Goal: Information Seeking & Learning: Learn about a topic

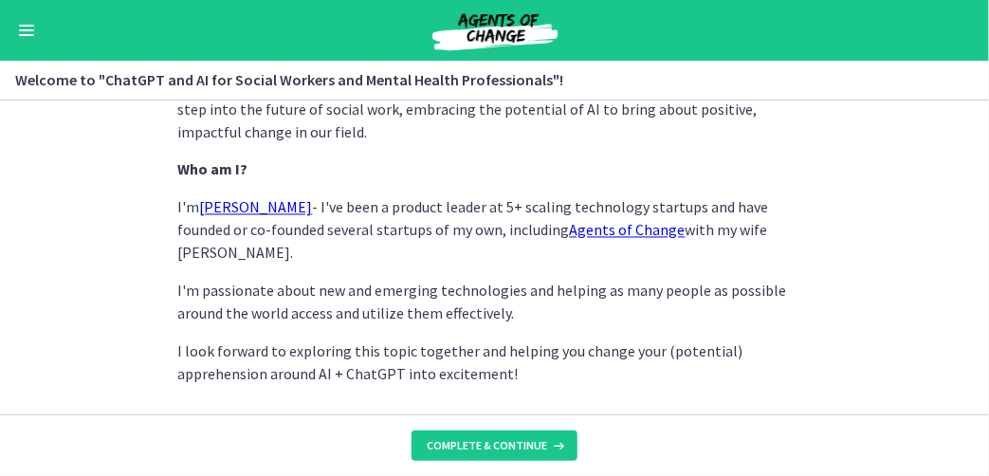
scroll to position [1134, 0]
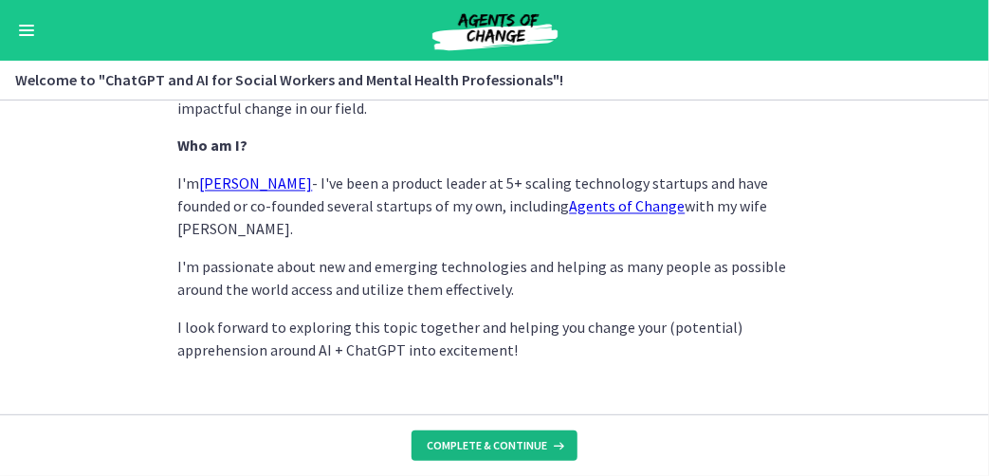
click at [502, 446] on span "Complete & continue" at bounding box center [487, 445] width 120 height 15
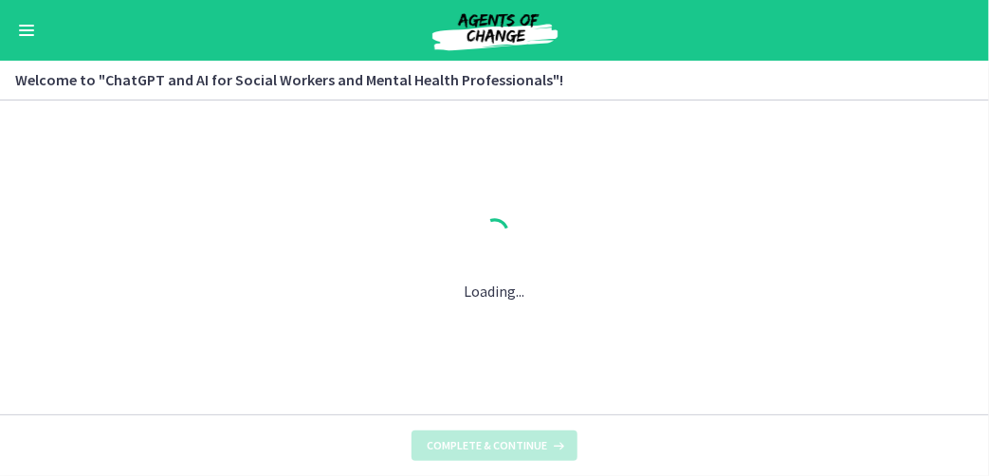
scroll to position [0, 0]
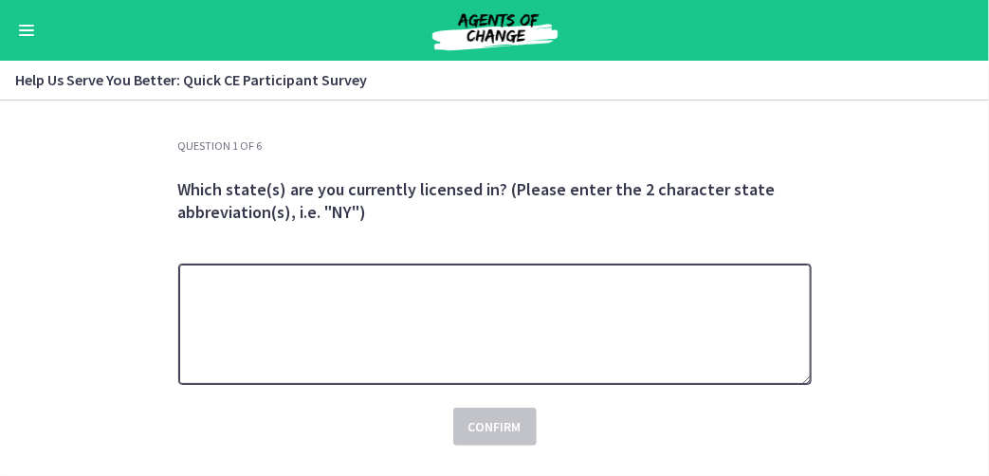
click at [312, 304] on textarea at bounding box center [494, 324] width 633 height 121
type textarea "**"
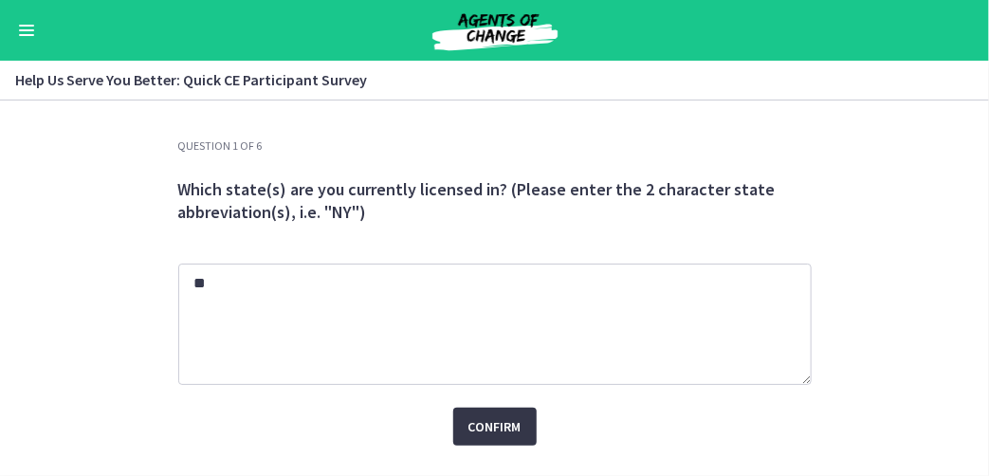
click at [484, 431] on span "Confirm" at bounding box center [494, 426] width 53 height 23
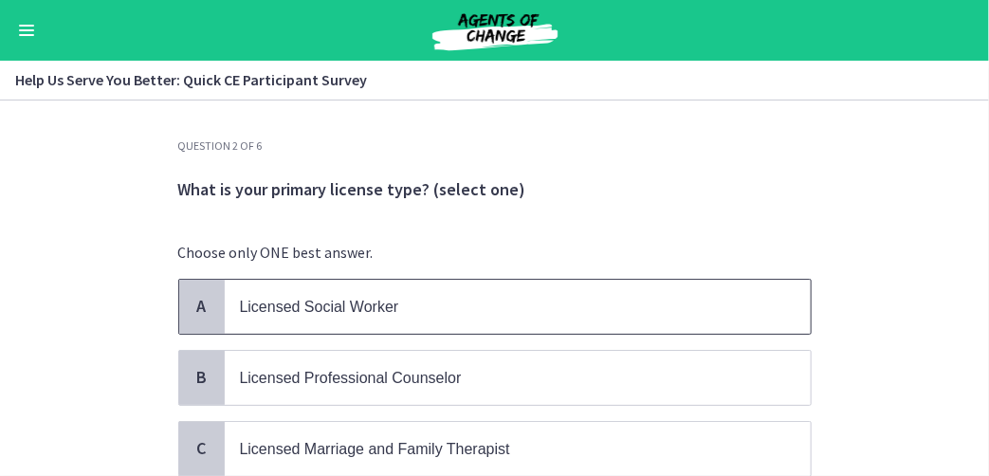
click at [315, 313] on span "Licensed Social Worker" at bounding box center [319, 307] width 159 height 16
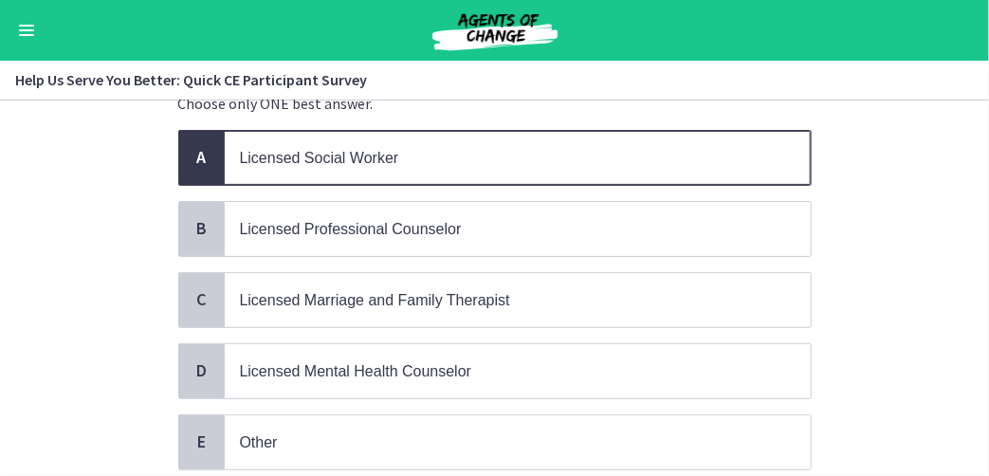
scroll to position [288, 0]
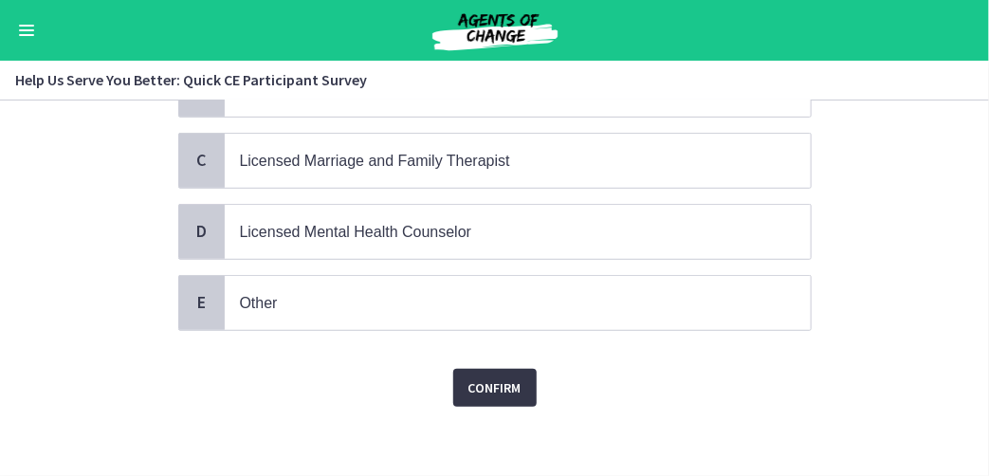
click at [494, 394] on button "Confirm" at bounding box center [494, 388] width 83 height 38
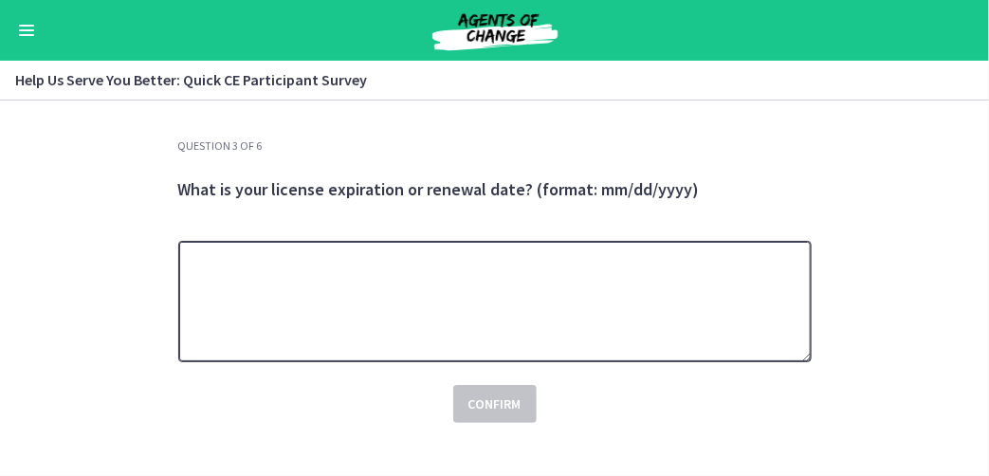
click at [409, 293] on textarea at bounding box center [494, 301] width 633 height 121
type textarea "**********"
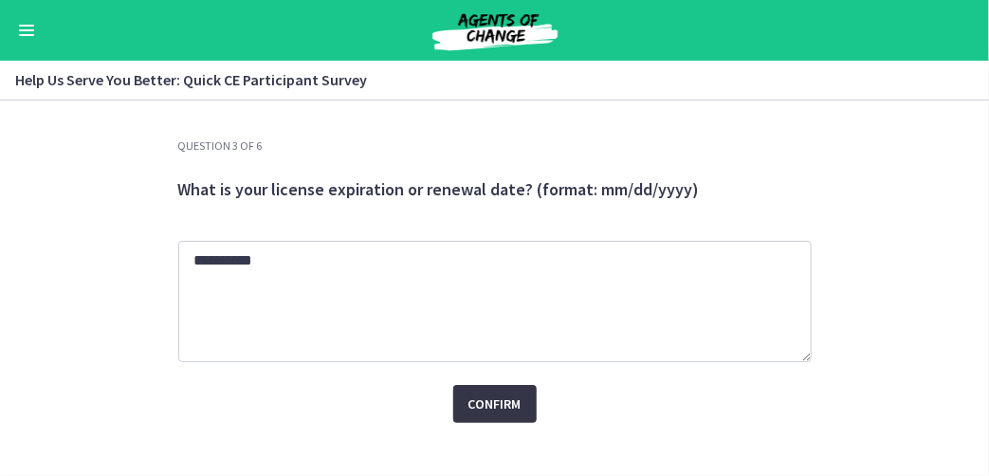
click at [502, 399] on span "Confirm" at bounding box center [494, 403] width 53 height 23
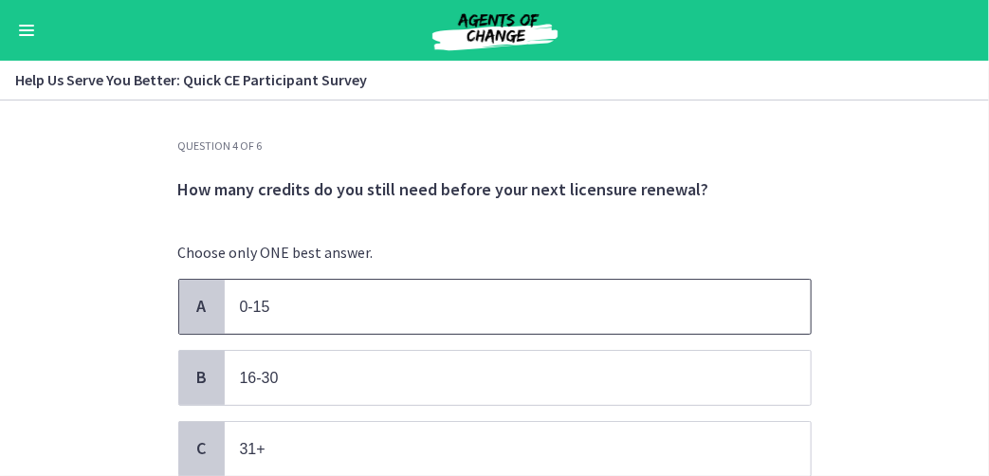
click at [208, 316] on div "A" at bounding box center [202, 307] width 46 height 54
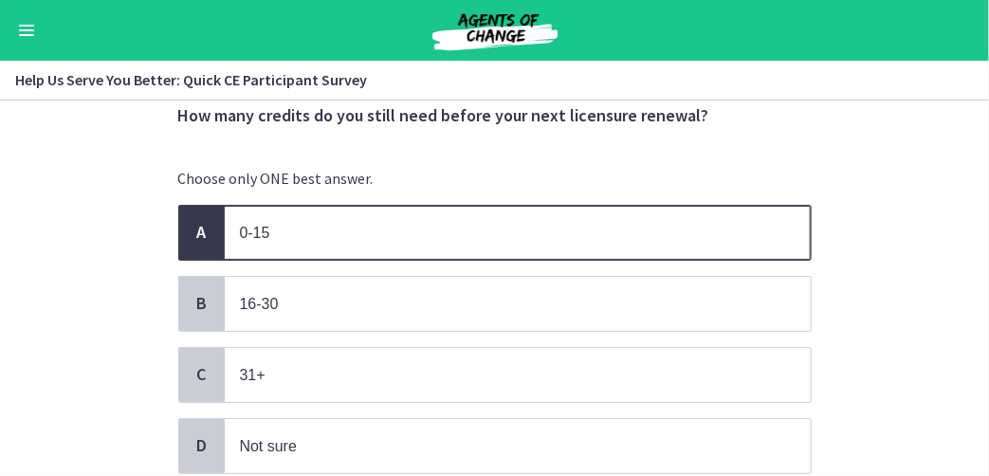
scroll to position [218, 0]
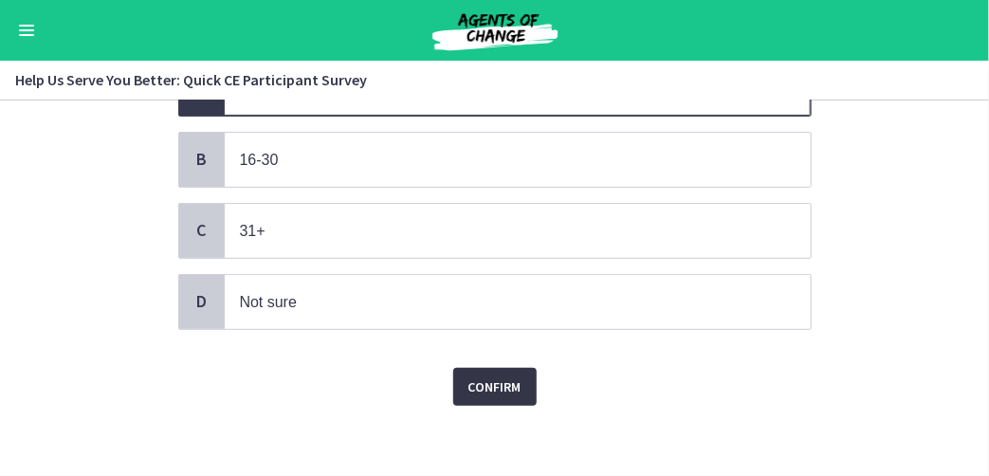
click at [494, 385] on span "Confirm" at bounding box center [494, 386] width 53 height 23
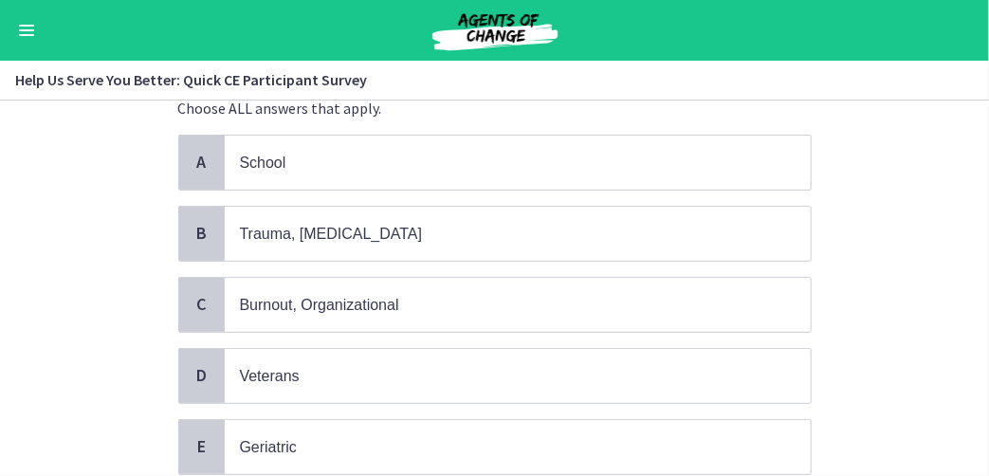
scroll to position [284, 0]
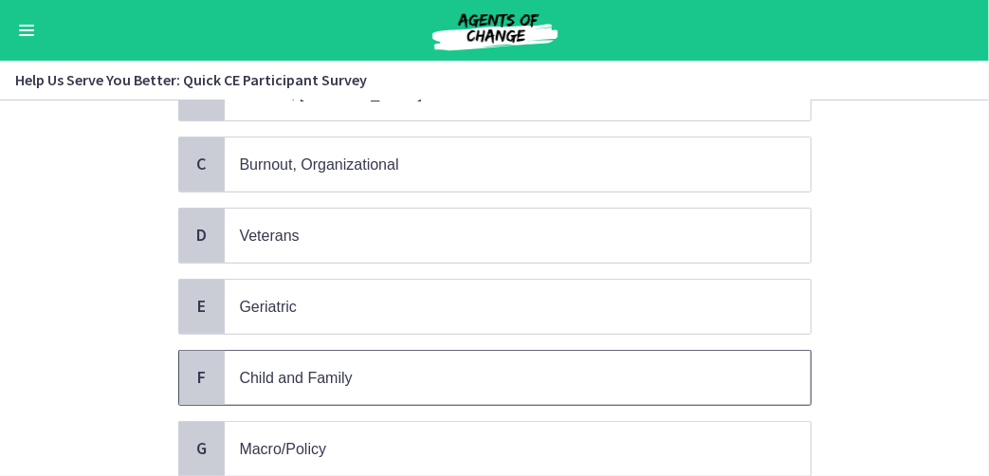
click at [199, 372] on span "F" at bounding box center [202, 377] width 23 height 23
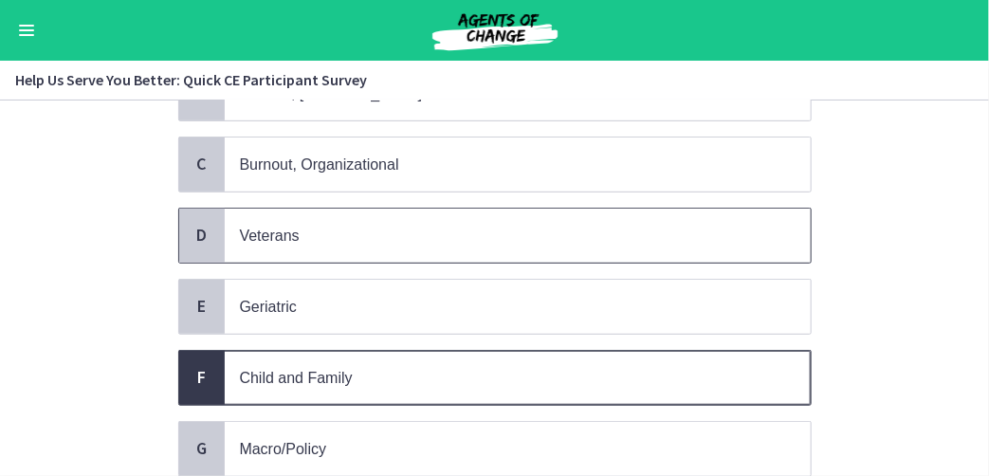
click at [200, 231] on span "D" at bounding box center [202, 235] width 23 height 23
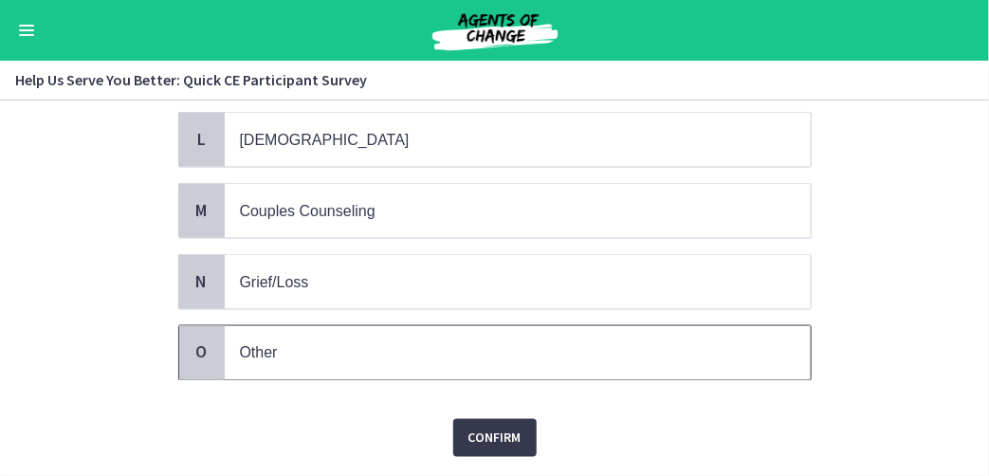
scroll to position [987, 0]
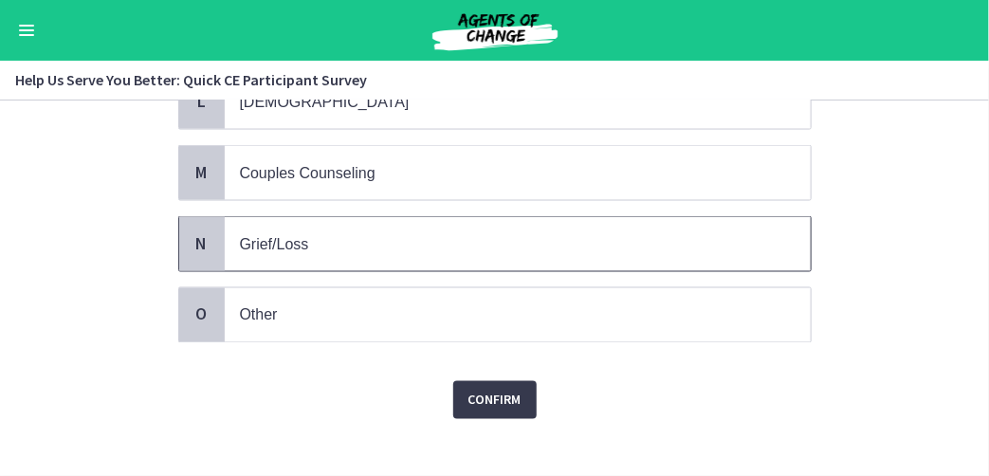
click at [195, 241] on div "N" at bounding box center [202, 244] width 46 height 54
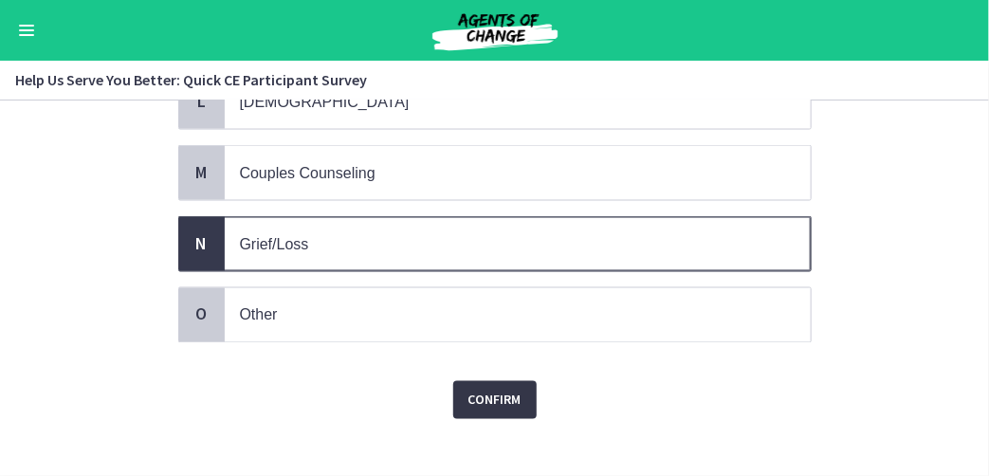
click at [501, 389] on span "Confirm" at bounding box center [494, 400] width 53 height 23
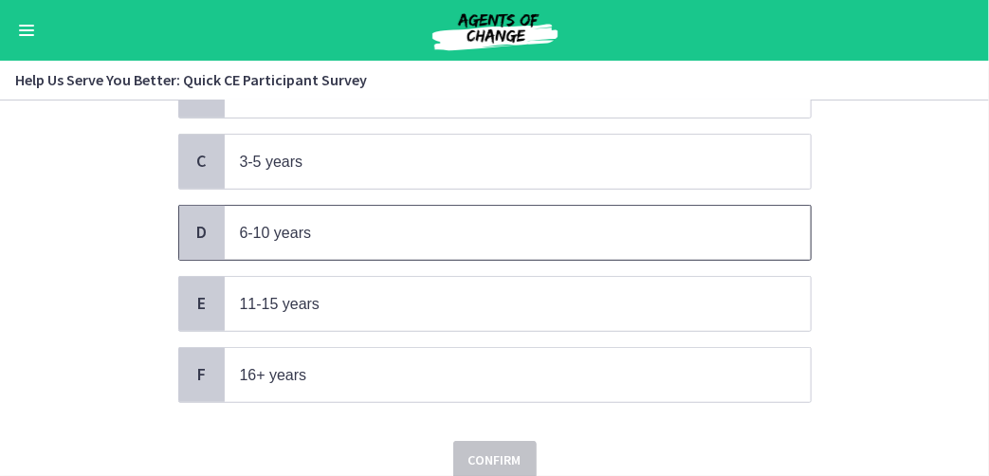
scroll to position [357, 0]
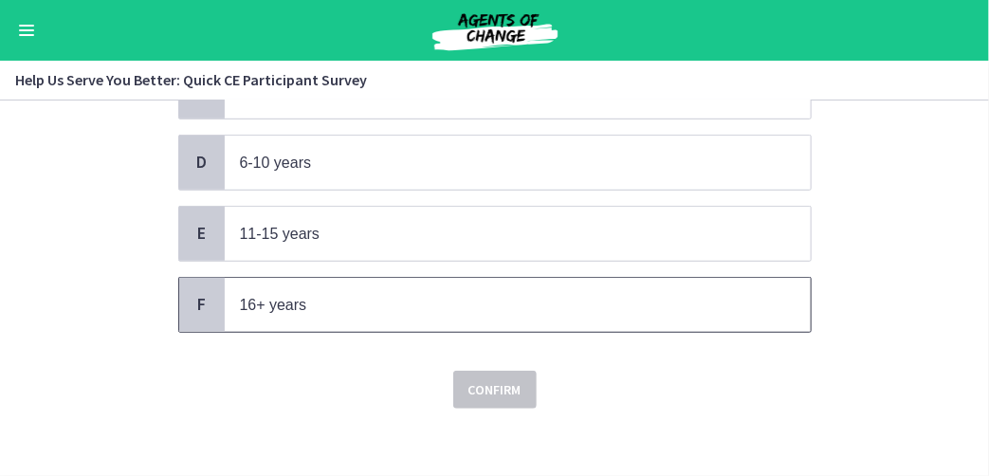
click at [202, 302] on span "F" at bounding box center [202, 304] width 23 height 23
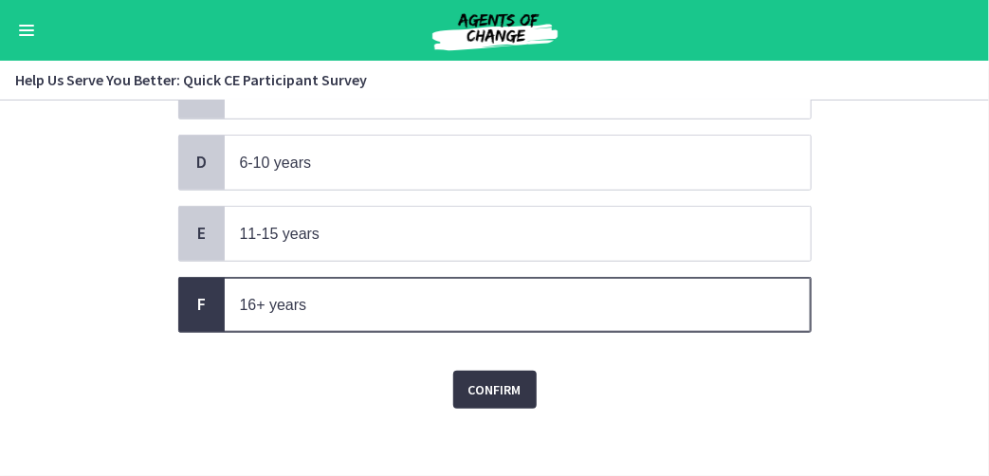
click at [483, 387] on span "Confirm" at bounding box center [494, 389] width 53 height 23
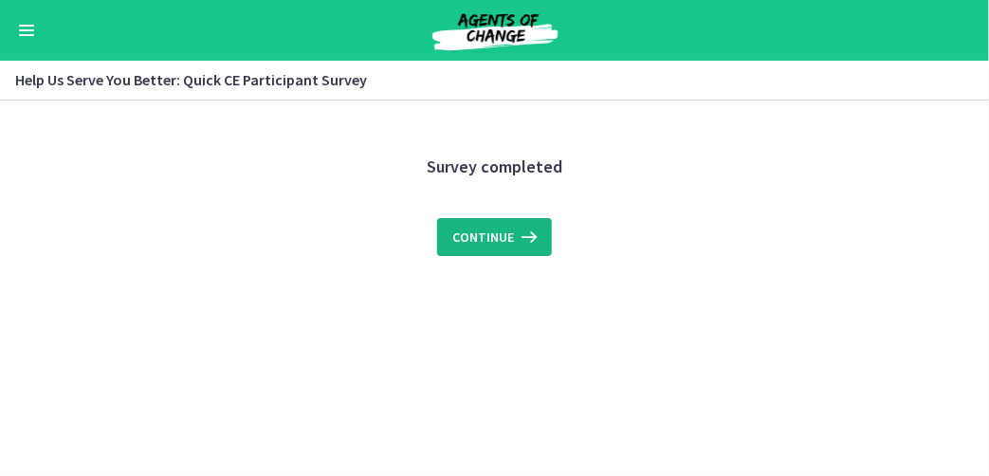
click at [461, 236] on span "Continue" at bounding box center [483, 237] width 62 height 23
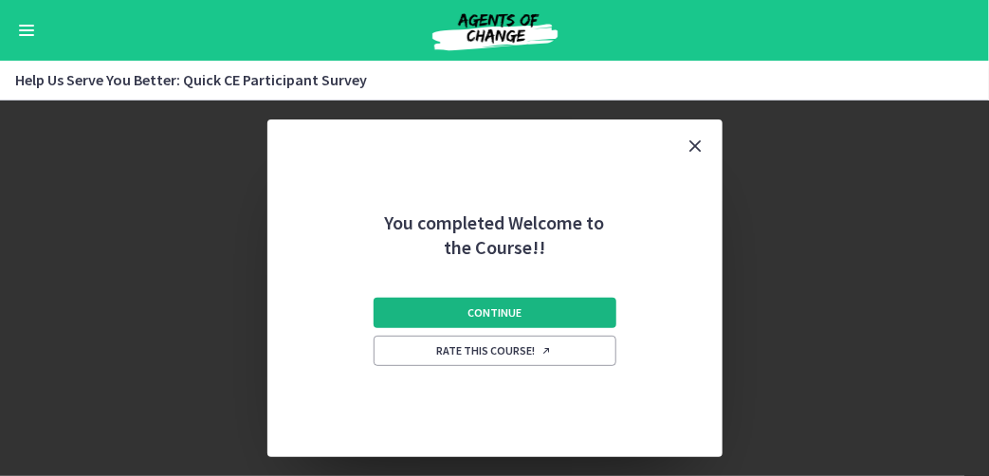
click at [462, 313] on button "Continue" at bounding box center [495, 313] width 243 height 30
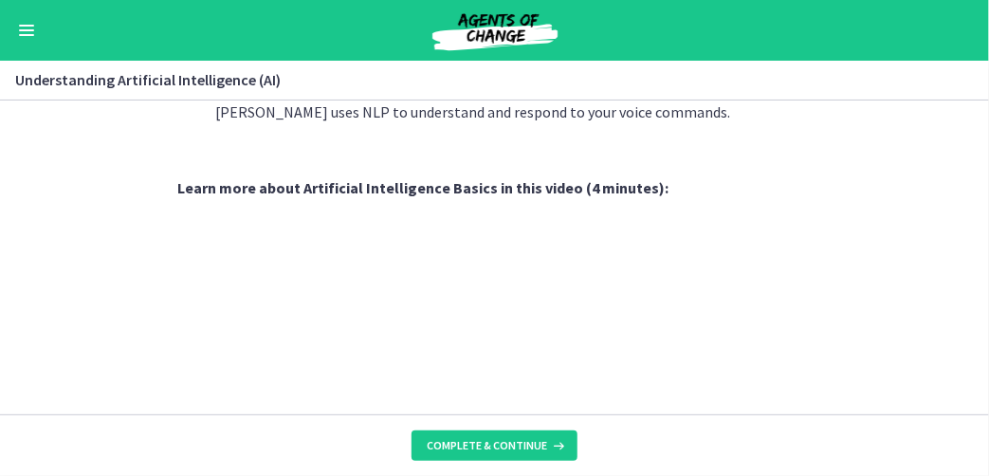
scroll to position [1036, 0]
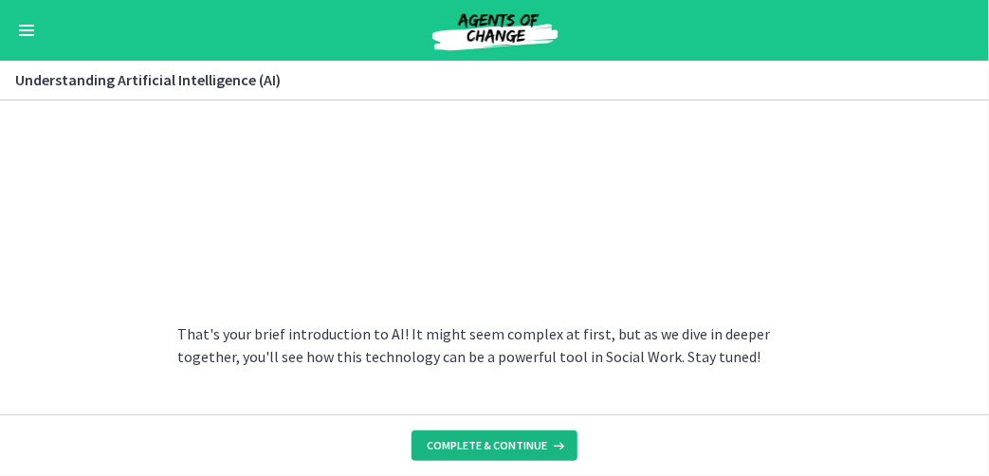
click at [508, 448] on span "Complete & continue" at bounding box center [487, 445] width 120 height 15
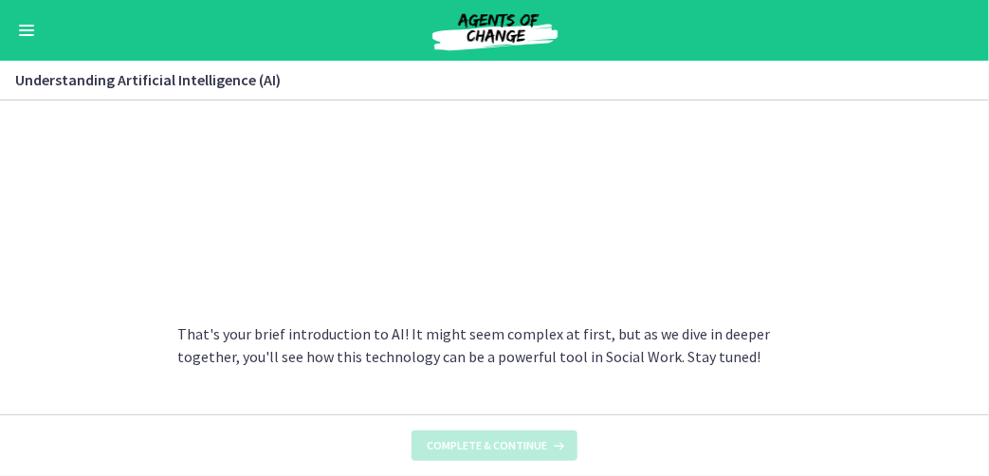
scroll to position [0, 0]
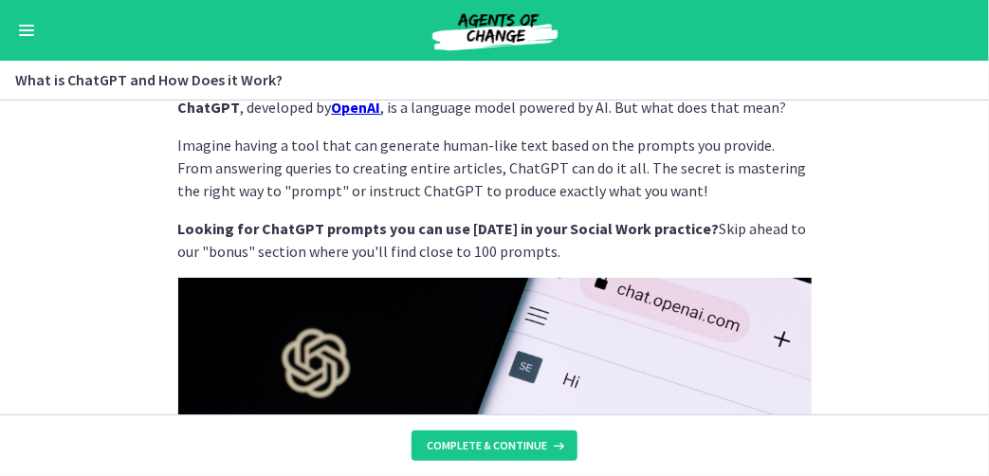
scroll to position [95, 0]
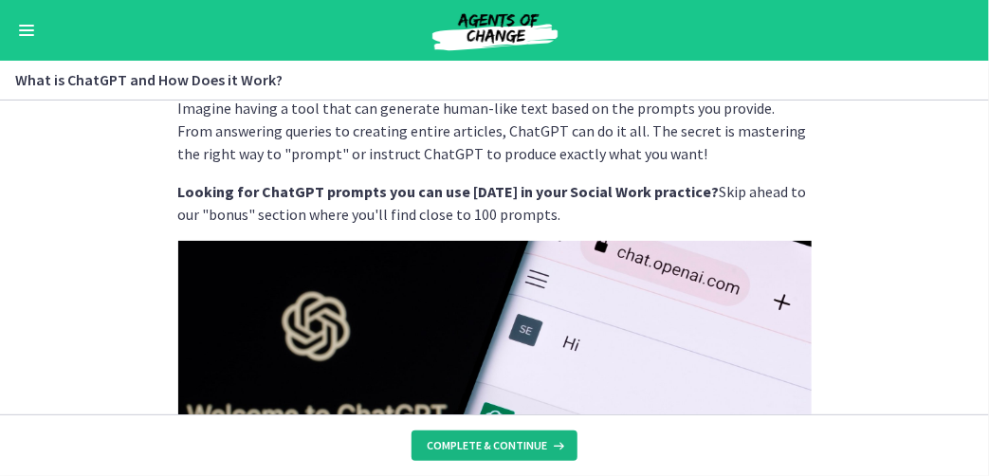
click at [495, 450] on span "Complete & continue" at bounding box center [487, 445] width 120 height 15
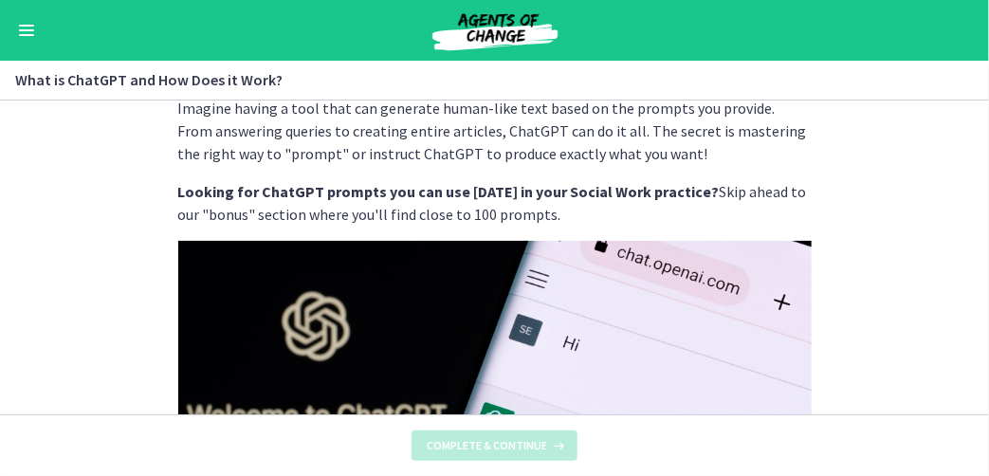
scroll to position [0, 0]
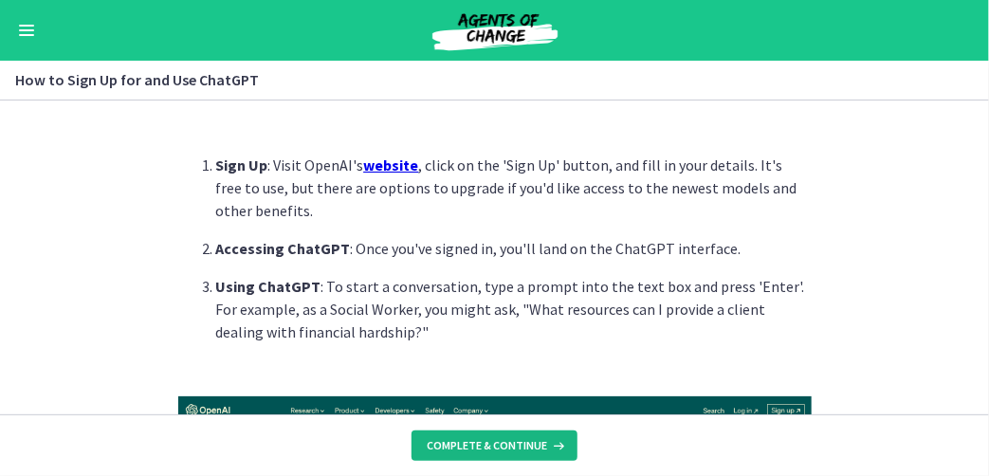
click at [480, 444] on span "Complete & continue" at bounding box center [487, 445] width 120 height 15
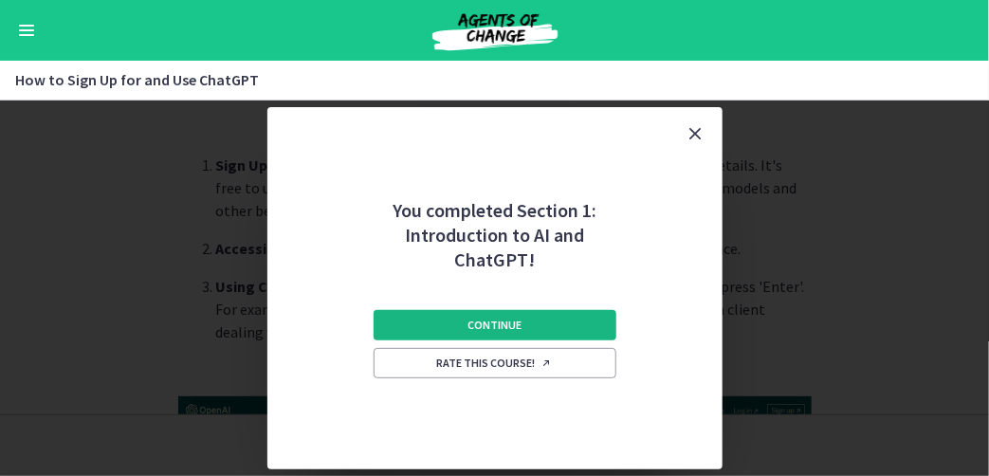
click at [502, 325] on span "Continue" at bounding box center [494, 325] width 54 height 15
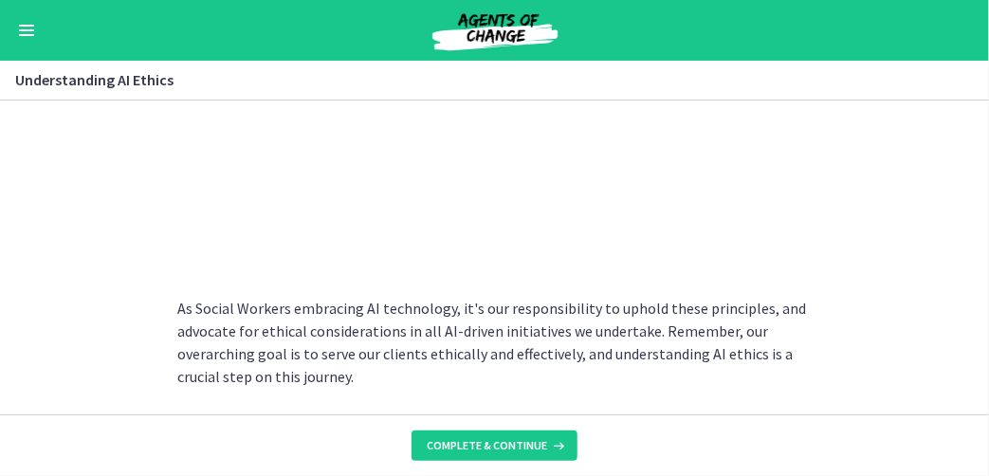
scroll to position [1200, 0]
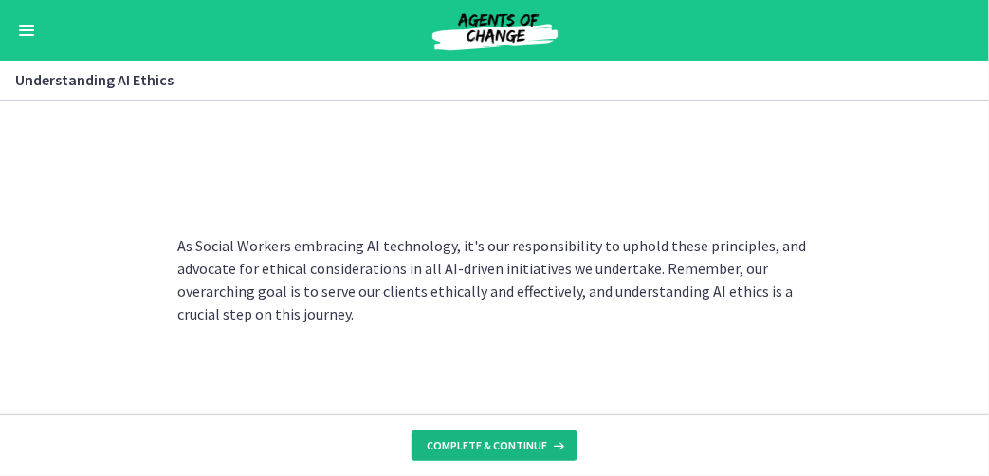
click at [484, 444] on span "Complete & continue" at bounding box center [487, 445] width 120 height 15
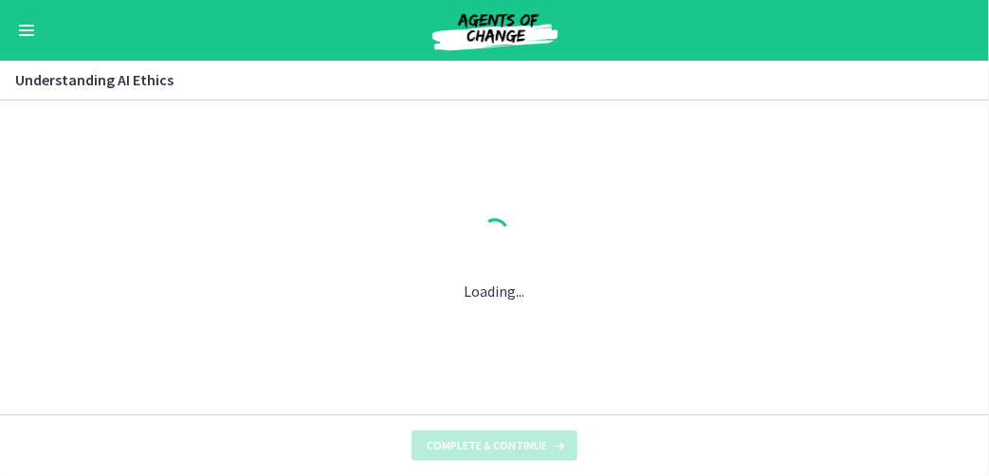
scroll to position [0, 0]
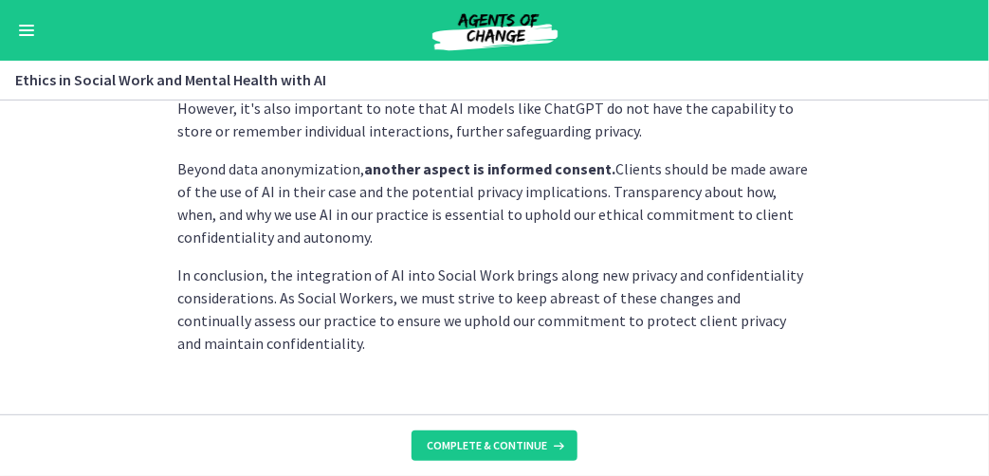
scroll to position [732, 0]
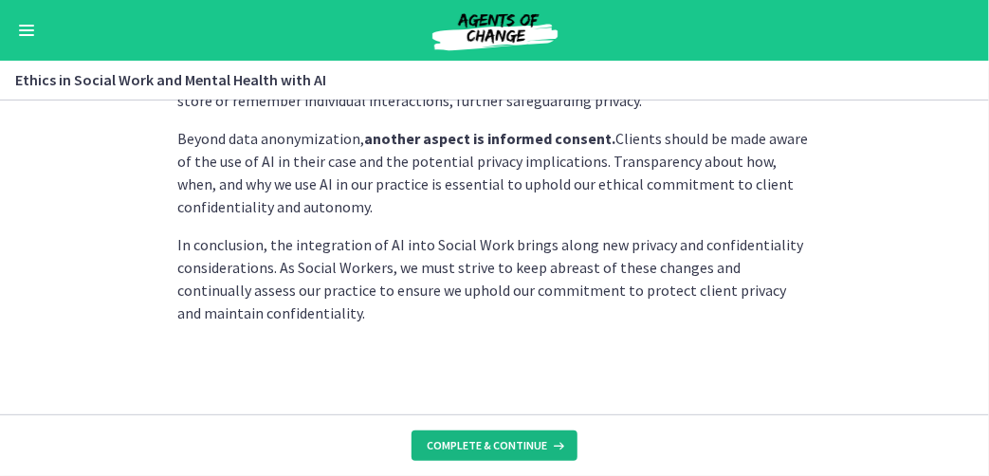
click at [520, 444] on span "Complete & continue" at bounding box center [487, 445] width 120 height 15
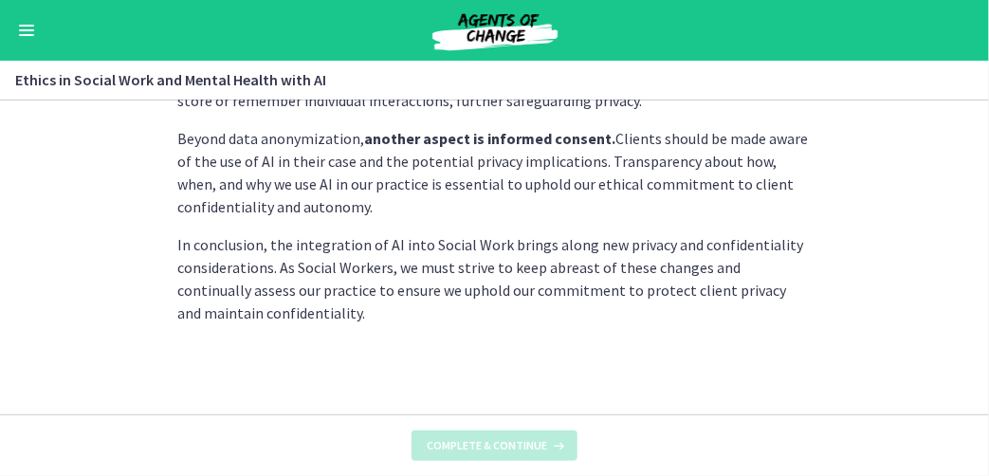
scroll to position [0, 0]
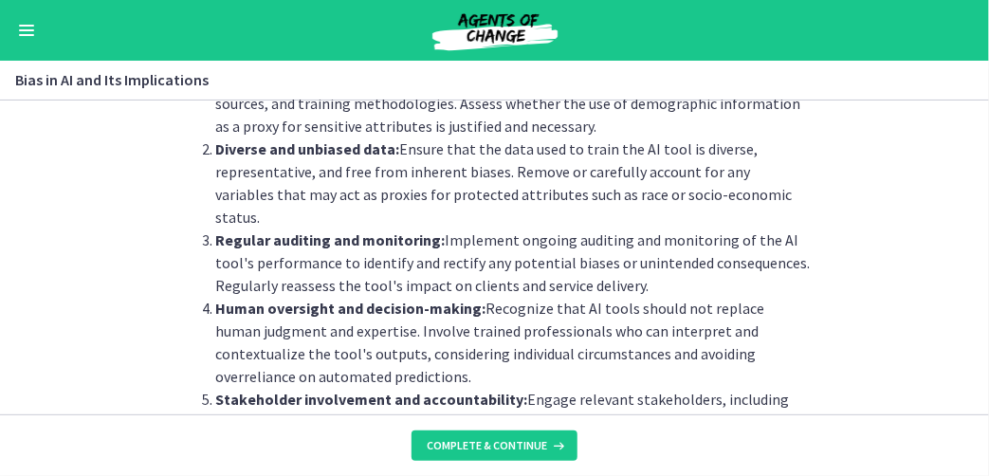
scroll to position [1707, 0]
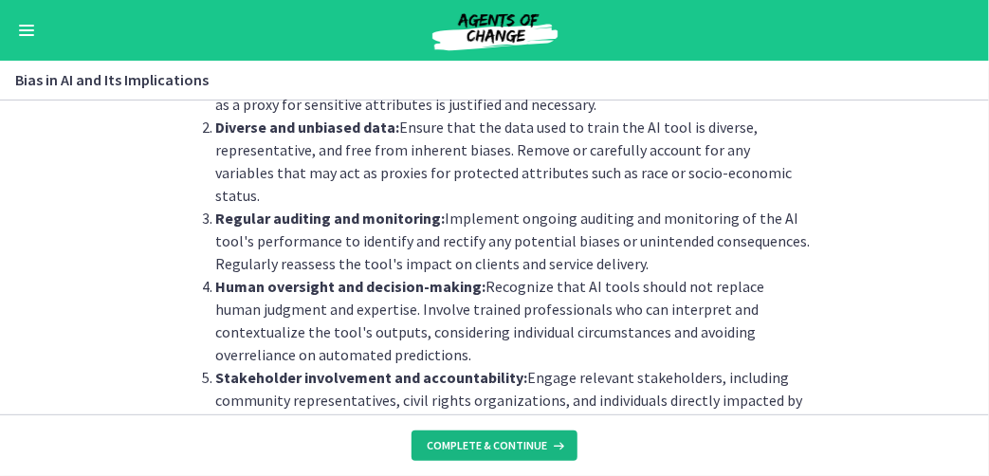
click at [483, 447] on span "Complete & continue" at bounding box center [487, 445] width 120 height 15
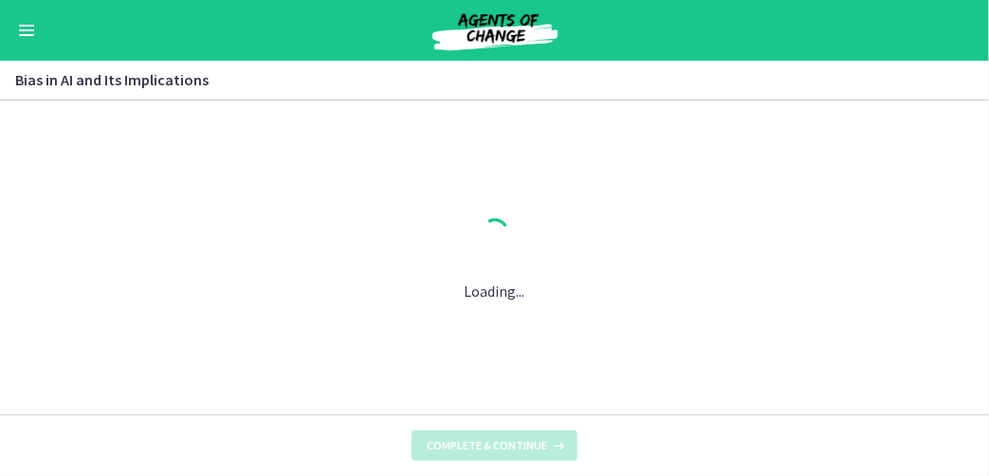
scroll to position [0, 0]
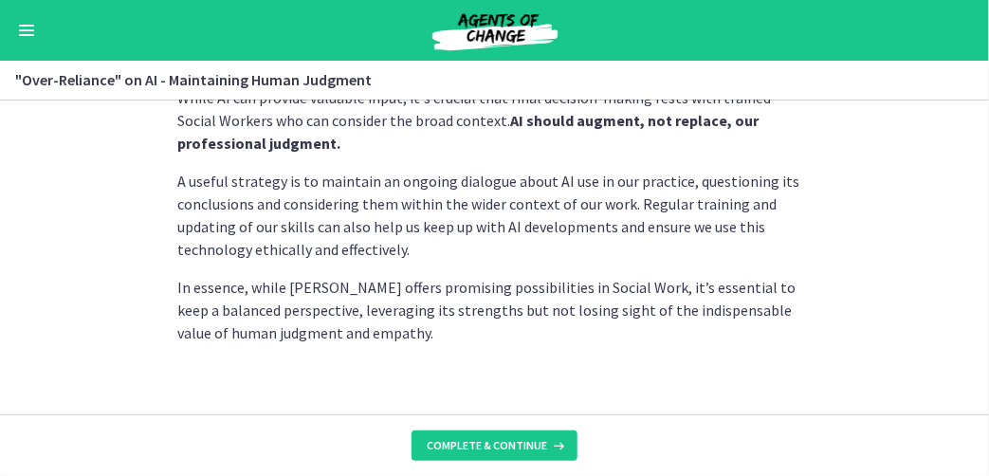
scroll to position [721, 0]
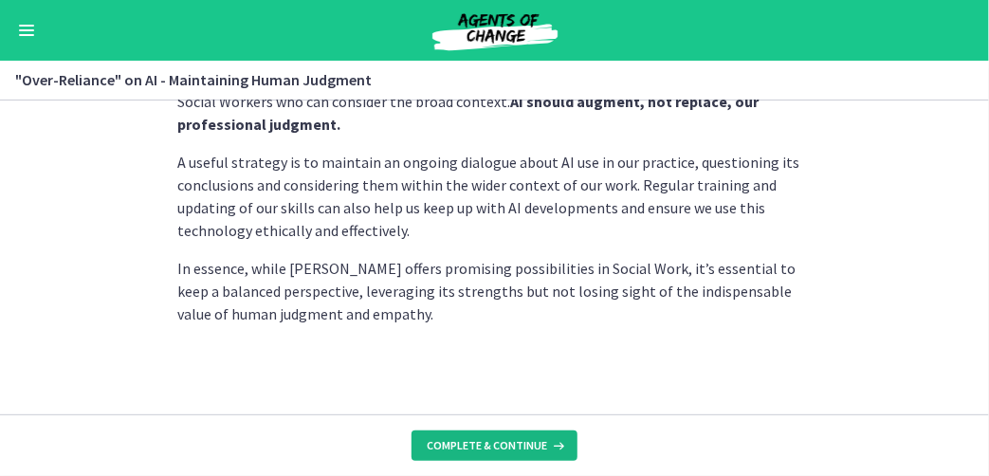
click at [487, 453] on button "Complete & continue" at bounding box center [494, 445] width 166 height 30
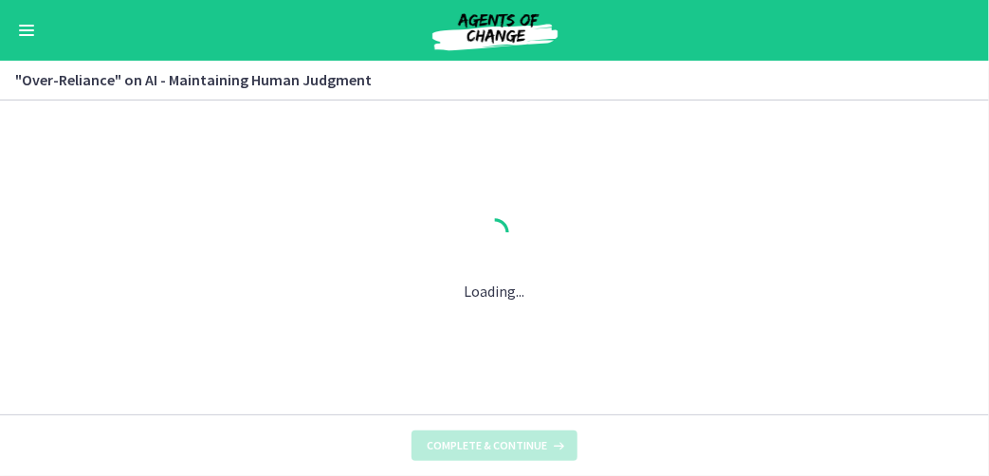
scroll to position [0, 0]
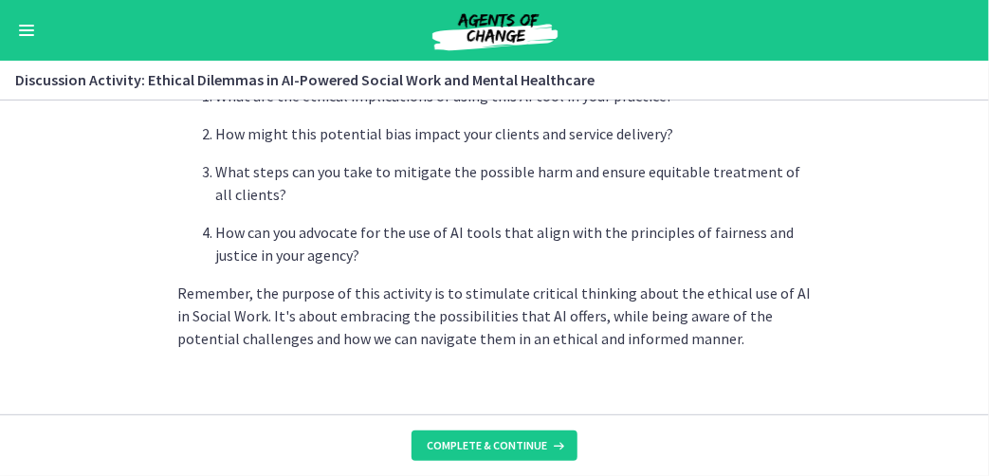
scroll to position [732, 0]
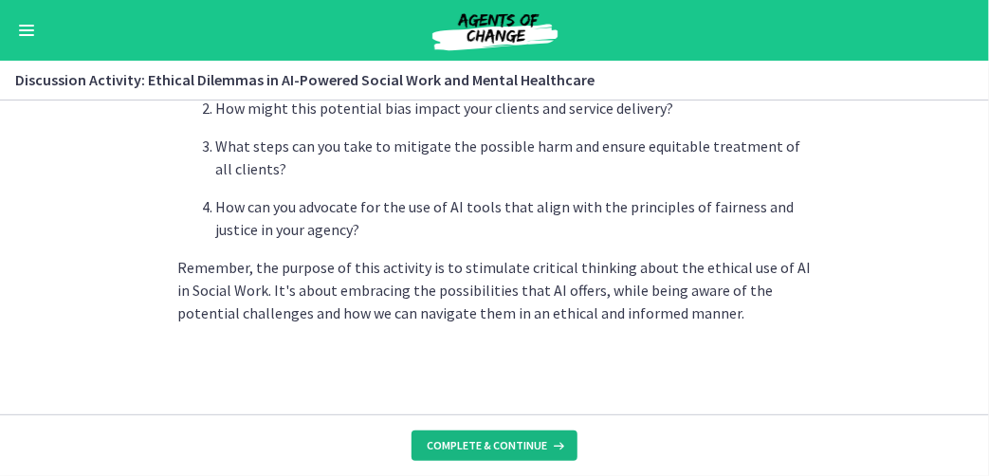
click at [471, 450] on span "Complete & continue" at bounding box center [487, 445] width 120 height 15
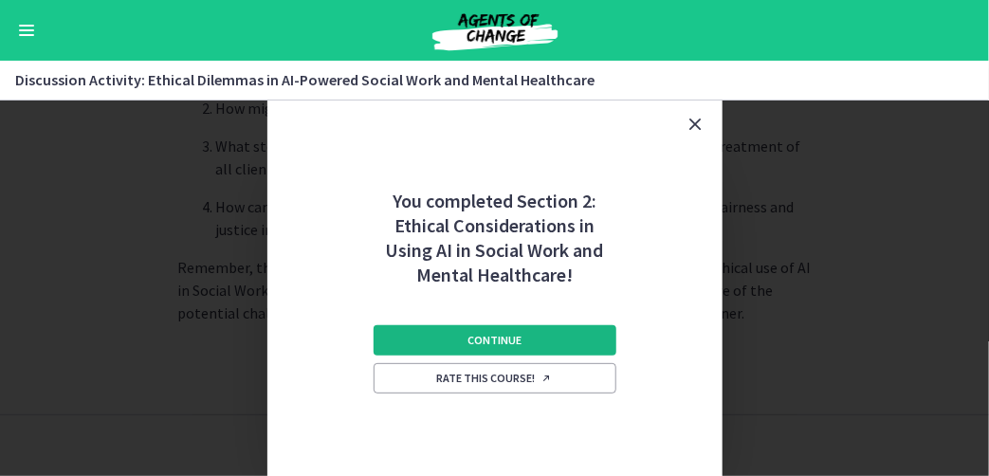
click at [503, 339] on span "Continue" at bounding box center [494, 340] width 54 height 15
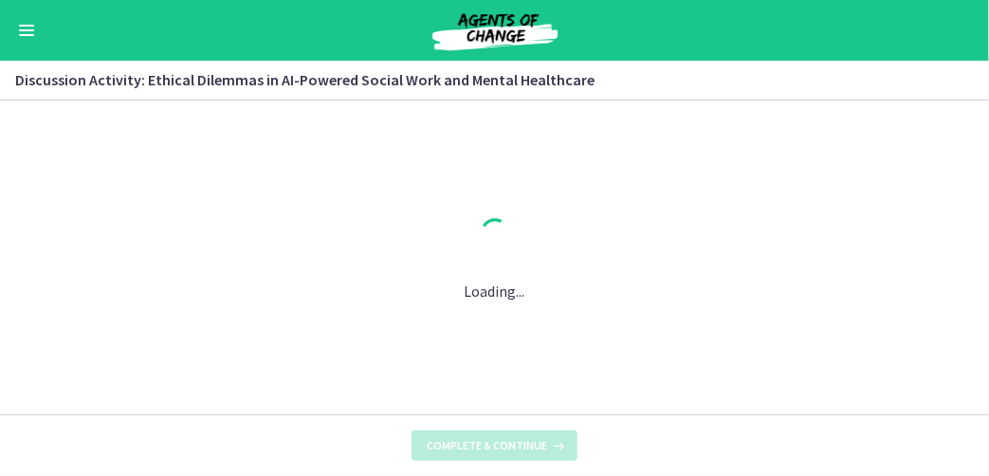
scroll to position [0, 0]
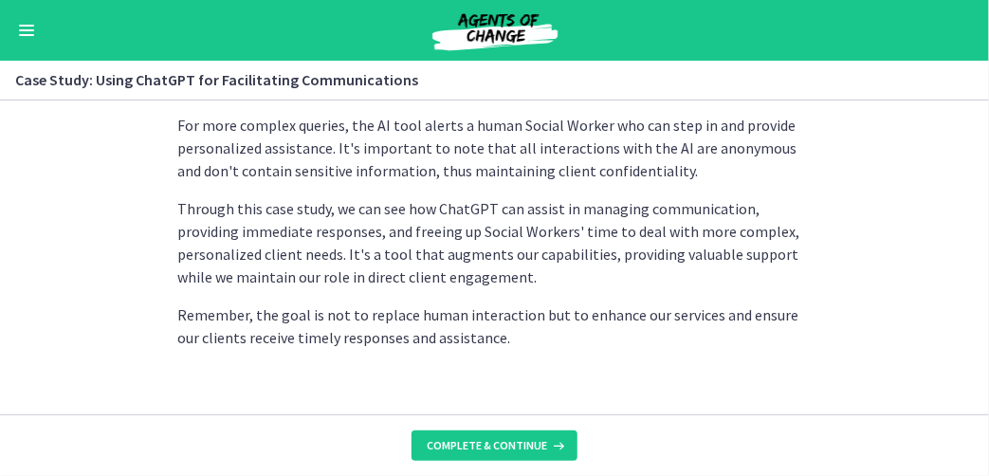
scroll to position [736, 0]
click at [520, 433] on button "Complete & continue" at bounding box center [494, 445] width 166 height 30
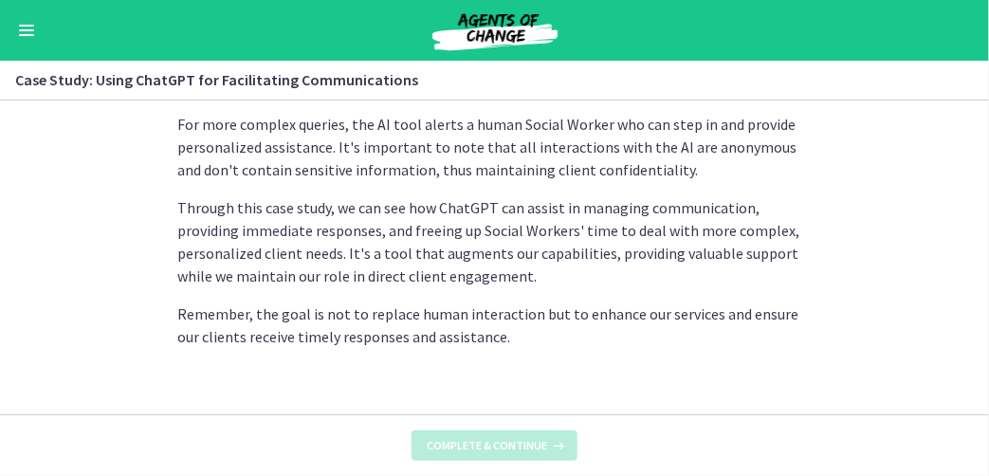
scroll to position [0, 0]
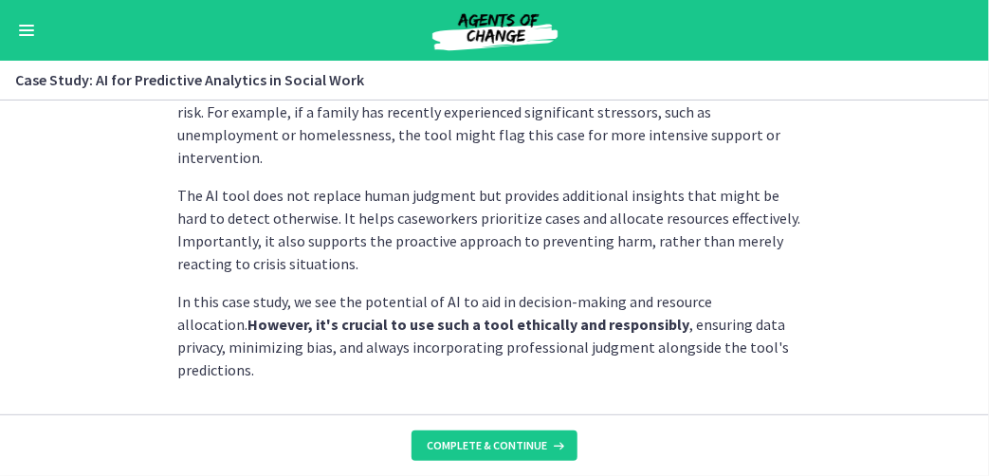
scroll to position [686, 0]
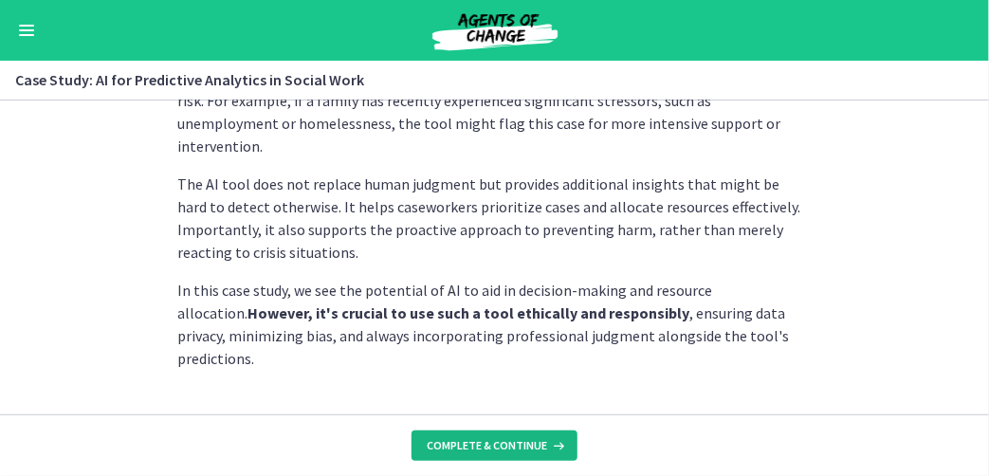
click at [511, 449] on span "Complete & continue" at bounding box center [487, 445] width 120 height 15
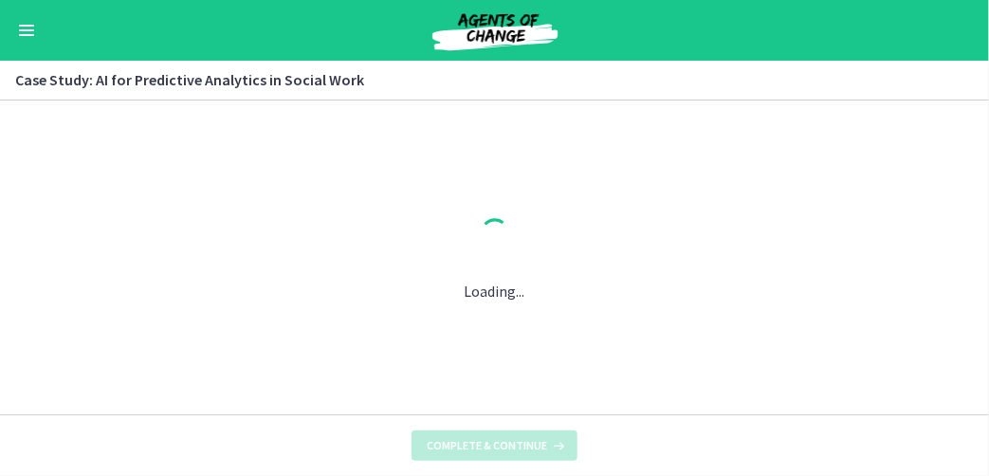
scroll to position [0, 0]
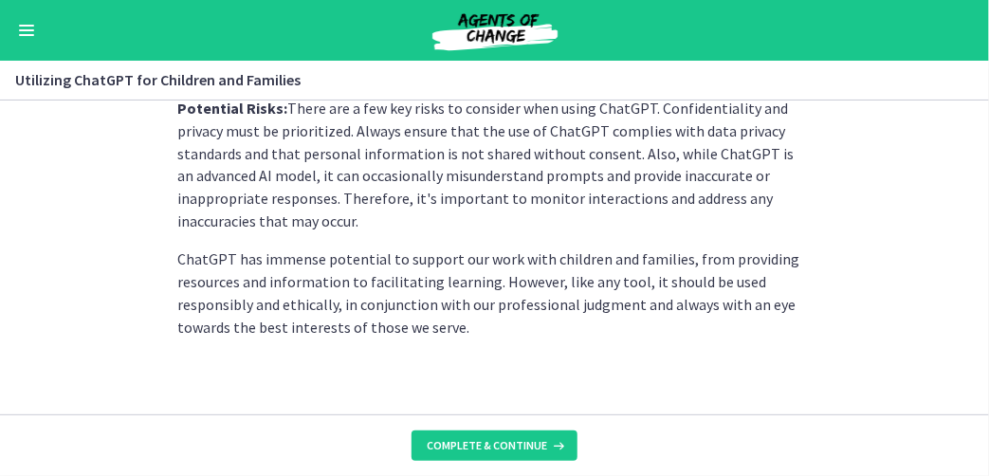
scroll to position [1088, 0]
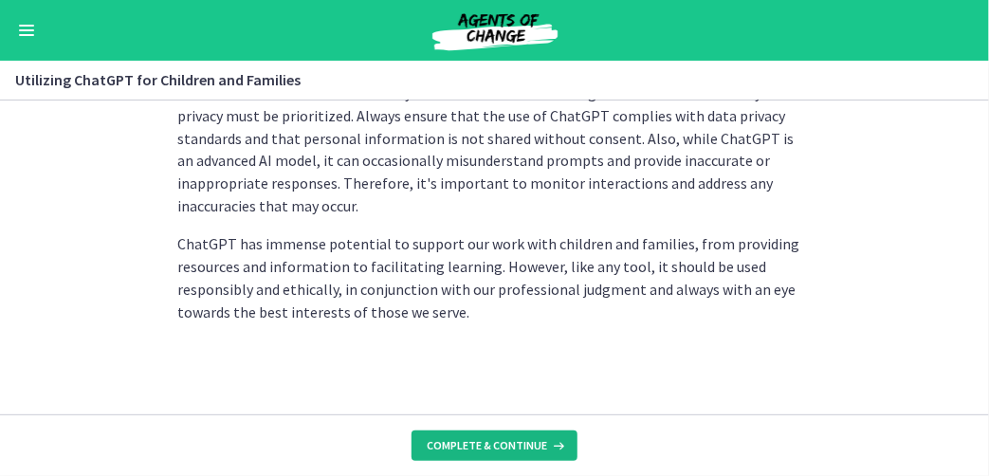
click at [474, 449] on span "Complete & continue" at bounding box center [487, 445] width 120 height 15
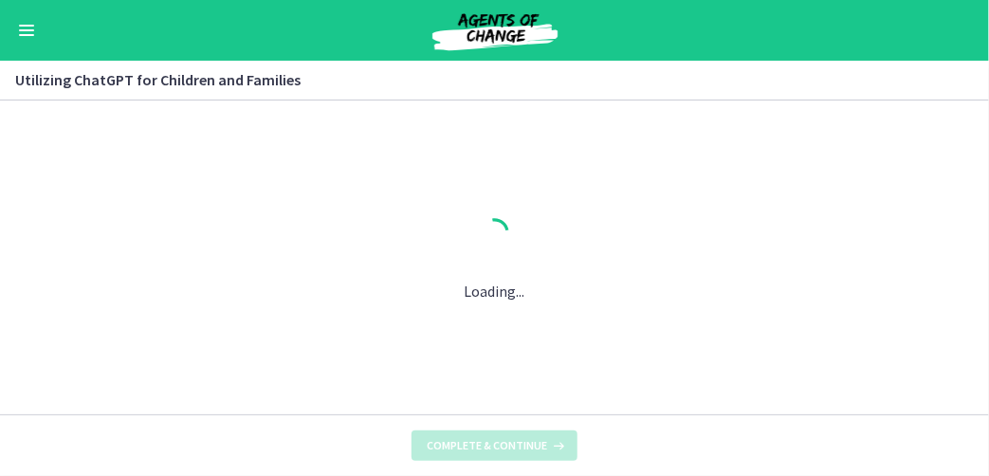
scroll to position [0, 0]
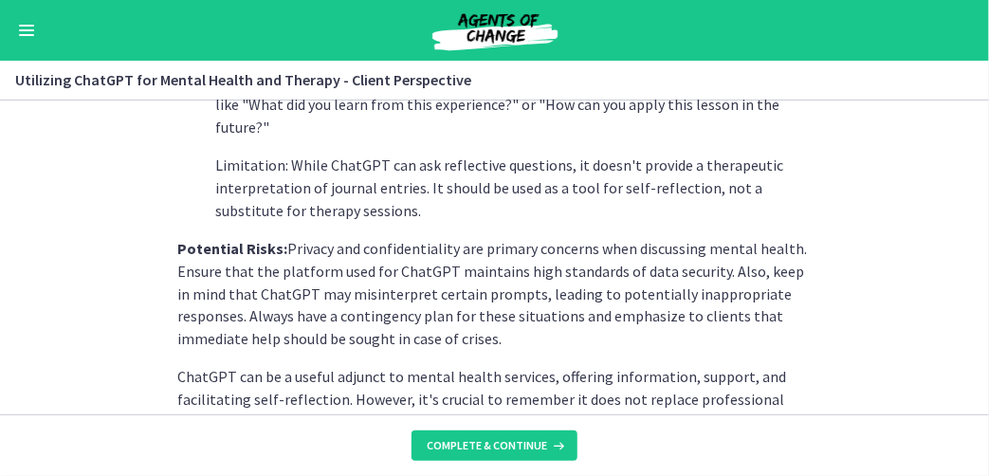
scroll to position [1043, 0]
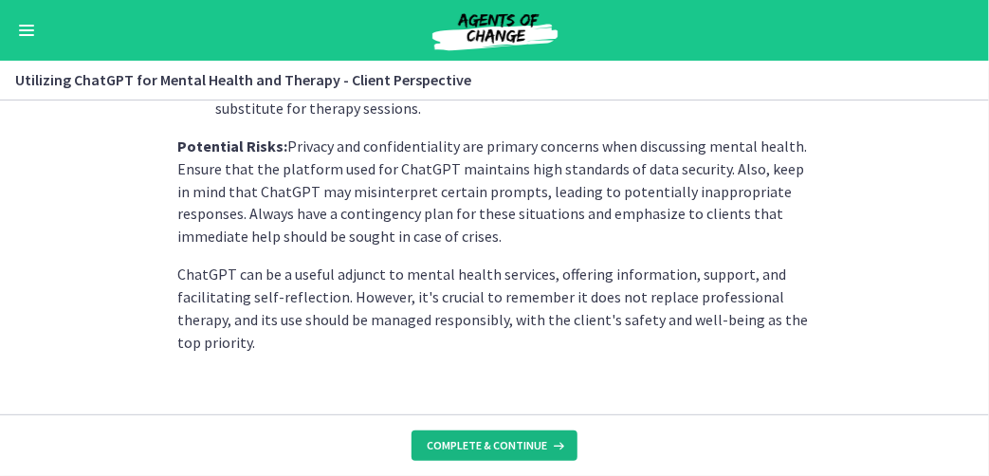
click at [495, 441] on span "Complete & continue" at bounding box center [487, 445] width 120 height 15
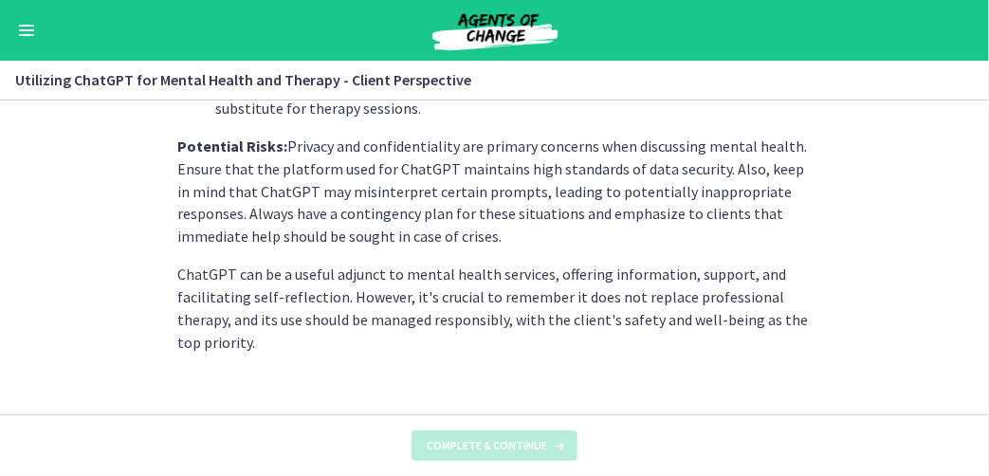
scroll to position [0, 0]
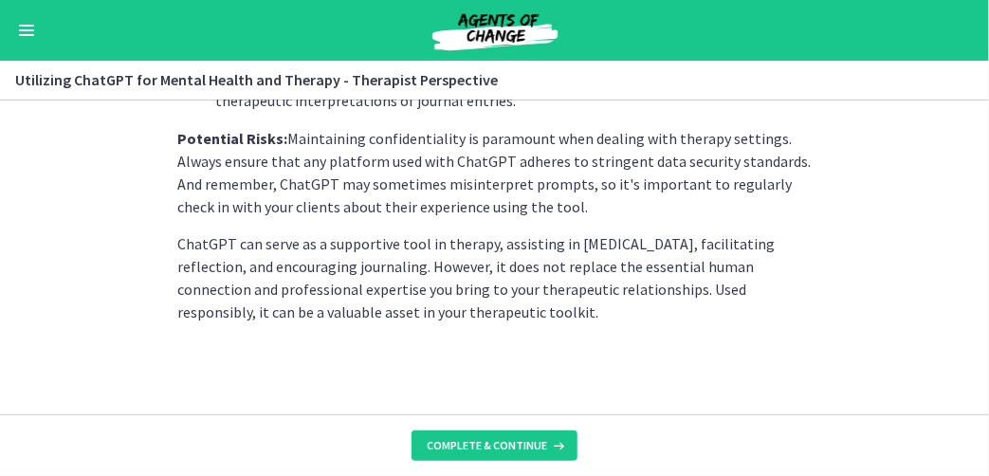
scroll to position [910, 0]
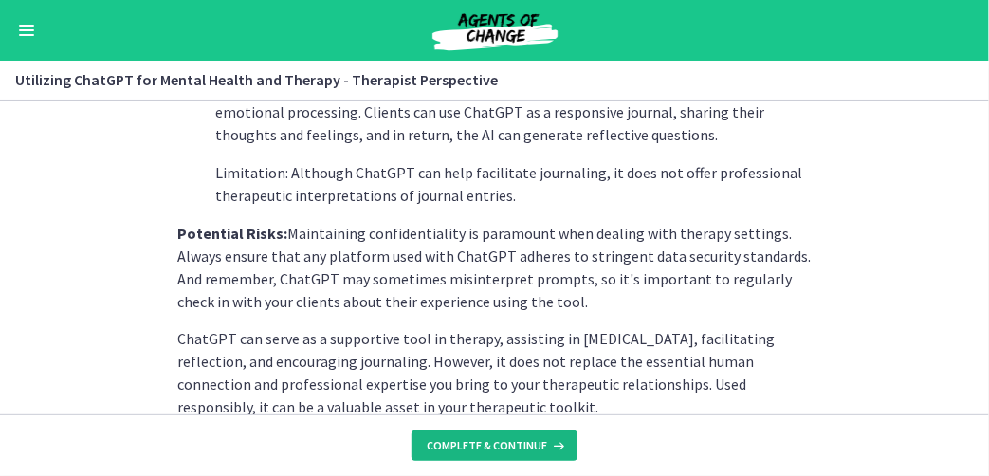
click at [491, 444] on span "Complete & continue" at bounding box center [487, 445] width 120 height 15
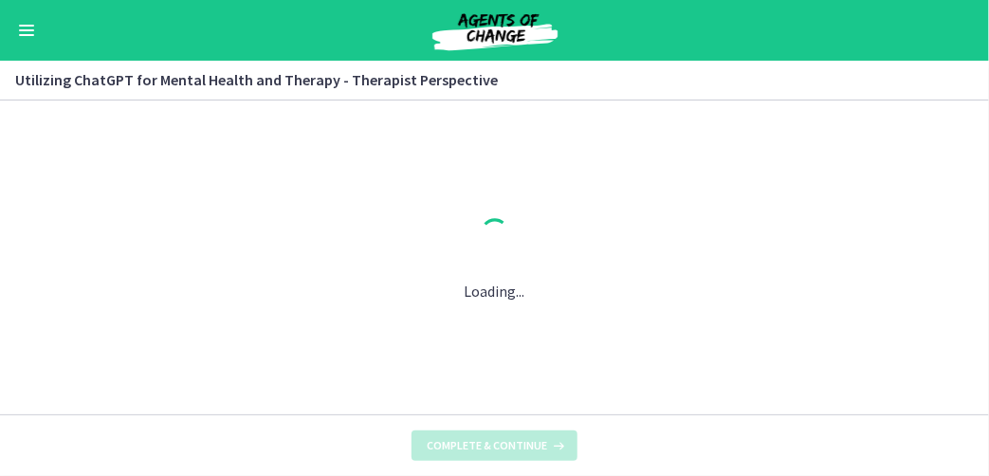
scroll to position [0, 0]
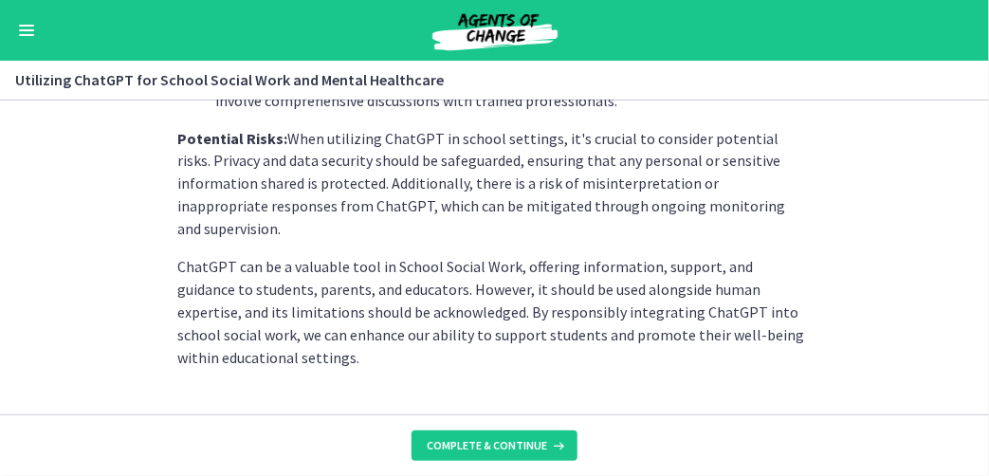
scroll to position [1001, 0]
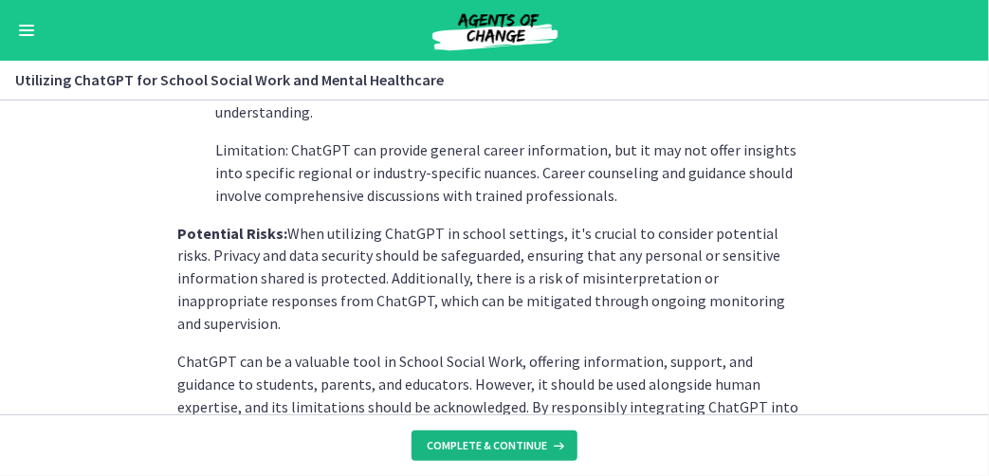
click at [518, 452] on span "Complete & continue" at bounding box center [487, 445] width 120 height 15
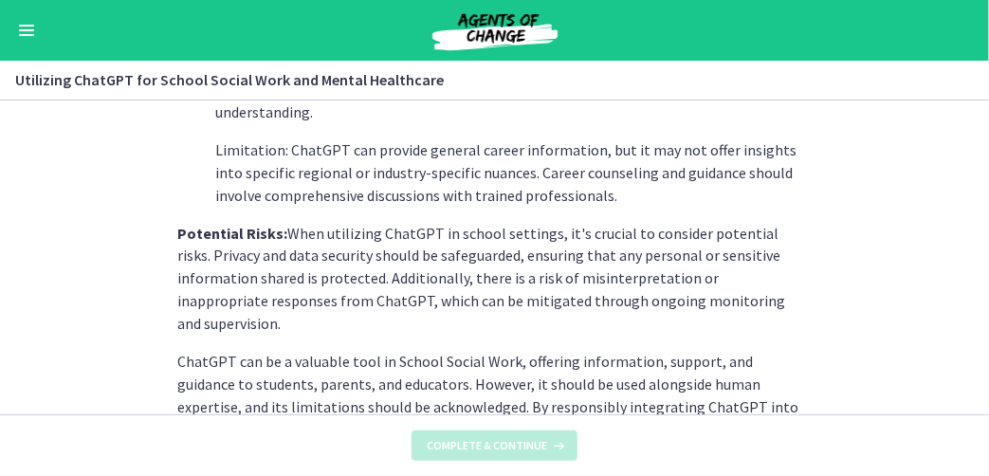
scroll to position [0, 0]
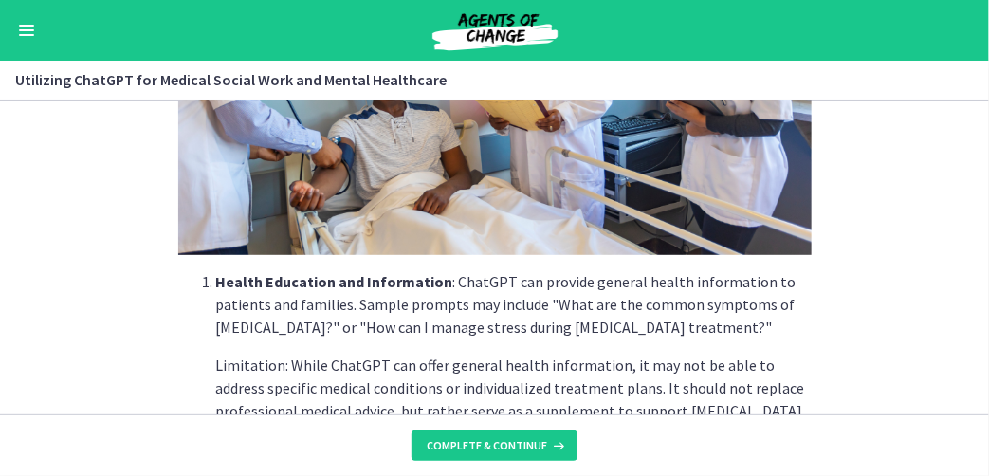
scroll to position [474, 0]
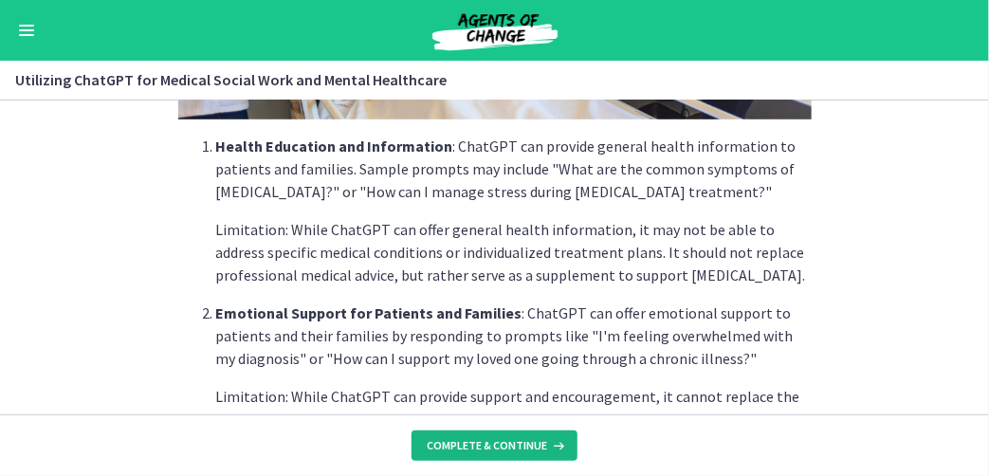
click at [515, 447] on span "Complete & continue" at bounding box center [487, 445] width 120 height 15
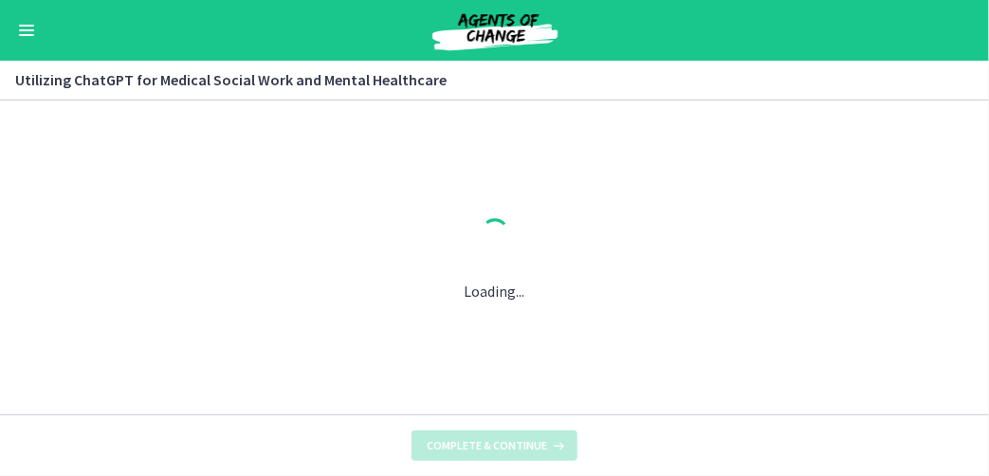
scroll to position [0, 0]
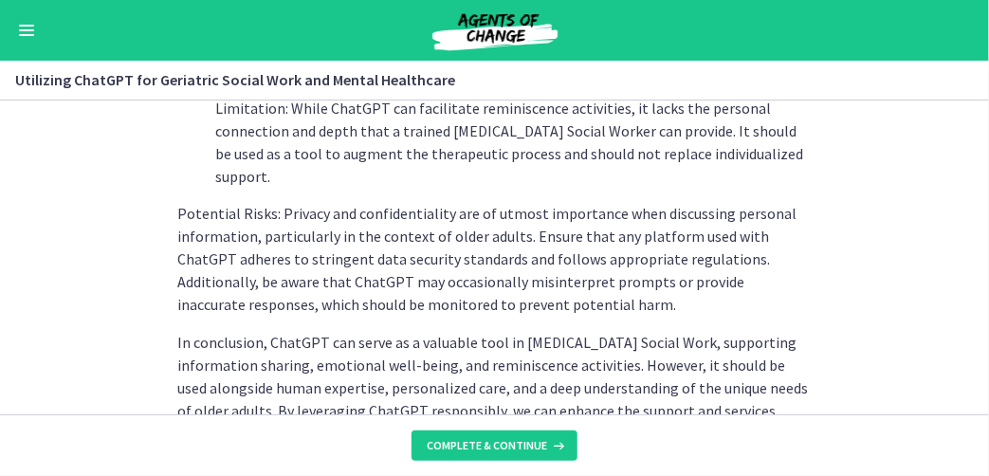
scroll to position [1119, 0]
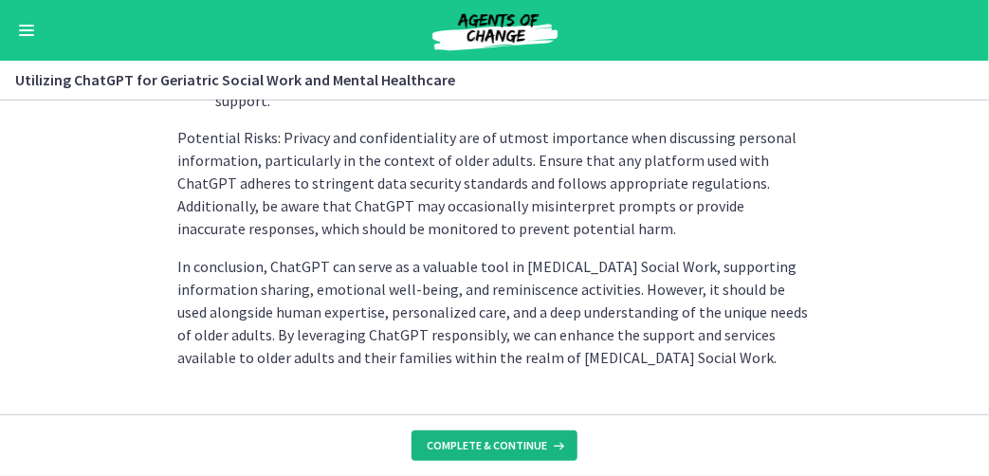
click at [516, 447] on span "Complete & continue" at bounding box center [487, 445] width 120 height 15
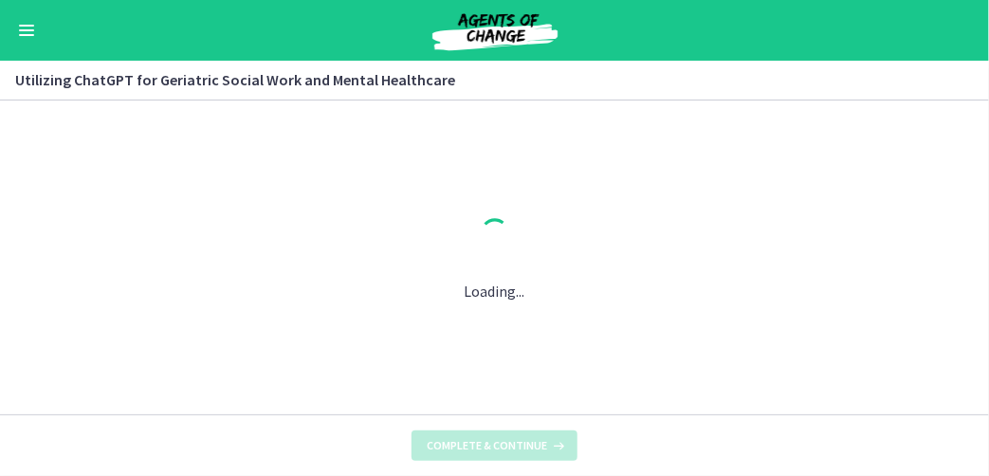
scroll to position [0, 0]
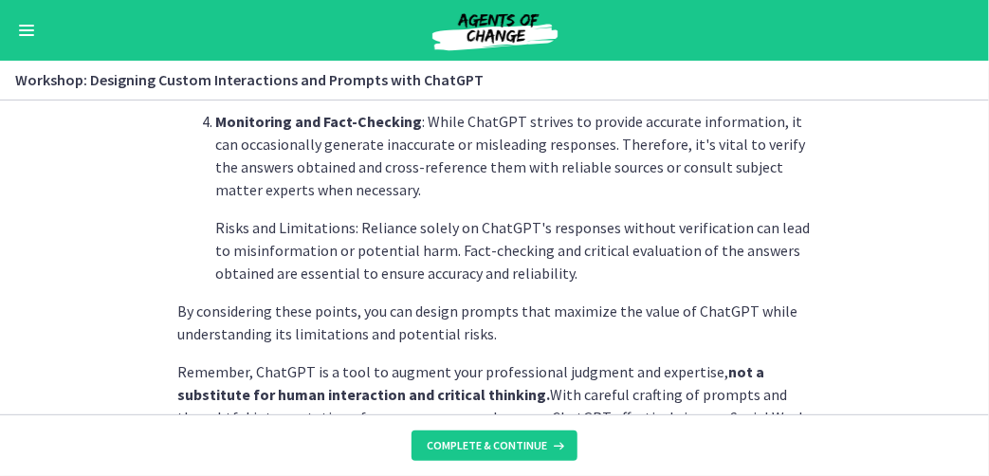
scroll to position [1278, 0]
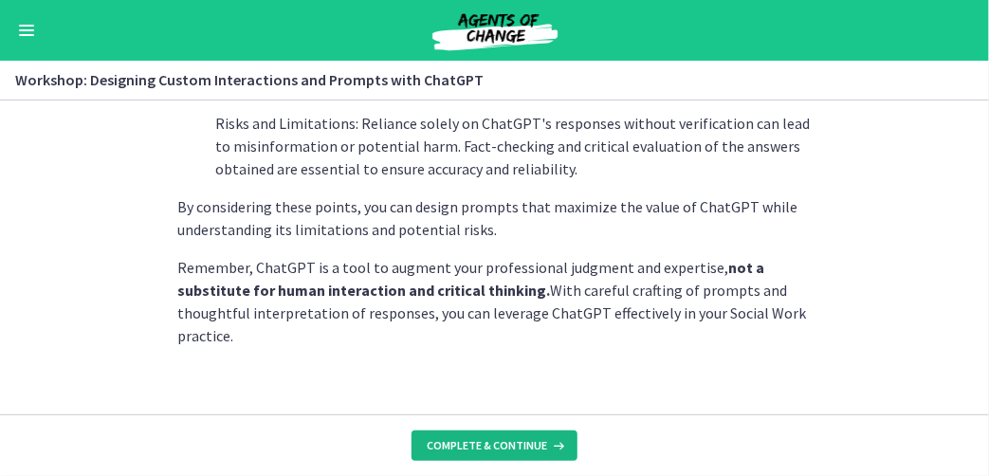
click at [484, 445] on span "Complete & continue" at bounding box center [487, 445] width 120 height 15
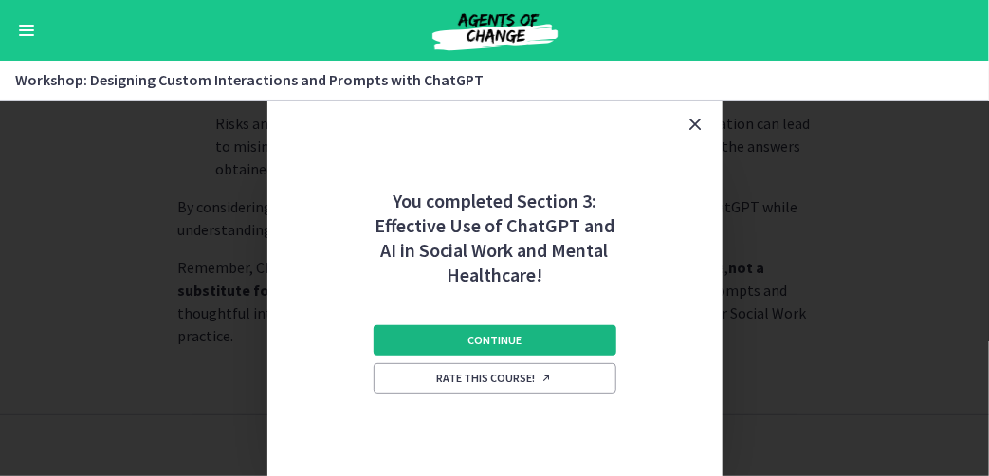
click at [501, 353] on button "Continue" at bounding box center [495, 340] width 243 height 30
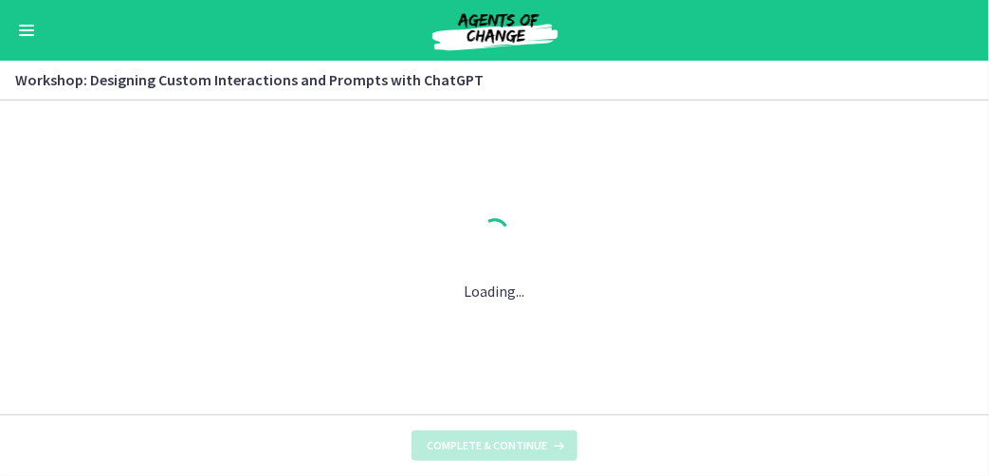
scroll to position [0, 0]
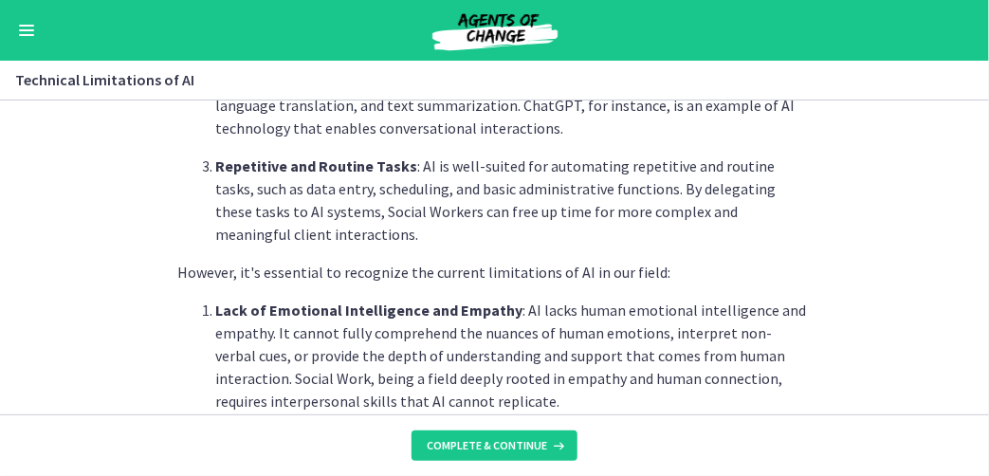
scroll to position [664, 0]
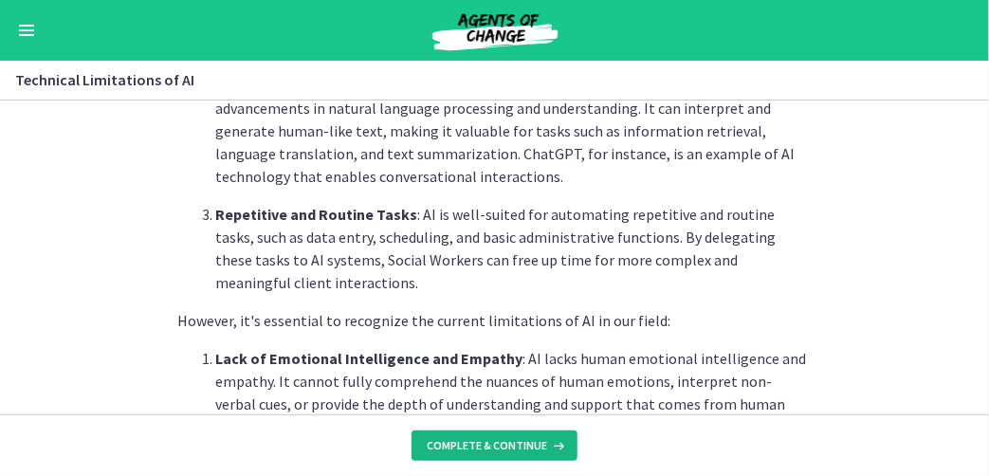
click at [487, 459] on button "Complete & continue" at bounding box center [494, 445] width 166 height 30
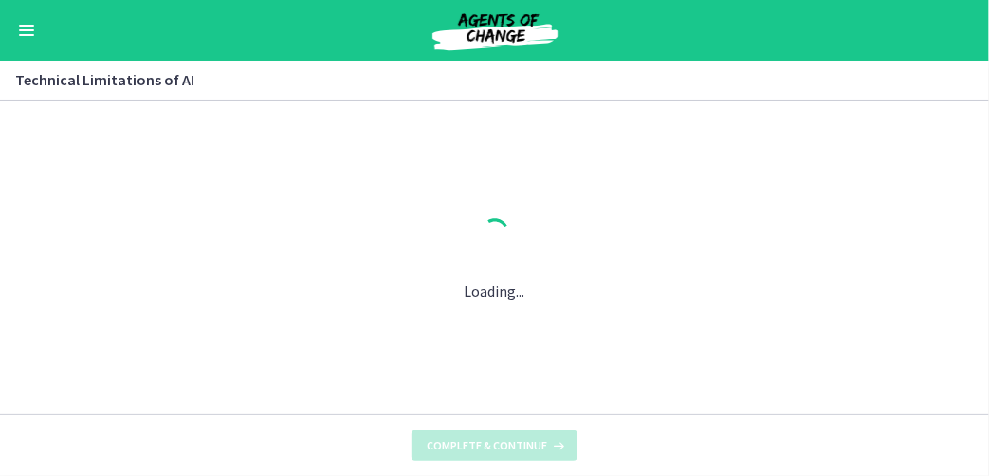
scroll to position [0, 0]
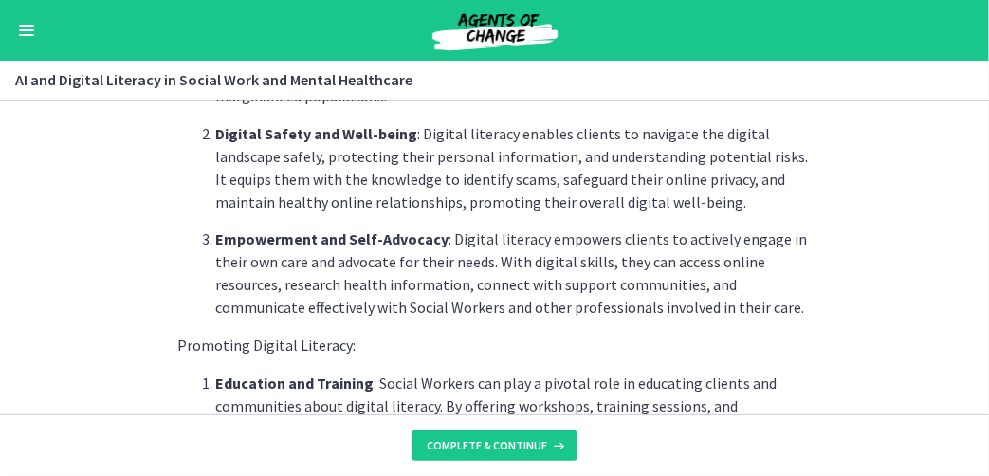
scroll to position [1138, 0]
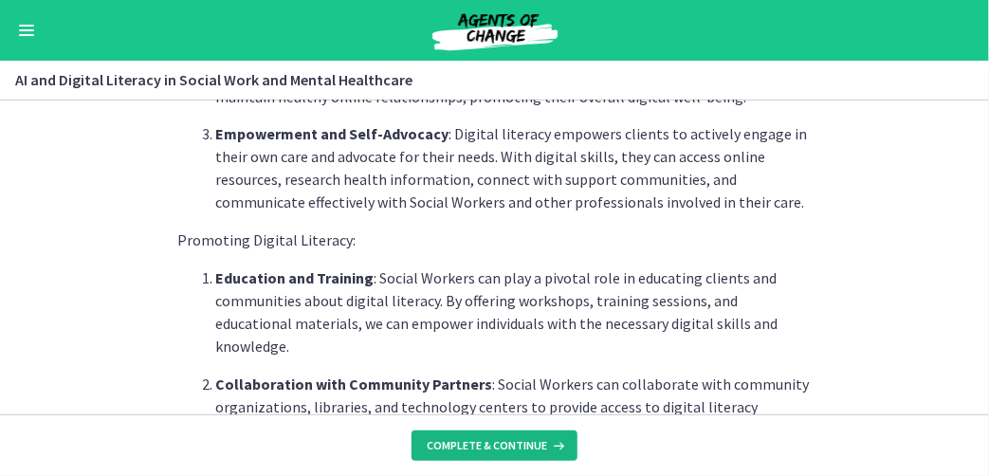
click at [524, 448] on span "Complete & continue" at bounding box center [487, 445] width 120 height 15
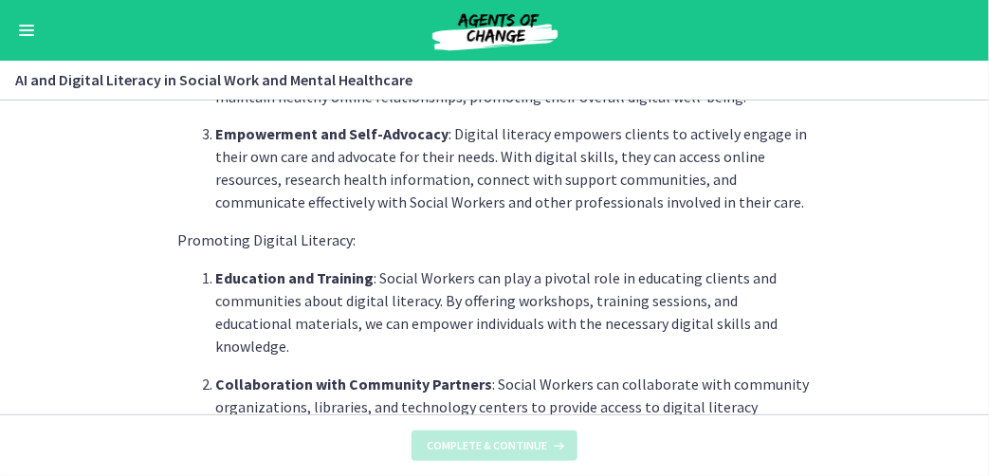
scroll to position [0, 0]
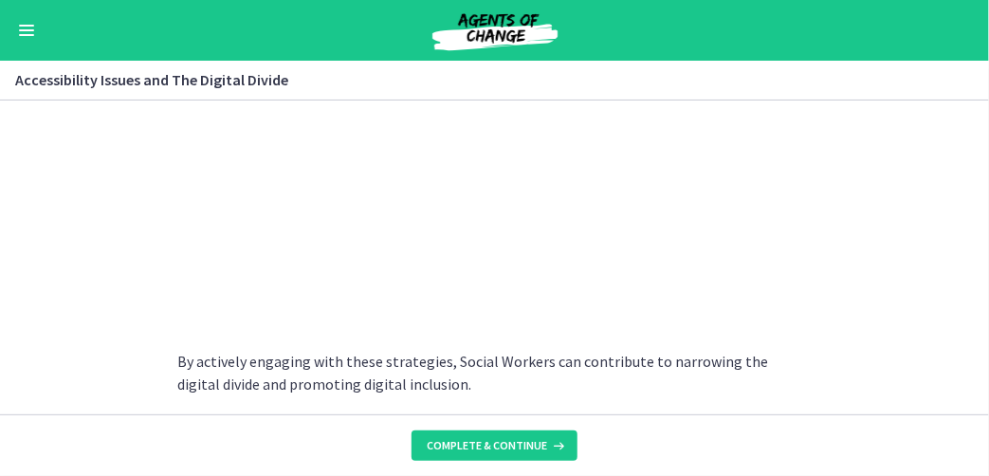
scroll to position [1868, 0]
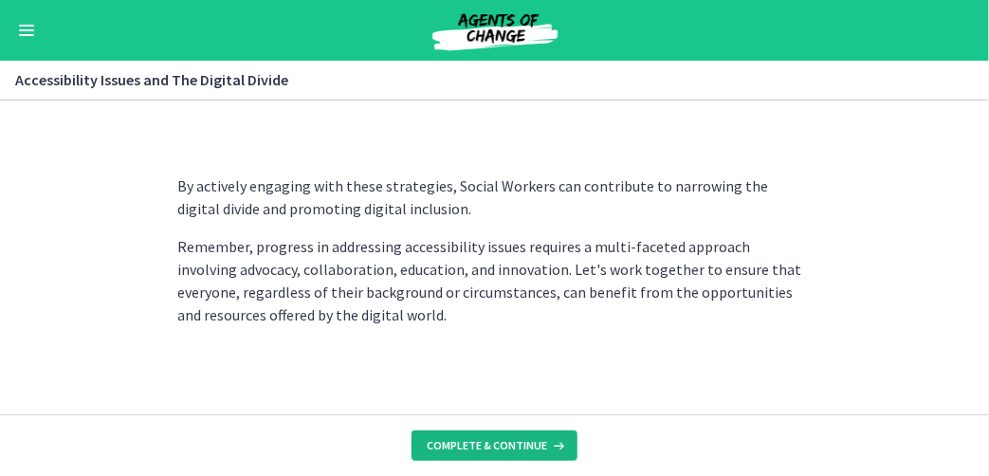
click at [458, 444] on span "Complete & continue" at bounding box center [487, 445] width 120 height 15
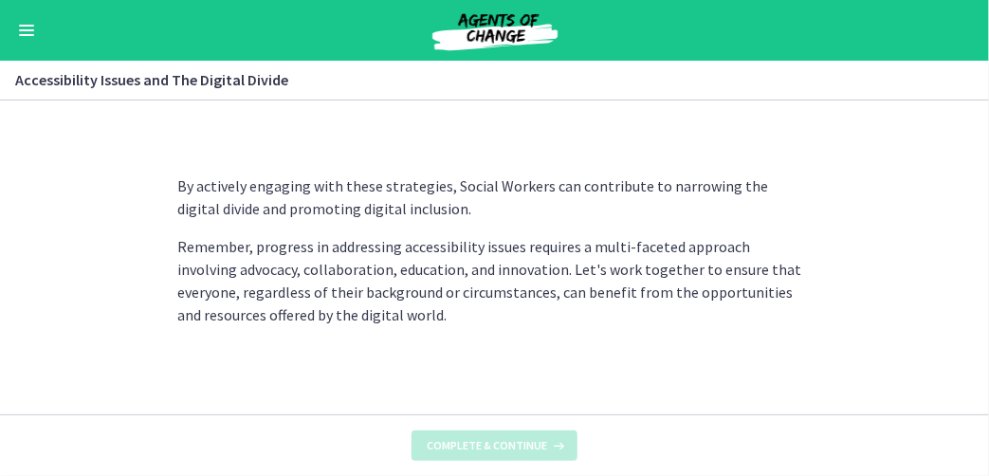
scroll to position [0, 0]
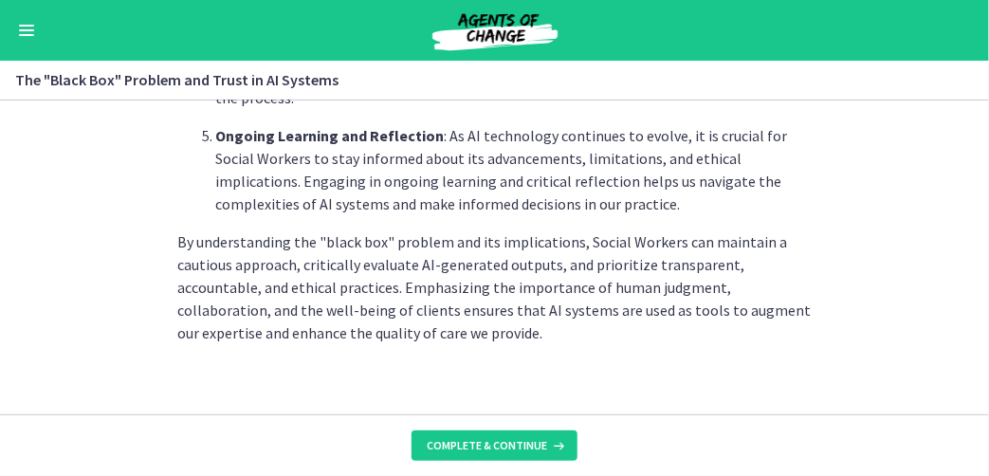
scroll to position [1187, 0]
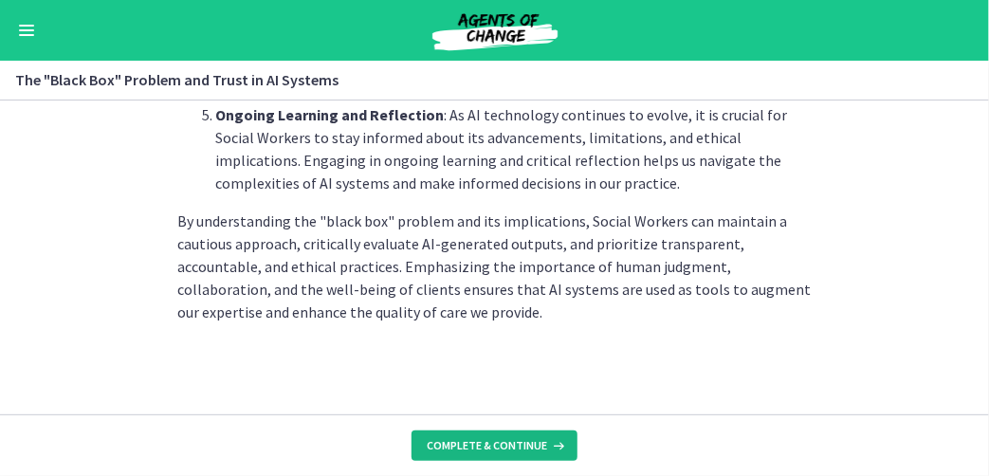
click at [494, 451] on span "Complete & continue" at bounding box center [487, 445] width 120 height 15
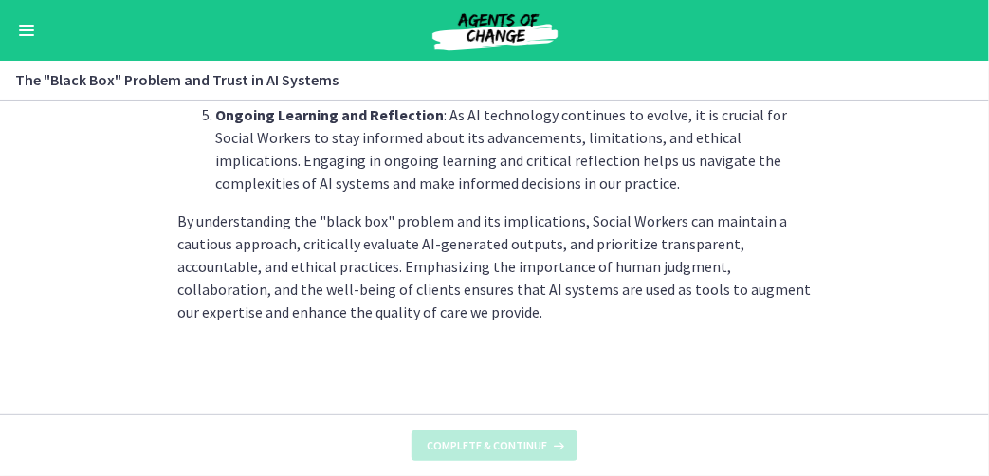
scroll to position [0, 0]
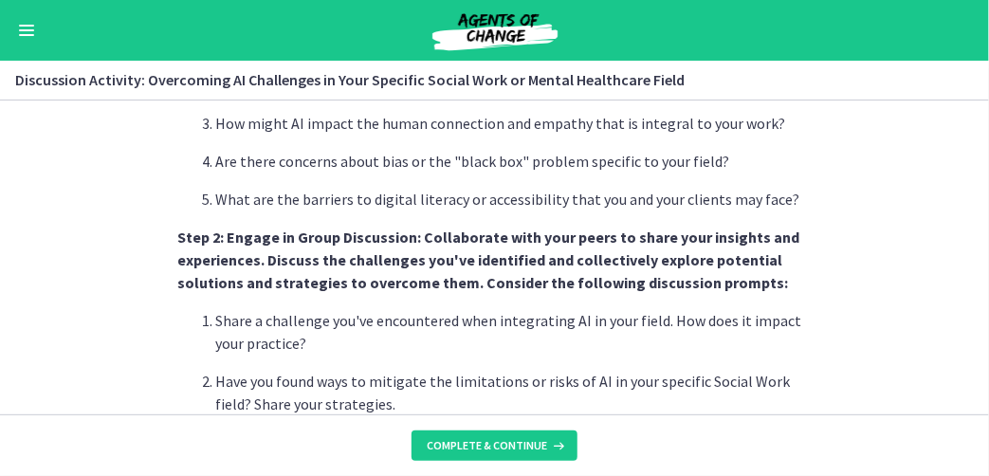
scroll to position [758, 0]
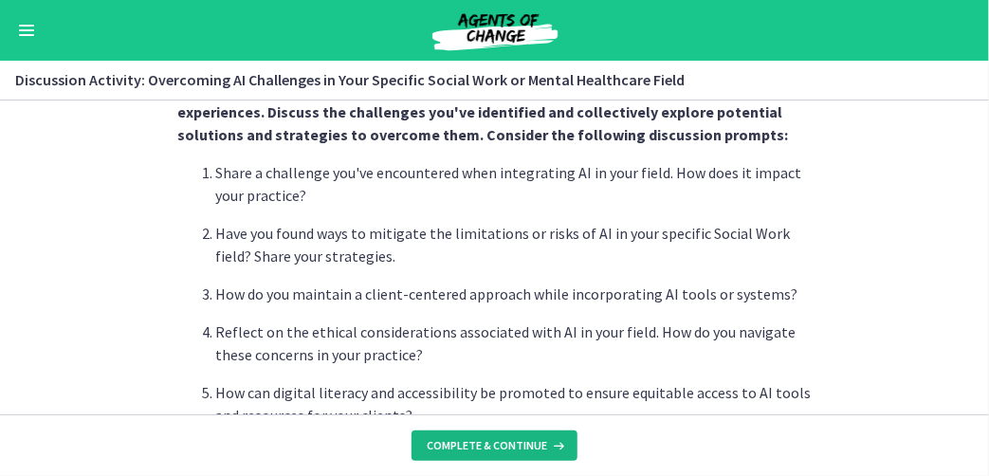
click at [490, 440] on span "Complete & continue" at bounding box center [487, 445] width 120 height 15
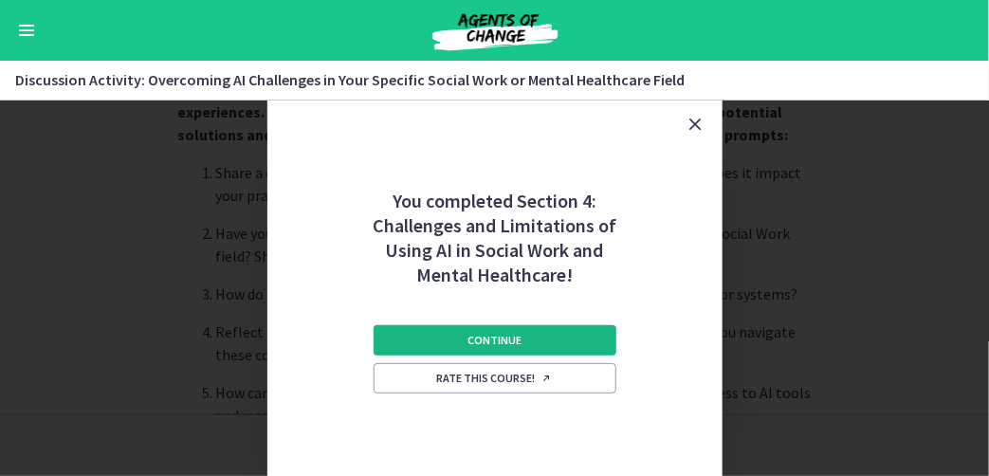
click at [441, 342] on button "Continue" at bounding box center [495, 340] width 243 height 30
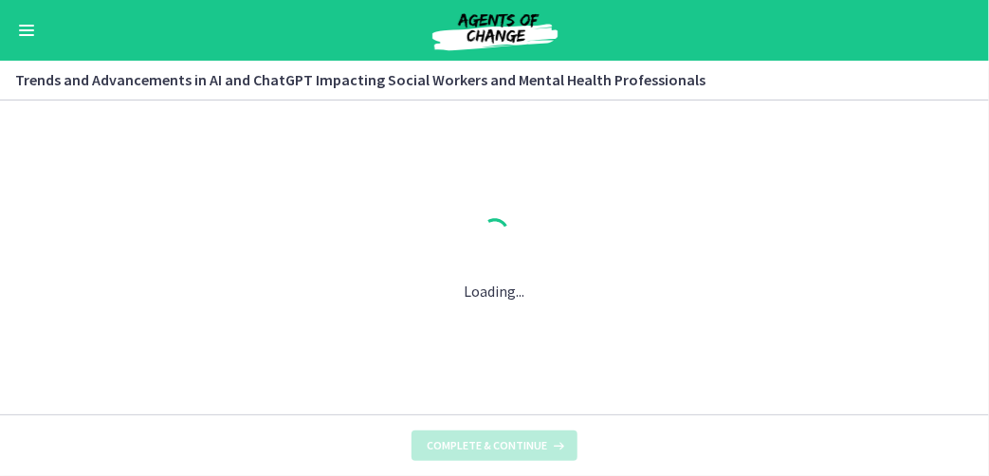
scroll to position [0, 0]
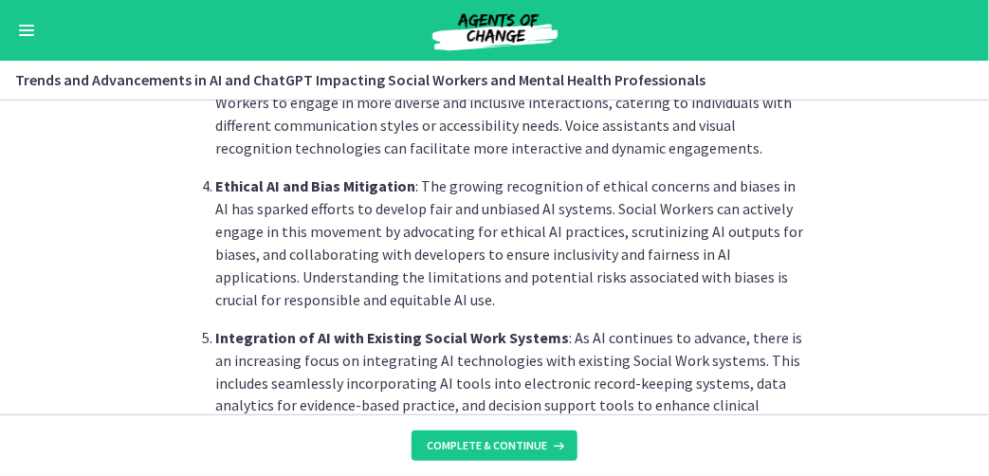
scroll to position [948, 0]
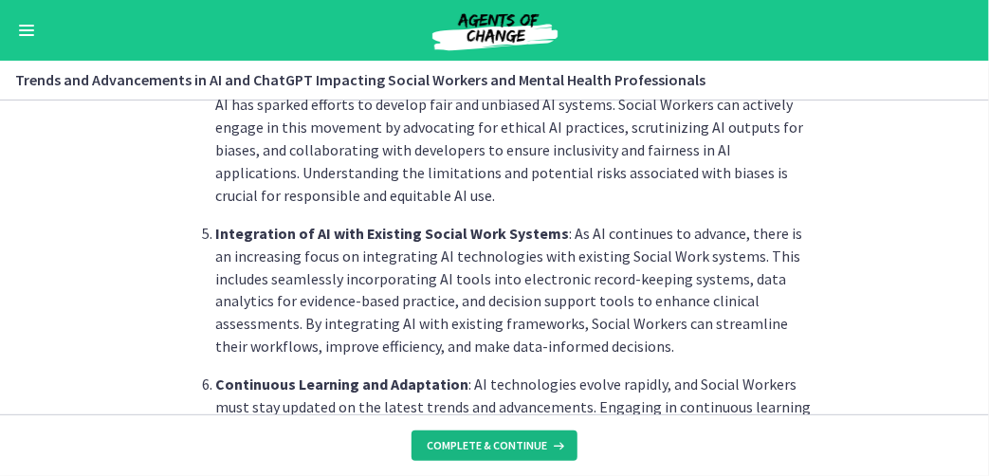
click at [496, 451] on span "Complete & continue" at bounding box center [487, 445] width 120 height 15
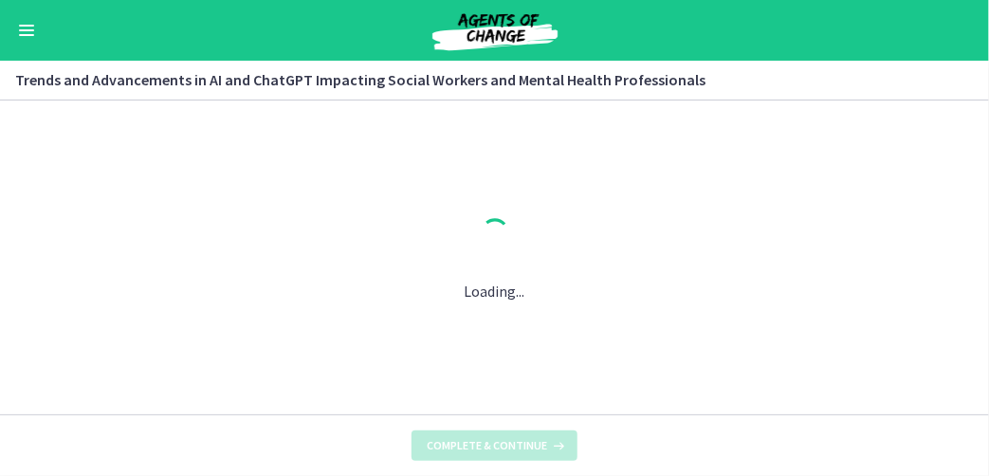
scroll to position [0, 0]
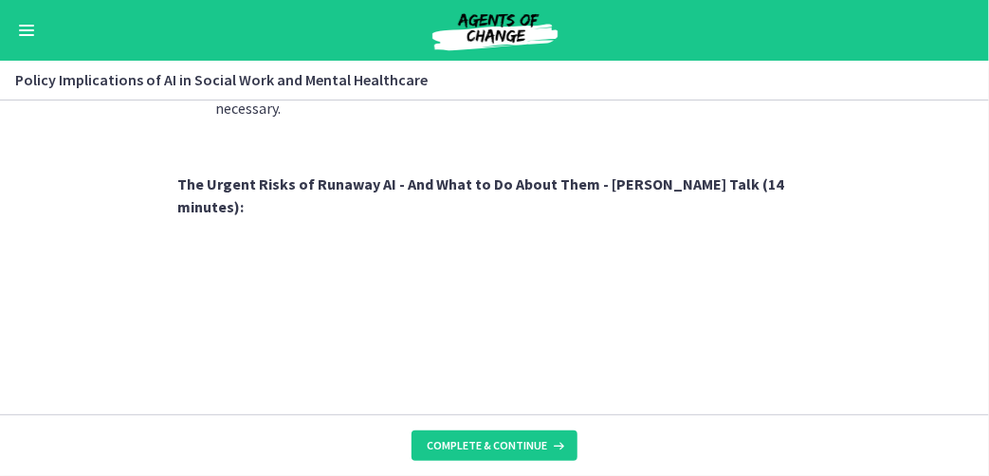
scroll to position [1896, 0]
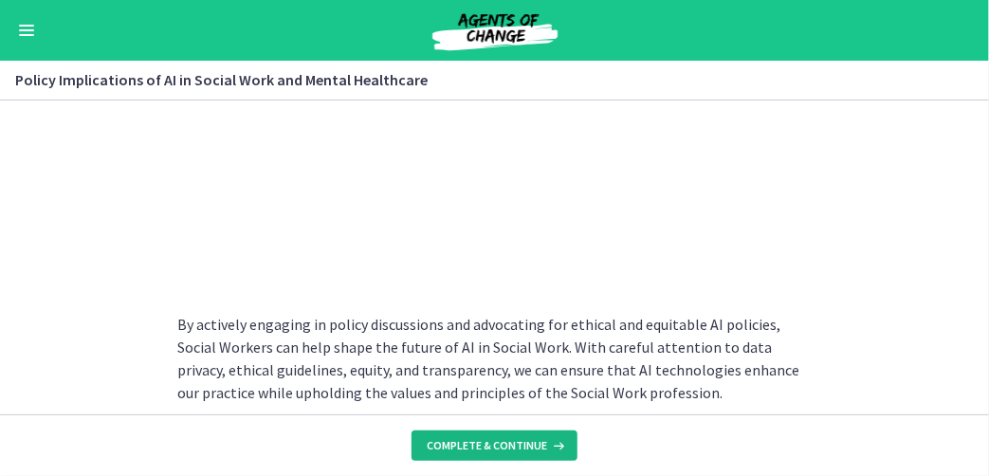
click at [482, 449] on span "Complete & continue" at bounding box center [487, 445] width 120 height 15
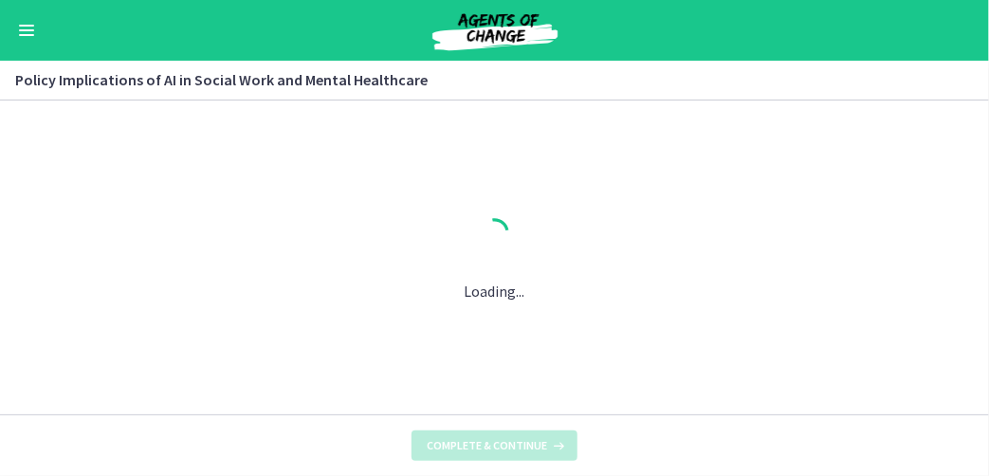
scroll to position [0, 0]
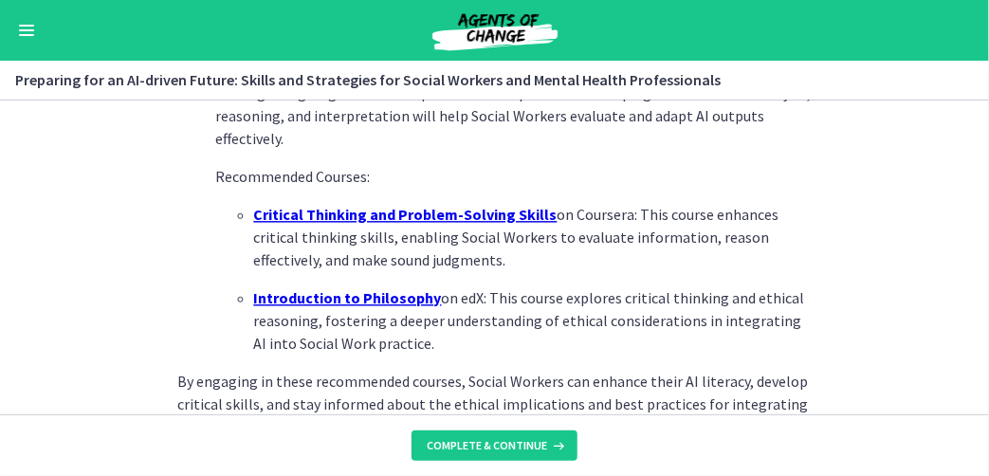
scroll to position [1597, 0]
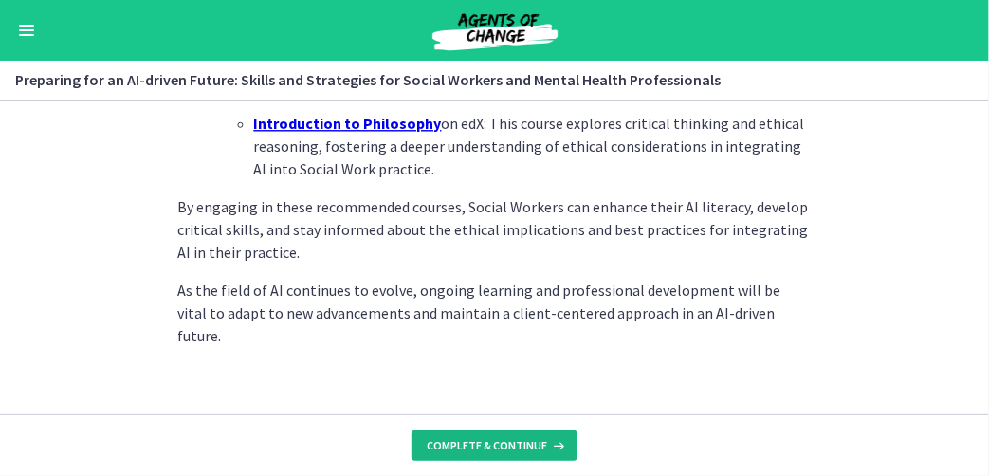
click at [483, 439] on span "Complete & continue" at bounding box center [487, 445] width 120 height 15
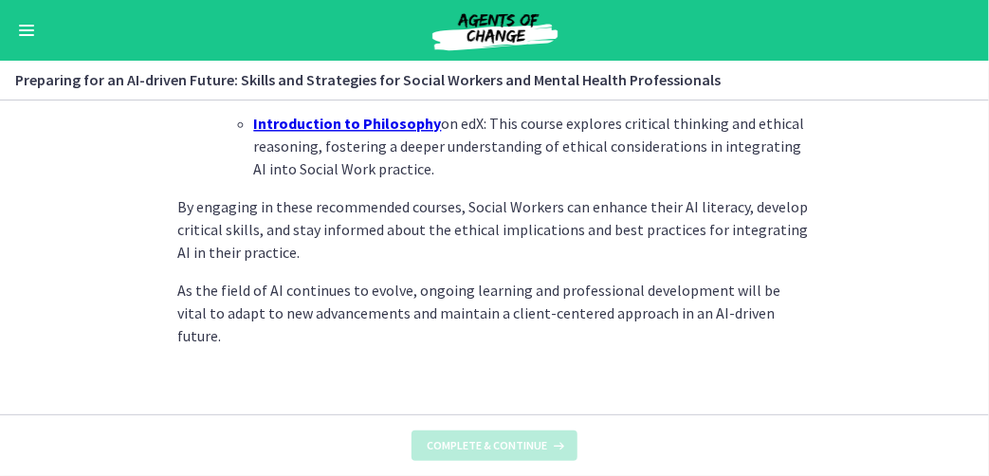
scroll to position [0, 0]
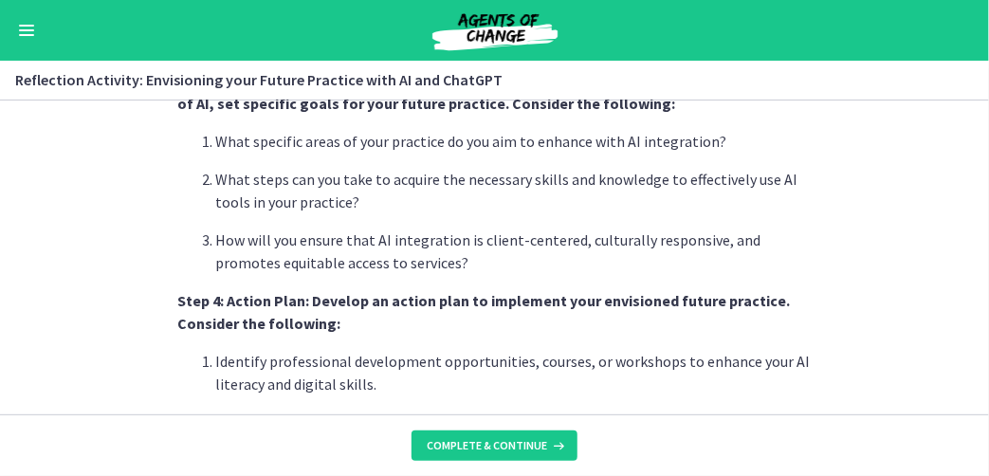
scroll to position [1422, 0]
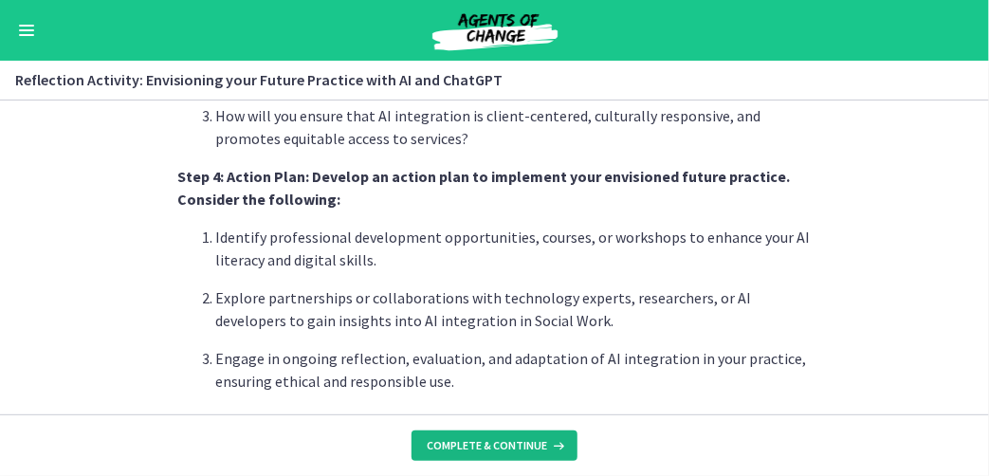
click at [502, 447] on span "Complete & continue" at bounding box center [487, 445] width 120 height 15
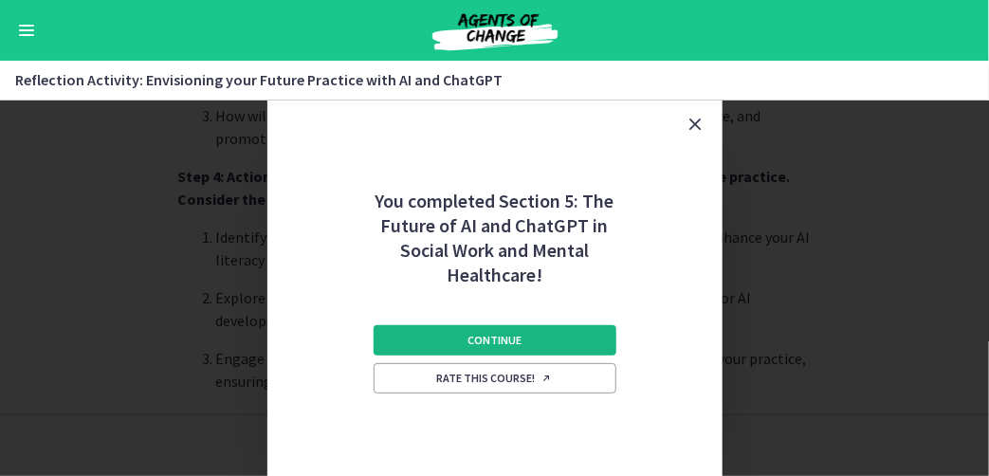
click at [468, 340] on span "Continue" at bounding box center [494, 340] width 54 height 15
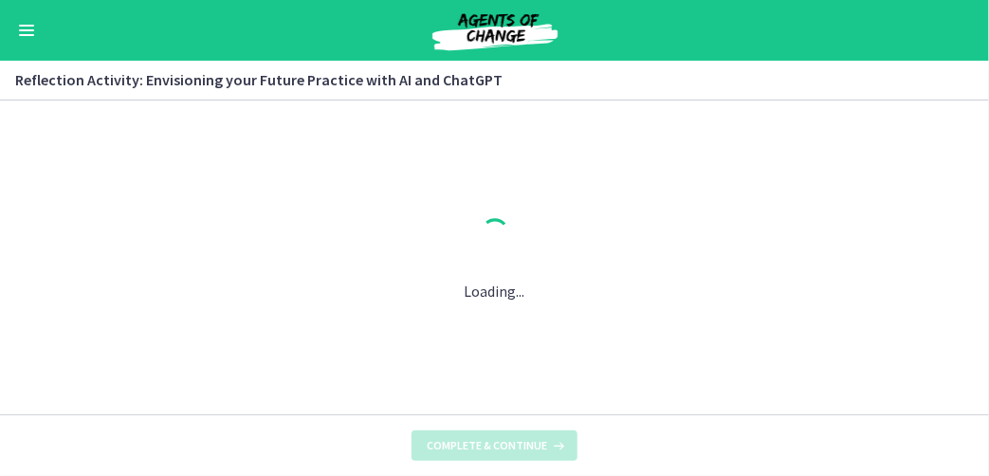
scroll to position [0, 0]
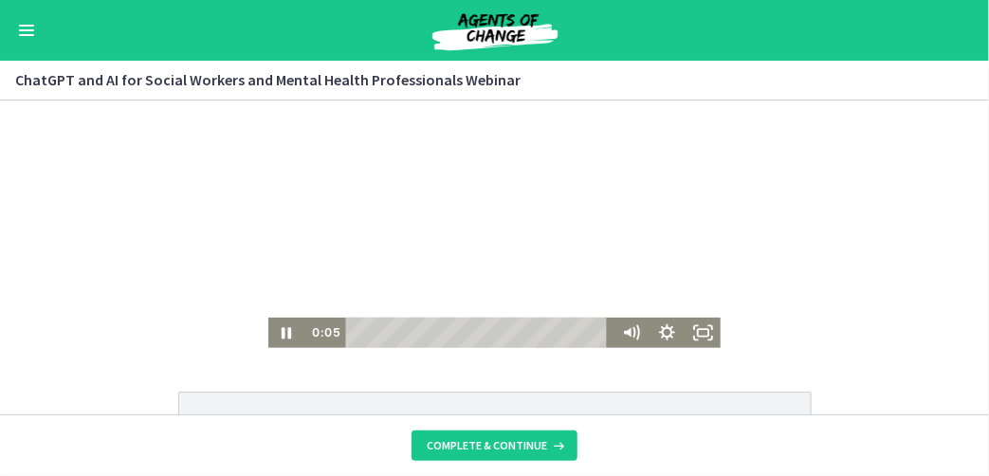
scroll to position [95, 0]
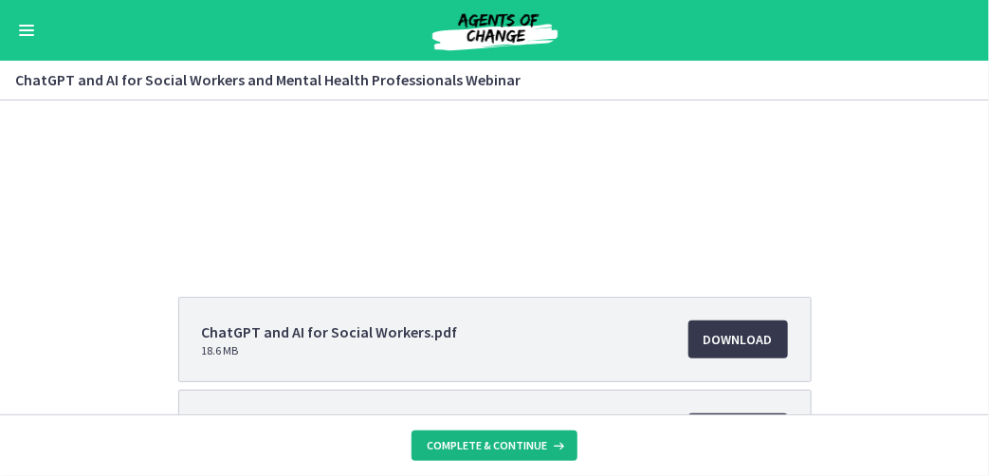
click at [487, 448] on span "Complete & continue" at bounding box center [487, 445] width 120 height 15
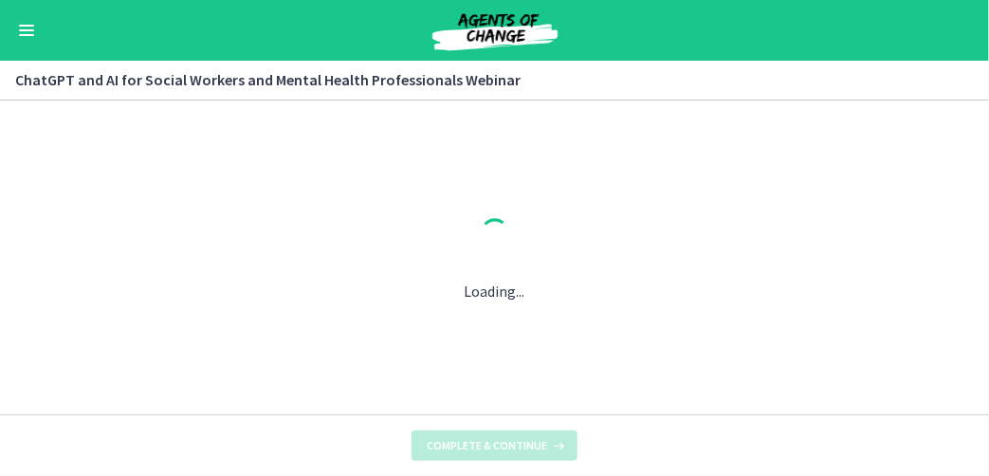
scroll to position [0, 0]
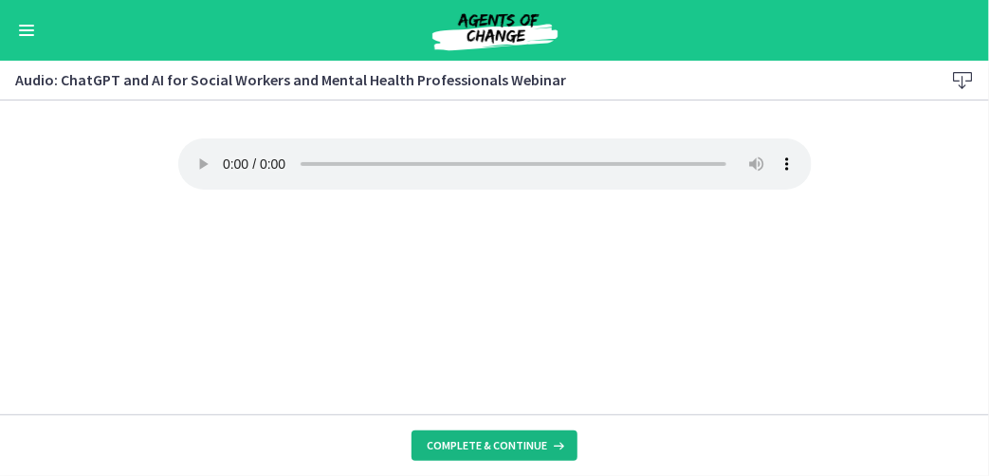
click at [502, 448] on span "Complete & continue" at bounding box center [487, 445] width 120 height 15
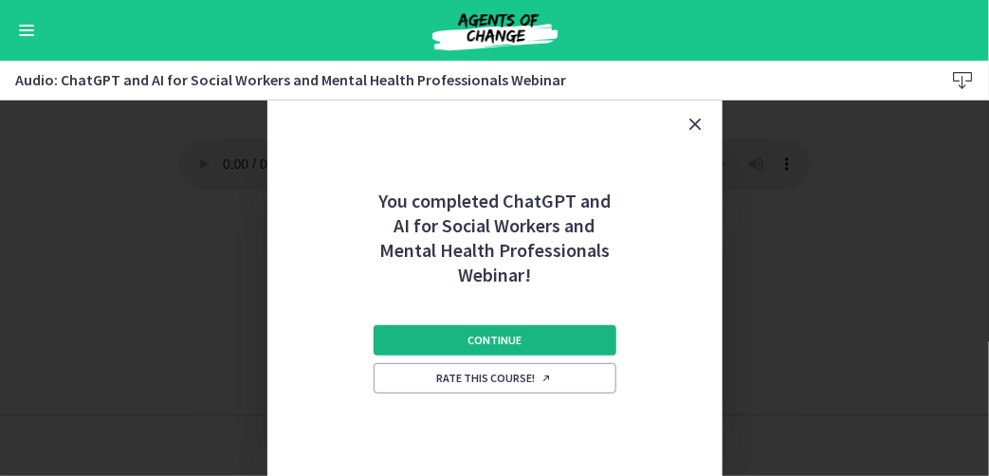
click at [495, 333] on span "Continue" at bounding box center [494, 340] width 54 height 15
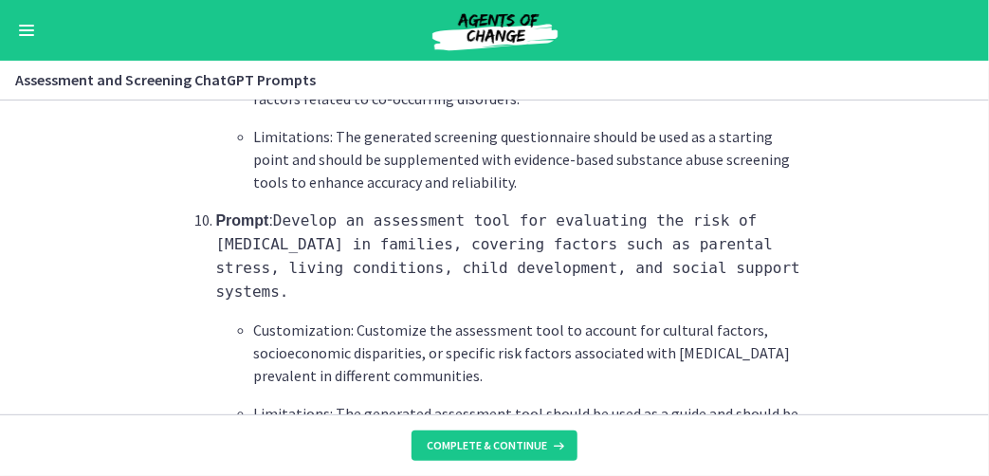
scroll to position [3008, 0]
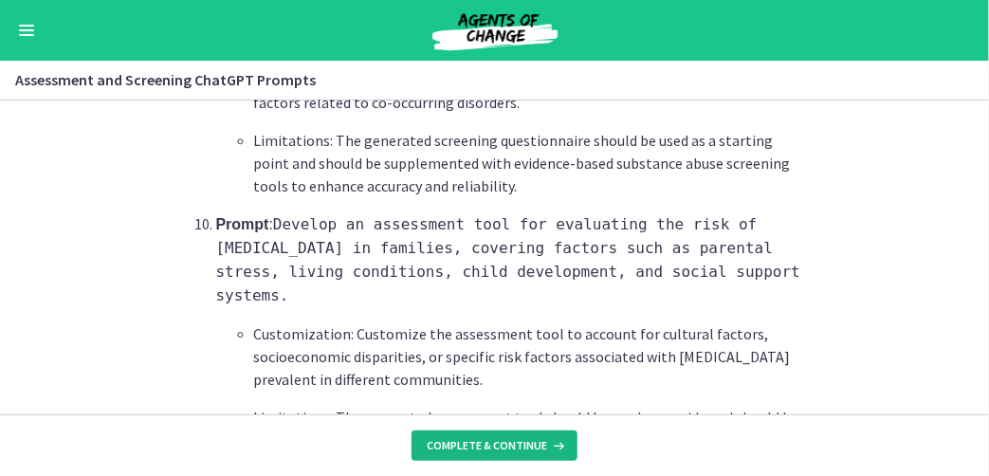
click at [488, 448] on span "Complete & continue" at bounding box center [487, 445] width 120 height 15
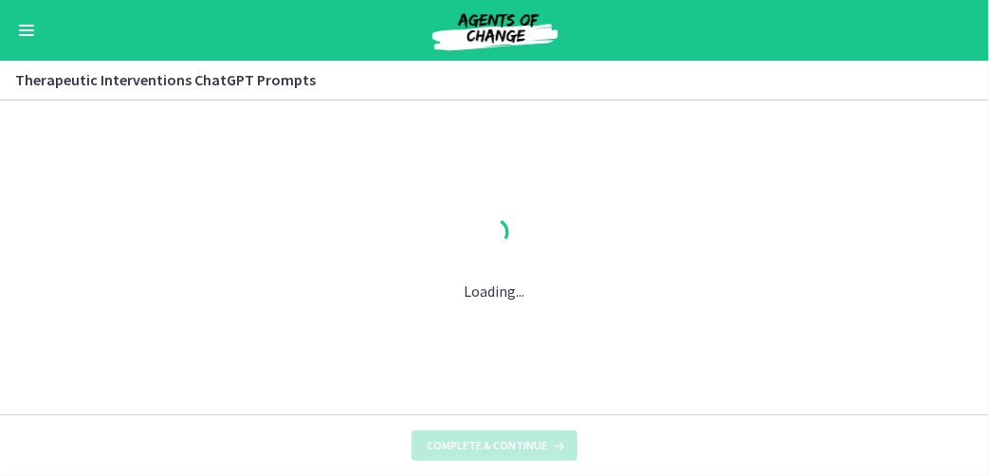
scroll to position [0, 0]
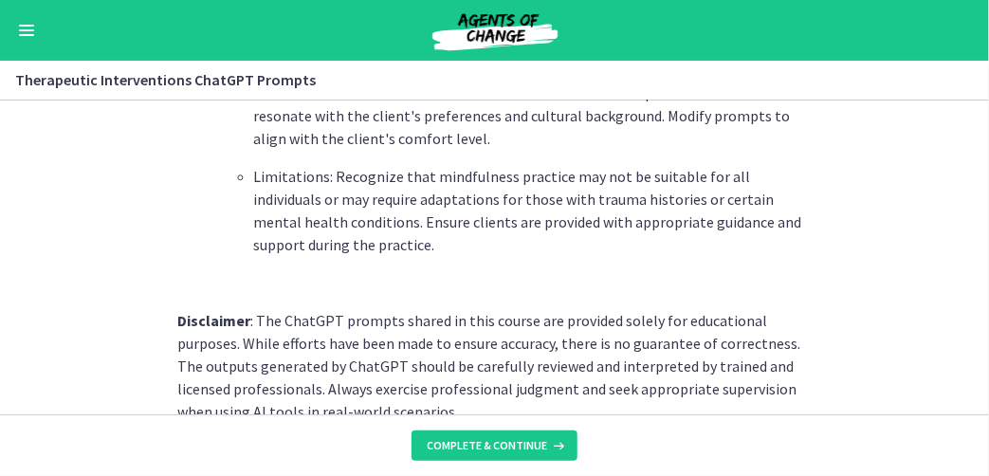
scroll to position [2947, 0]
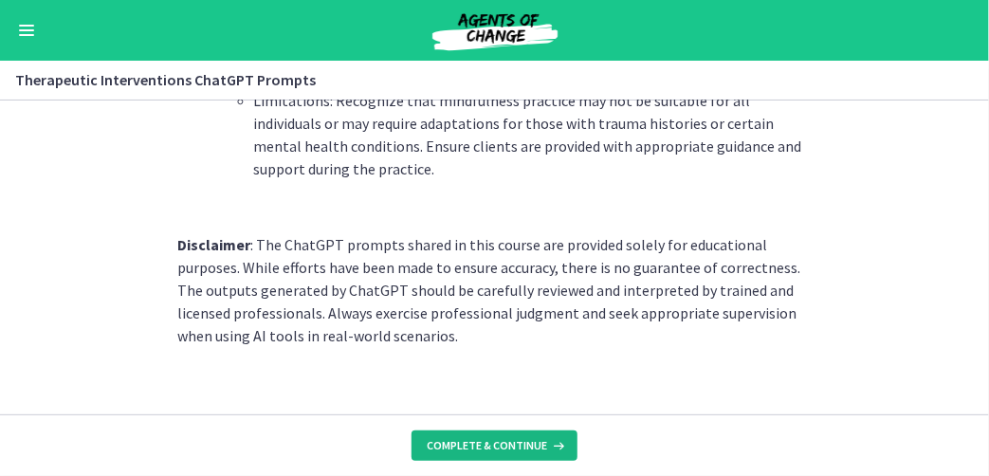
click at [501, 447] on span "Complete & continue" at bounding box center [487, 445] width 120 height 15
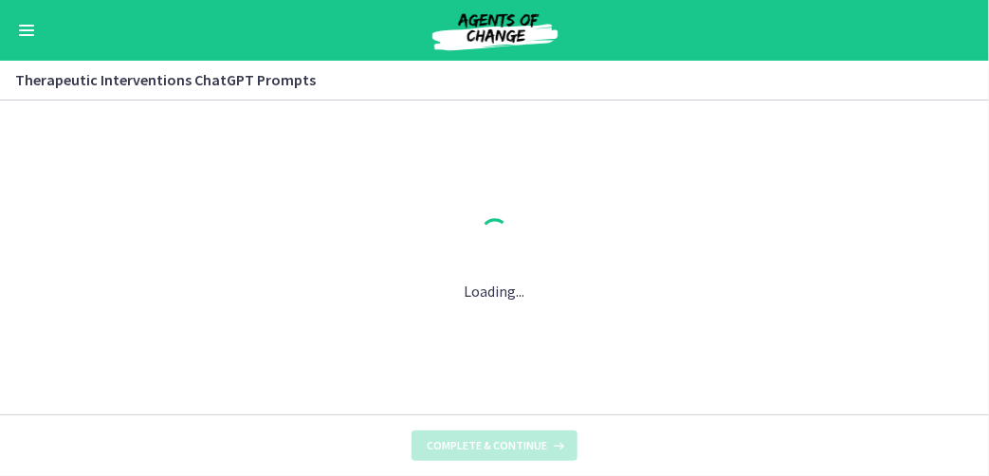
scroll to position [0, 0]
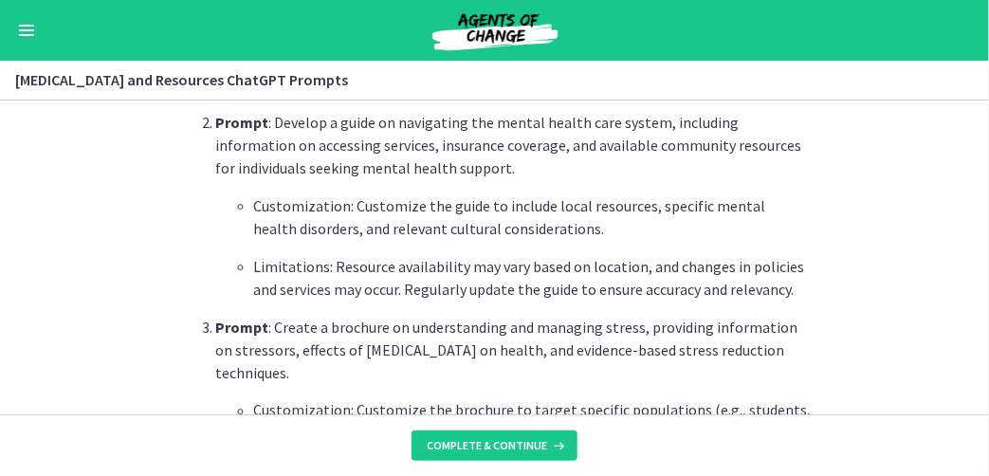
scroll to position [1043, 0]
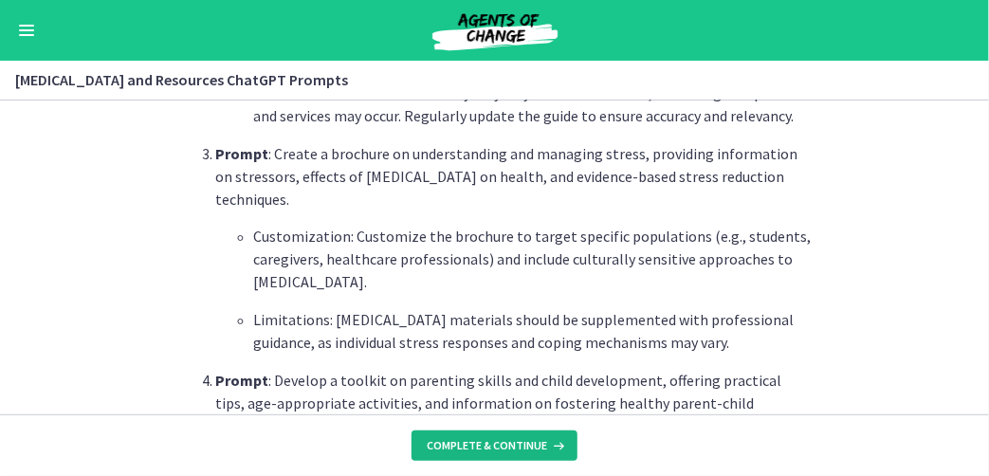
click at [488, 447] on span "Complete & continue" at bounding box center [487, 445] width 120 height 15
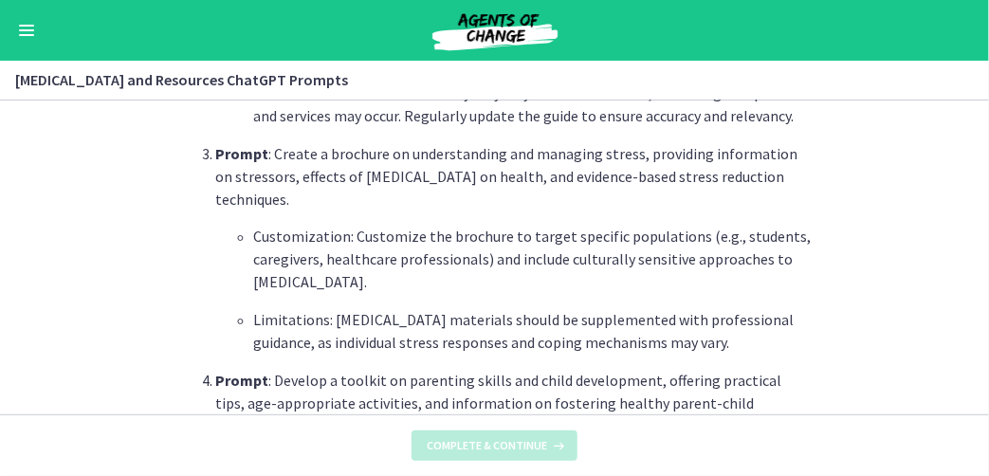
scroll to position [0, 0]
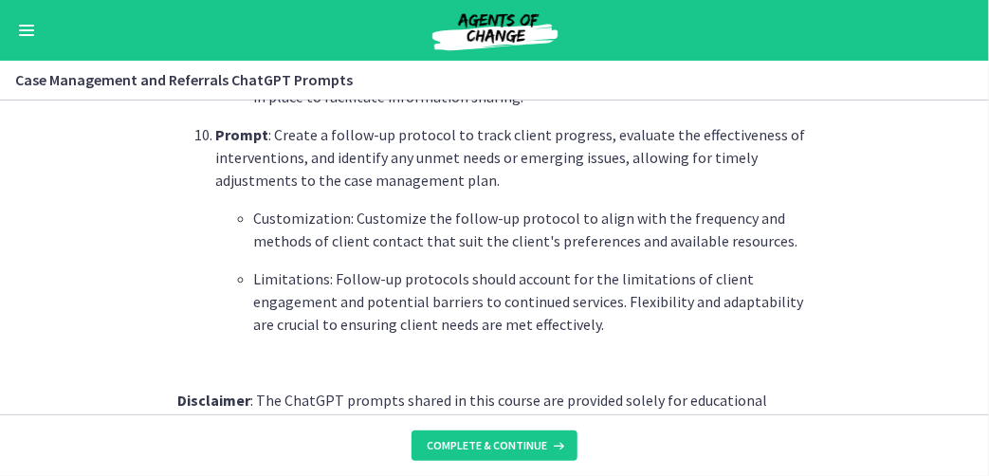
scroll to position [2810, 0]
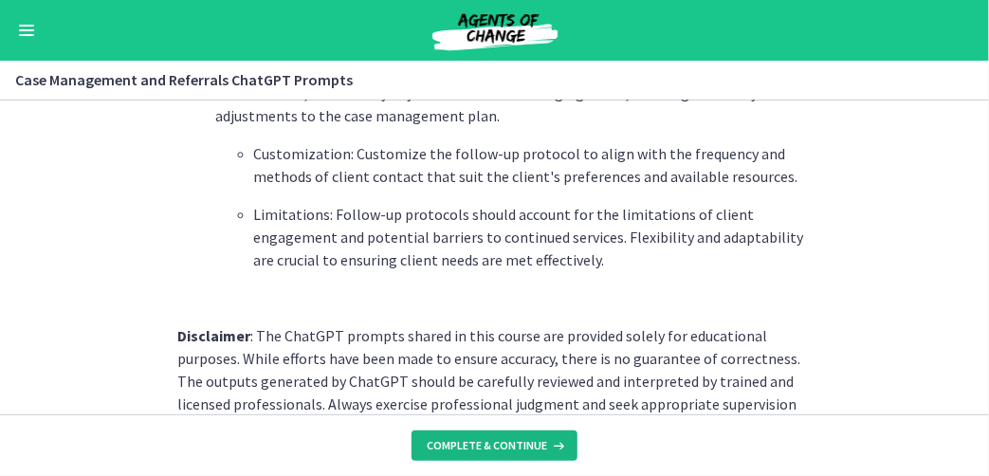
click at [507, 445] on span "Complete & continue" at bounding box center [487, 445] width 120 height 15
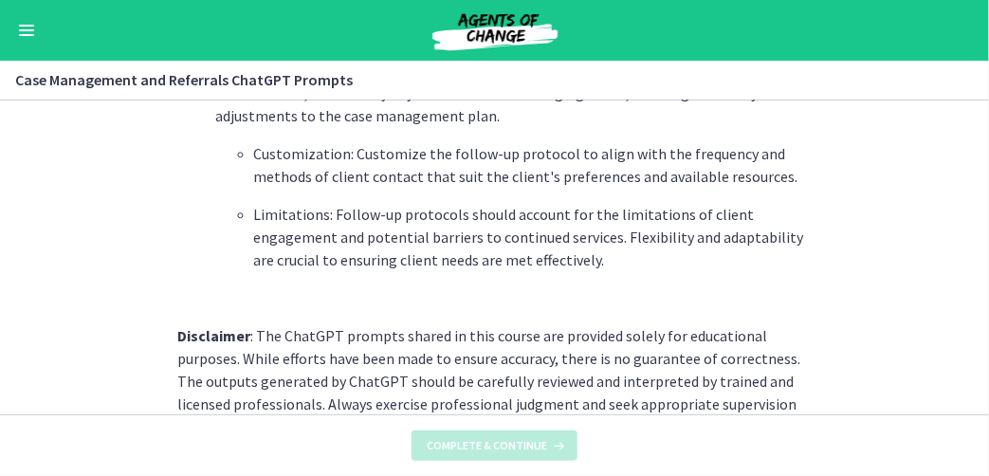
scroll to position [0, 0]
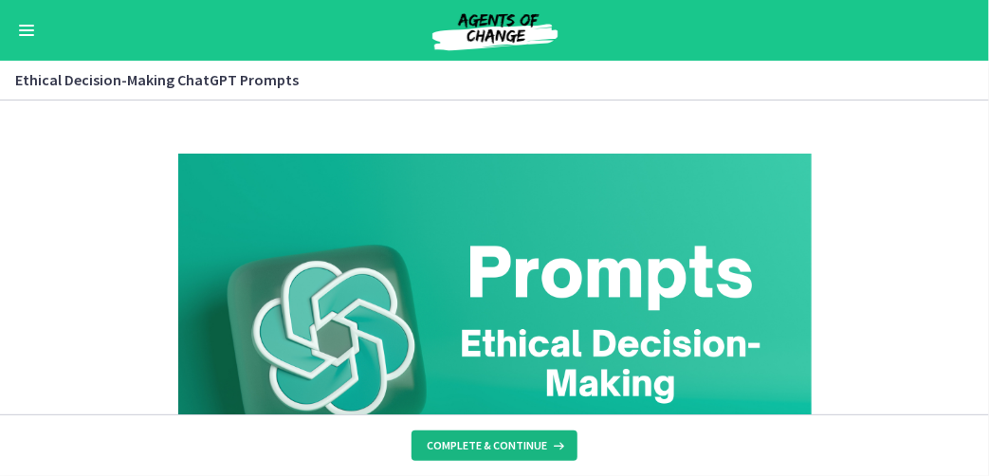
click at [507, 439] on span "Complete & continue" at bounding box center [487, 445] width 120 height 15
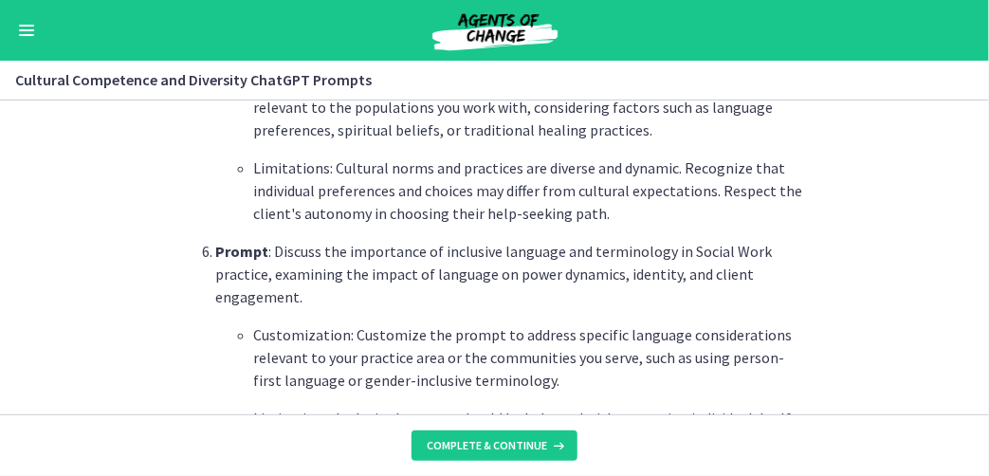
scroll to position [1801, 0]
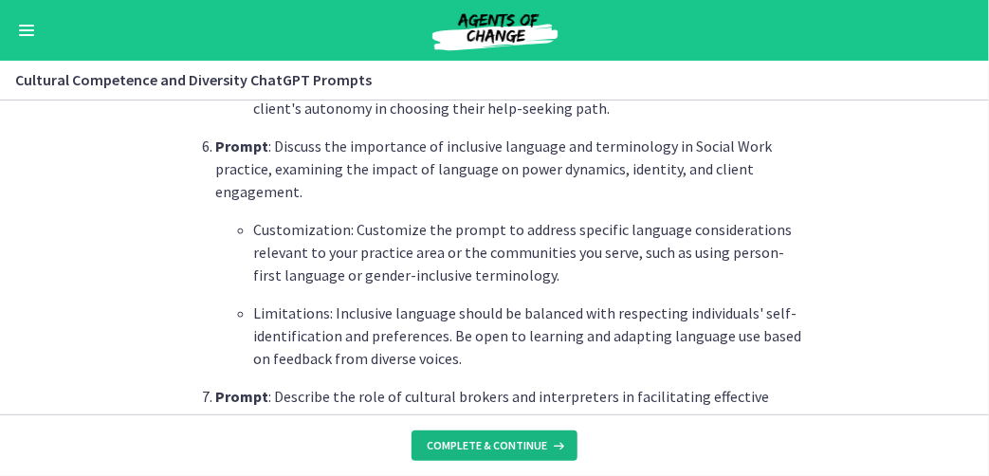
click at [503, 447] on span "Complete & continue" at bounding box center [487, 445] width 120 height 15
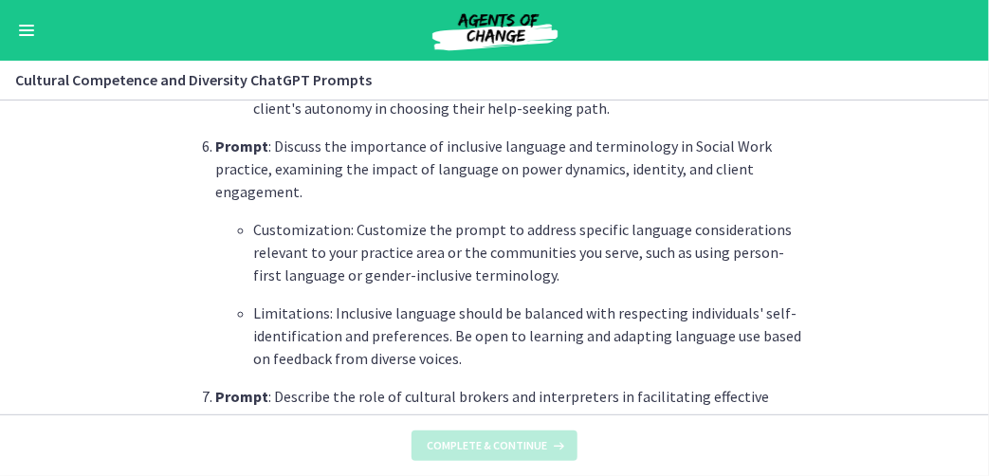
scroll to position [0, 0]
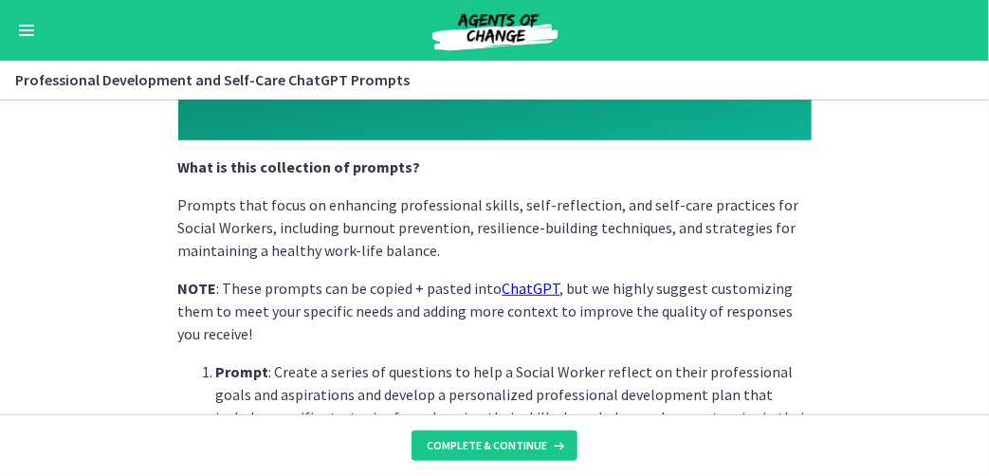
scroll to position [474, 0]
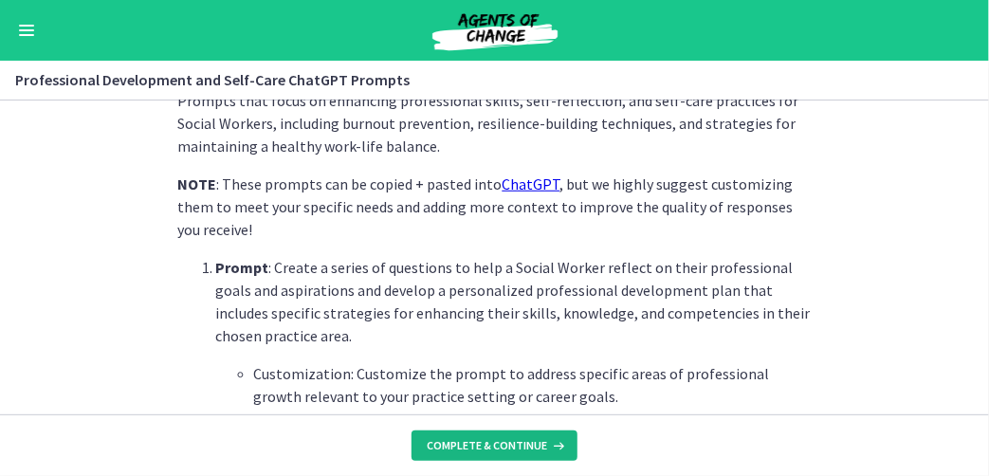
click at [484, 432] on button "Complete & continue" at bounding box center [494, 445] width 166 height 30
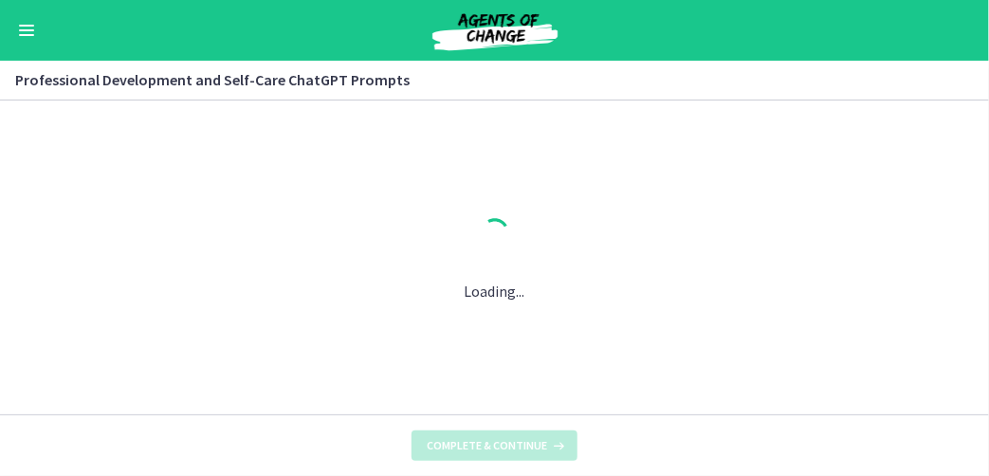
scroll to position [0, 0]
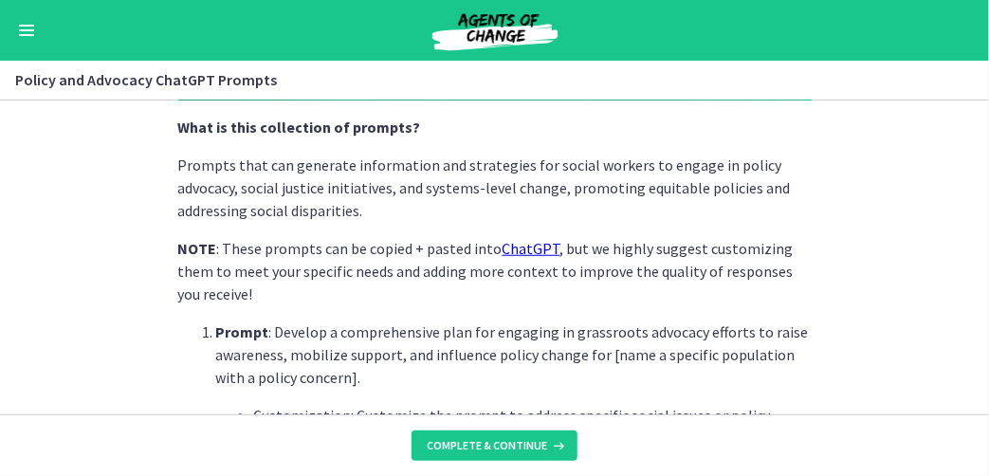
scroll to position [569, 0]
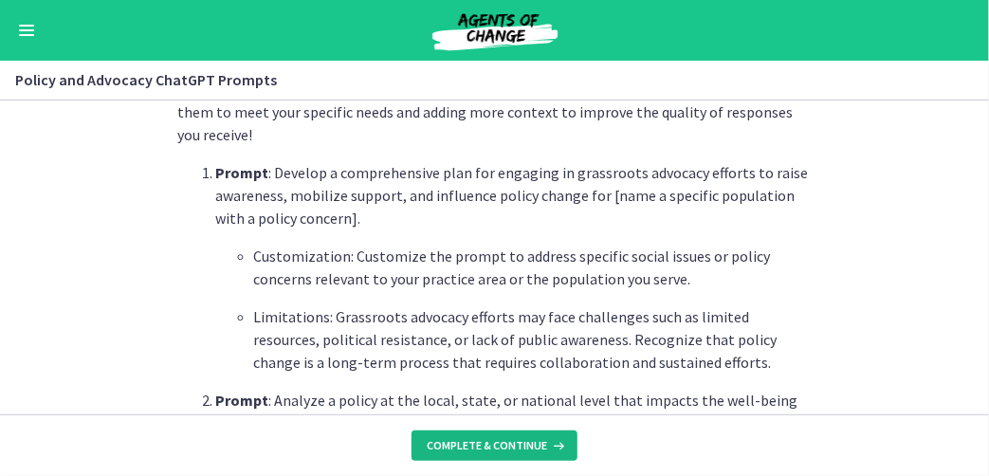
click at [458, 448] on span "Complete & continue" at bounding box center [487, 445] width 120 height 15
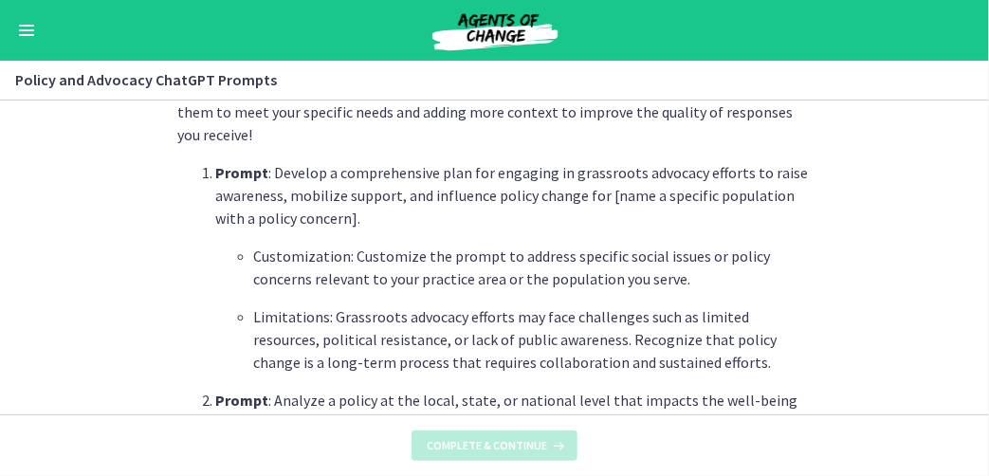
scroll to position [0, 0]
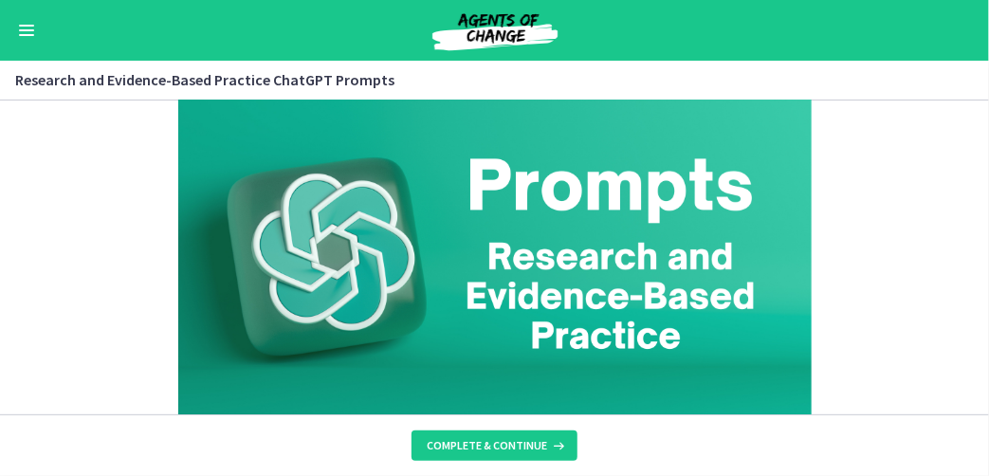
scroll to position [190, 0]
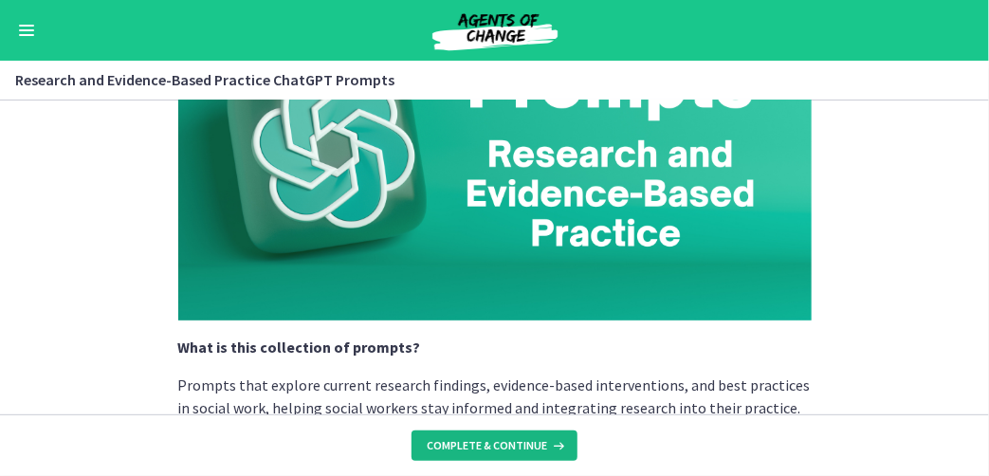
click at [468, 447] on span "Complete & continue" at bounding box center [487, 445] width 120 height 15
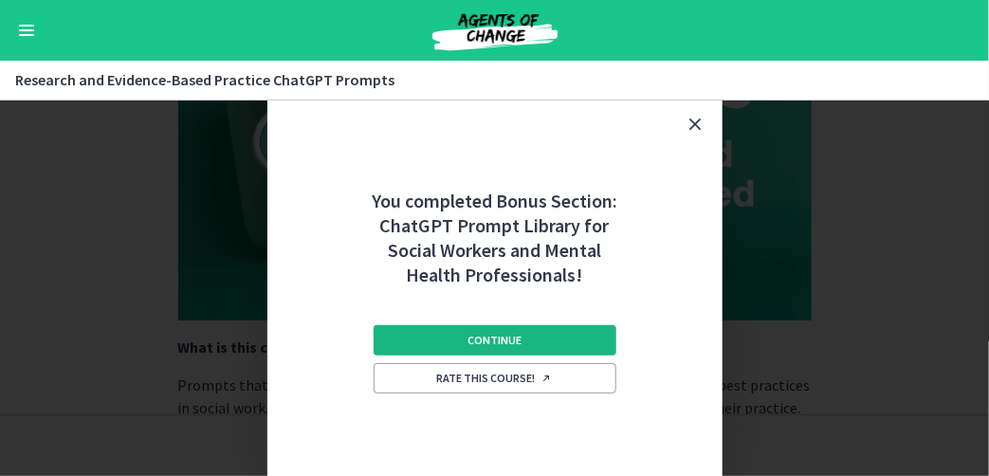
click at [486, 342] on span "Continue" at bounding box center [494, 340] width 54 height 15
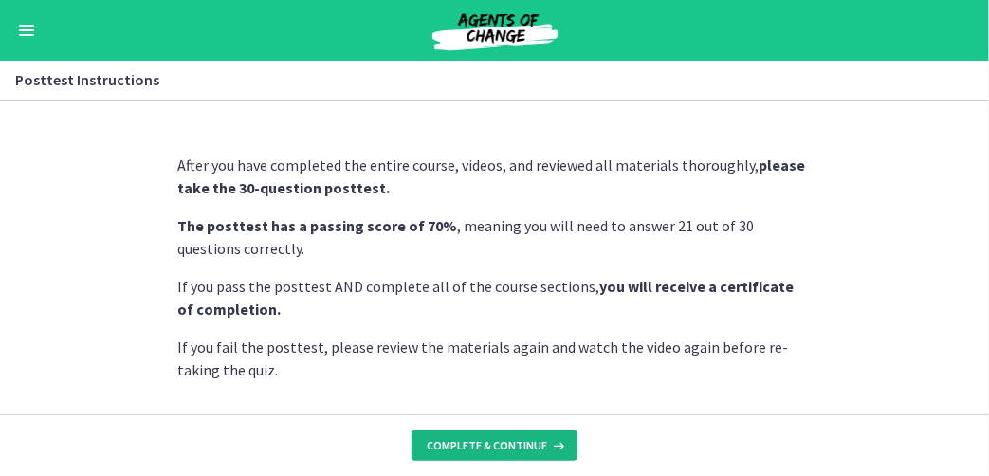
click at [465, 447] on span "Complete & continue" at bounding box center [487, 445] width 120 height 15
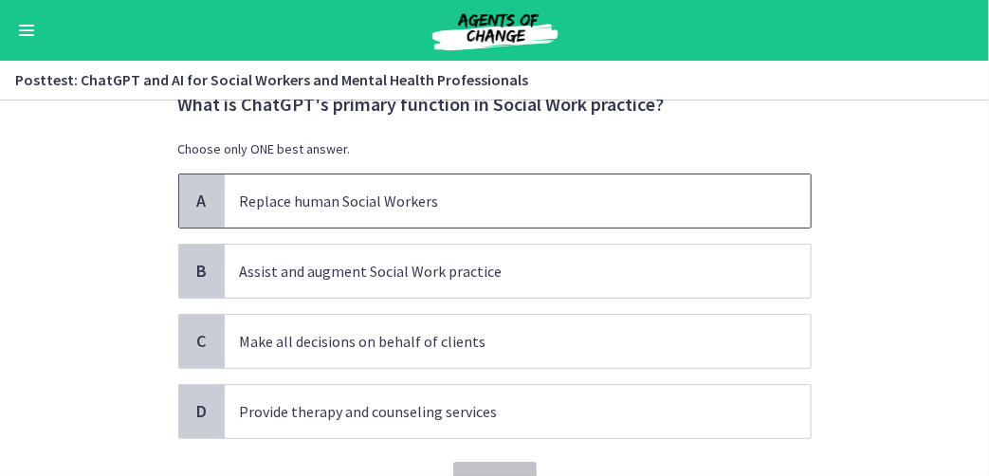
scroll to position [95, 0]
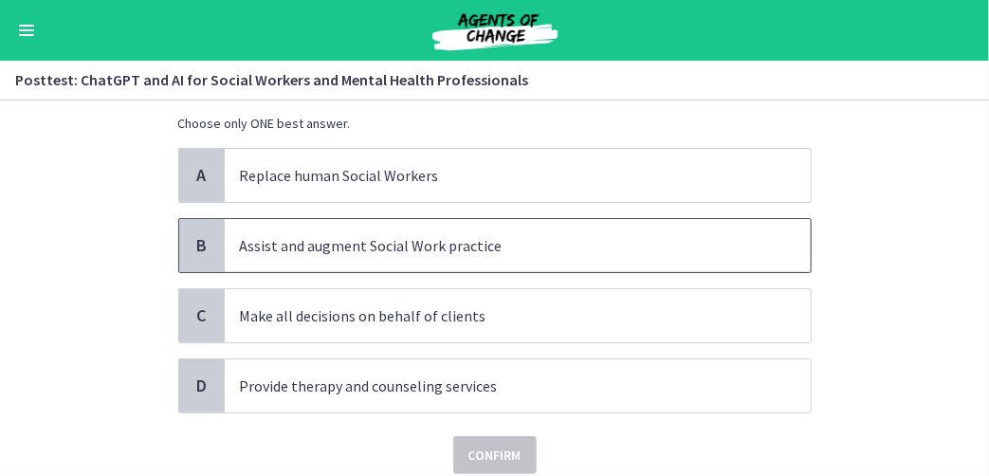
click at [188, 256] on div "B" at bounding box center [202, 245] width 46 height 53
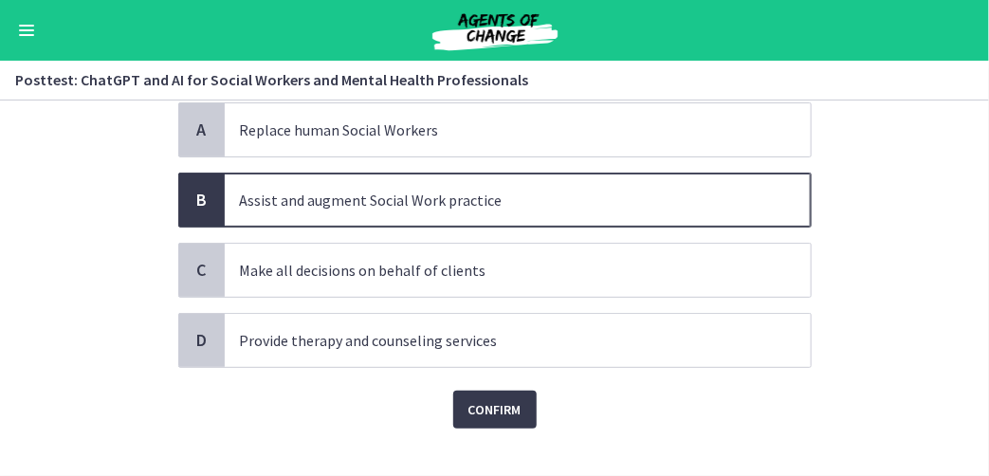
scroll to position [165, 0]
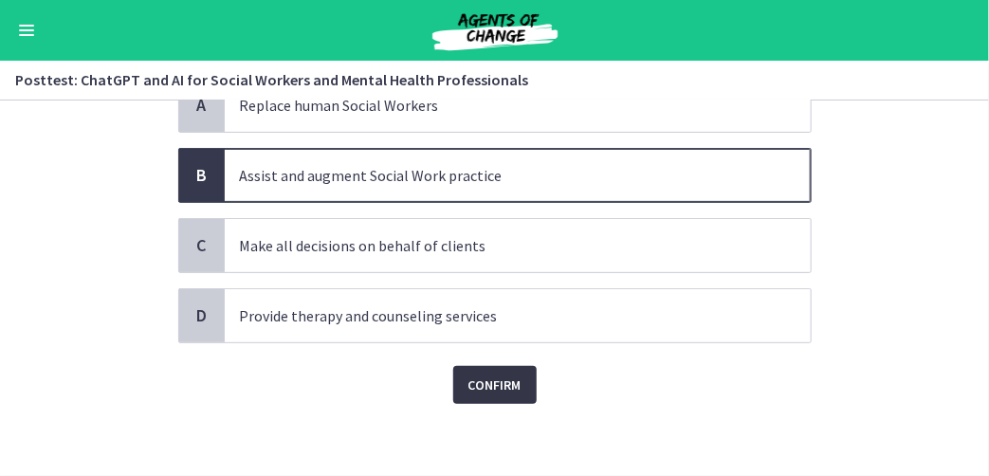
click at [468, 387] on span "Confirm" at bounding box center [494, 385] width 53 height 23
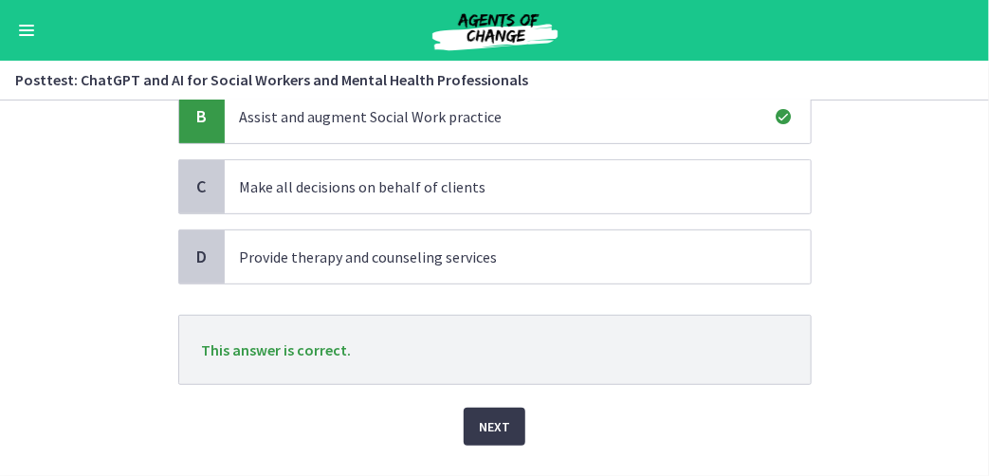
scroll to position [265, 0]
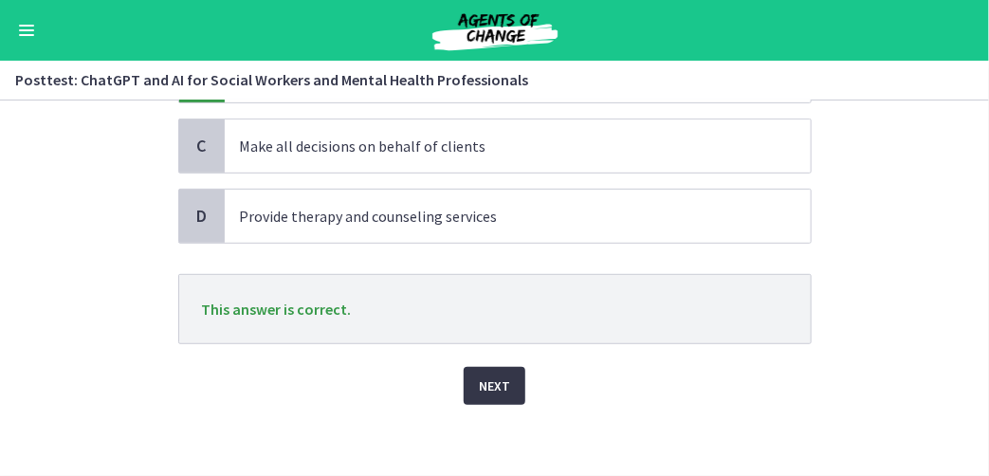
click at [479, 380] on span "Next" at bounding box center [494, 385] width 31 height 23
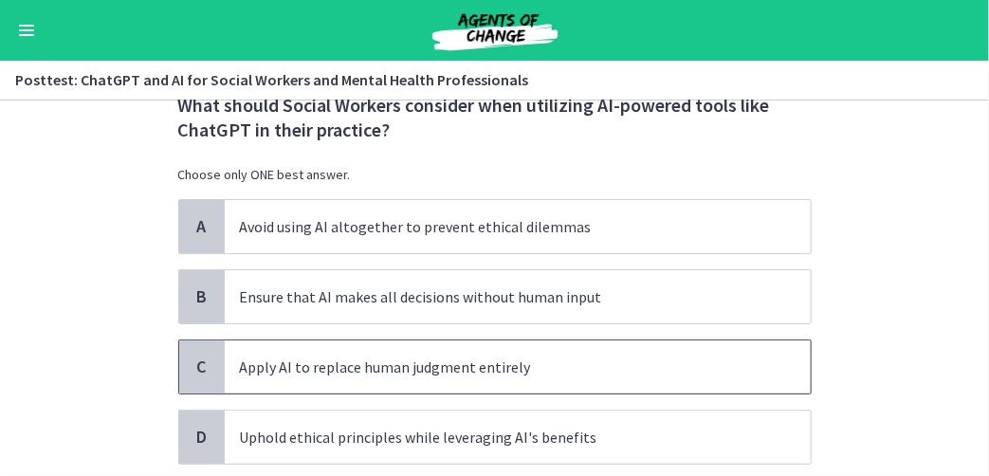
scroll to position [95, 0]
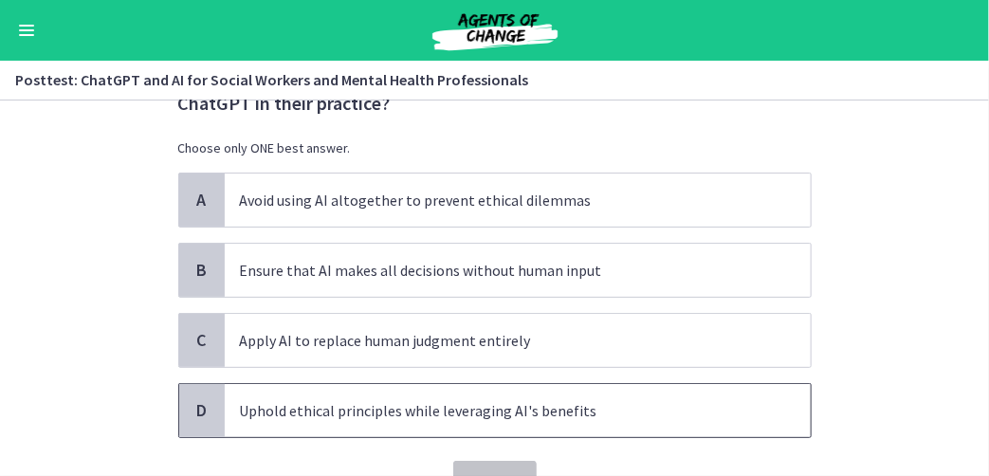
click at [194, 415] on span "D" at bounding box center [202, 410] width 23 height 23
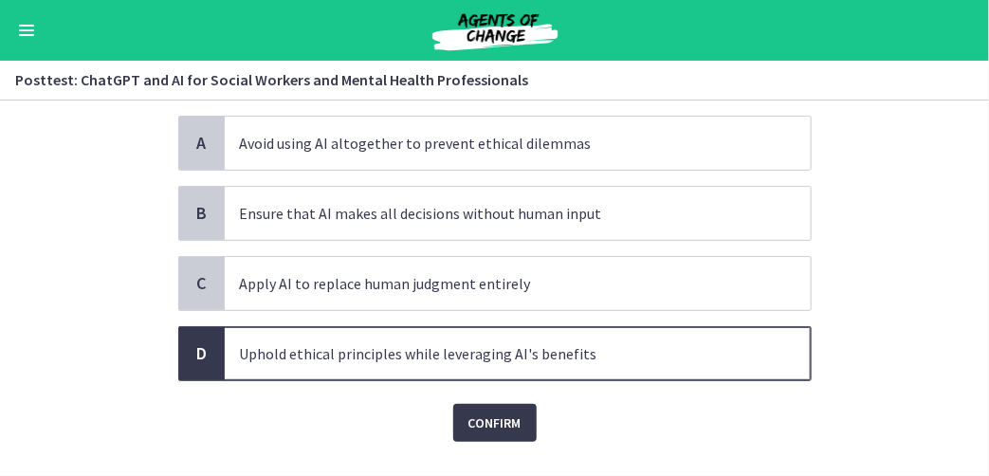
scroll to position [190, 0]
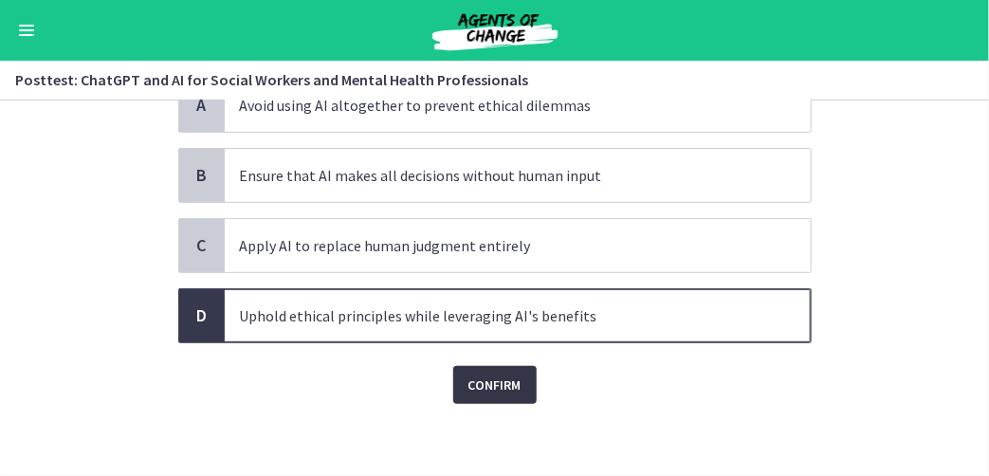
click at [483, 387] on span "Confirm" at bounding box center [494, 385] width 53 height 23
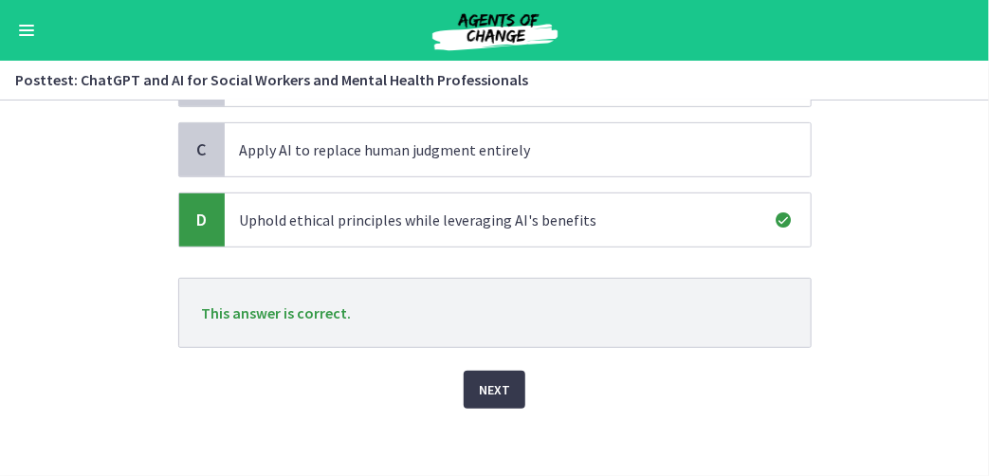
scroll to position [289, 0]
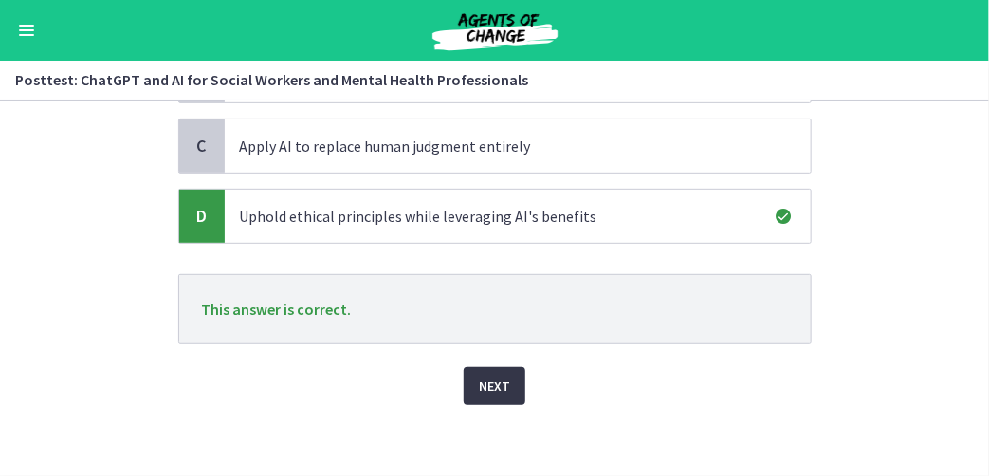
click at [483, 374] on span "Next" at bounding box center [494, 385] width 31 height 23
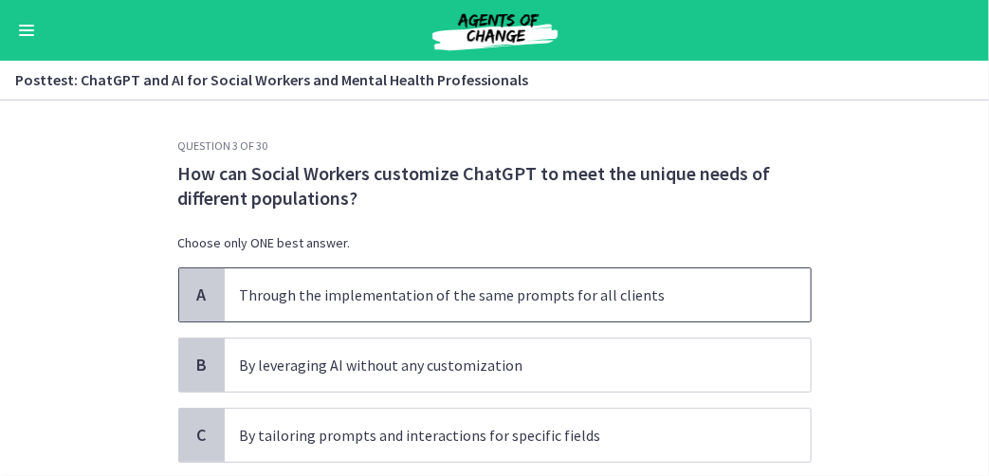
scroll to position [95, 0]
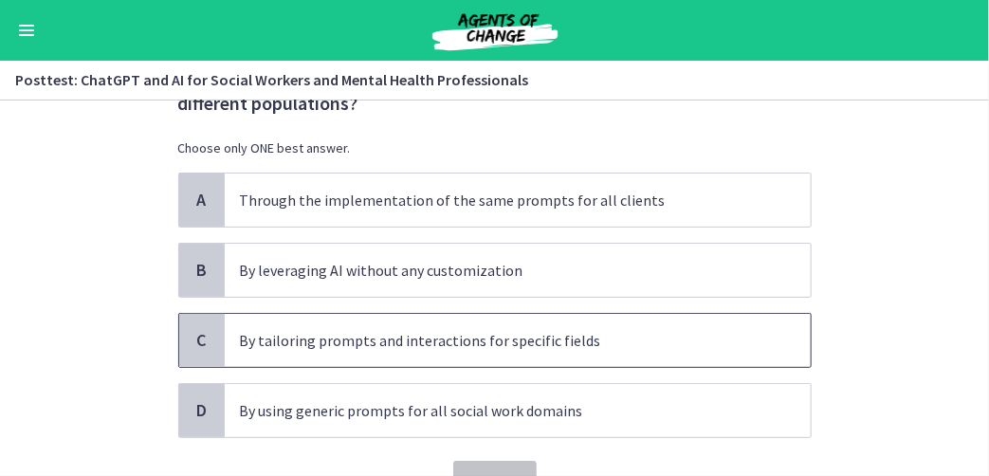
click at [191, 340] on span "C" at bounding box center [202, 340] width 23 height 23
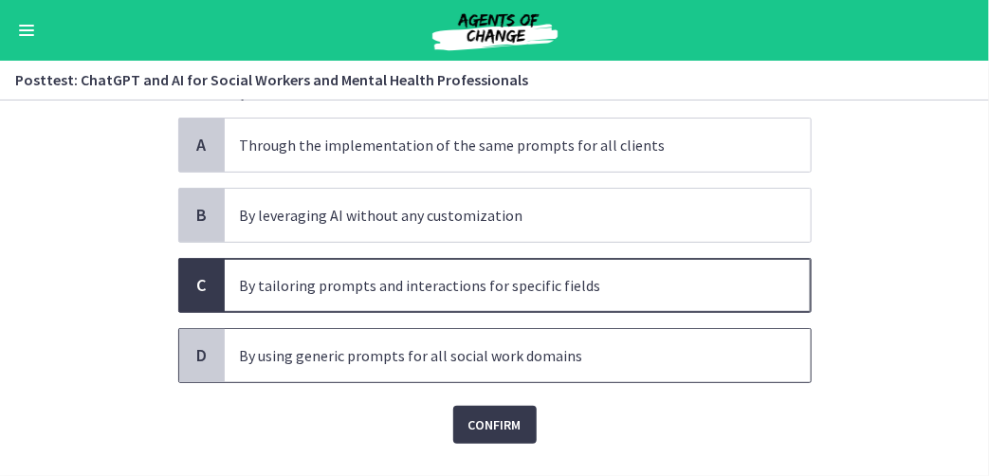
scroll to position [190, 0]
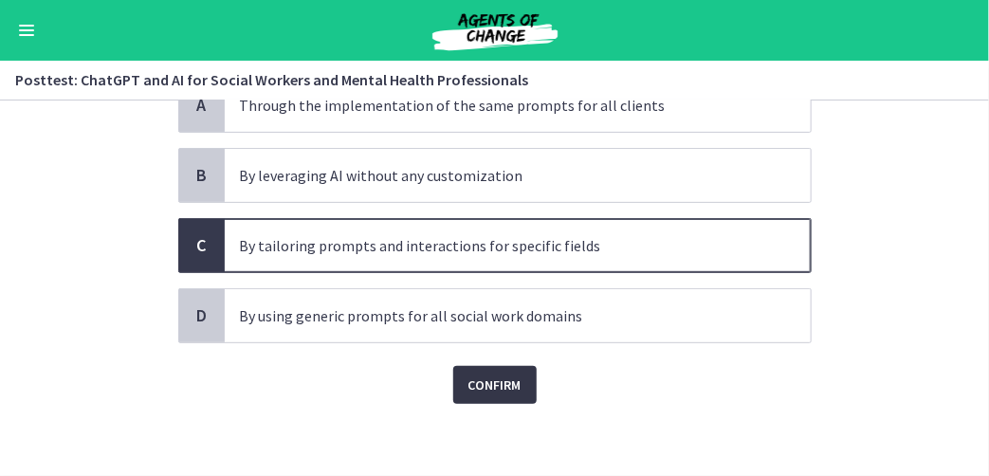
click at [492, 376] on span "Confirm" at bounding box center [494, 385] width 53 height 23
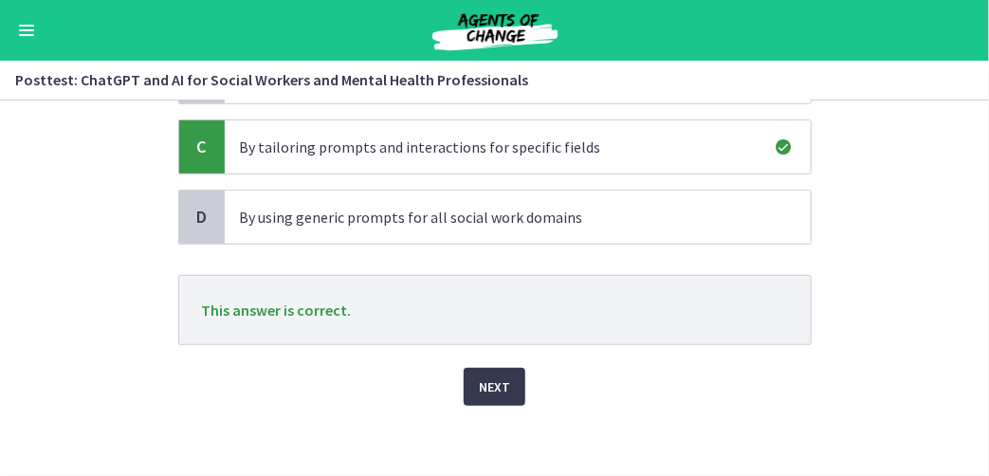
scroll to position [289, 0]
click at [487, 375] on span "Next" at bounding box center [494, 385] width 31 height 23
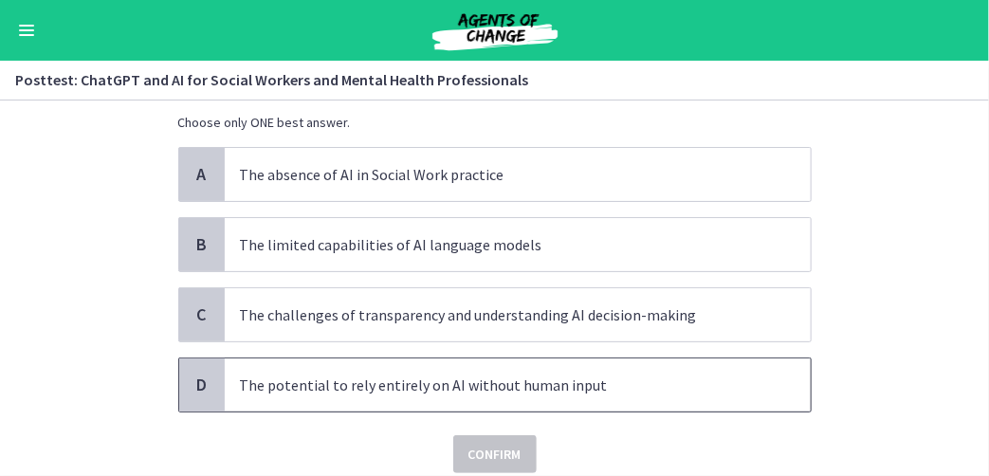
scroll to position [165, 0]
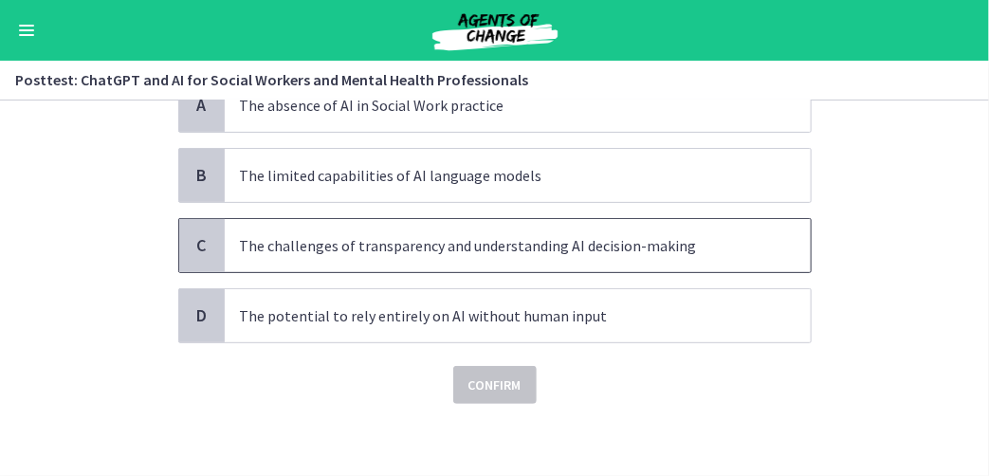
click at [210, 257] on div "C" at bounding box center [202, 245] width 46 height 53
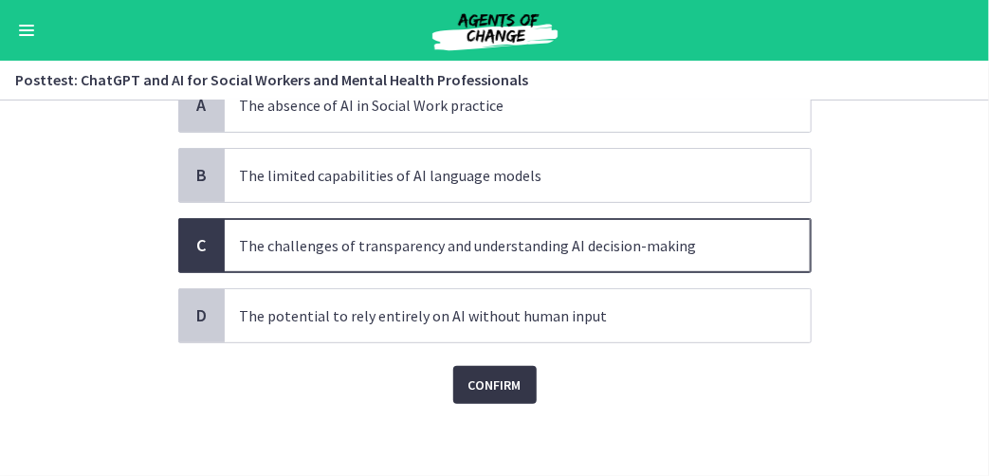
click at [492, 377] on span "Confirm" at bounding box center [494, 385] width 53 height 23
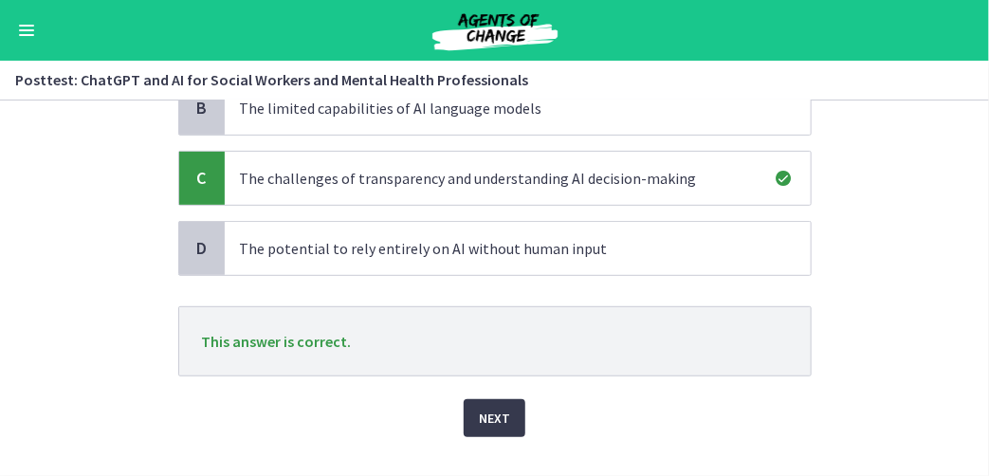
scroll to position [265, 0]
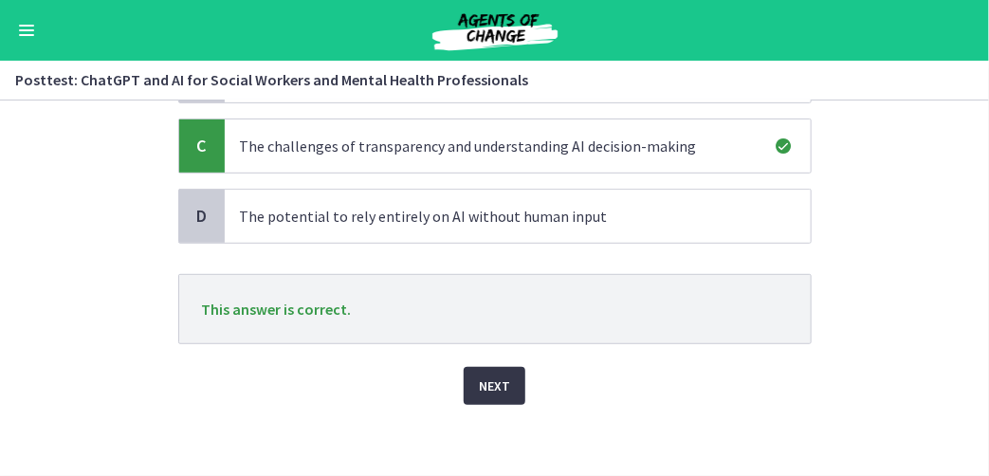
click at [479, 386] on span "Next" at bounding box center [494, 385] width 31 height 23
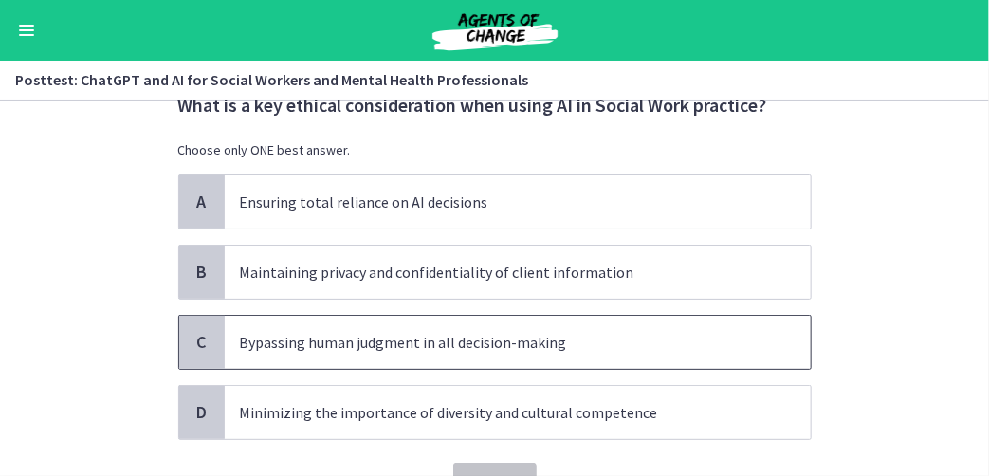
scroll to position [95, 0]
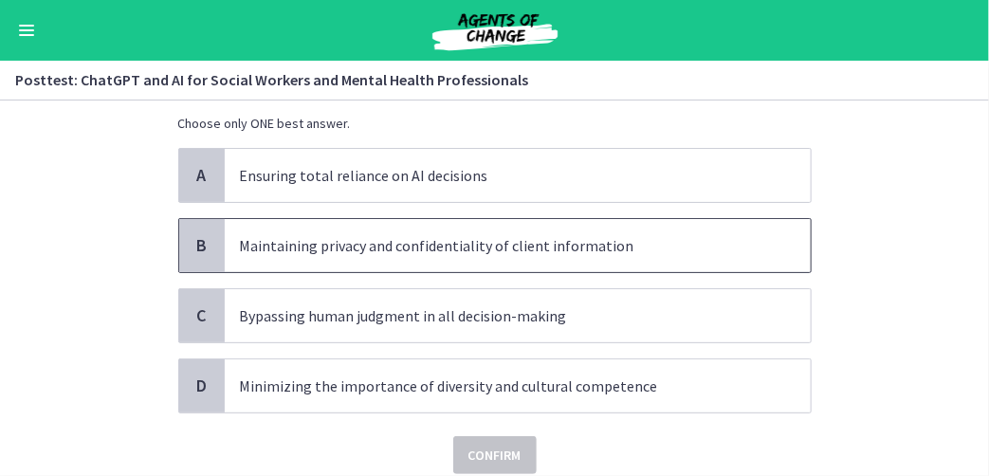
click at [194, 246] on span "B" at bounding box center [202, 245] width 23 height 23
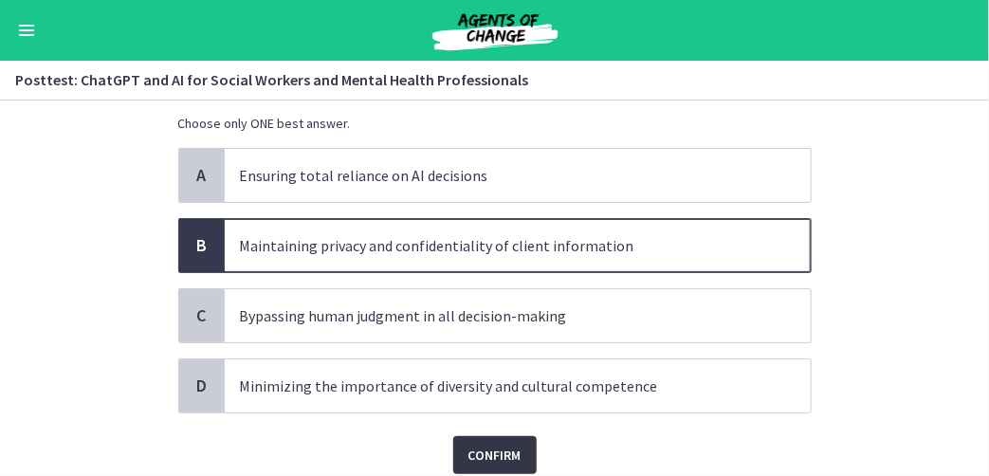
click at [494, 456] on span "Confirm" at bounding box center [494, 455] width 53 height 23
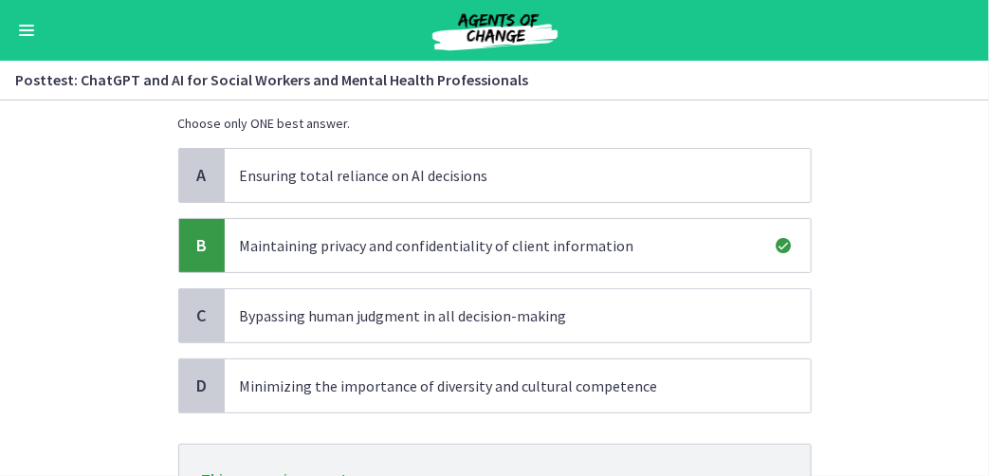
scroll to position [265, 0]
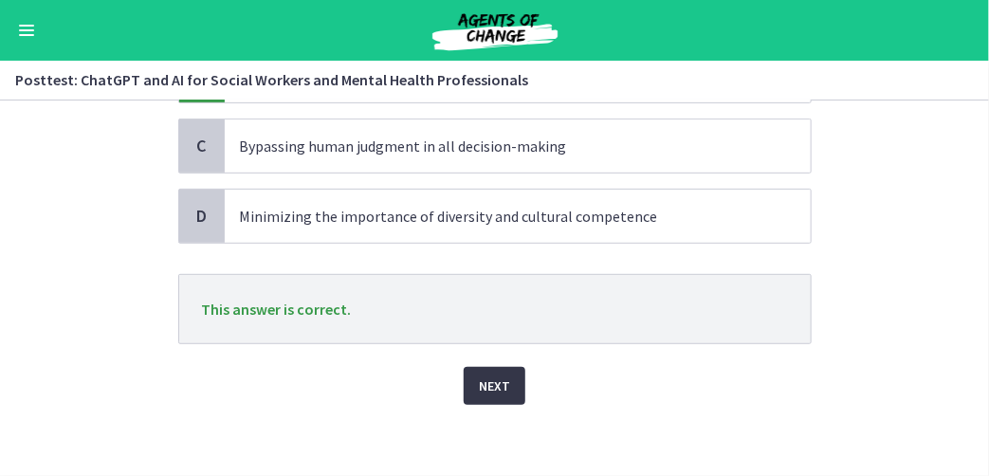
click at [484, 389] on span "Next" at bounding box center [494, 385] width 31 height 23
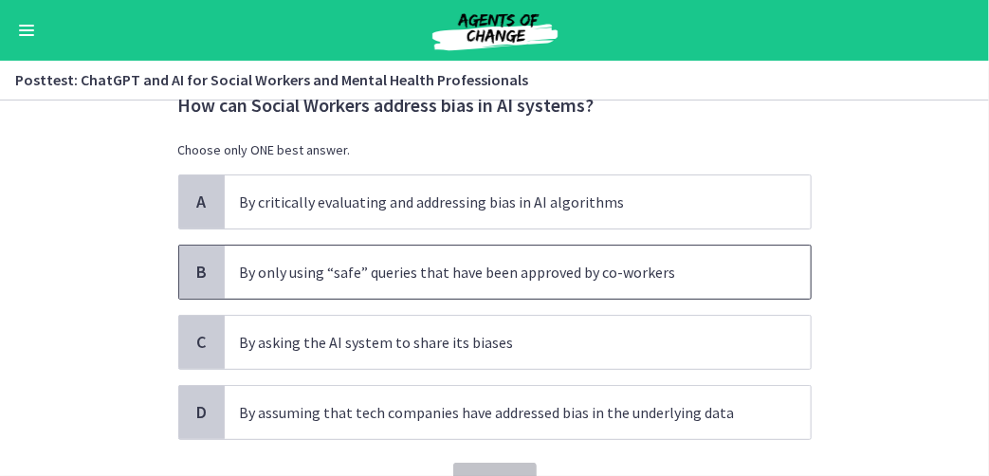
scroll to position [95, 0]
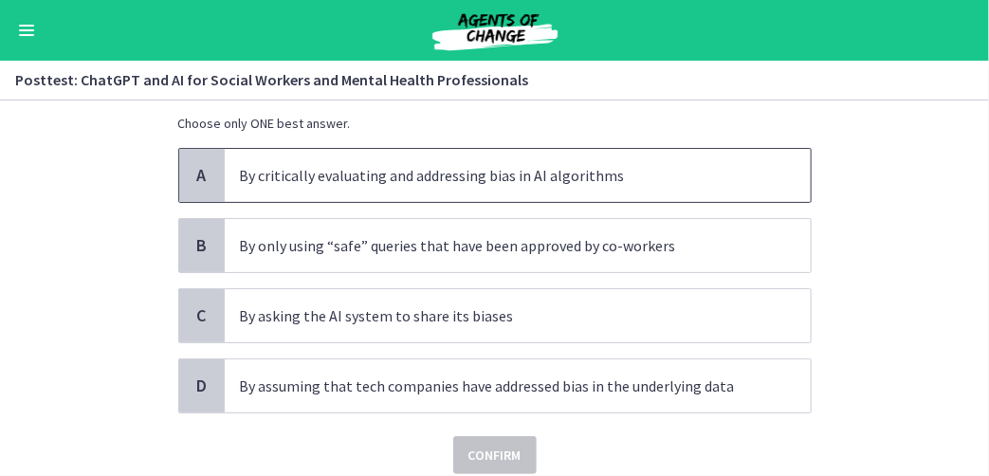
click at [191, 180] on span "A" at bounding box center [202, 175] width 23 height 23
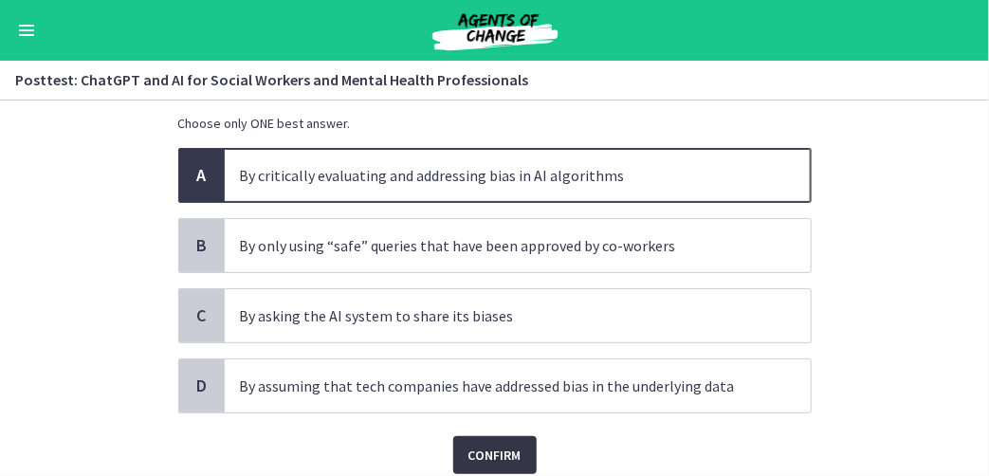
click at [477, 456] on span "Confirm" at bounding box center [494, 455] width 53 height 23
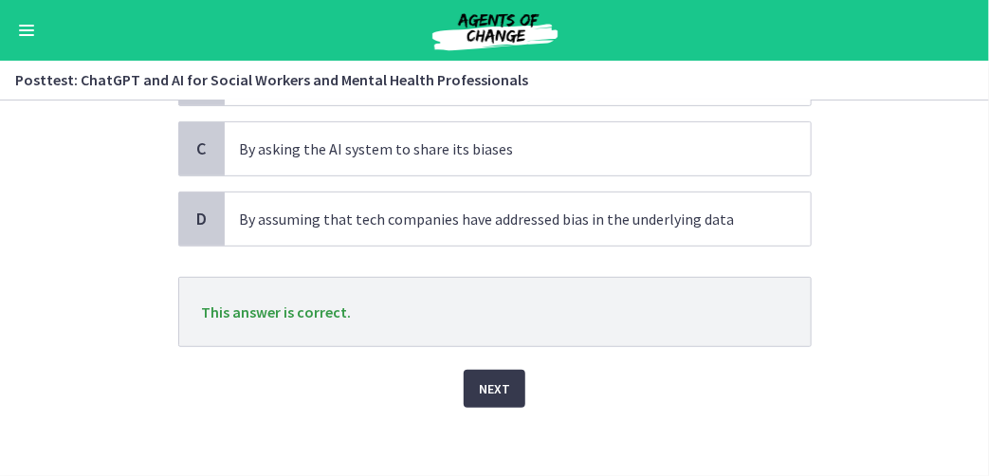
scroll to position [265, 0]
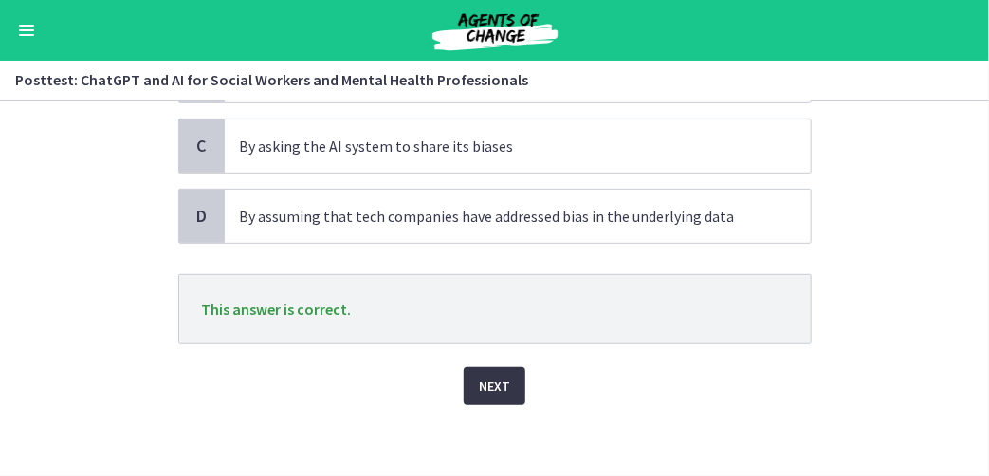
click at [480, 382] on span "Next" at bounding box center [494, 385] width 31 height 23
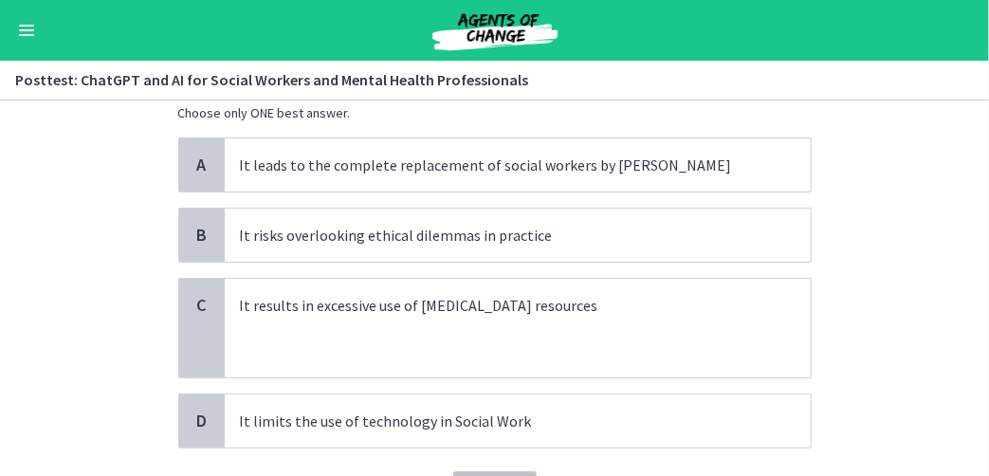
scroll to position [95, 0]
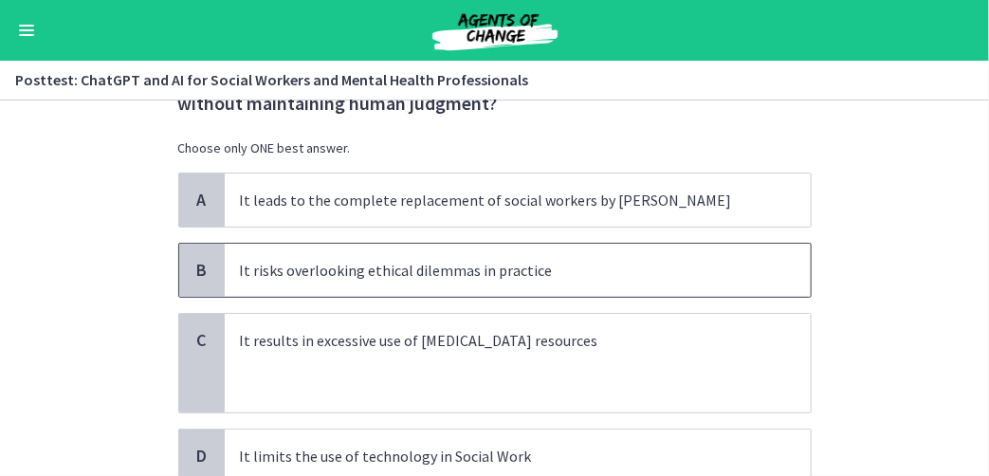
click at [179, 265] on div "B" at bounding box center [202, 270] width 46 height 53
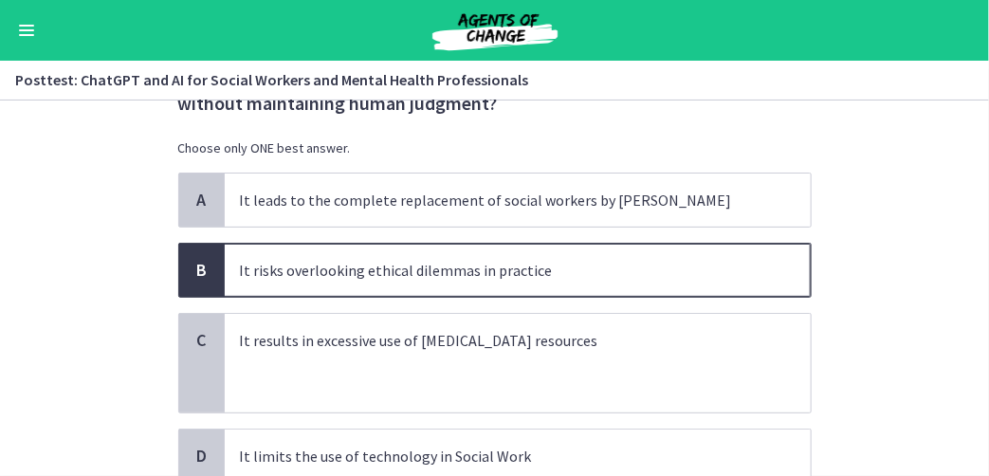
scroll to position [235, 0]
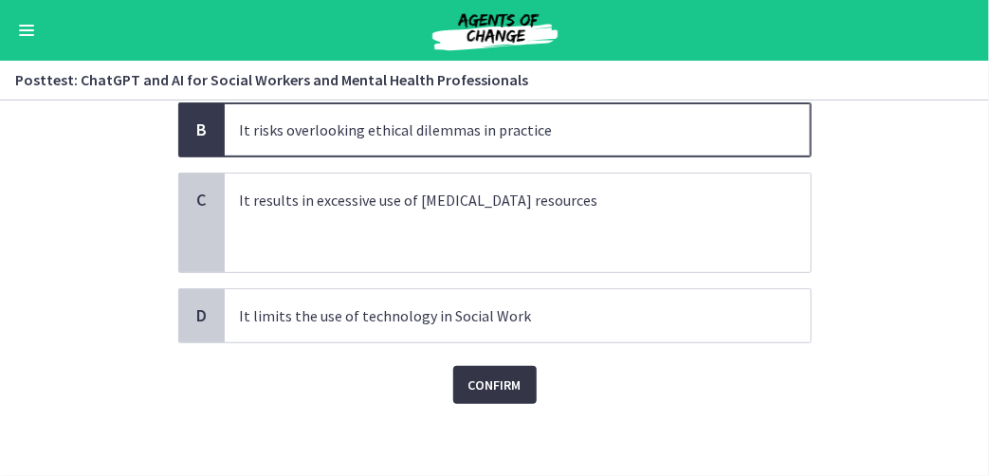
click at [468, 390] on span "Confirm" at bounding box center [494, 385] width 53 height 23
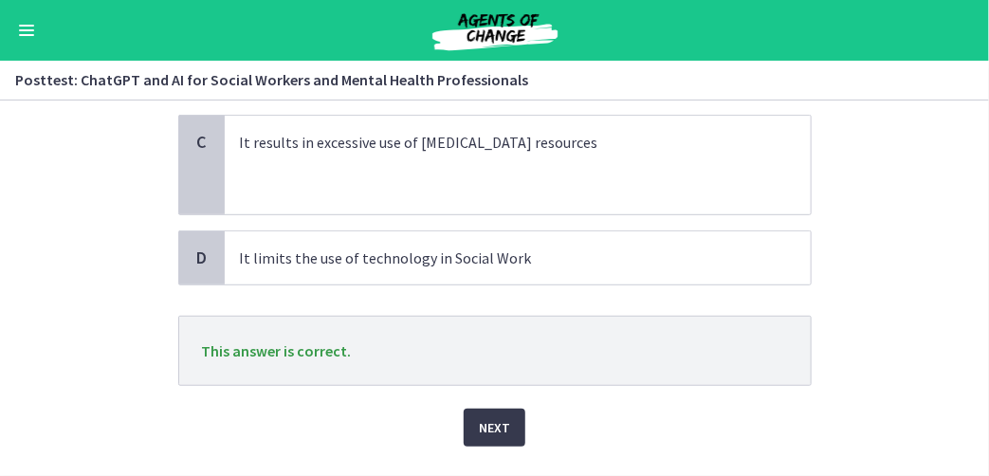
scroll to position [335, 0]
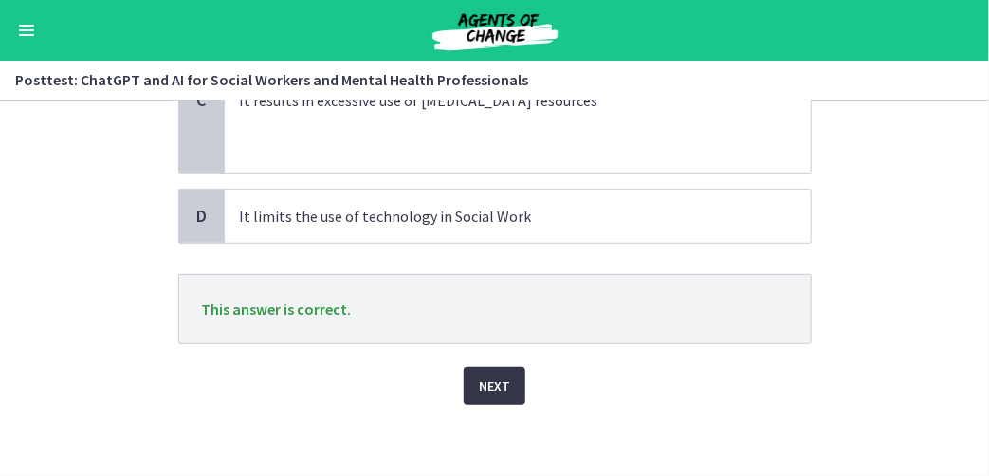
click at [498, 380] on span "Next" at bounding box center [494, 385] width 31 height 23
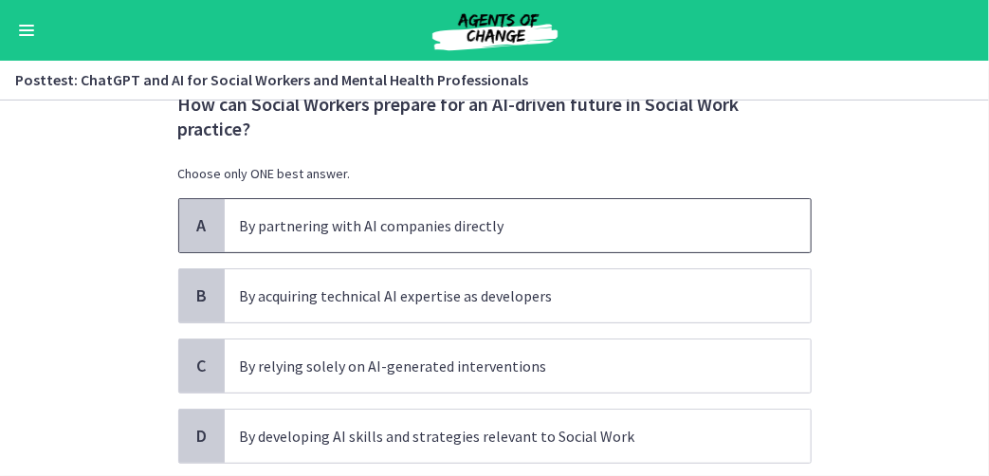
scroll to position [95, 0]
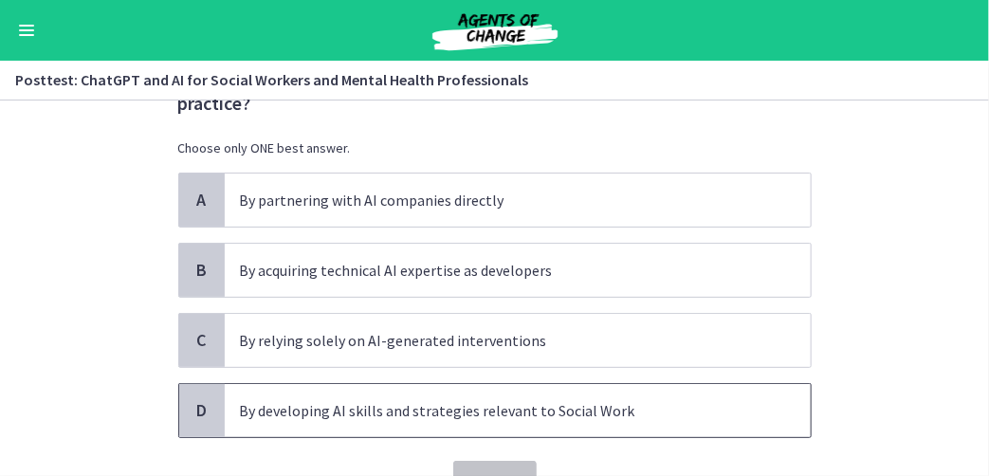
click at [192, 411] on span "D" at bounding box center [202, 410] width 23 height 23
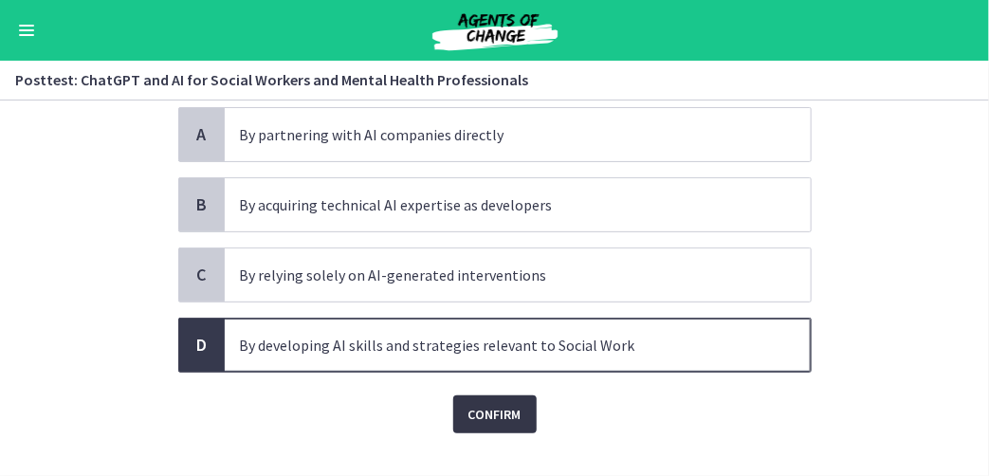
scroll to position [190, 0]
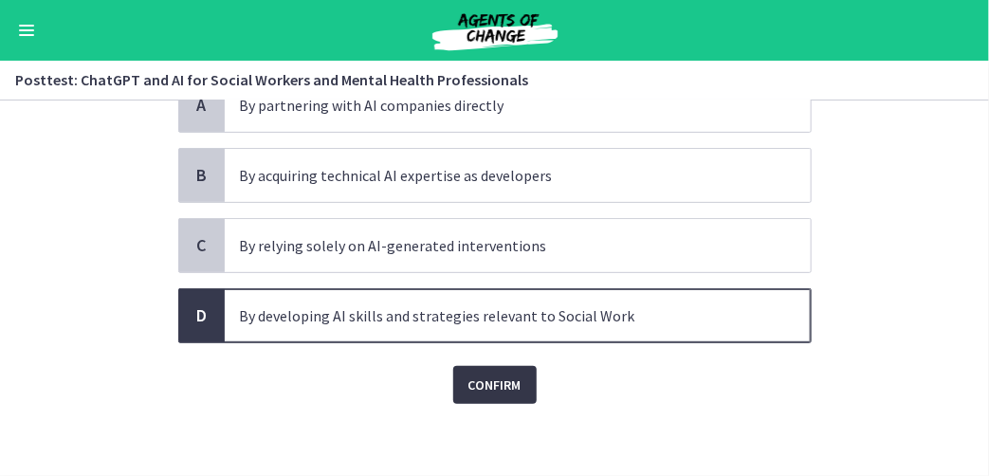
click at [468, 392] on span "Confirm" at bounding box center [494, 385] width 53 height 23
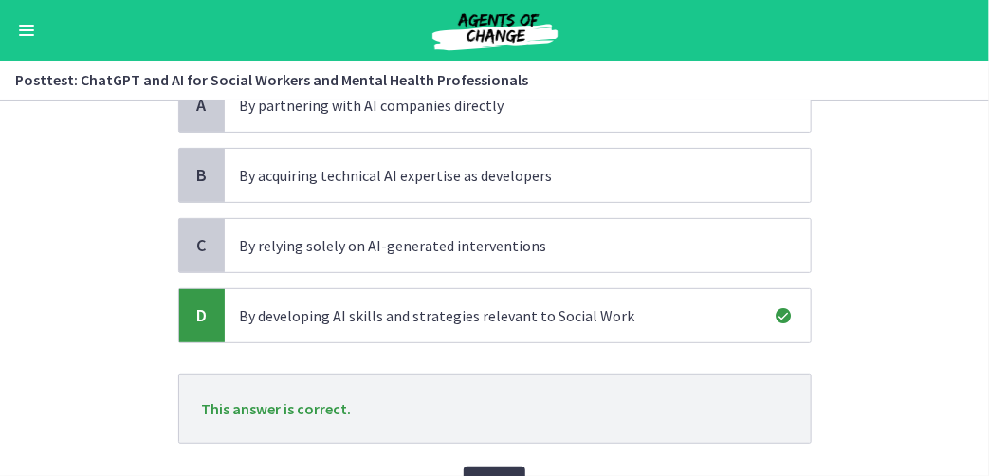
scroll to position [289, 0]
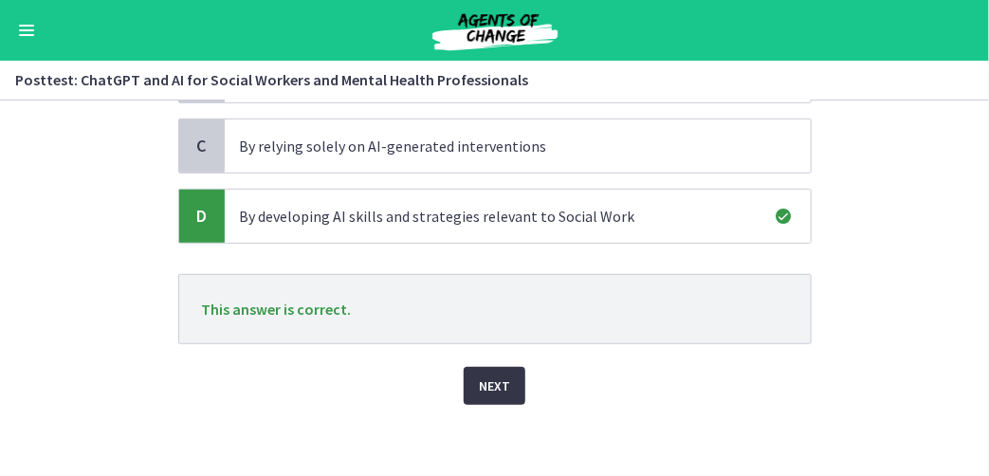
click at [503, 383] on button "Next" at bounding box center [495, 386] width 62 height 38
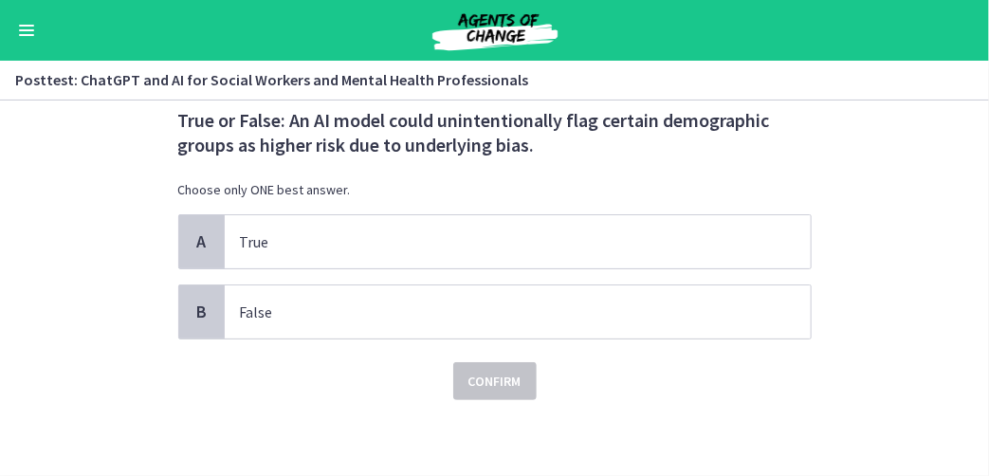
scroll to position [0, 0]
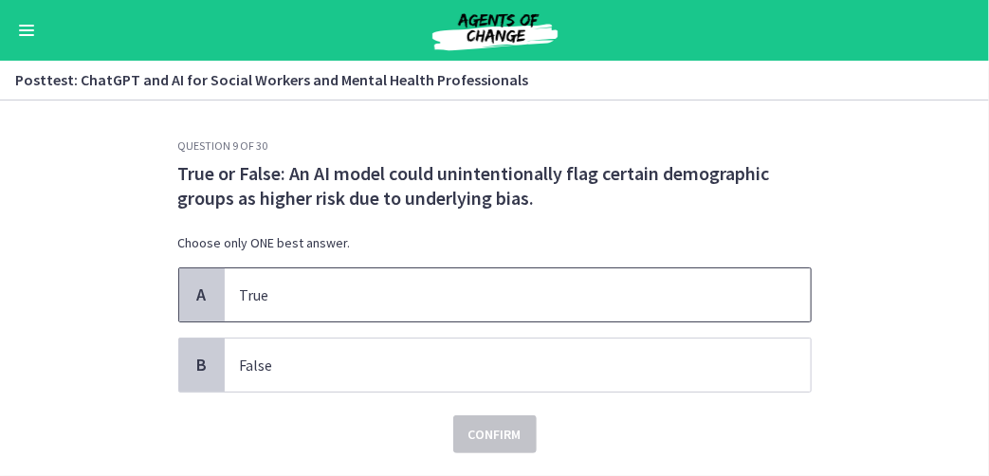
click at [197, 308] on div "A" at bounding box center [202, 294] width 46 height 53
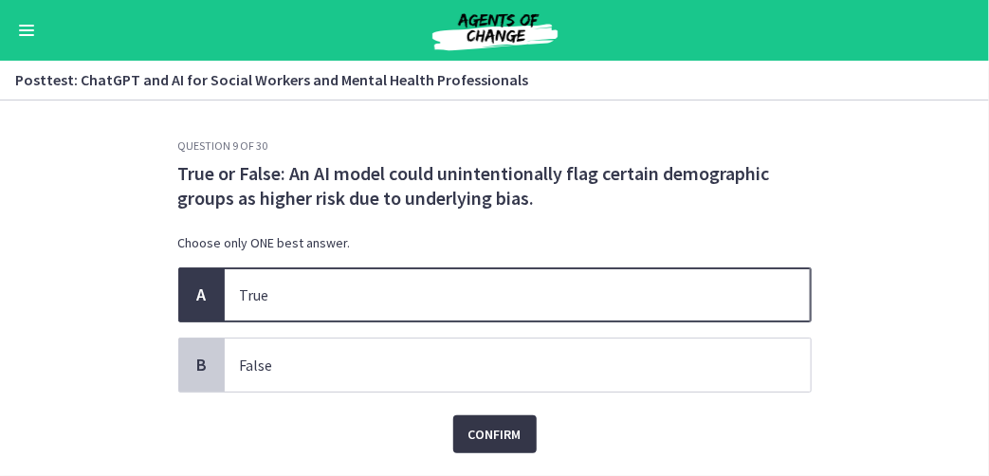
click at [490, 441] on span "Confirm" at bounding box center [494, 434] width 53 height 23
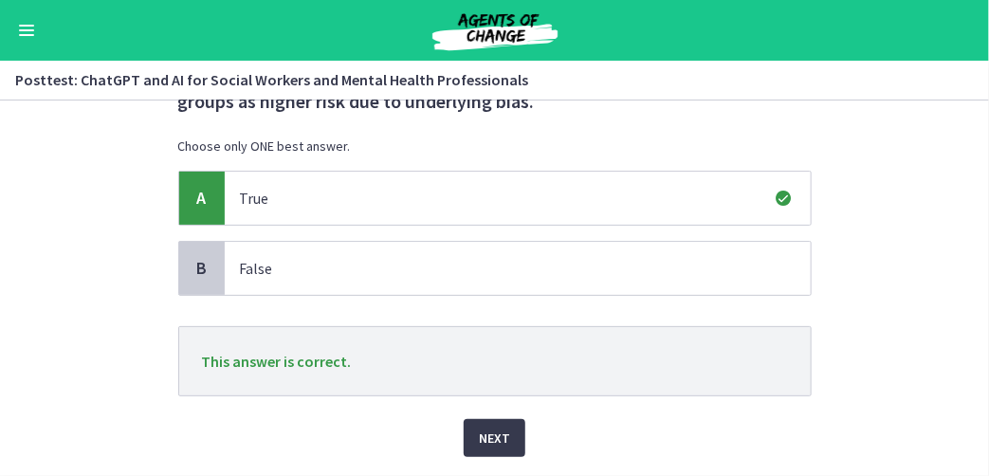
scroll to position [150, 0]
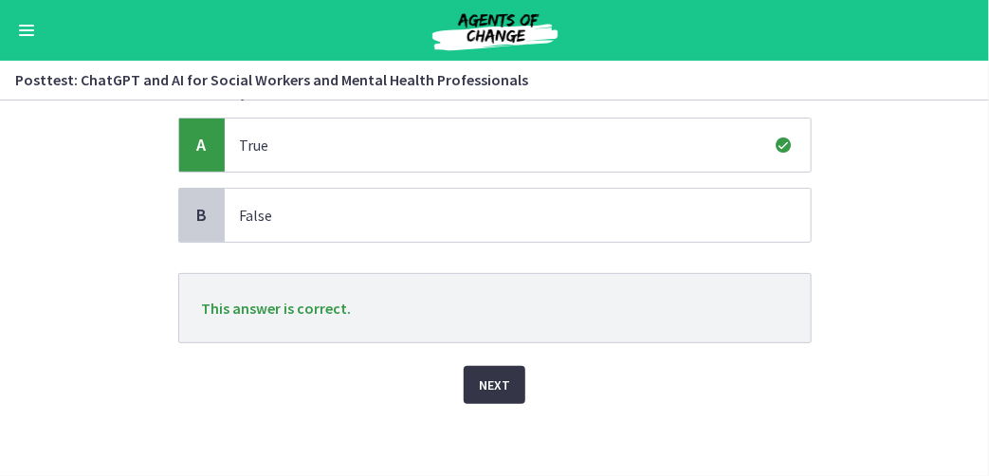
click at [491, 380] on span "Next" at bounding box center [494, 385] width 31 height 23
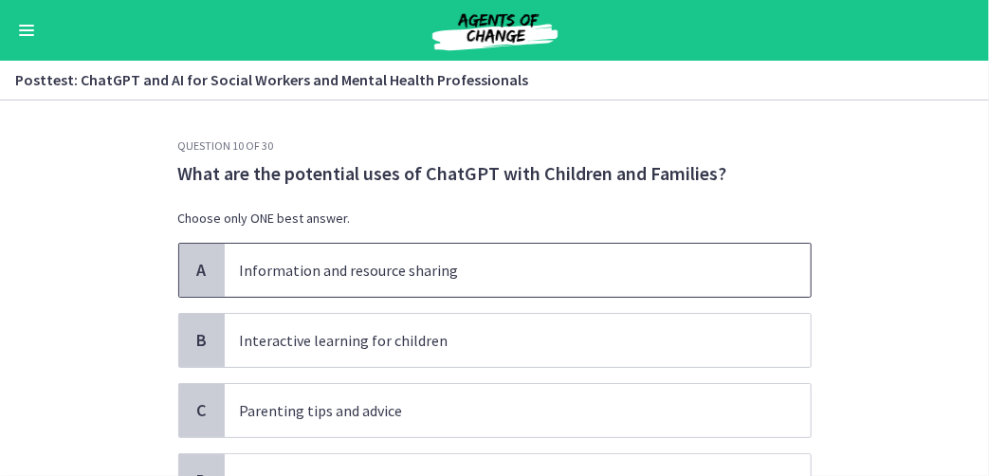
scroll to position [95, 0]
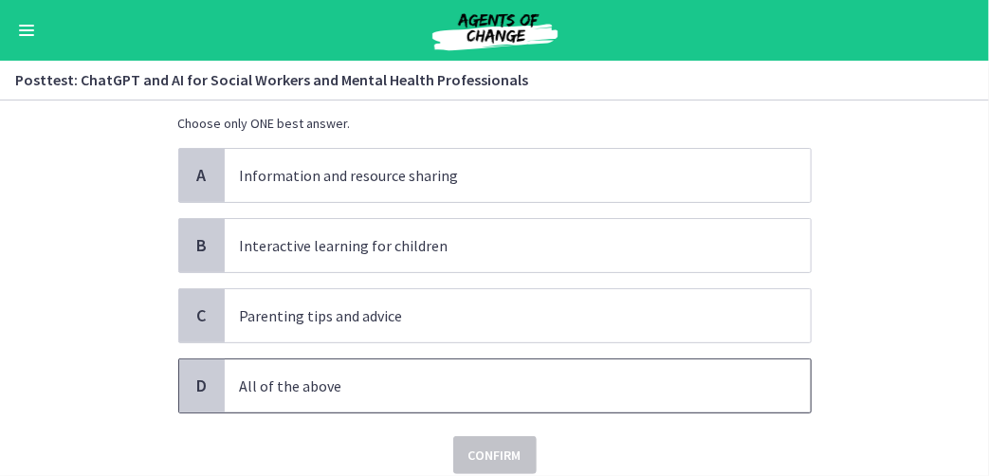
click at [195, 386] on span "D" at bounding box center [202, 385] width 23 height 23
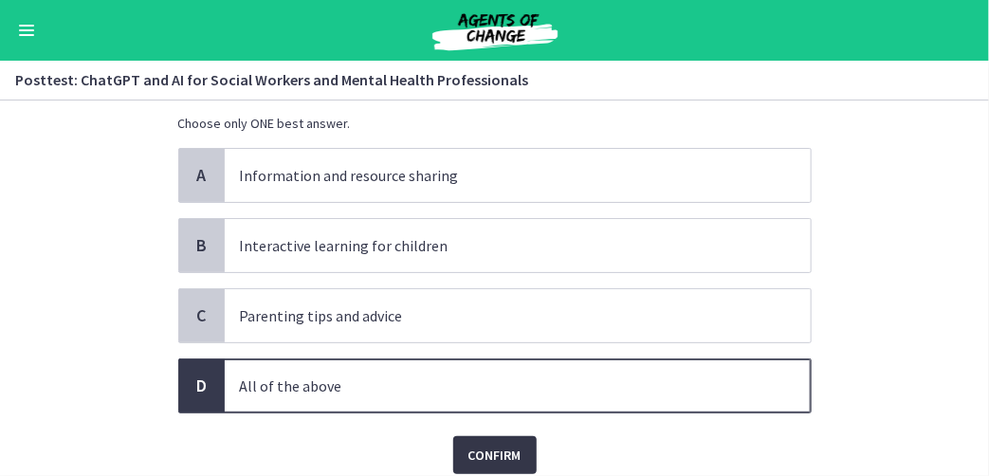
click at [490, 459] on span "Confirm" at bounding box center [494, 455] width 53 height 23
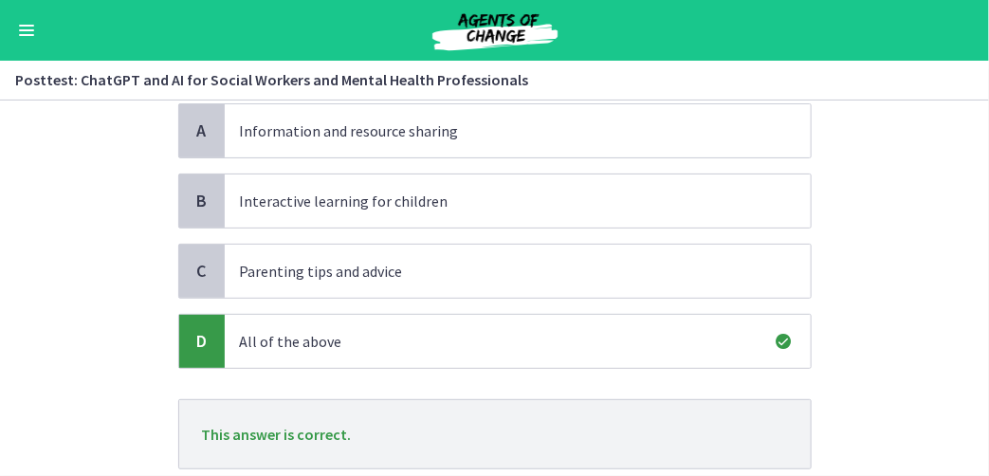
scroll to position [265, 0]
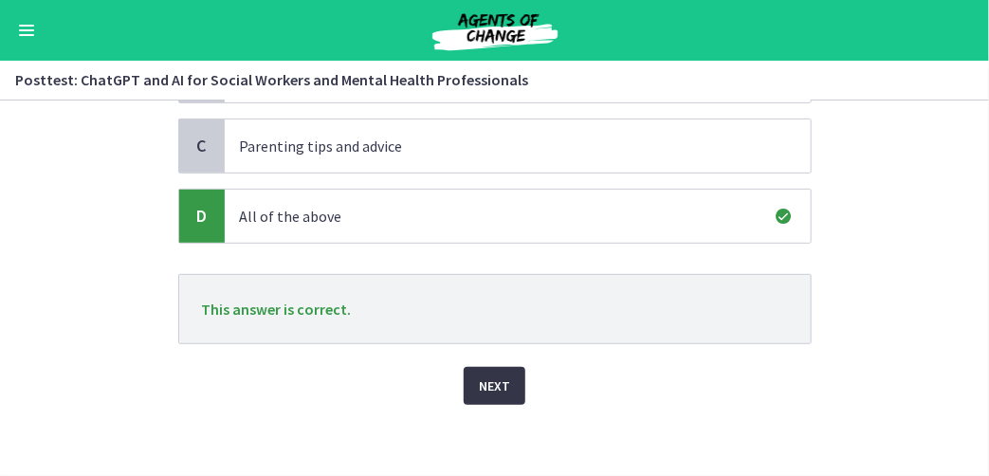
click at [503, 379] on button "Next" at bounding box center [495, 386] width 62 height 38
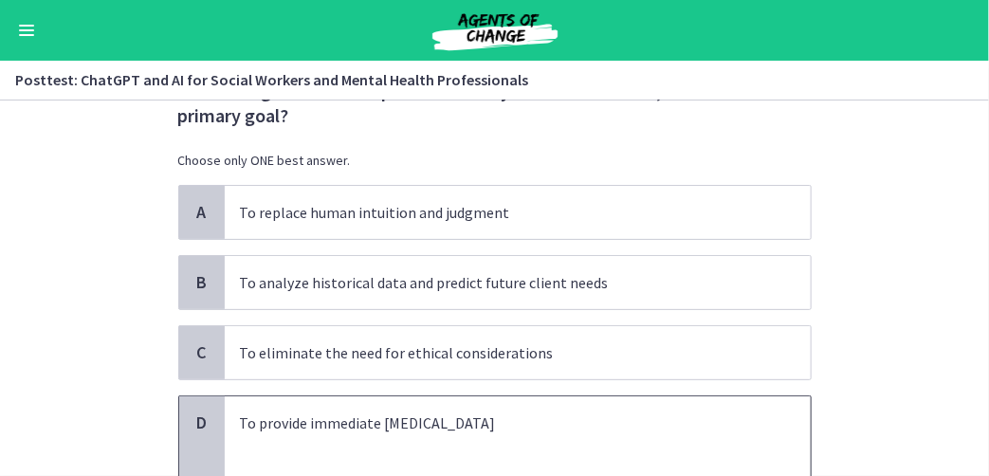
scroll to position [0, 0]
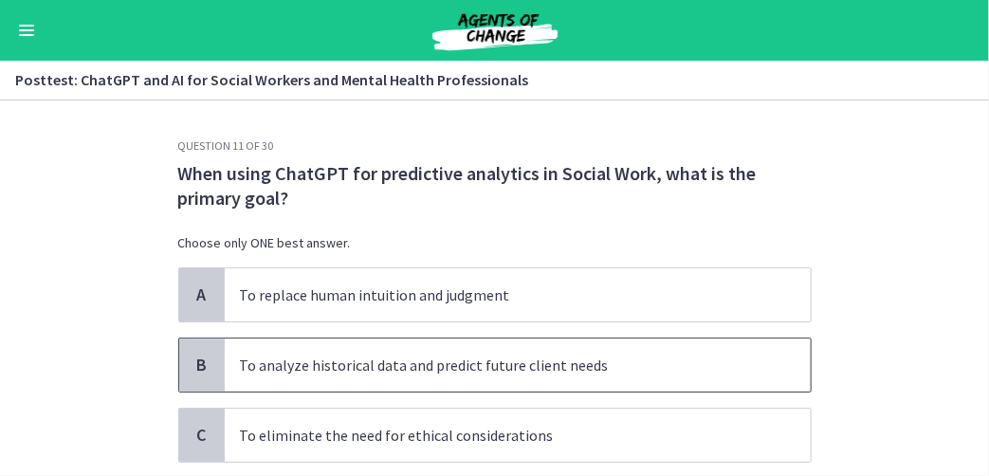
click at [204, 372] on span "B" at bounding box center [202, 365] width 23 height 23
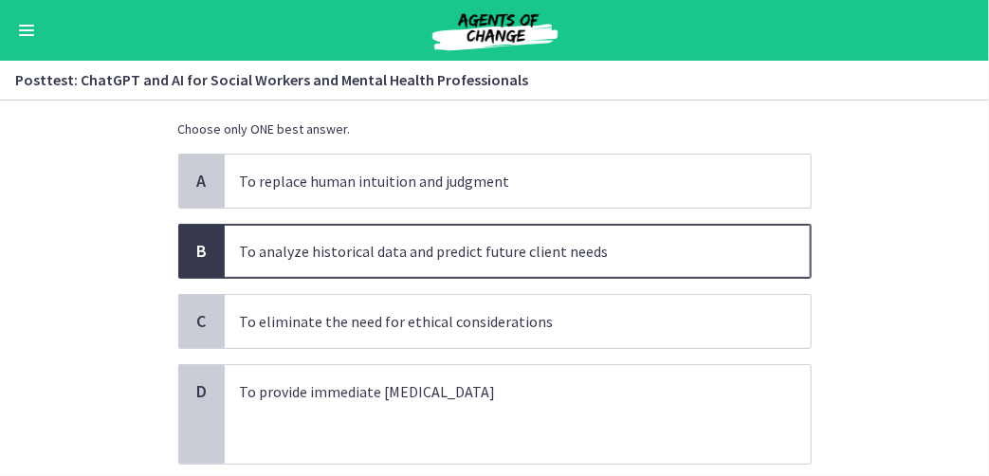
scroll to position [235, 0]
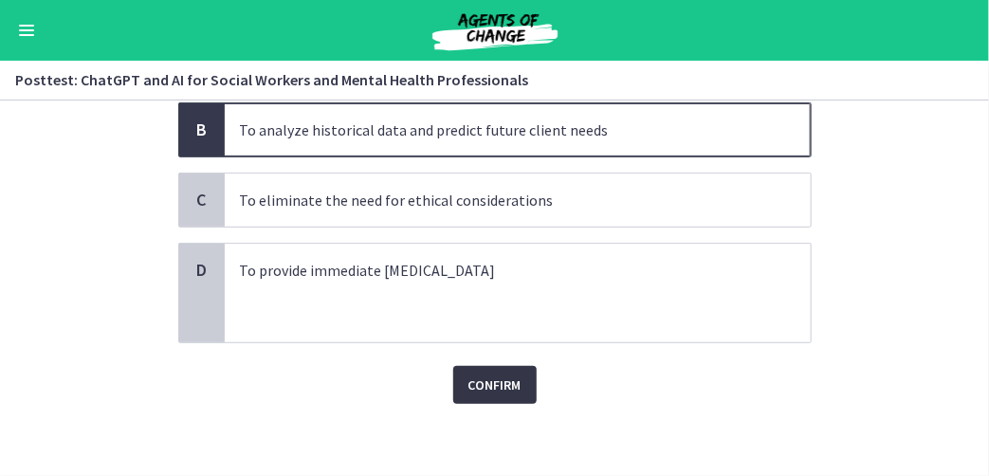
click at [495, 380] on span "Confirm" at bounding box center [494, 385] width 53 height 23
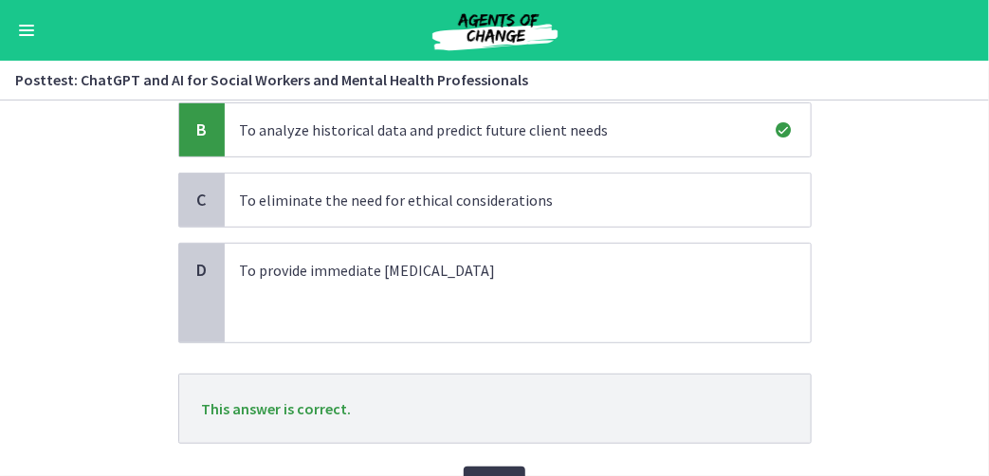
scroll to position [335, 0]
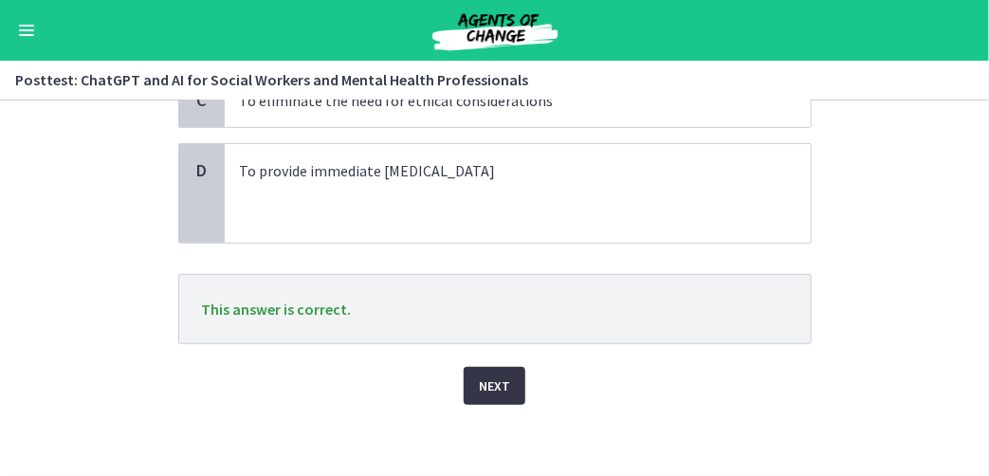
click at [480, 379] on span "Next" at bounding box center [494, 385] width 31 height 23
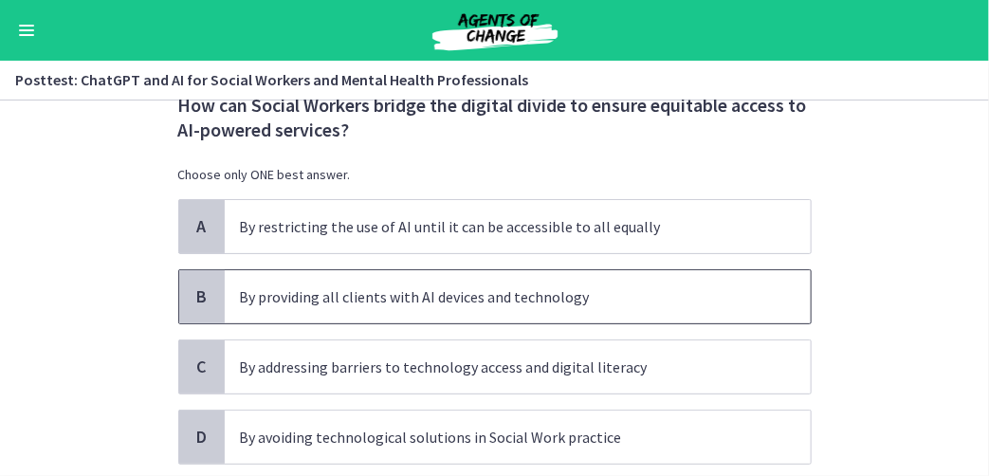
scroll to position [95, 0]
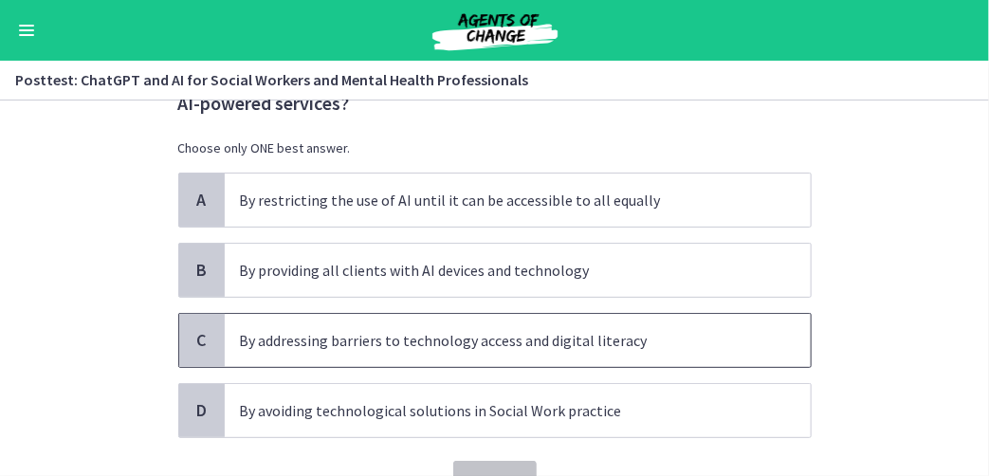
click at [204, 350] on div "C" at bounding box center [202, 340] width 46 height 53
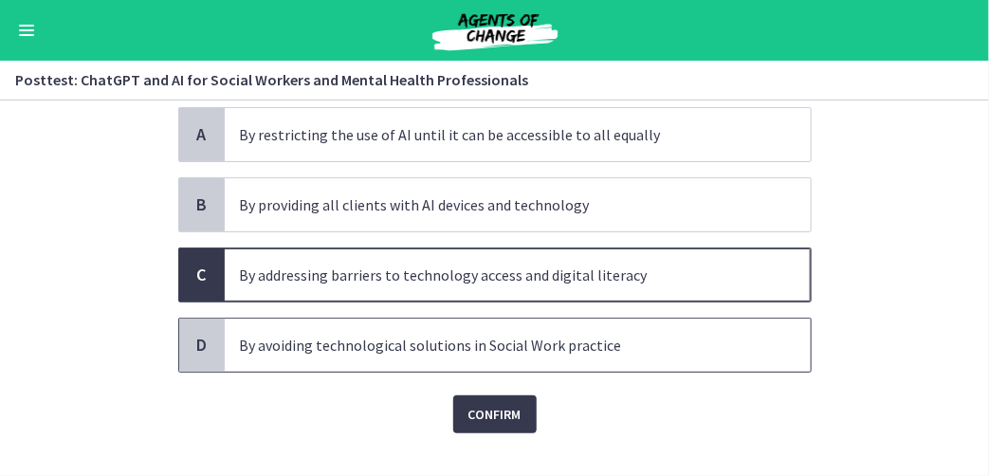
scroll to position [190, 0]
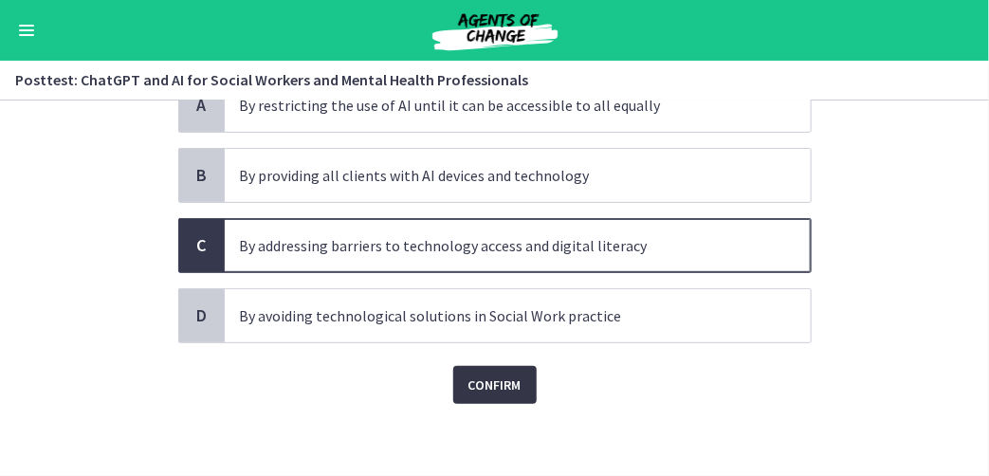
click at [507, 385] on span "Confirm" at bounding box center [494, 385] width 53 height 23
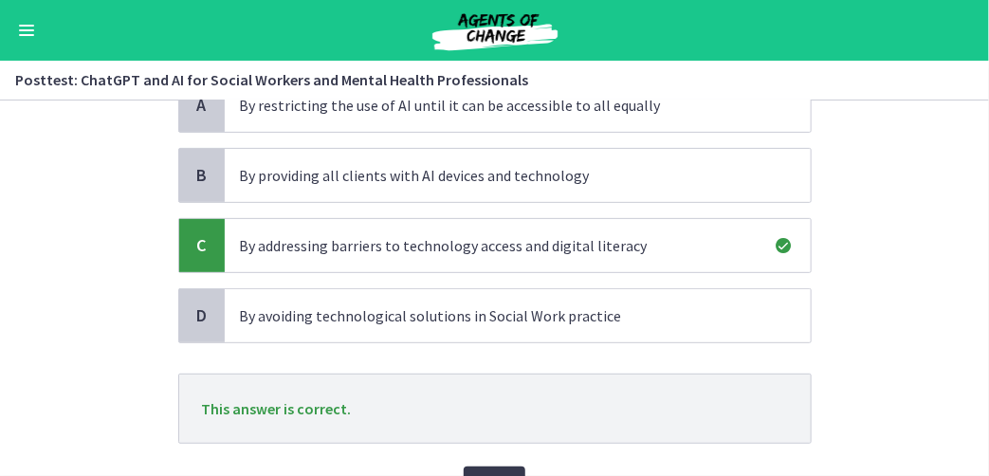
scroll to position [289, 0]
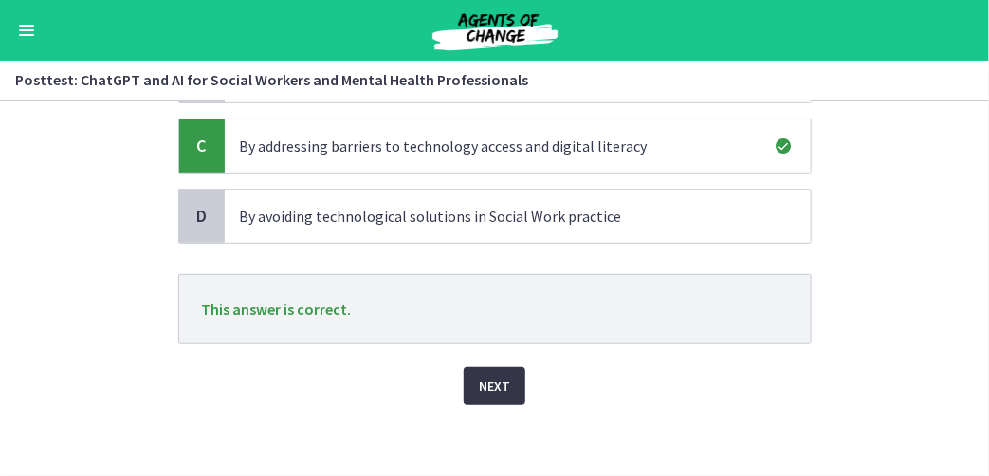
click at [479, 387] on span "Next" at bounding box center [494, 385] width 31 height 23
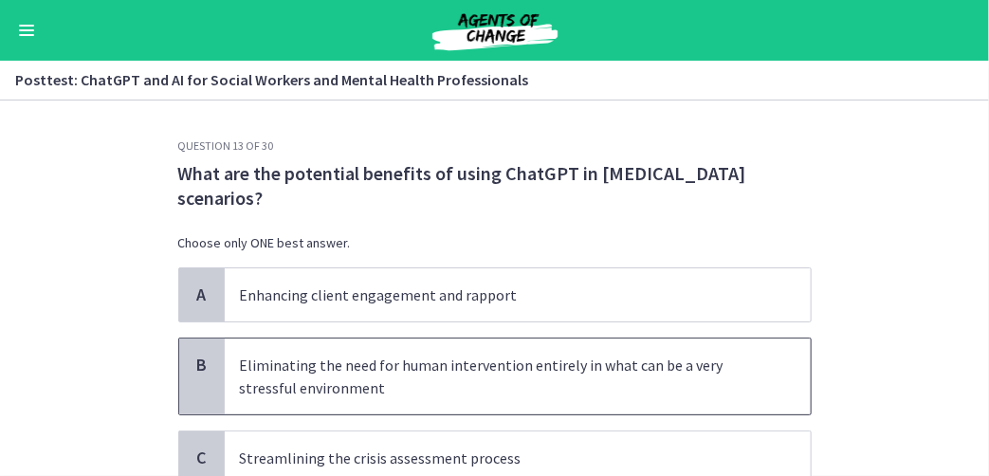
scroll to position [95, 0]
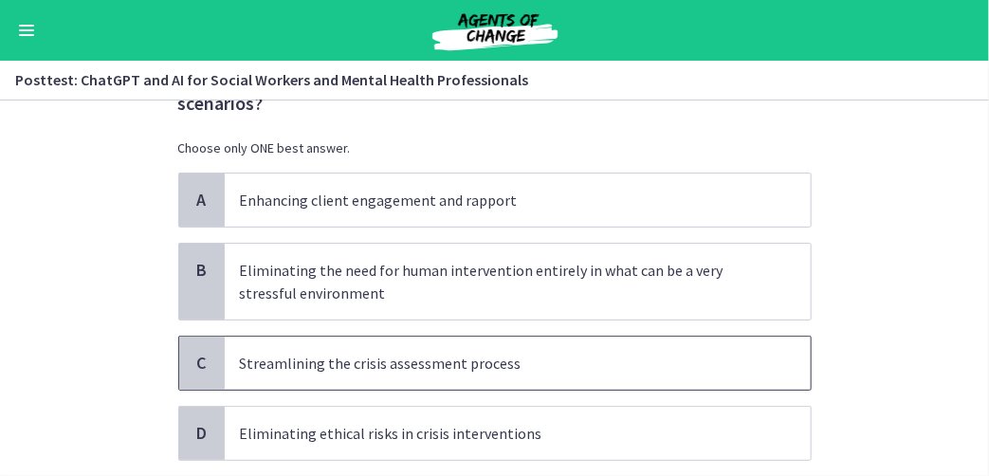
click at [200, 357] on span "C" at bounding box center [202, 363] width 23 height 23
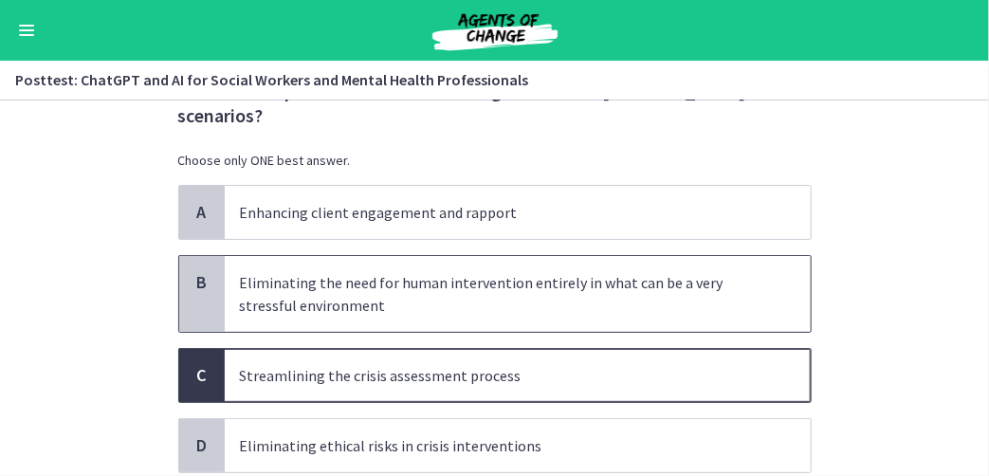
scroll to position [212, 0]
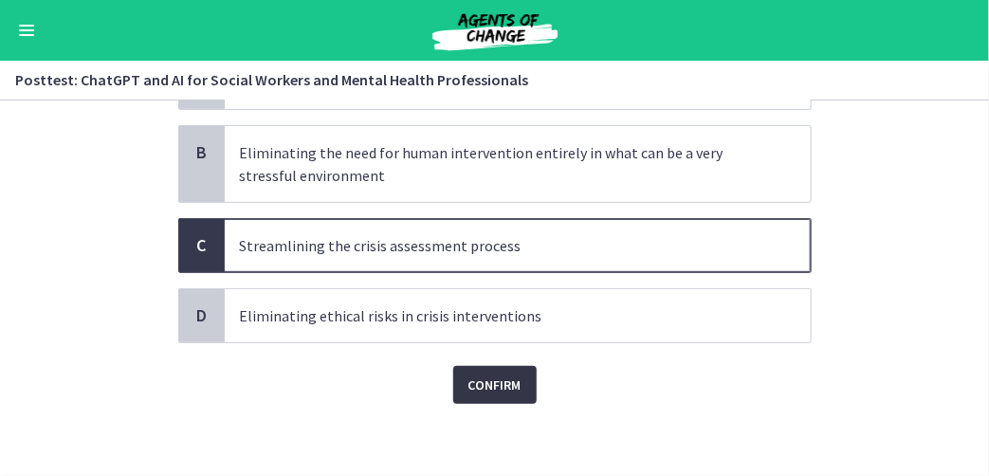
click at [487, 381] on span "Confirm" at bounding box center [494, 385] width 53 height 23
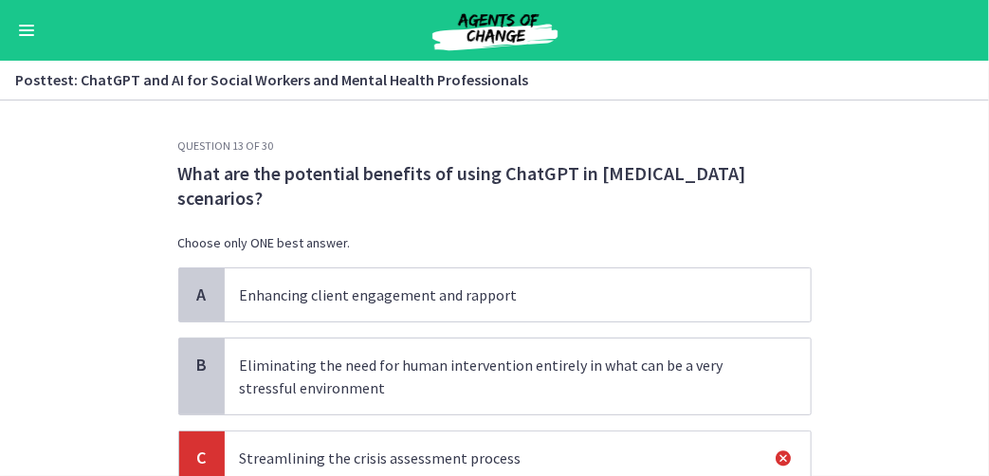
scroll to position [312, 0]
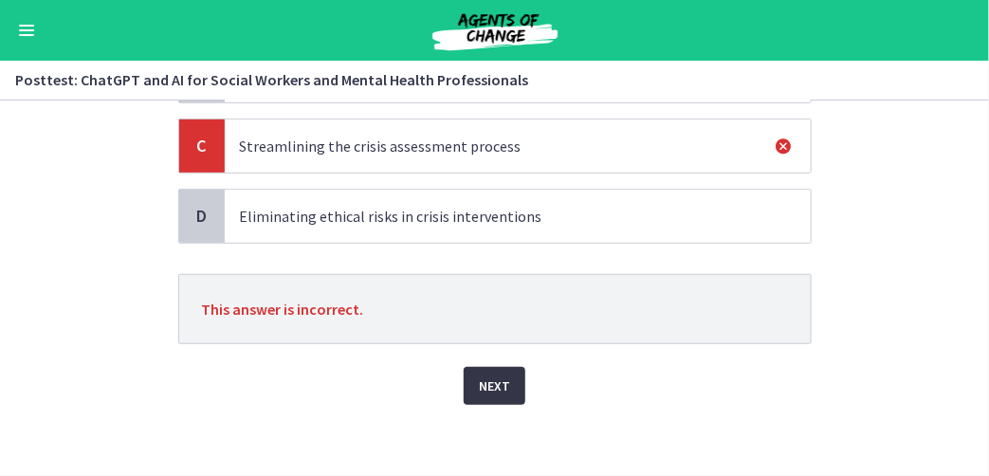
click at [479, 374] on span "Next" at bounding box center [494, 385] width 31 height 23
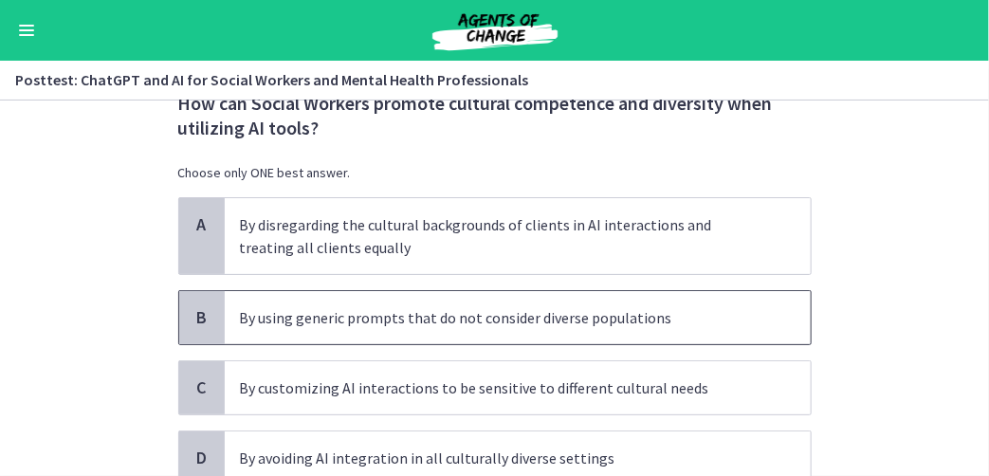
scroll to position [95, 0]
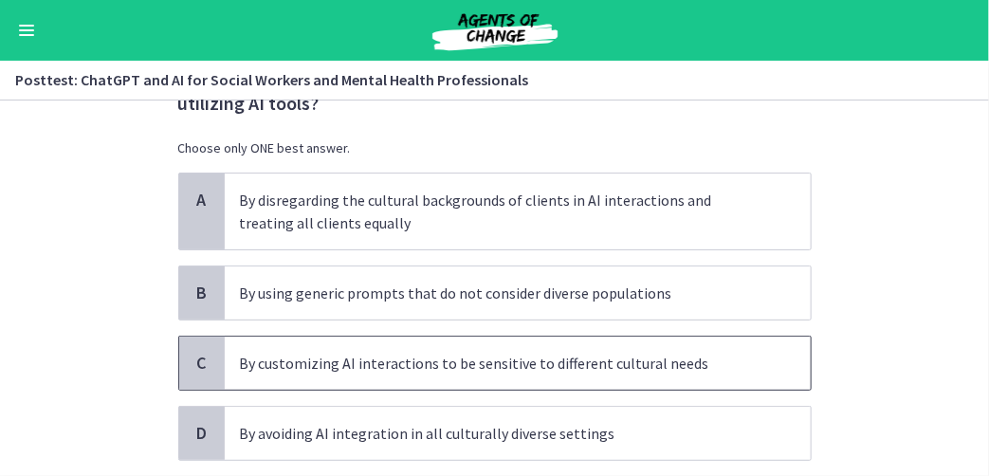
click at [203, 373] on div "C" at bounding box center [202, 363] width 46 height 53
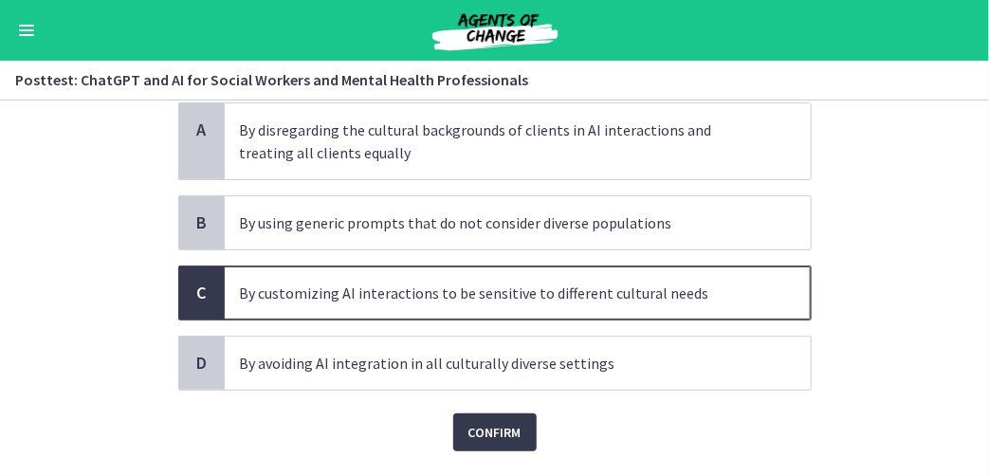
scroll to position [212, 0]
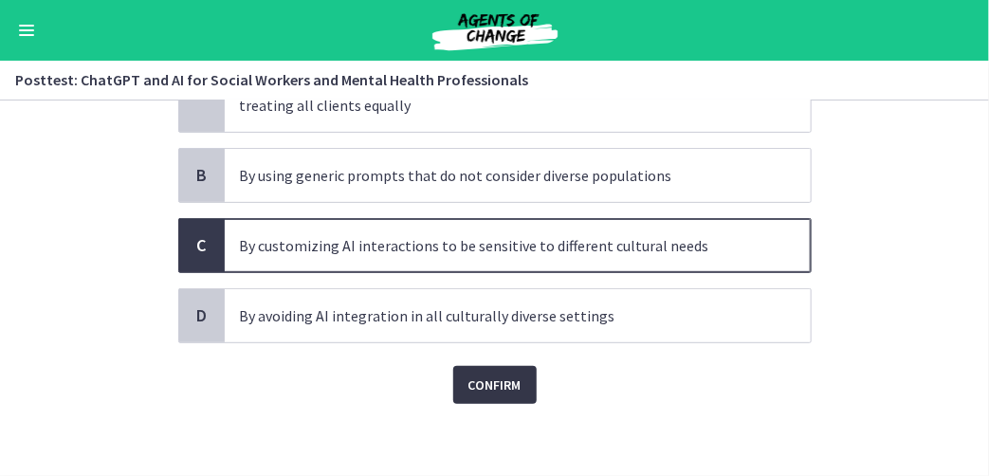
click at [502, 382] on span "Confirm" at bounding box center [494, 385] width 53 height 23
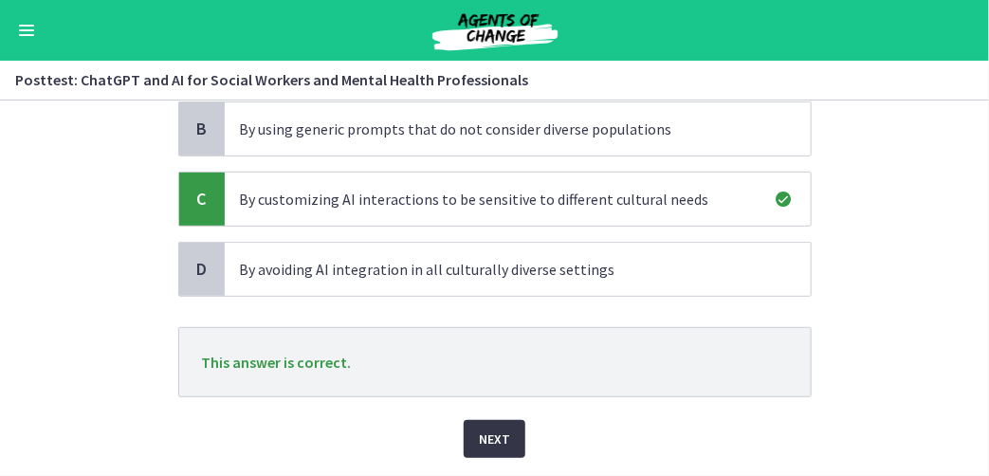
scroll to position [312, 0]
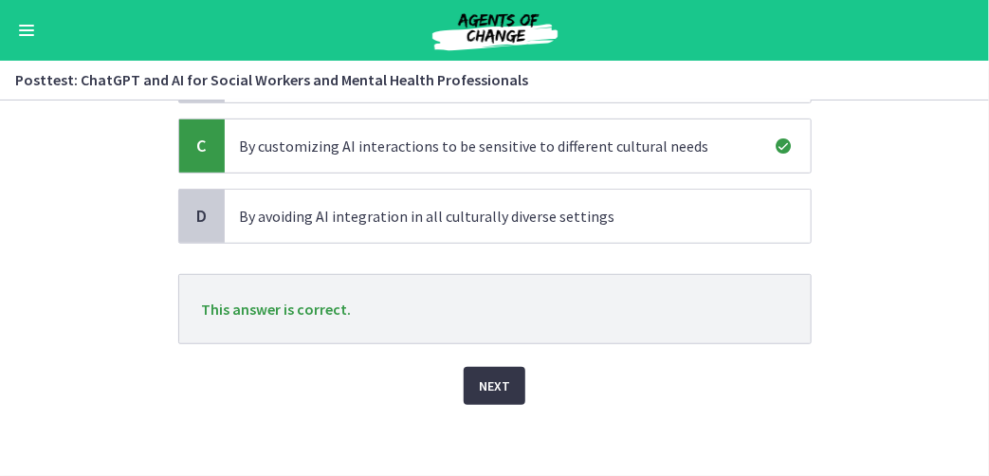
click at [502, 383] on button "Next" at bounding box center [495, 386] width 62 height 38
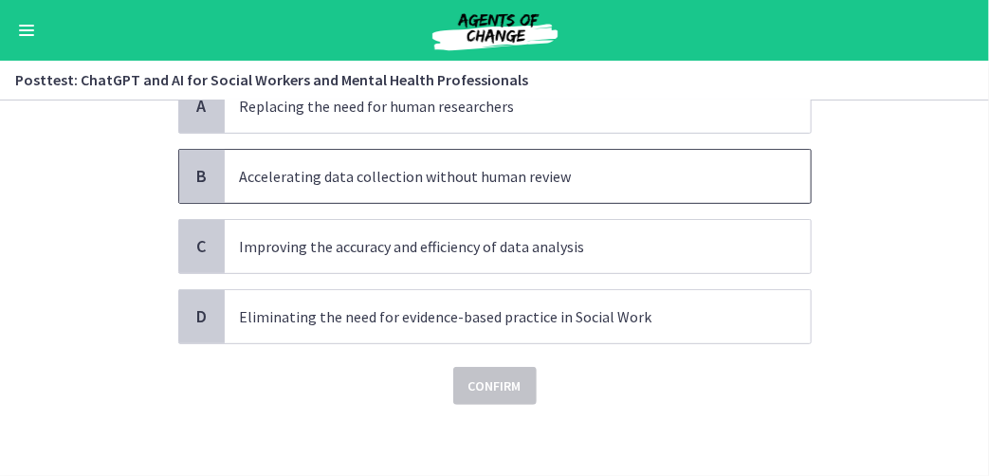
scroll to position [190, 0]
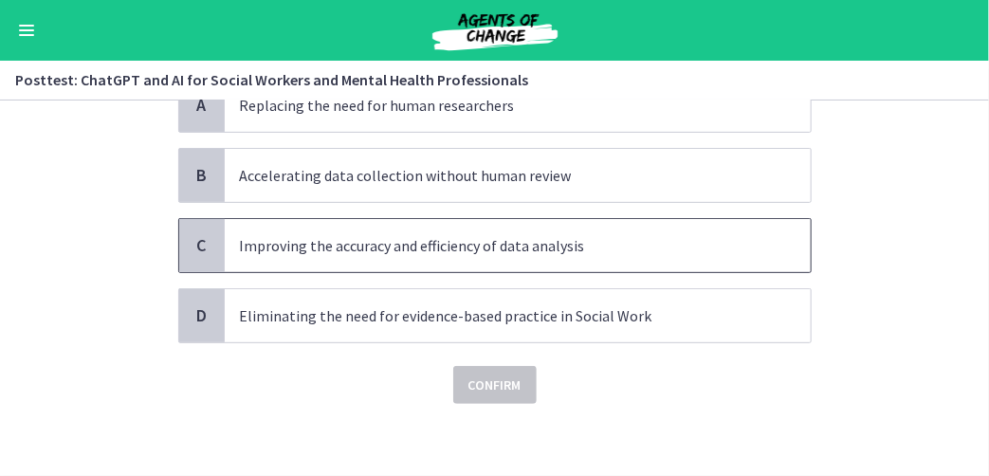
click at [213, 250] on div "C" at bounding box center [202, 245] width 46 height 53
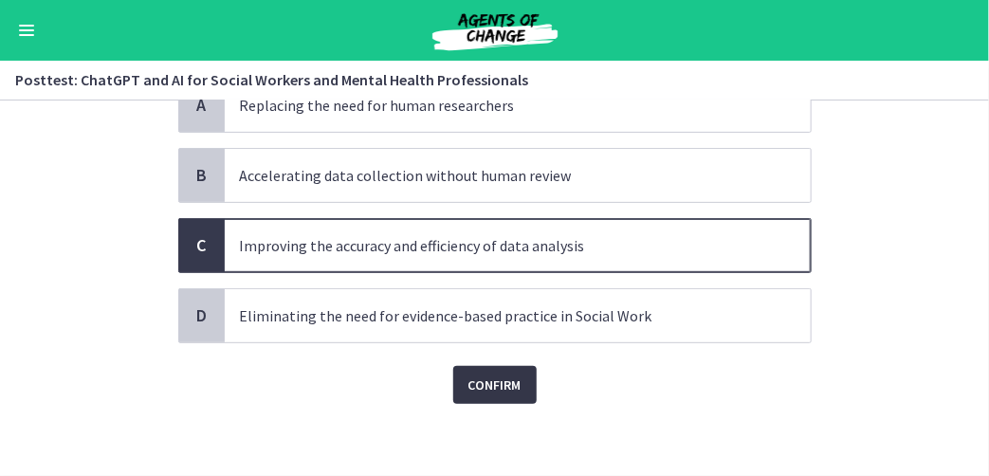
click at [496, 376] on span "Confirm" at bounding box center [494, 385] width 53 height 23
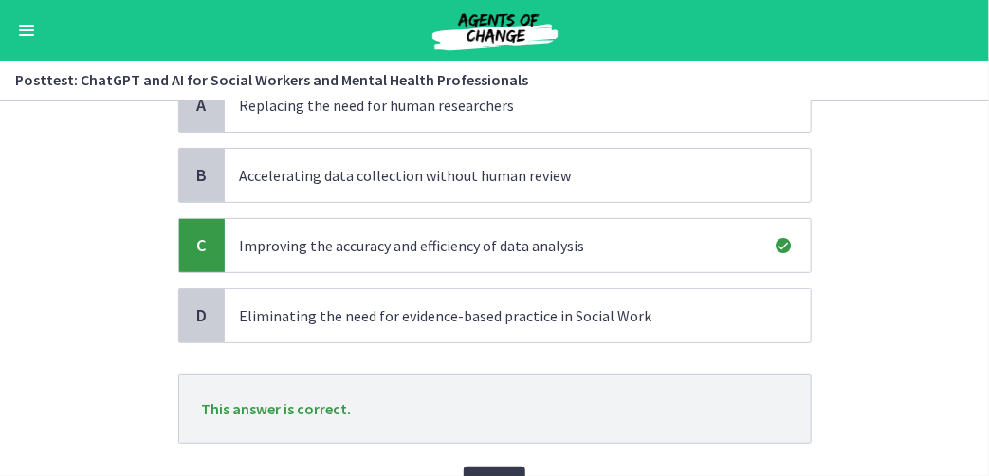
scroll to position [289, 0]
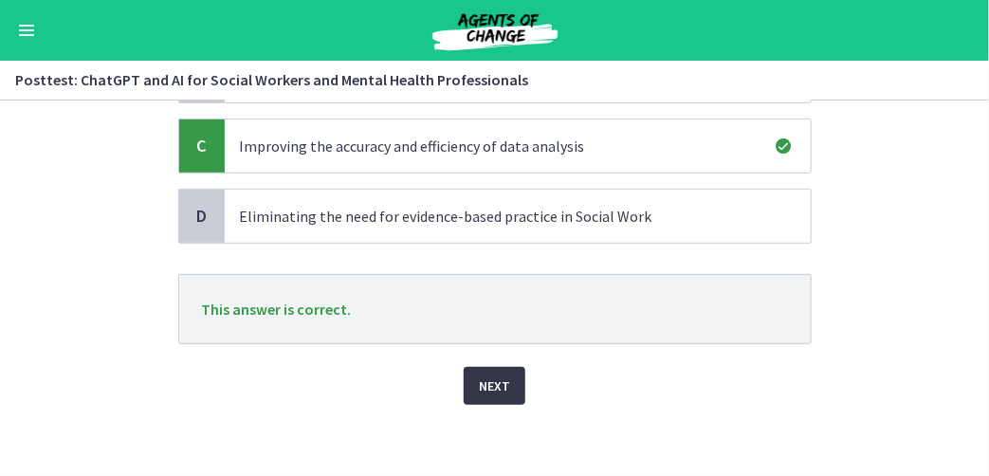
click at [501, 381] on span "Next" at bounding box center [494, 385] width 31 height 23
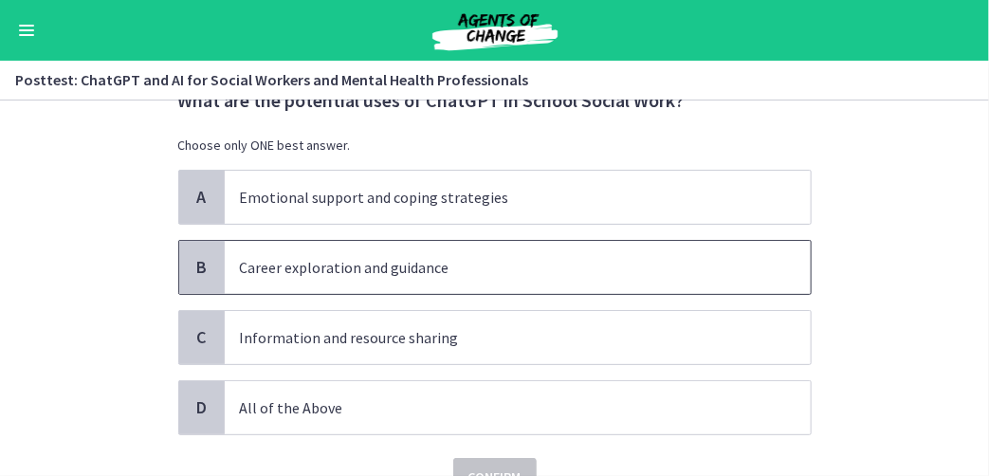
scroll to position [95, 0]
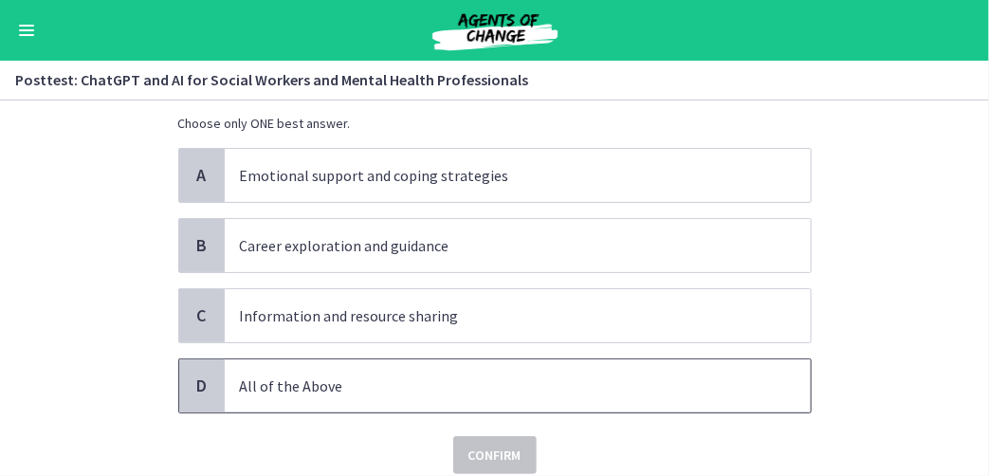
click at [191, 385] on span "D" at bounding box center [202, 385] width 23 height 23
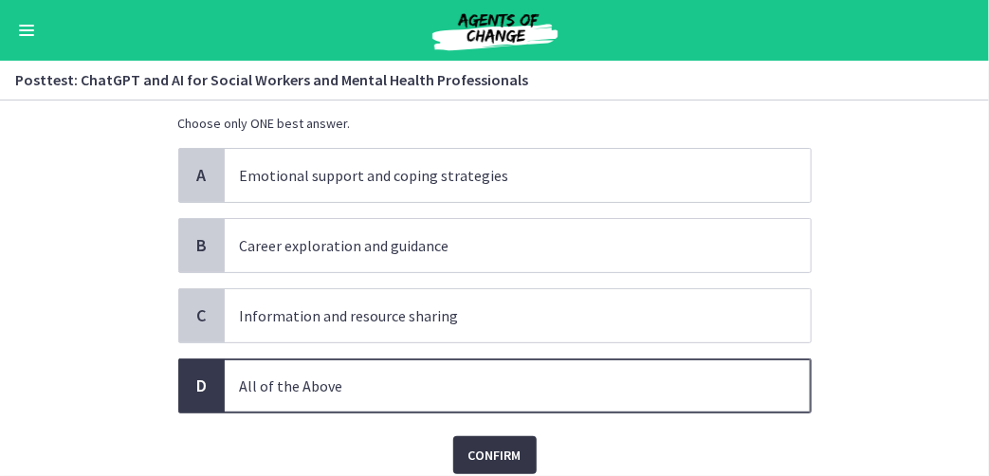
click at [509, 446] on span "Confirm" at bounding box center [494, 455] width 53 height 23
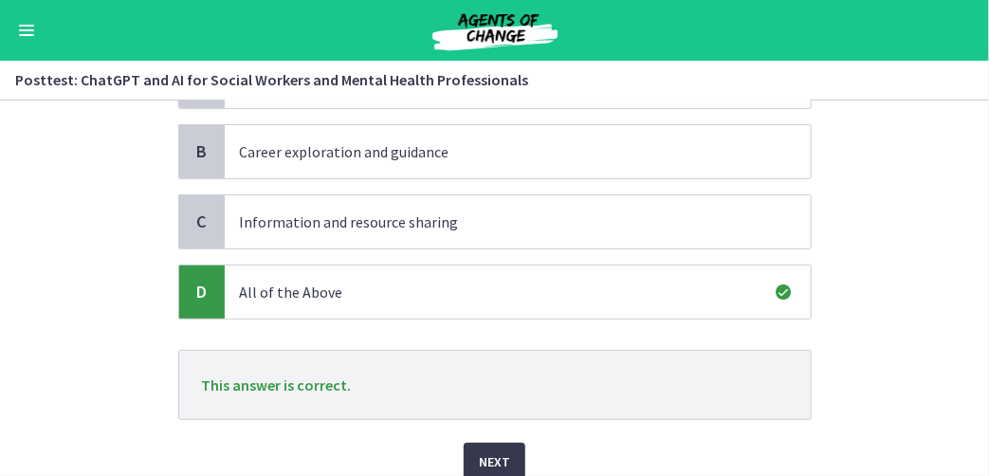
scroll to position [265, 0]
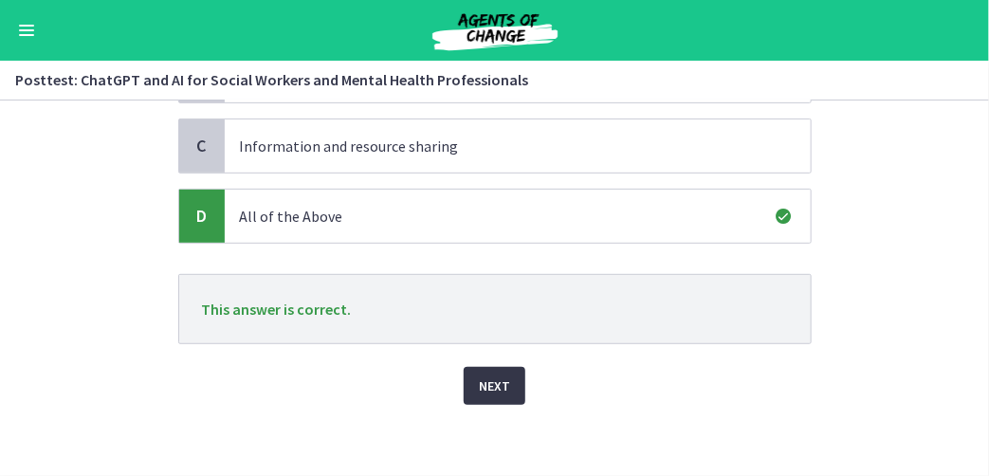
click at [499, 388] on span "Next" at bounding box center [494, 385] width 31 height 23
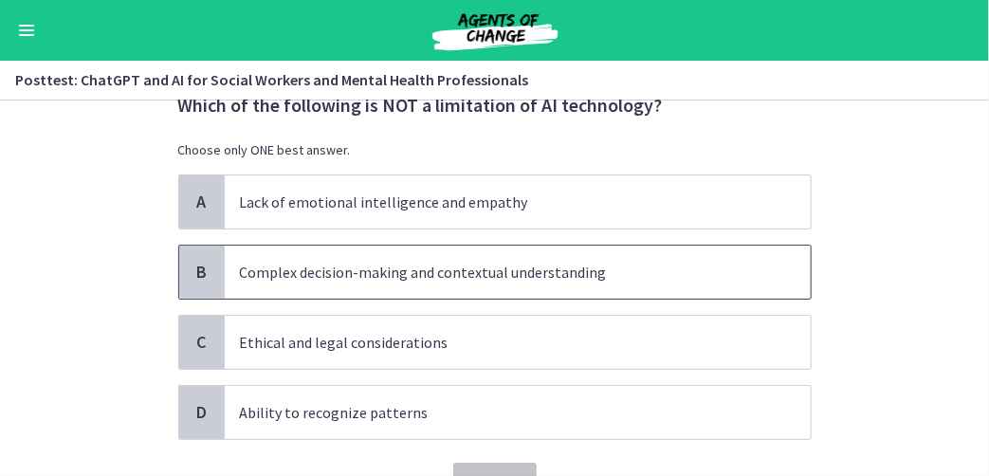
scroll to position [95, 0]
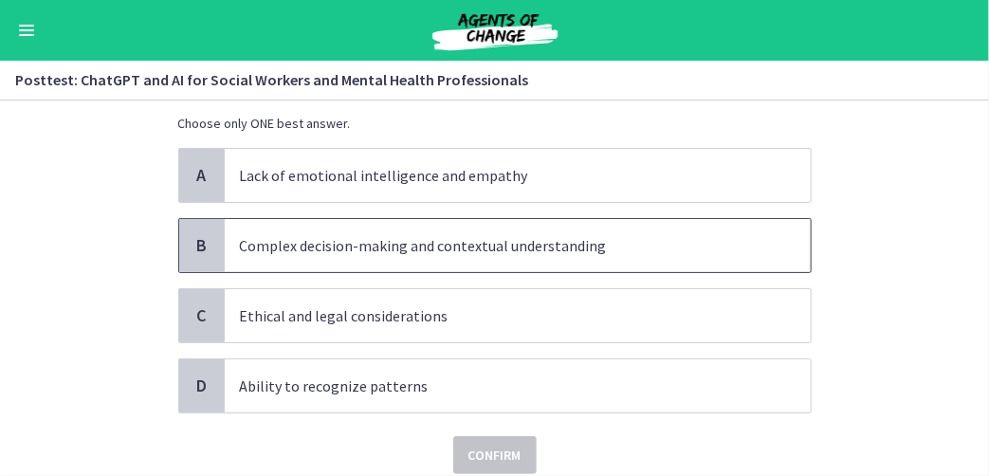
click at [208, 235] on div "B" at bounding box center [202, 245] width 46 height 53
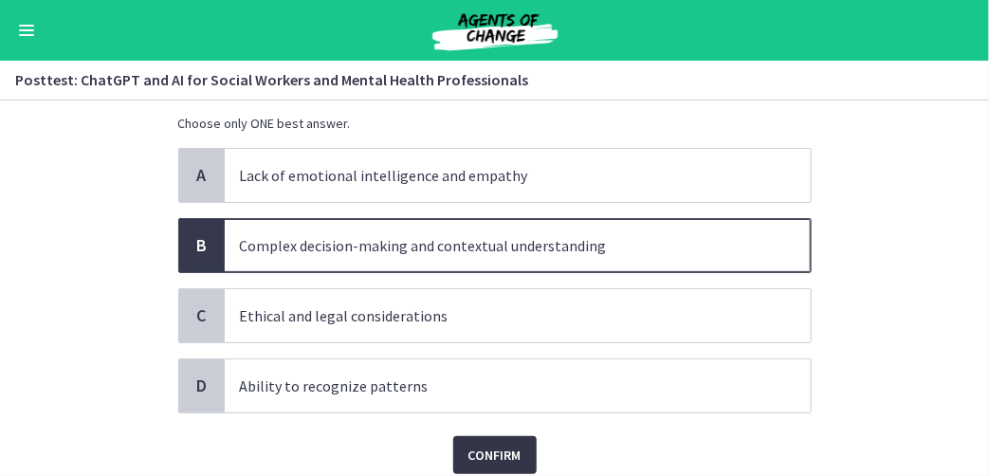
click at [479, 449] on span "Confirm" at bounding box center [494, 455] width 53 height 23
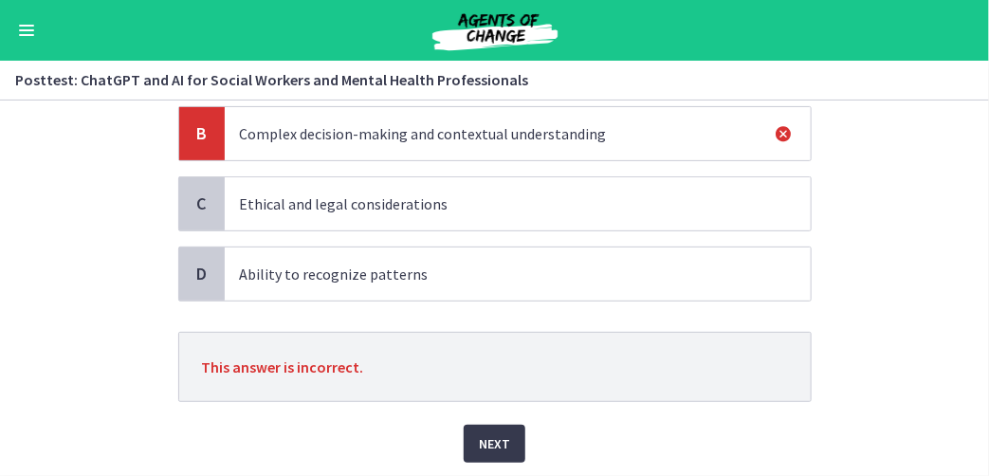
scroll to position [265, 0]
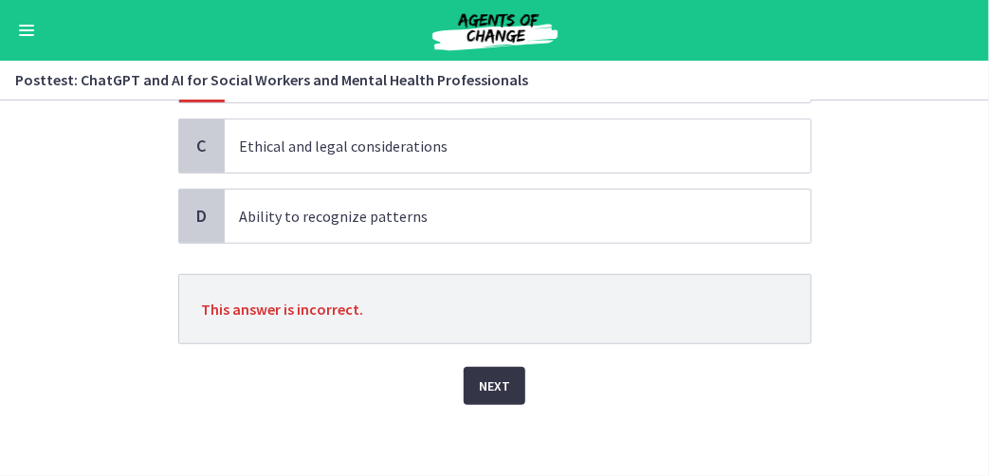
click at [500, 386] on span "Next" at bounding box center [494, 385] width 31 height 23
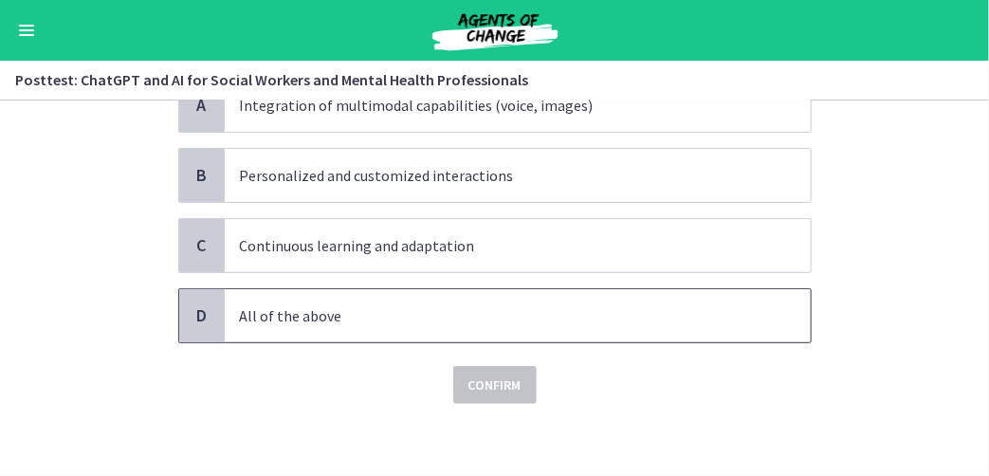
scroll to position [70, 0]
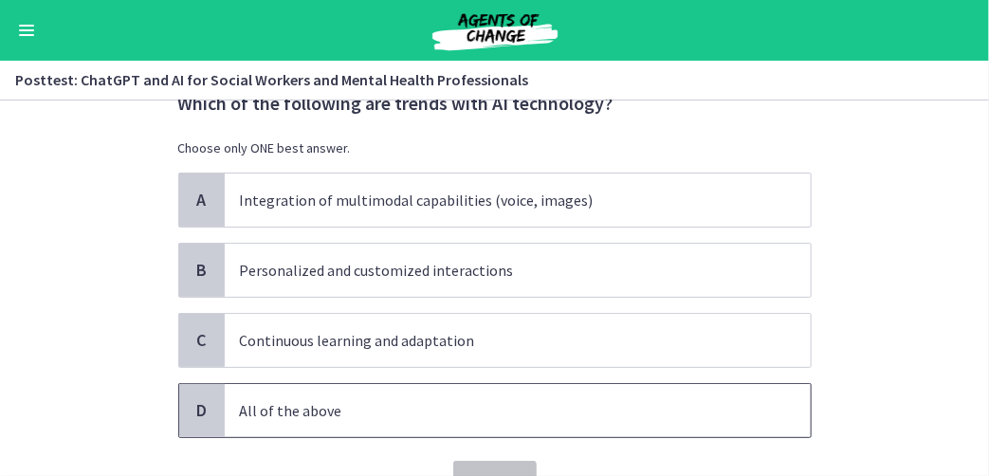
drag, startPoint x: 192, startPoint y: 398, endPoint x: 333, endPoint y: 421, distance: 142.1
click at [193, 399] on span "D" at bounding box center [202, 410] width 23 height 23
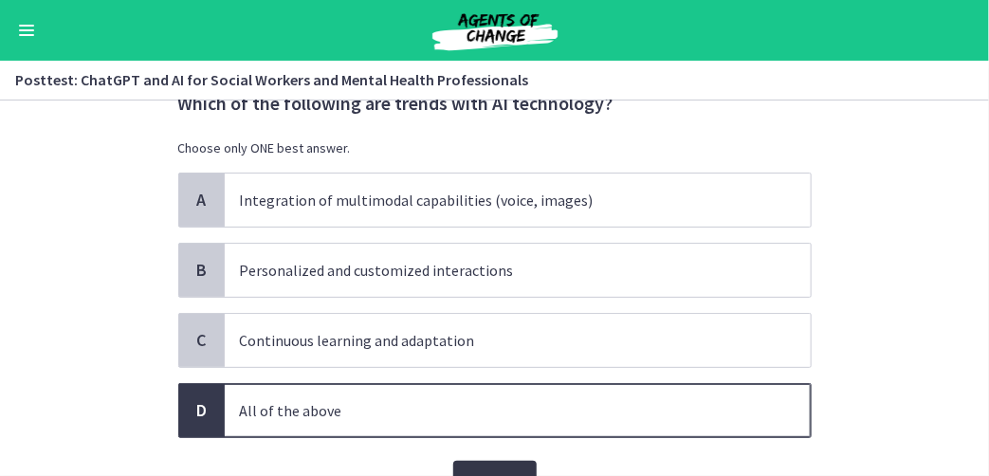
click at [487, 468] on span "Confirm" at bounding box center [494, 479] width 53 height 23
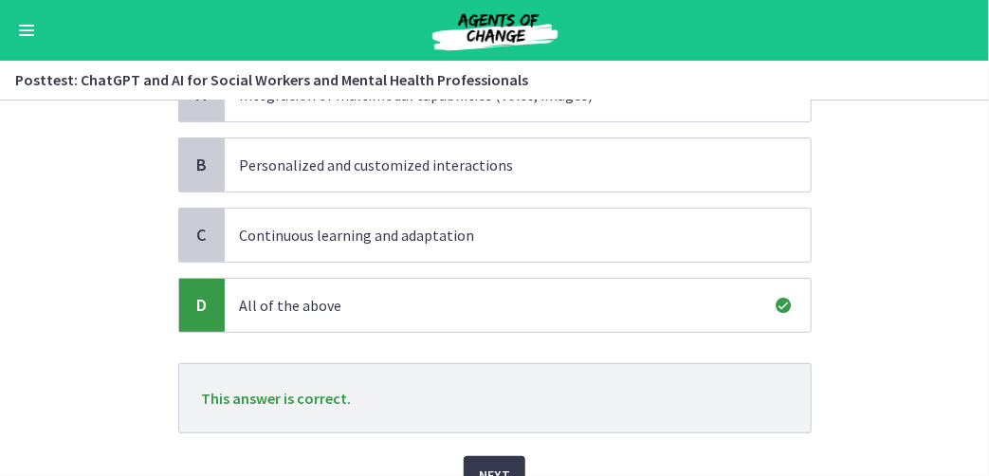
scroll to position [265, 0]
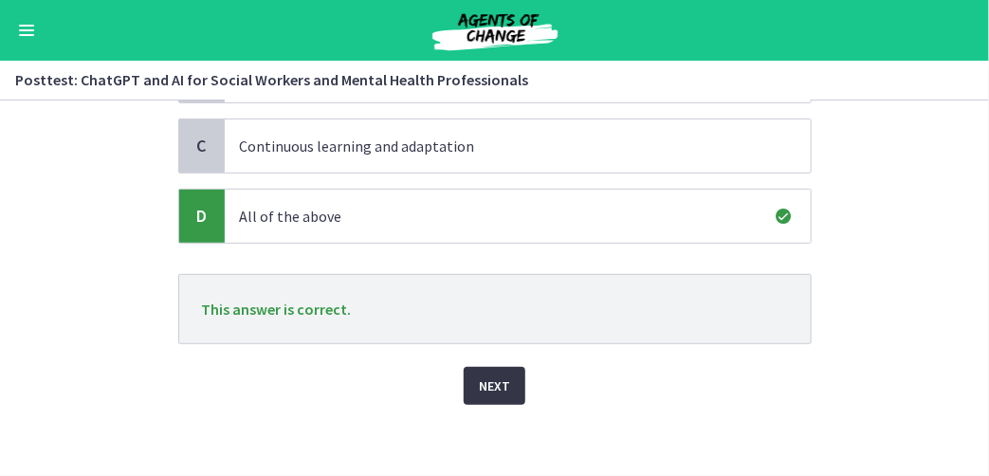
click at [484, 381] on span "Next" at bounding box center [494, 385] width 31 height 23
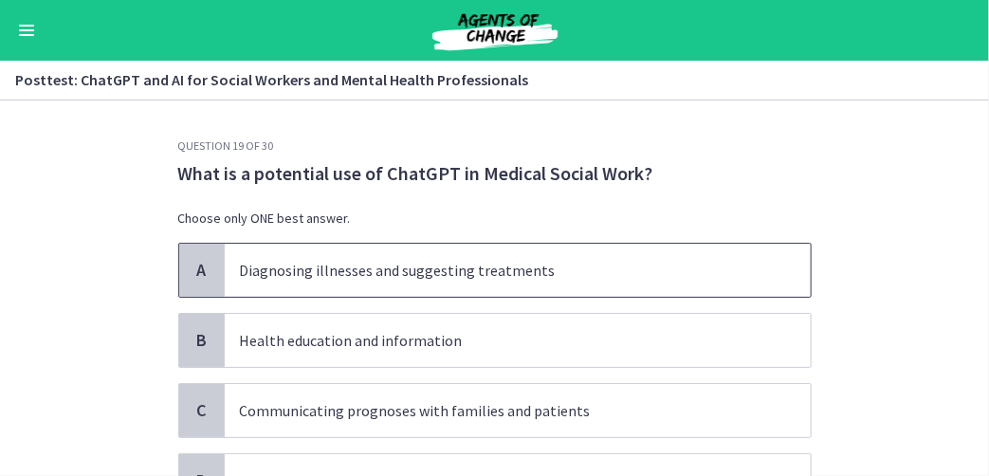
scroll to position [95, 0]
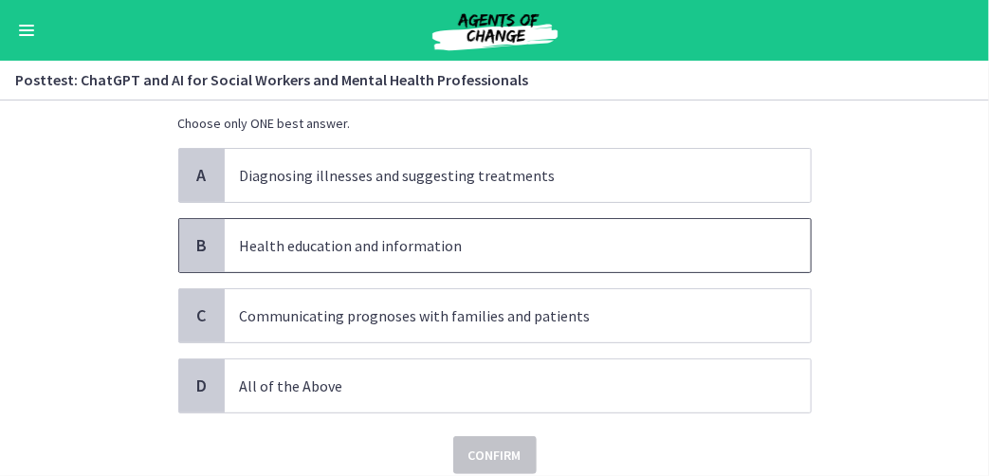
click at [206, 238] on div "B" at bounding box center [202, 245] width 46 height 53
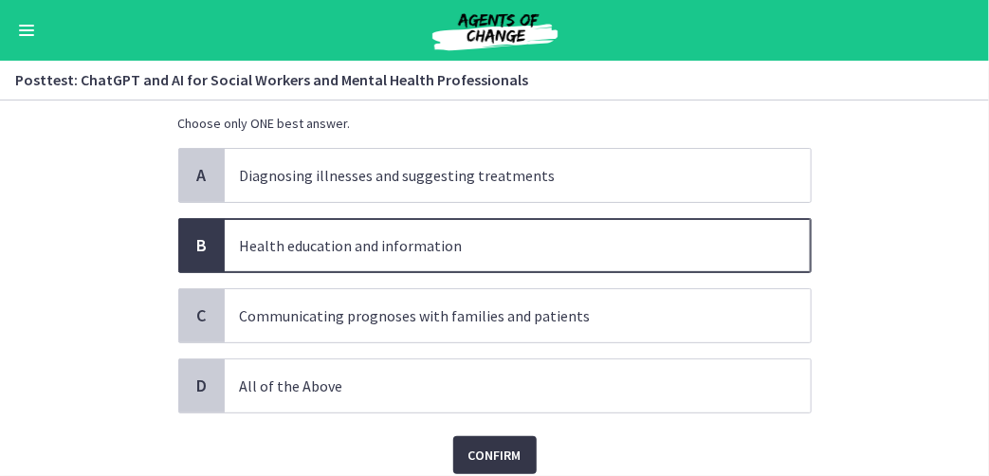
click at [491, 447] on span "Confirm" at bounding box center [494, 455] width 53 height 23
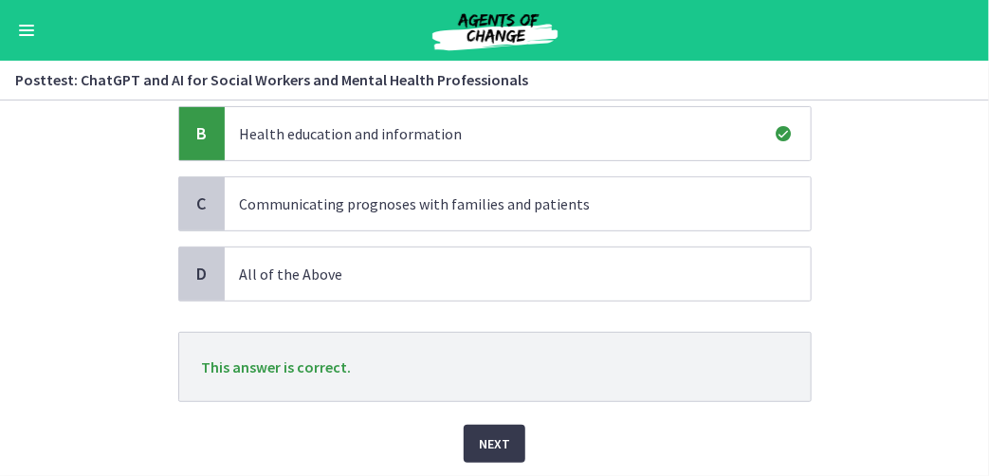
scroll to position [265, 0]
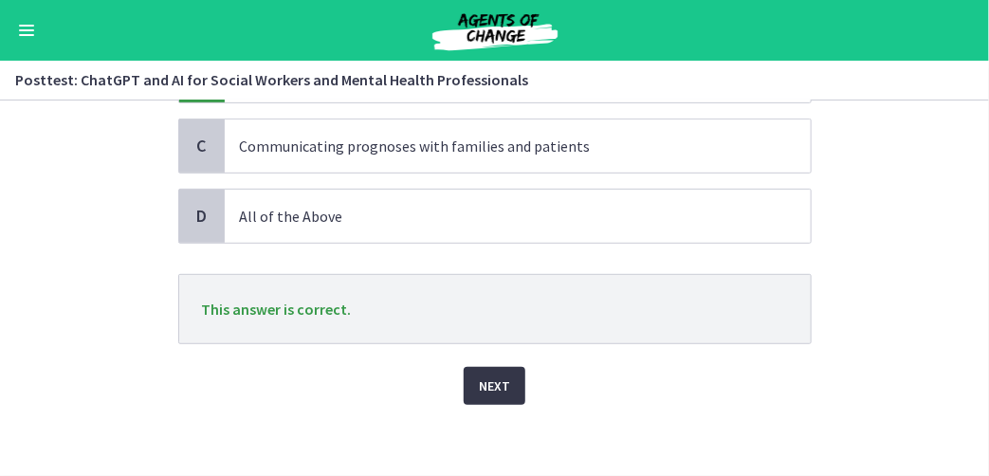
click at [469, 392] on button "Next" at bounding box center [495, 386] width 62 height 38
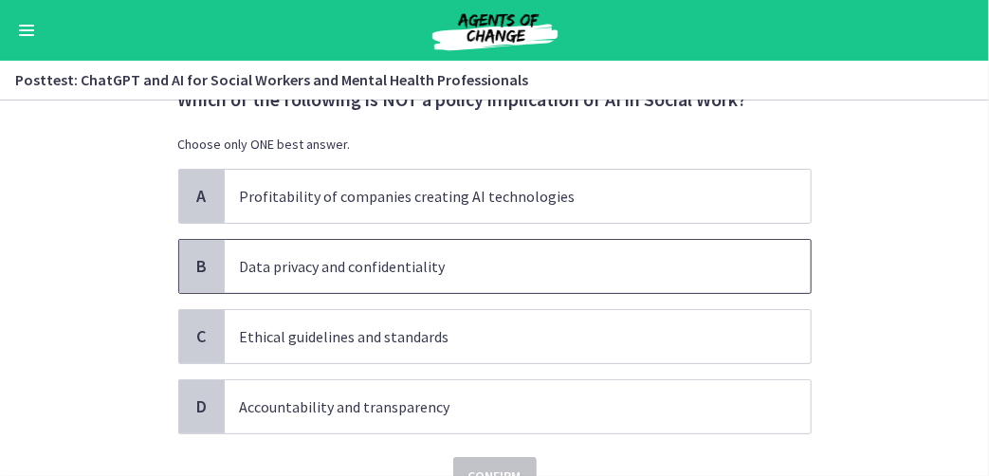
scroll to position [95, 0]
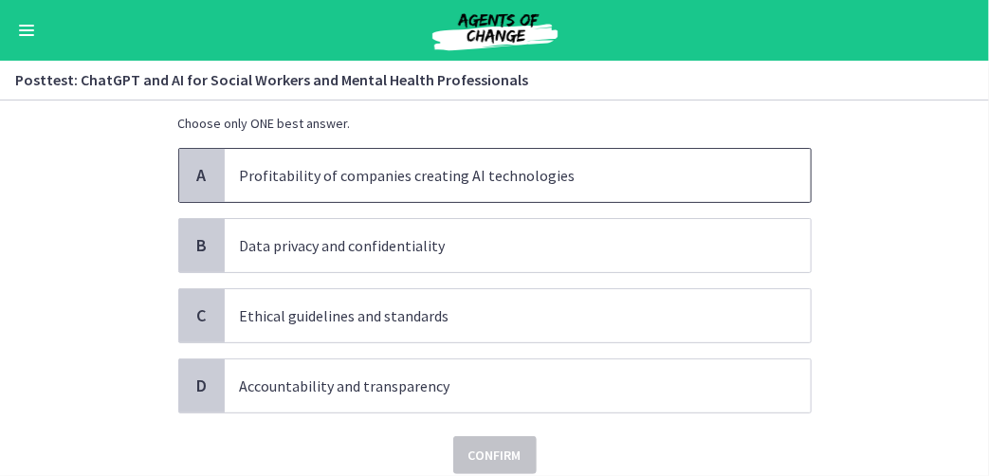
click at [207, 175] on div "A" at bounding box center [202, 175] width 46 height 53
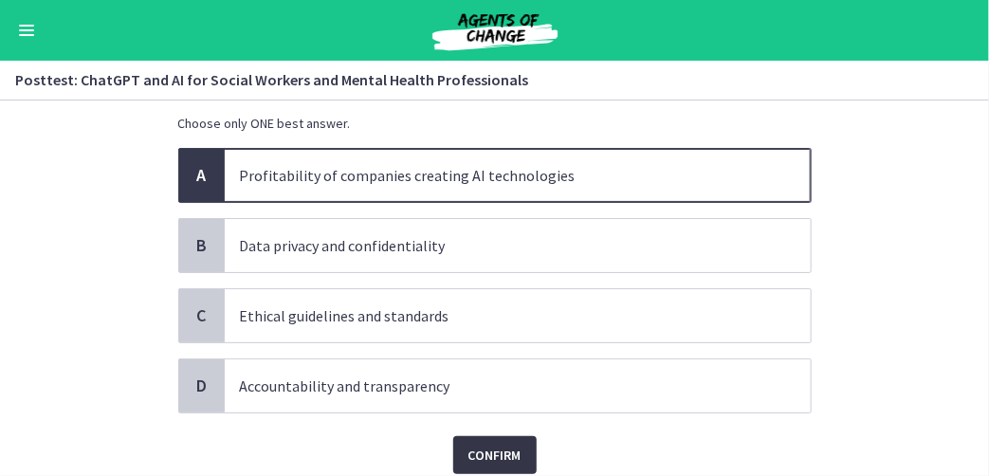
click at [495, 455] on span "Confirm" at bounding box center [494, 455] width 53 height 23
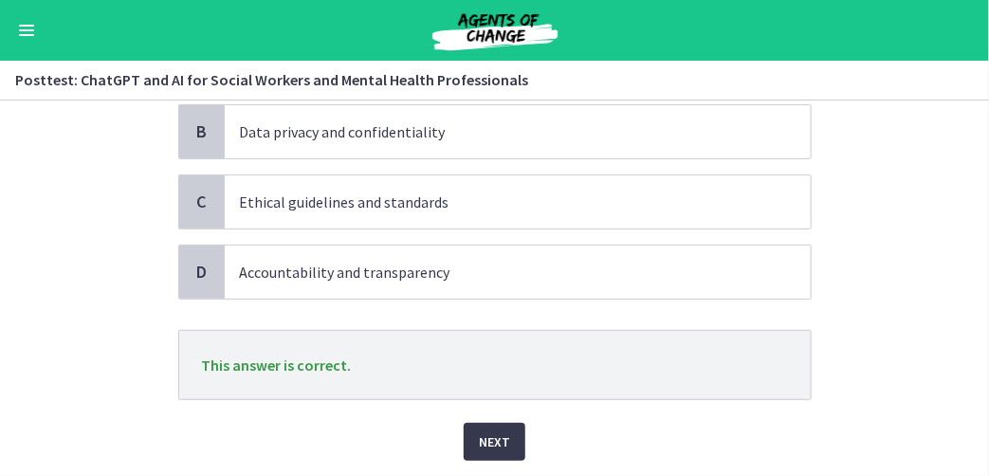
scroll to position [265, 0]
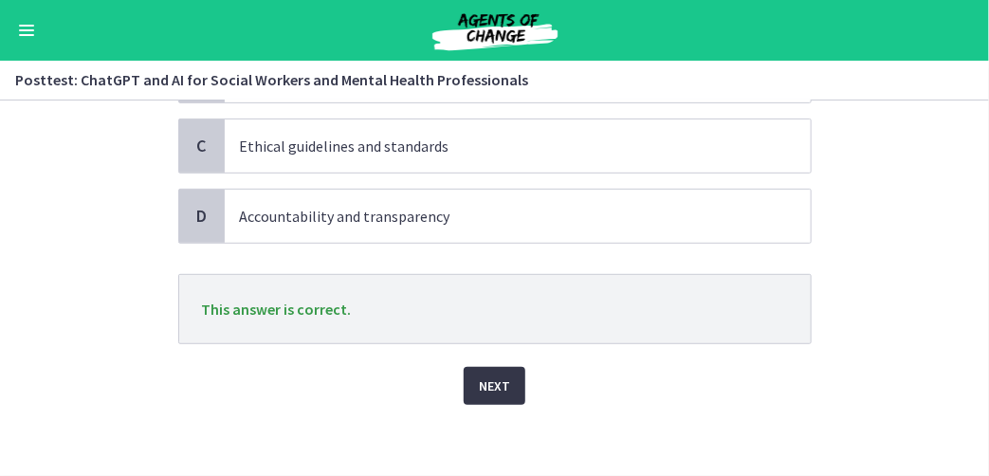
click at [502, 387] on button "Next" at bounding box center [495, 386] width 62 height 38
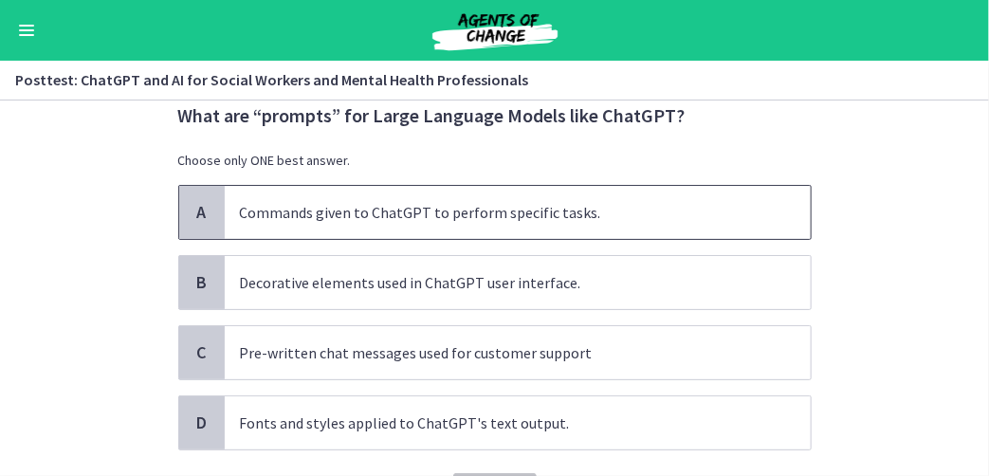
scroll to position [95, 0]
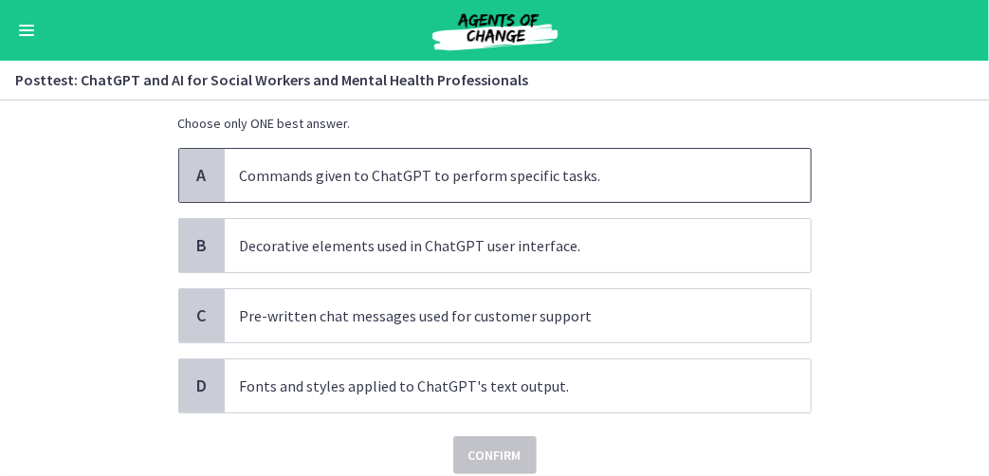
drag, startPoint x: 180, startPoint y: 179, endPoint x: 200, endPoint y: 206, distance: 33.2
click at [183, 188] on div "A" at bounding box center [202, 175] width 46 height 53
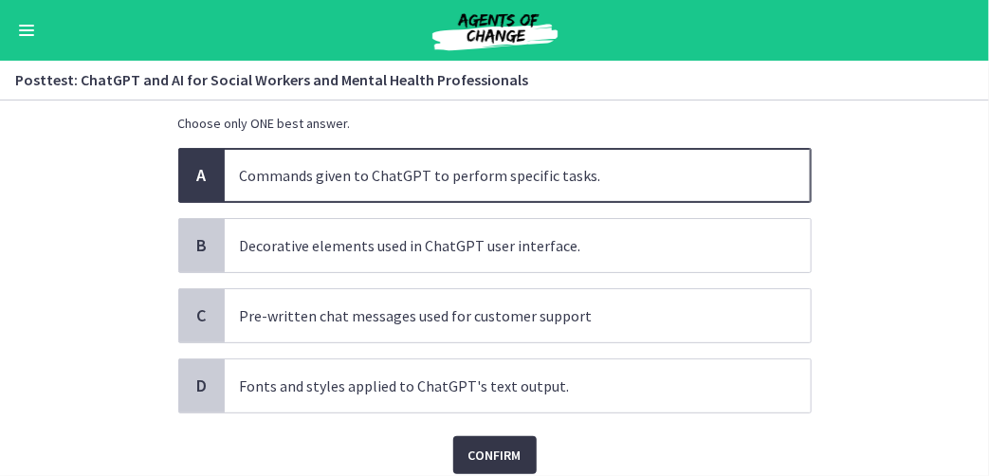
click at [468, 449] on span "Confirm" at bounding box center [494, 455] width 53 height 23
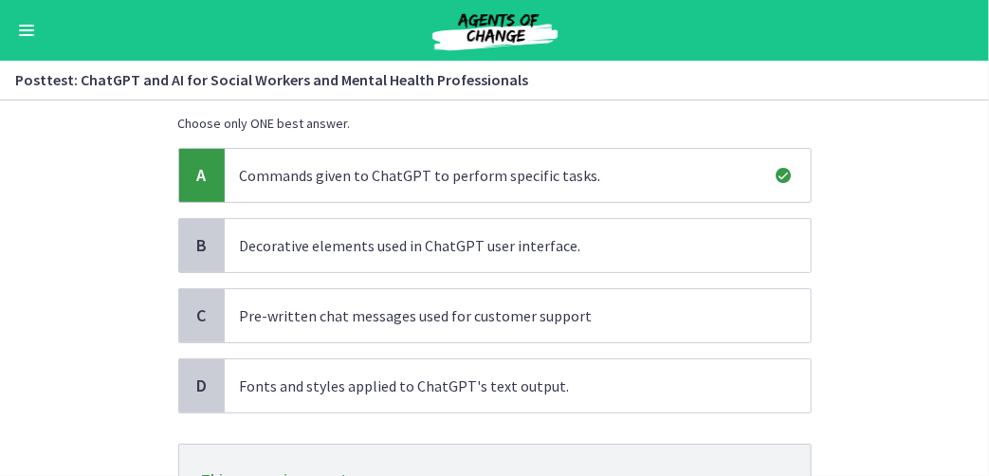
scroll to position [265, 0]
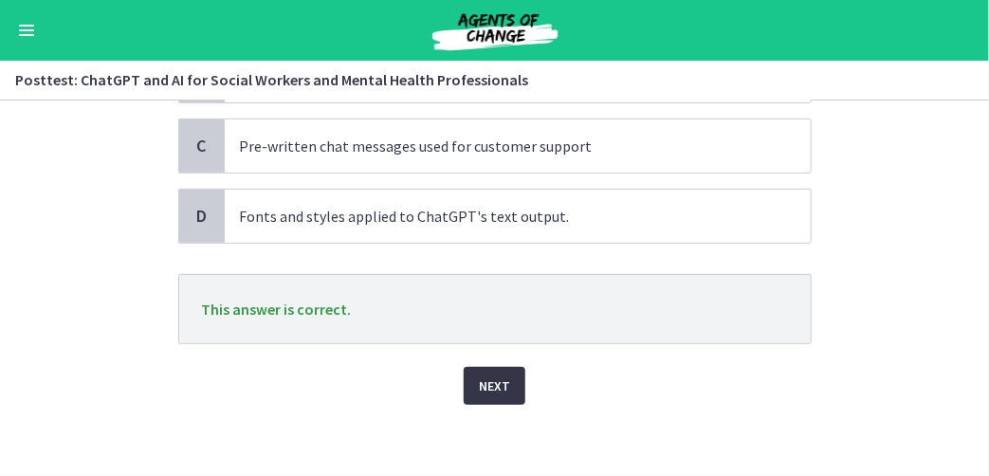
click at [502, 379] on button "Next" at bounding box center [495, 386] width 62 height 38
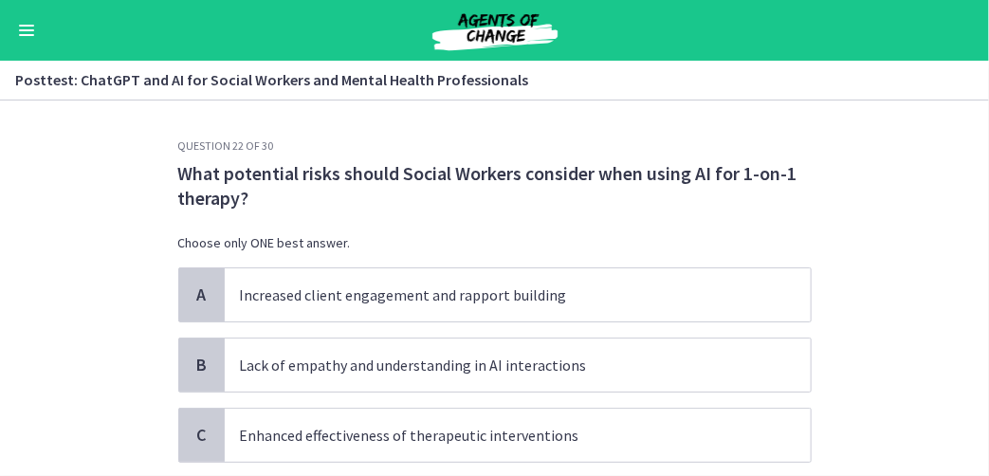
scroll to position [95, 0]
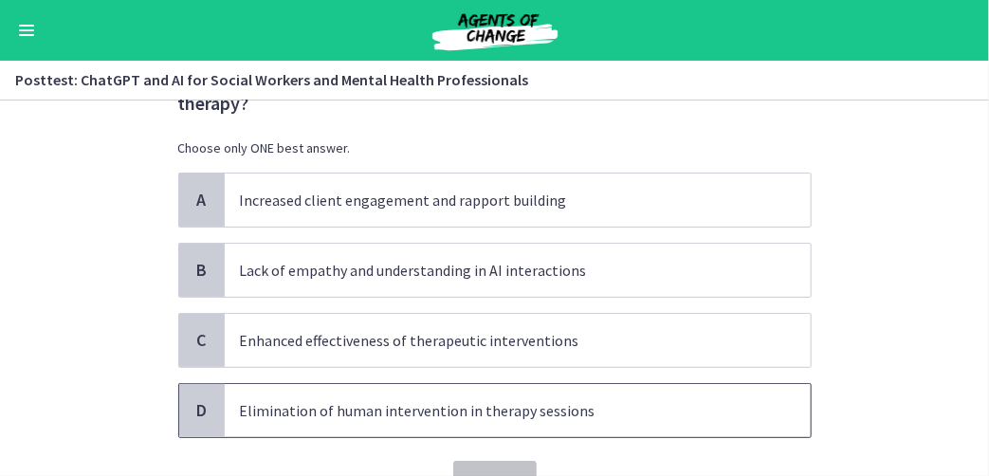
click at [198, 424] on div "D" at bounding box center [202, 410] width 46 height 53
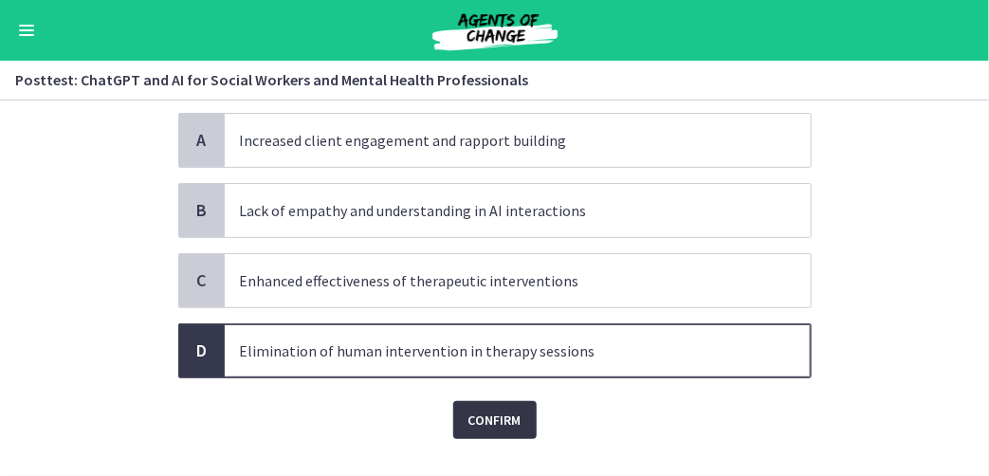
scroll to position [190, 0]
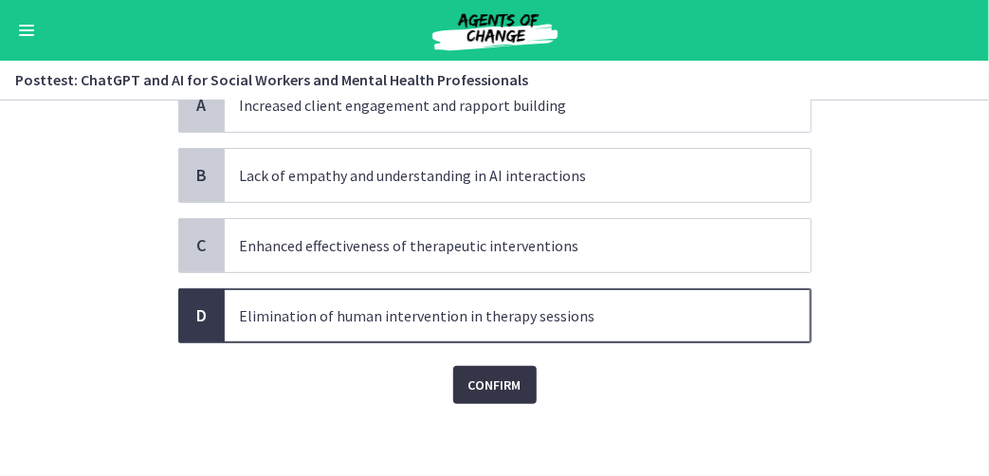
click at [479, 380] on span "Confirm" at bounding box center [494, 385] width 53 height 23
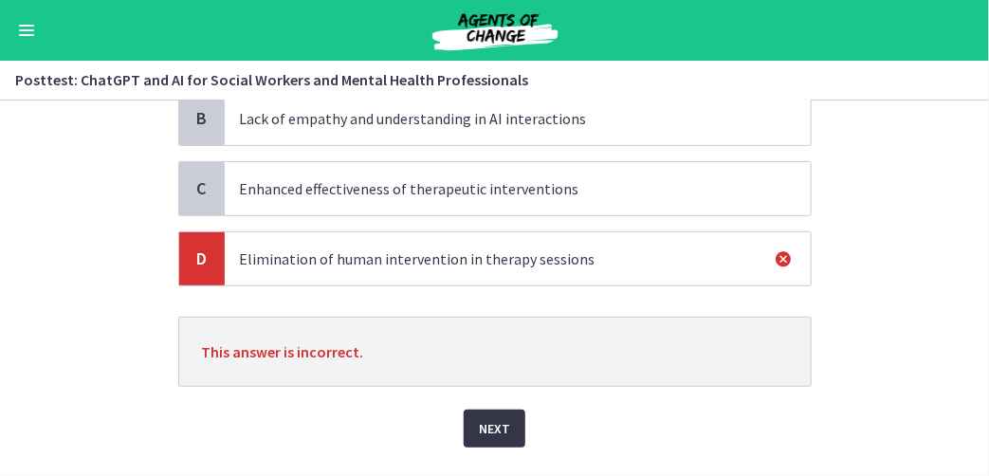
scroll to position [289, 0]
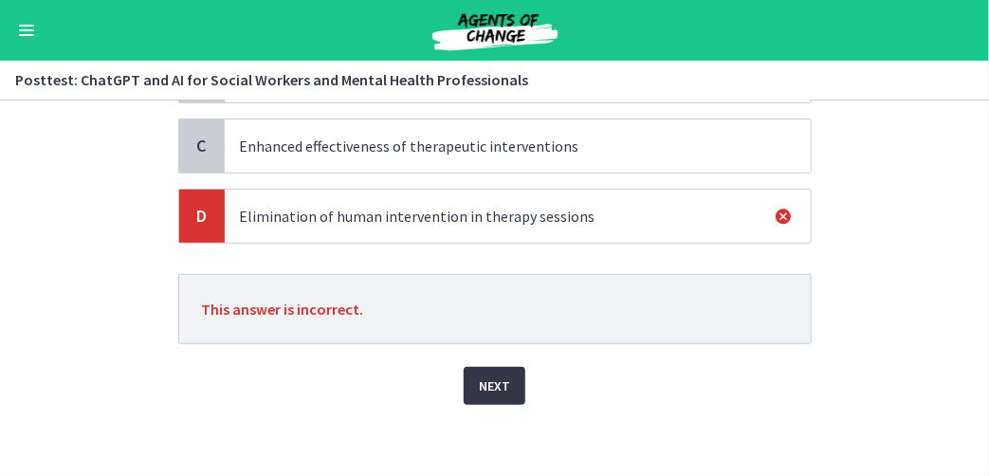
click at [487, 387] on span "Next" at bounding box center [494, 385] width 31 height 23
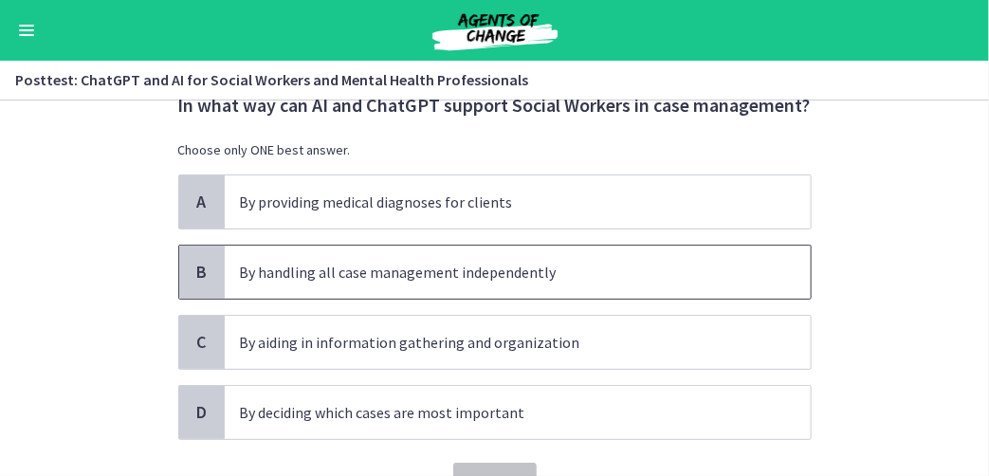
scroll to position [95, 0]
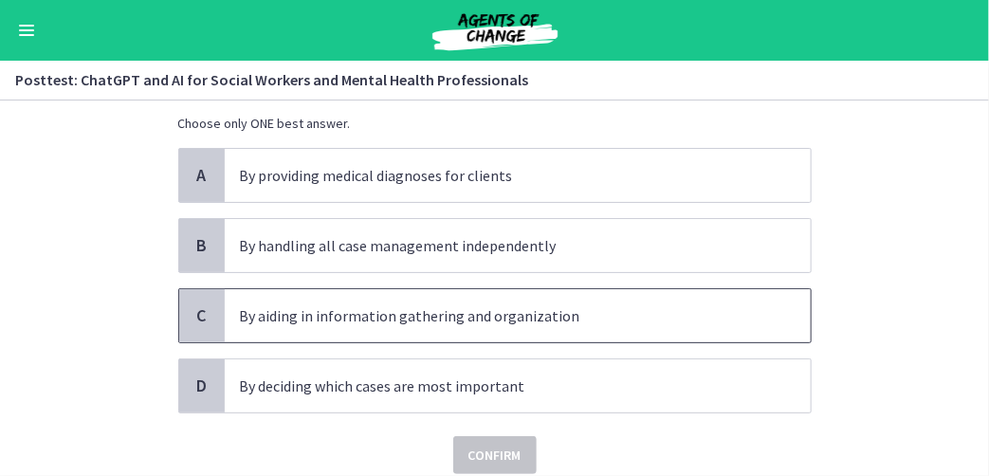
click at [203, 321] on span "C" at bounding box center [202, 315] width 23 height 23
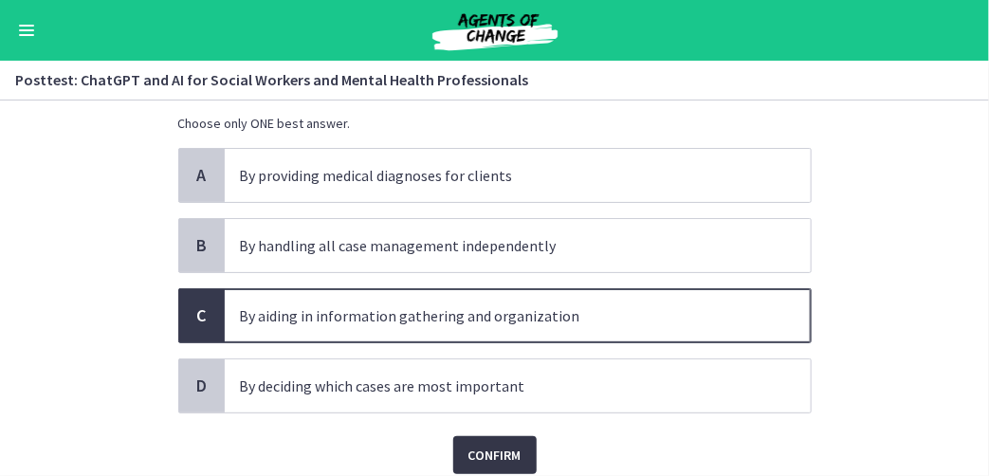
click at [484, 450] on span "Confirm" at bounding box center [494, 455] width 53 height 23
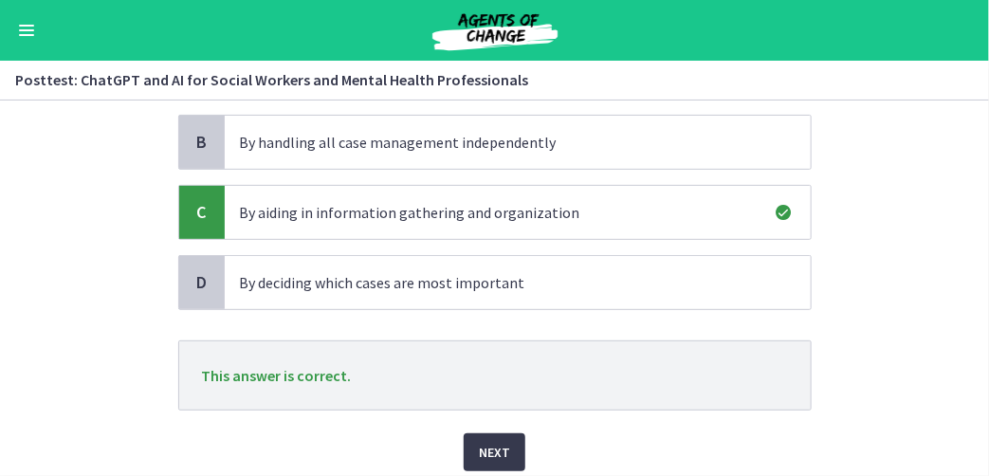
scroll to position [265, 0]
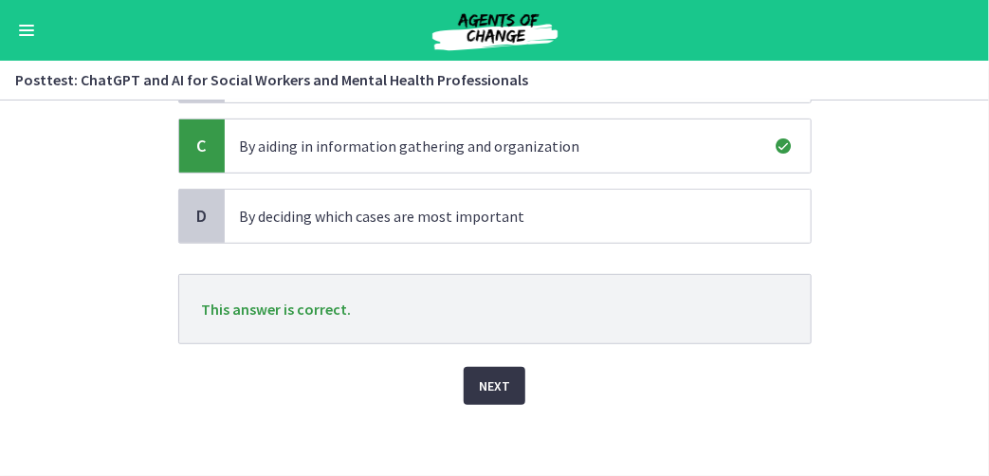
click at [500, 386] on span "Next" at bounding box center [494, 385] width 31 height 23
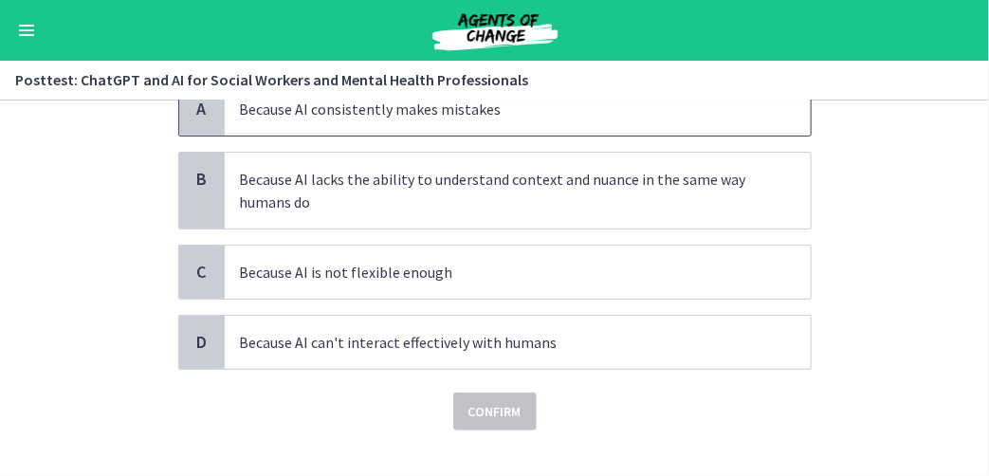
scroll to position [190, 0]
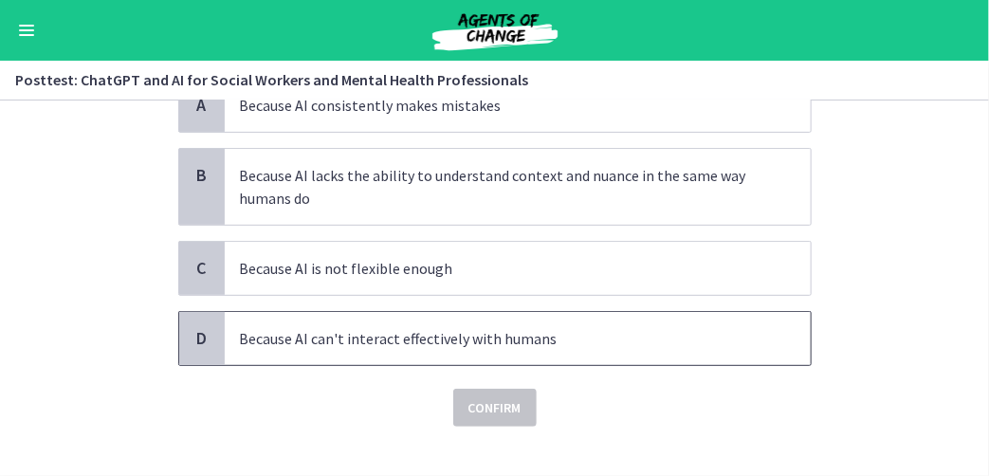
drag, startPoint x: 187, startPoint y: 327, endPoint x: 203, endPoint y: 331, distance: 16.6
click at [191, 328] on span "D" at bounding box center [202, 338] width 23 height 23
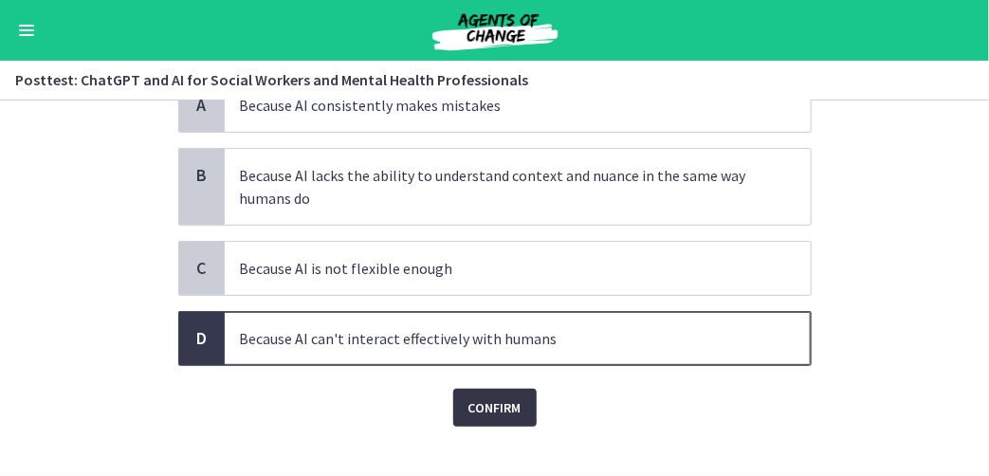
click at [502, 410] on span "Confirm" at bounding box center [494, 407] width 53 height 23
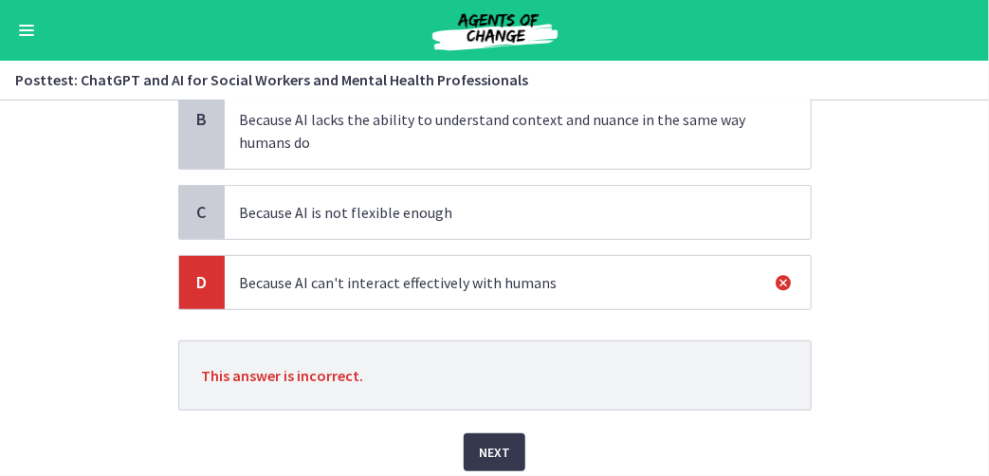
scroll to position [312, 0]
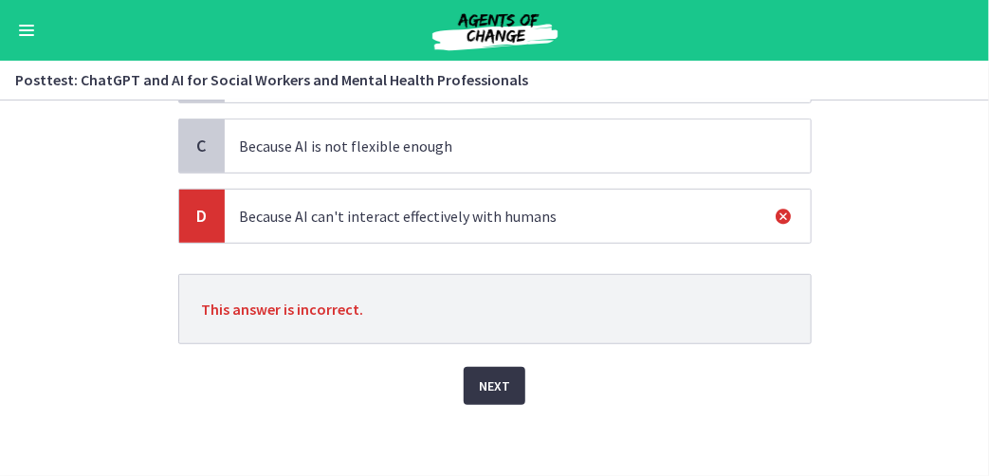
click at [487, 390] on span "Next" at bounding box center [494, 385] width 31 height 23
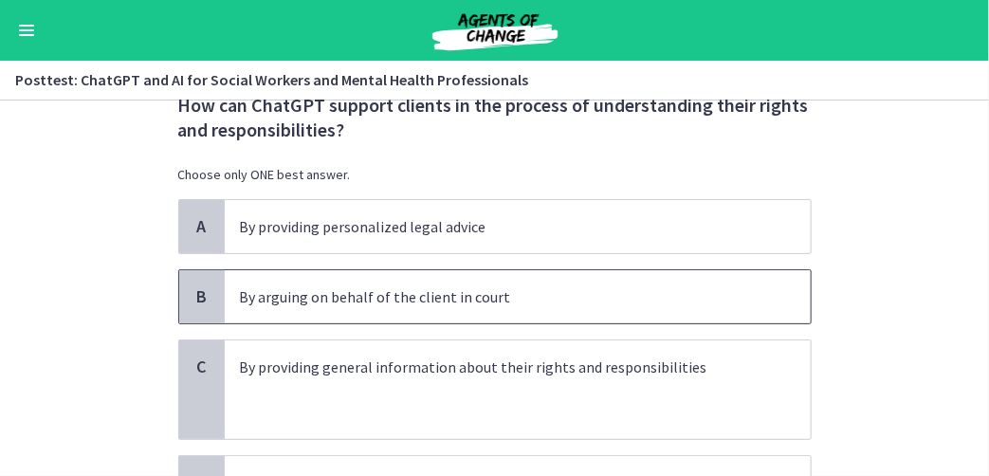
scroll to position [95, 0]
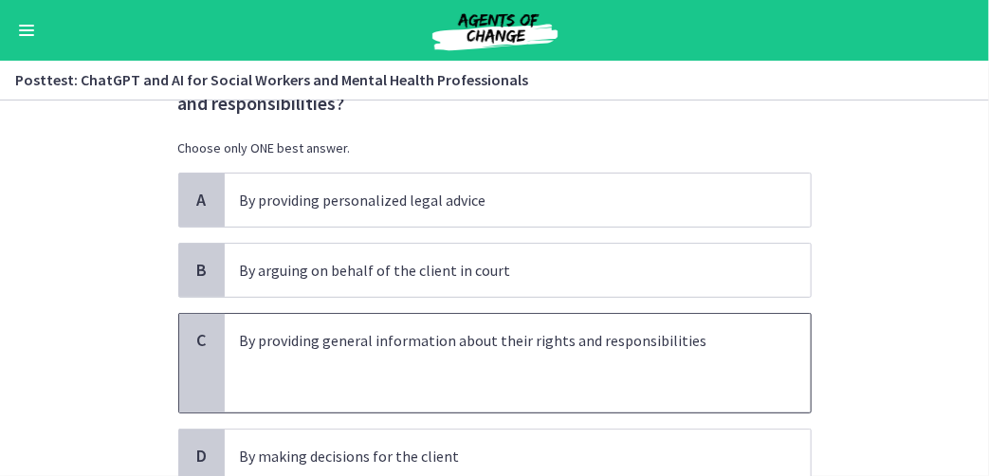
click at [206, 339] on div "C" at bounding box center [202, 363] width 46 height 99
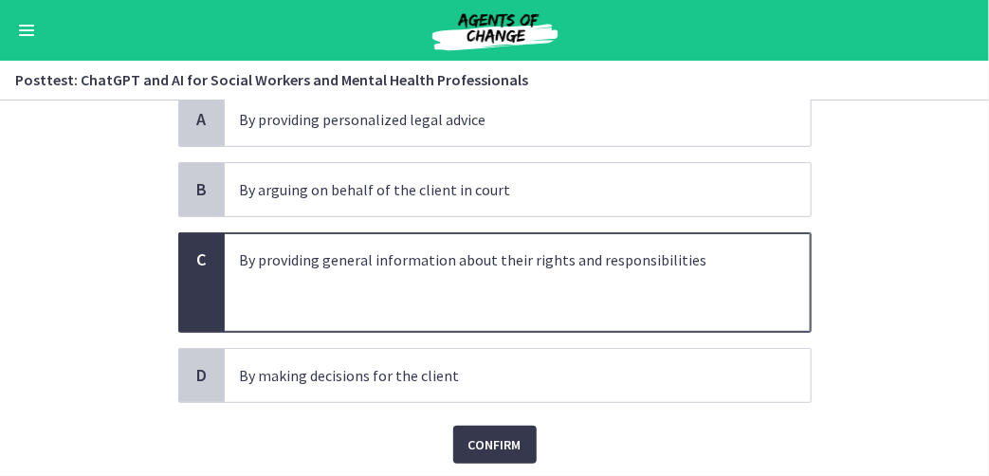
scroll to position [235, 0]
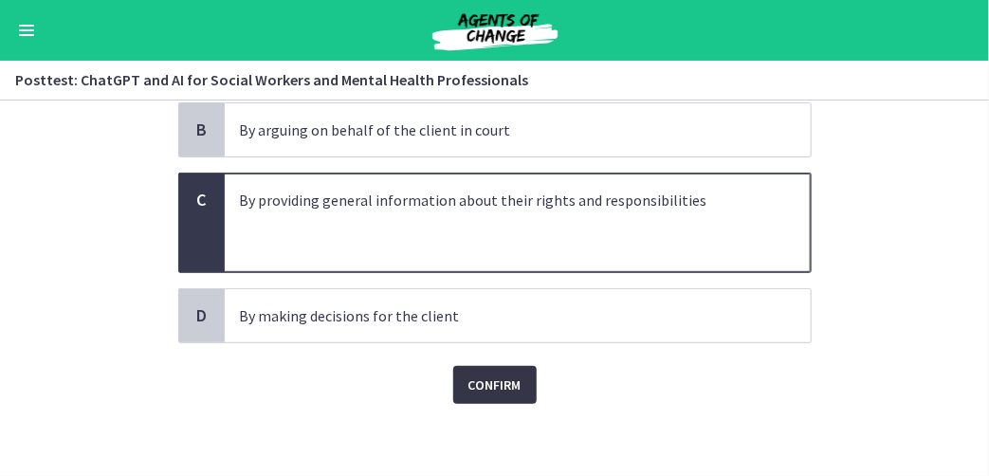
click at [480, 385] on span "Confirm" at bounding box center [494, 385] width 53 height 23
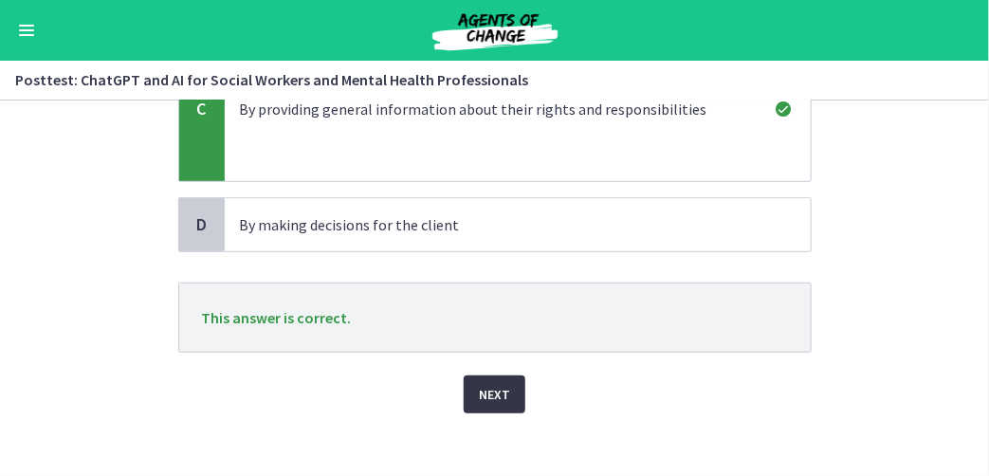
scroll to position [335, 0]
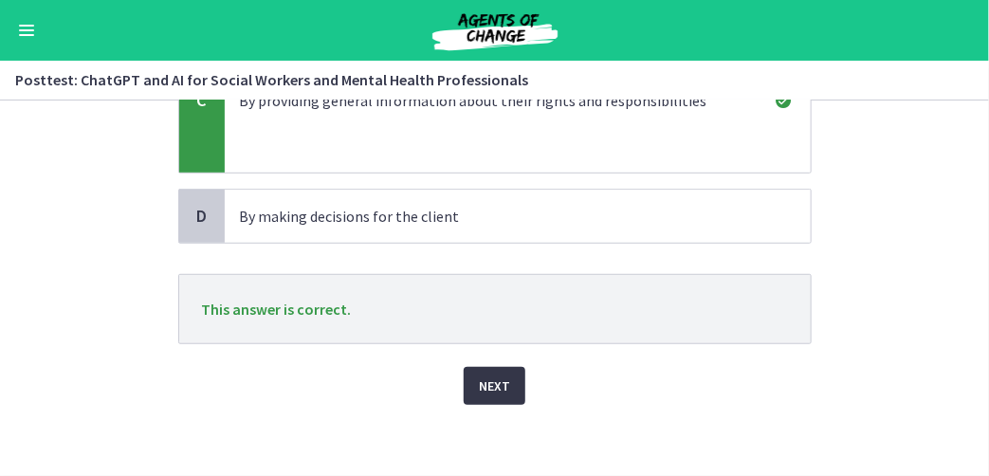
click at [490, 384] on span "Next" at bounding box center [494, 385] width 31 height 23
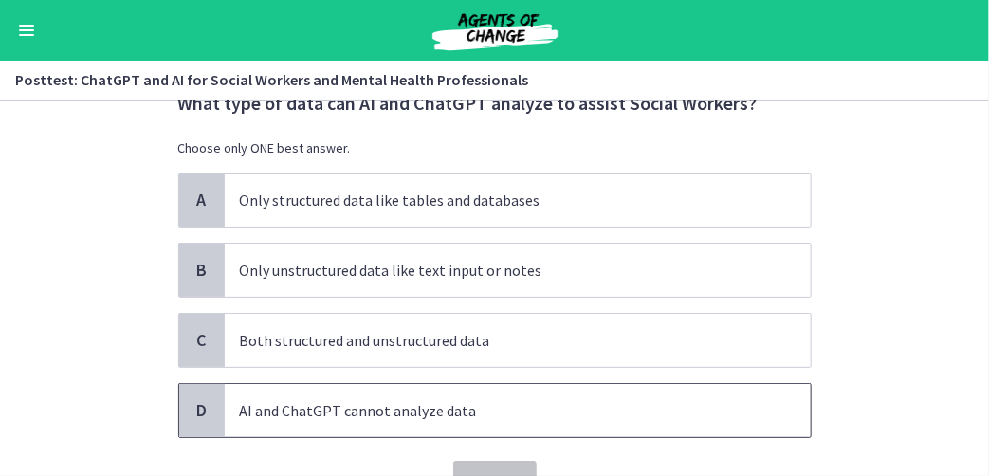
scroll to position [95, 0]
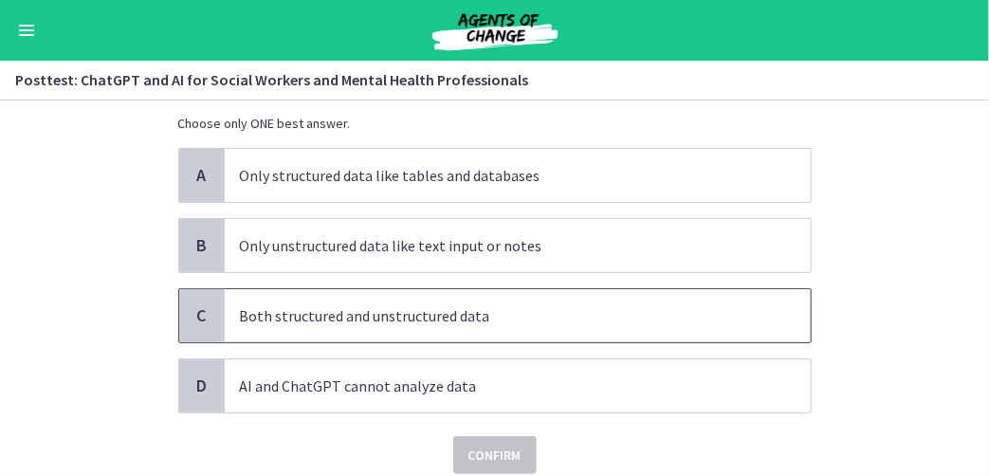
click at [191, 304] on span "C" at bounding box center [202, 315] width 23 height 23
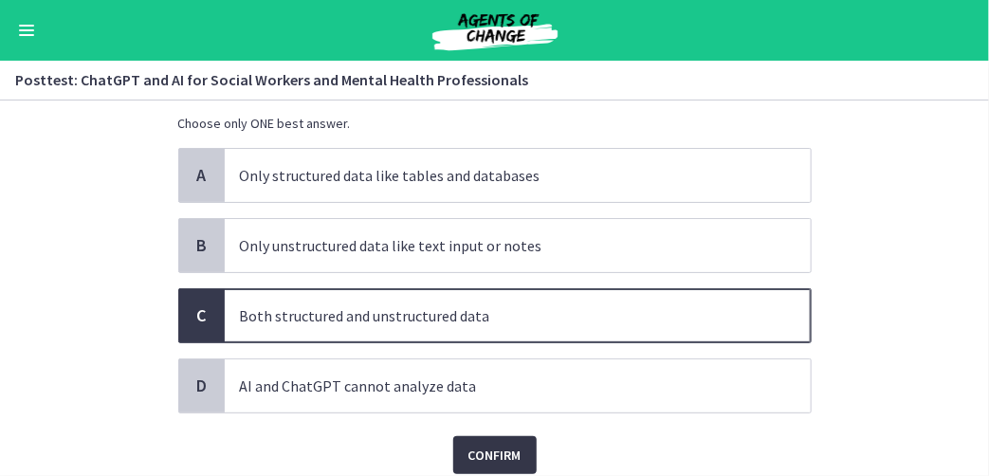
click at [481, 450] on span "Confirm" at bounding box center [494, 455] width 53 height 23
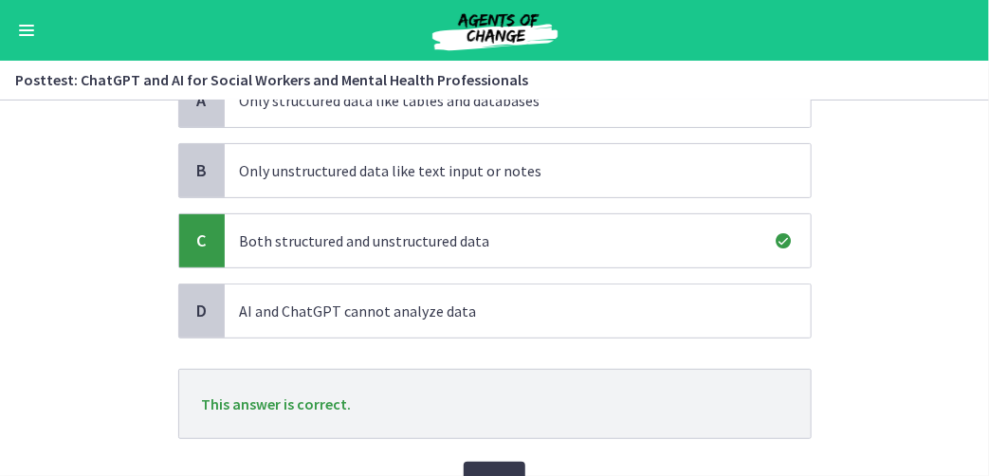
scroll to position [265, 0]
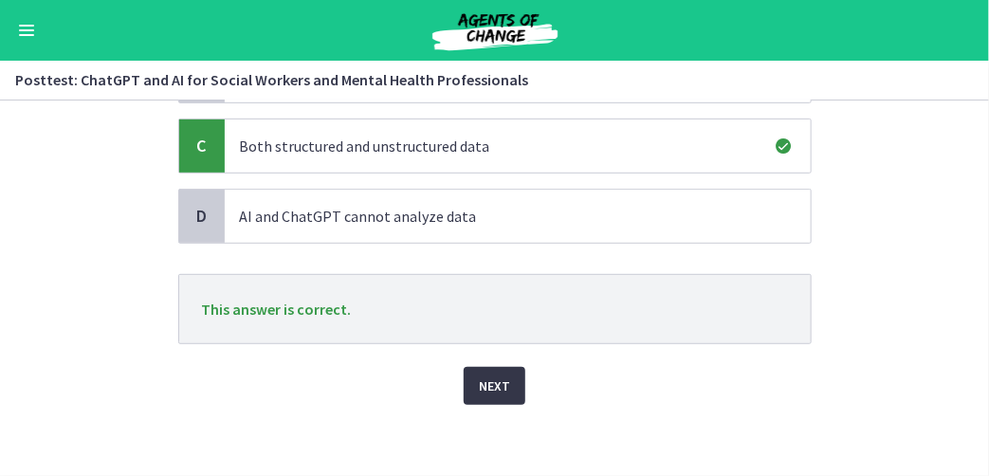
click at [485, 376] on span "Next" at bounding box center [494, 385] width 31 height 23
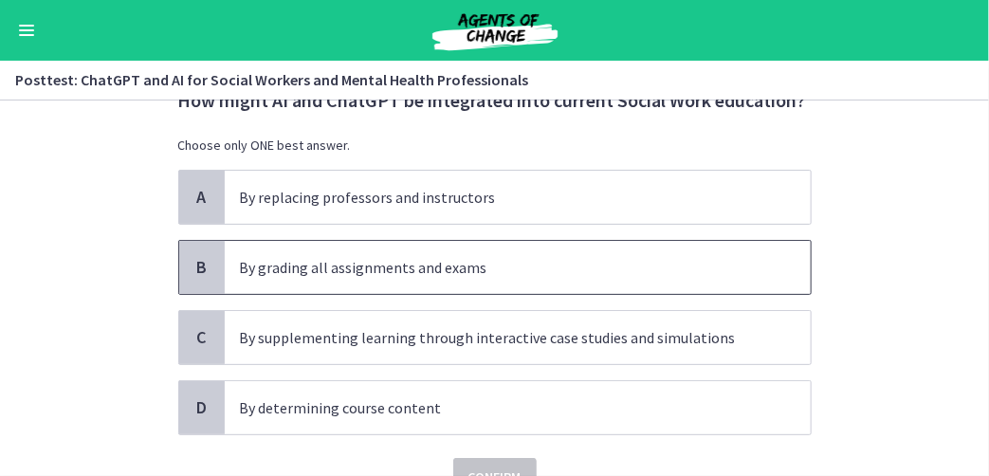
scroll to position [95, 0]
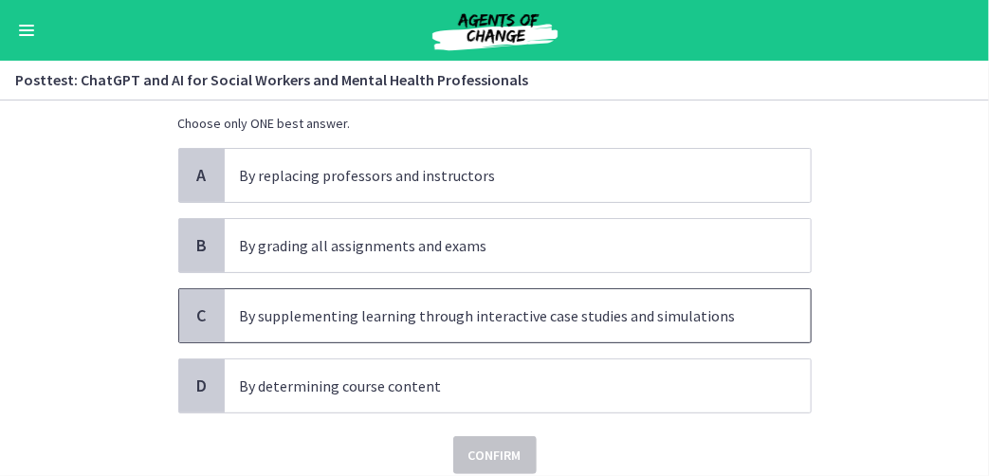
click at [207, 318] on div "C" at bounding box center [202, 315] width 46 height 53
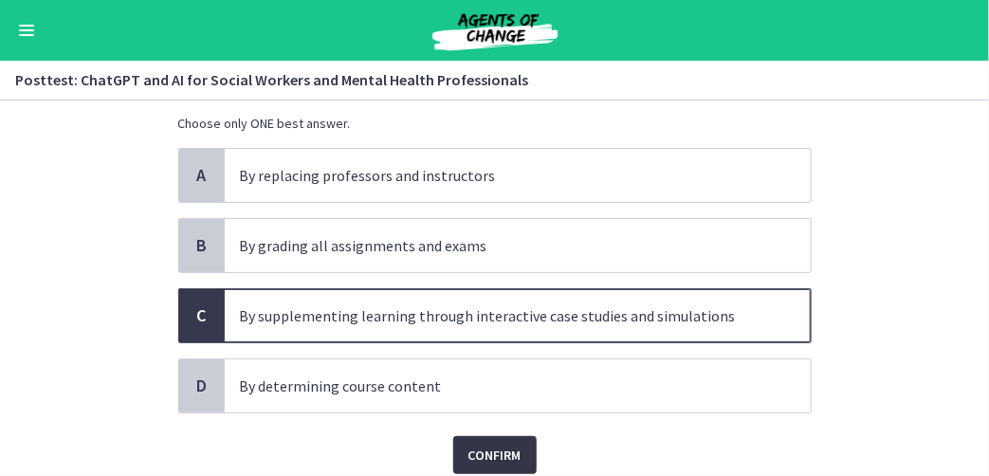
click at [468, 452] on span "Confirm" at bounding box center [494, 455] width 53 height 23
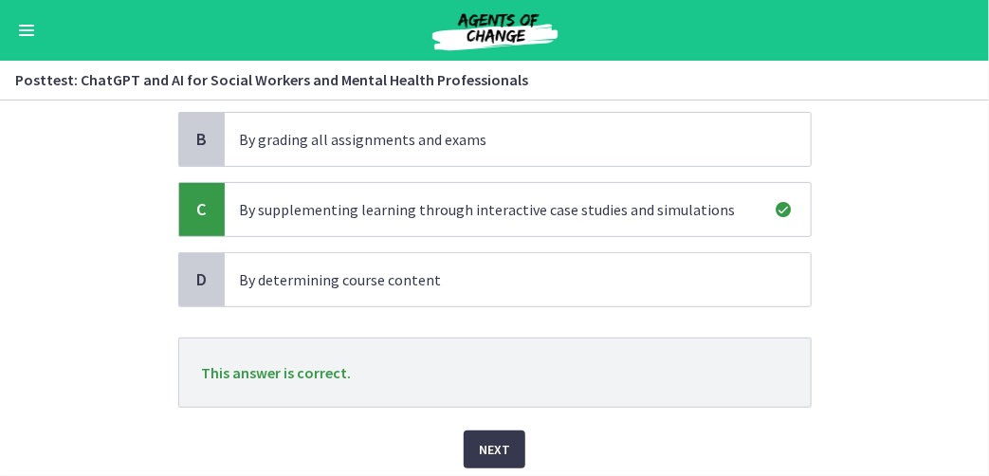
scroll to position [265, 0]
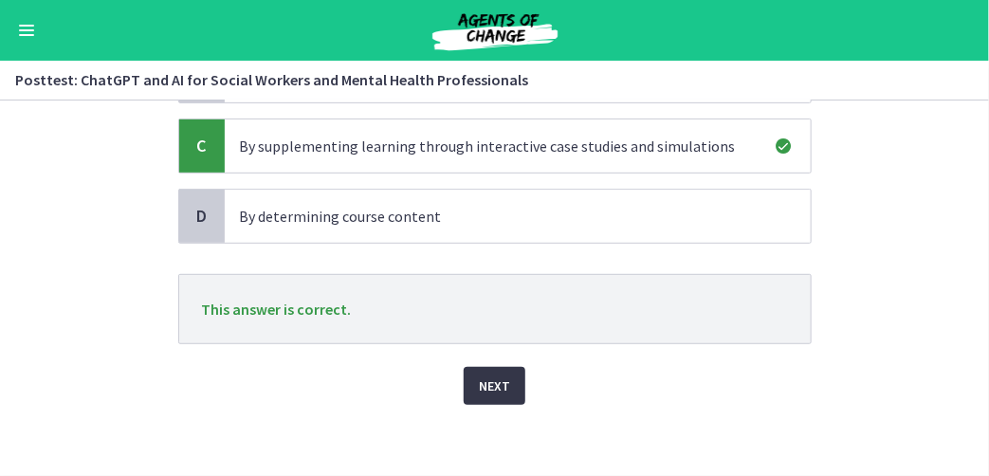
click at [465, 385] on button "Next" at bounding box center [495, 386] width 62 height 38
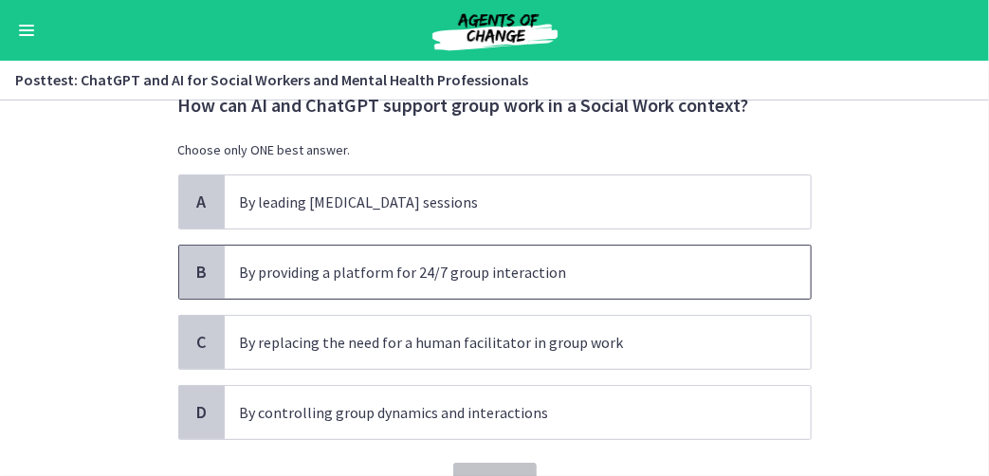
scroll to position [95, 0]
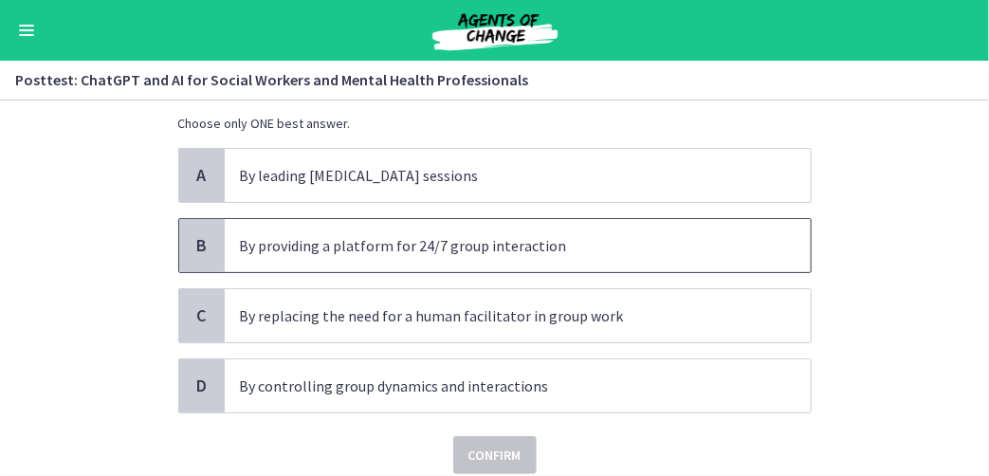
click at [196, 247] on span "B" at bounding box center [202, 245] width 23 height 23
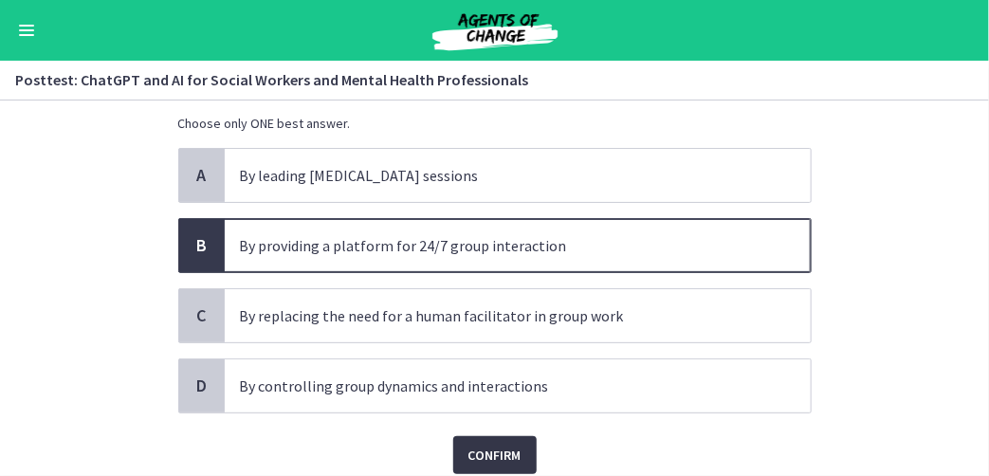
click at [491, 457] on span "Confirm" at bounding box center [494, 455] width 53 height 23
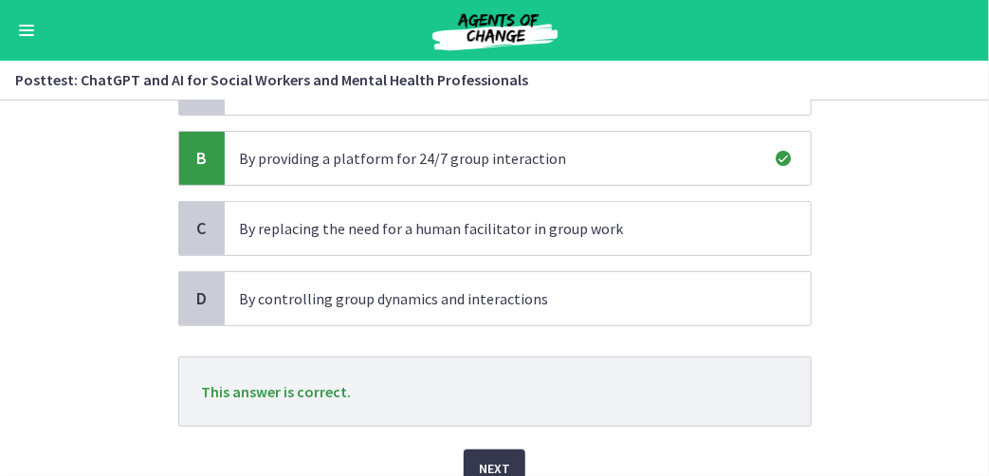
scroll to position [265, 0]
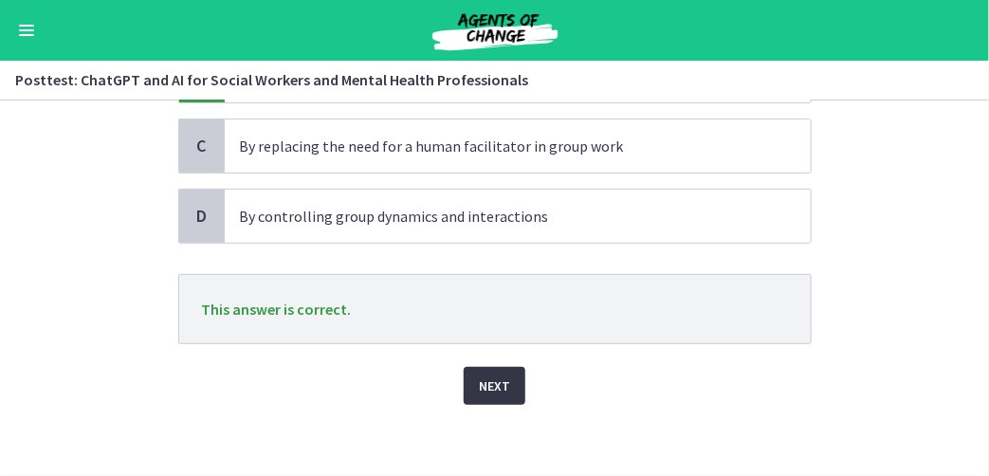
click at [486, 382] on span "Next" at bounding box center [494, 385] width 31 height 23
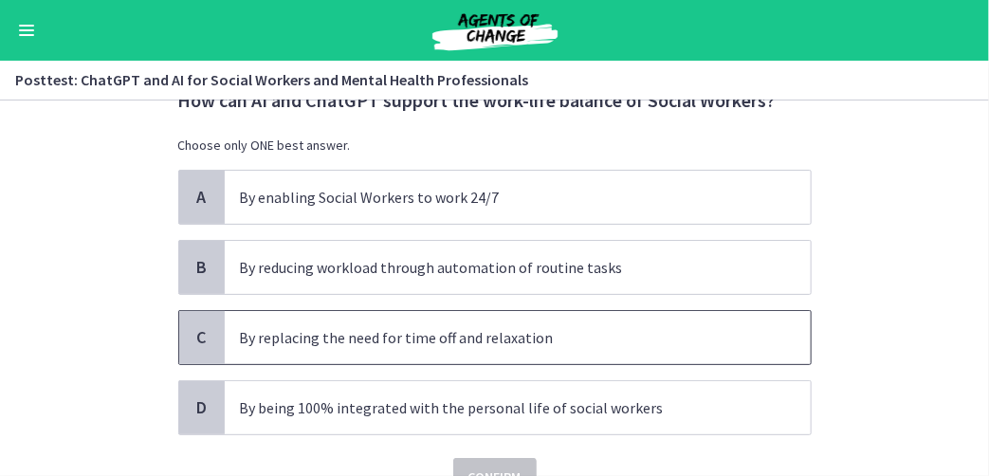
scroll to position [95, 0]
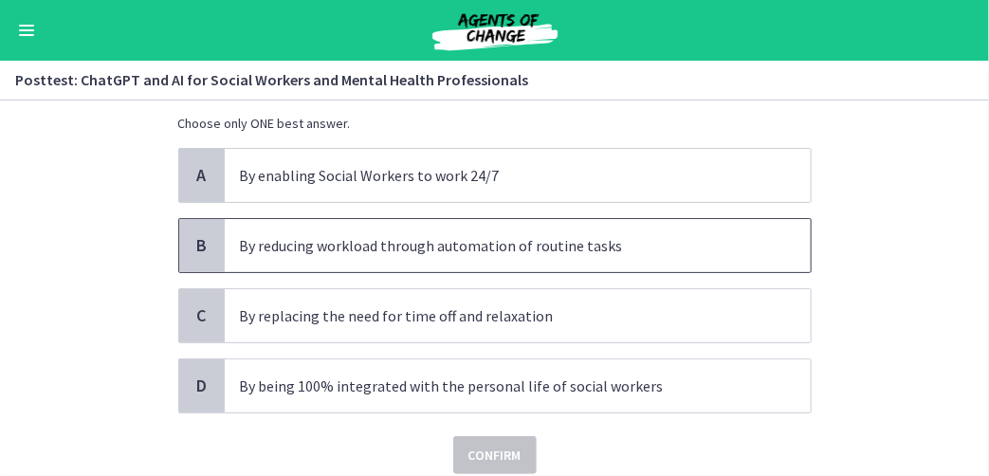
click at [205, 254] on span "B" at bounding box center [202, 245] width 23 height 23
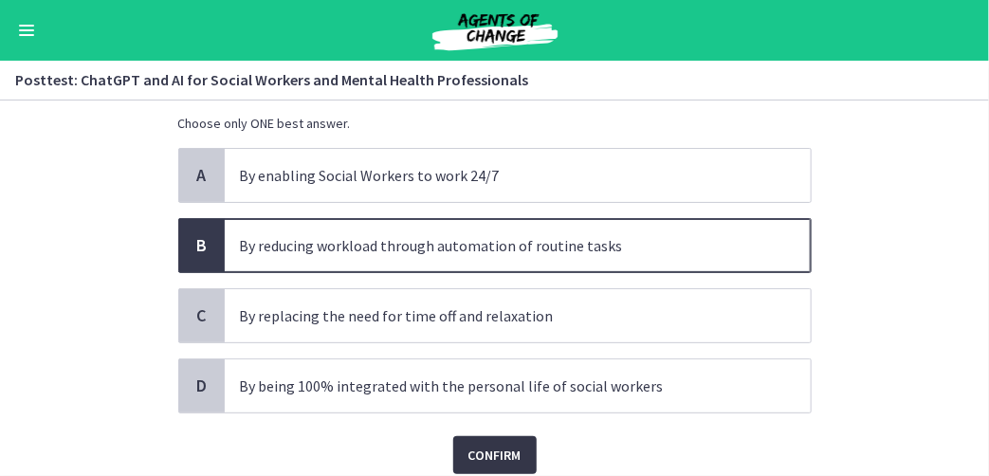
click at [477, 451] on span "Confirm" at bounding box center [494, 455] width 53 height 23
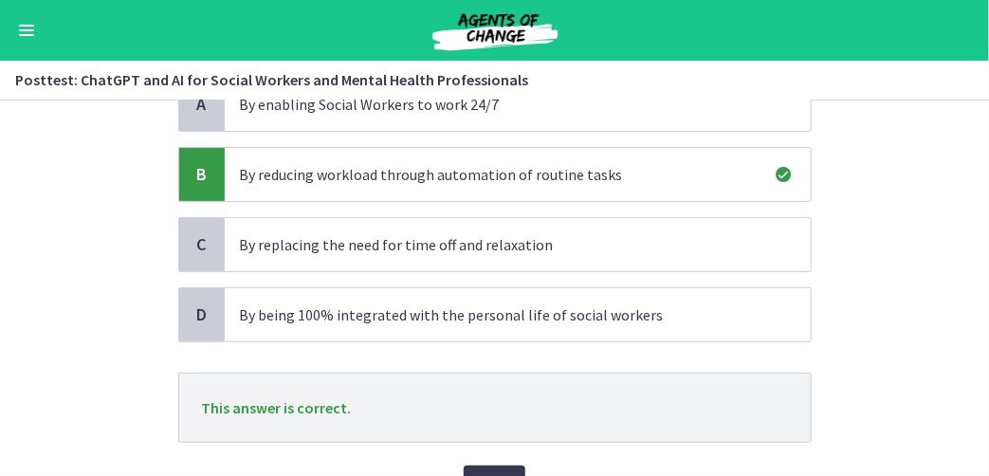
scroll to position [265, 0]
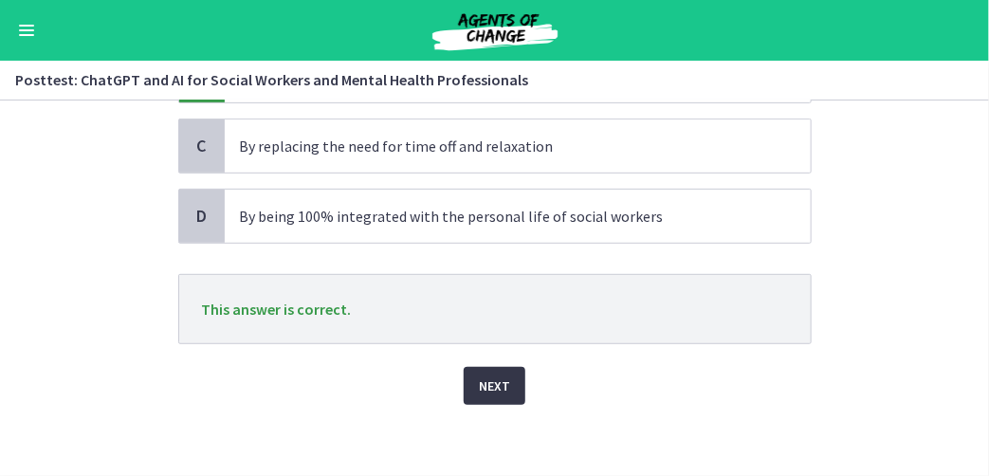
click at [484, 392] on button "Next" at bounding box center [495, 386] width 62 height 38
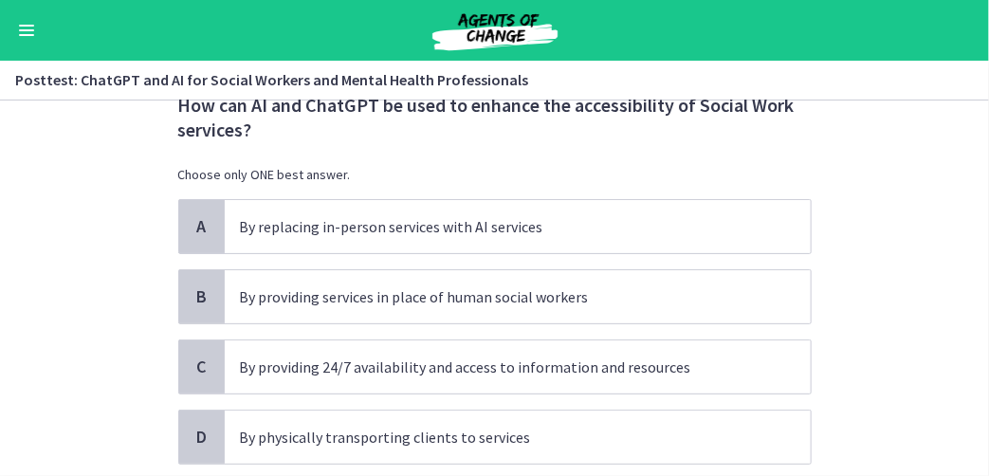
scroll to position [95, 0]
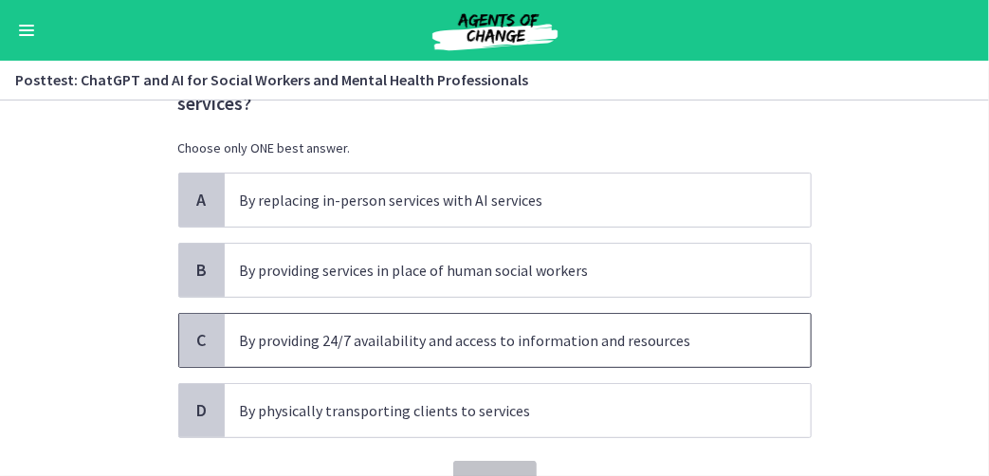
click at [196, 362] on div "C" at bounding box center [202, 340] width 46 height 53
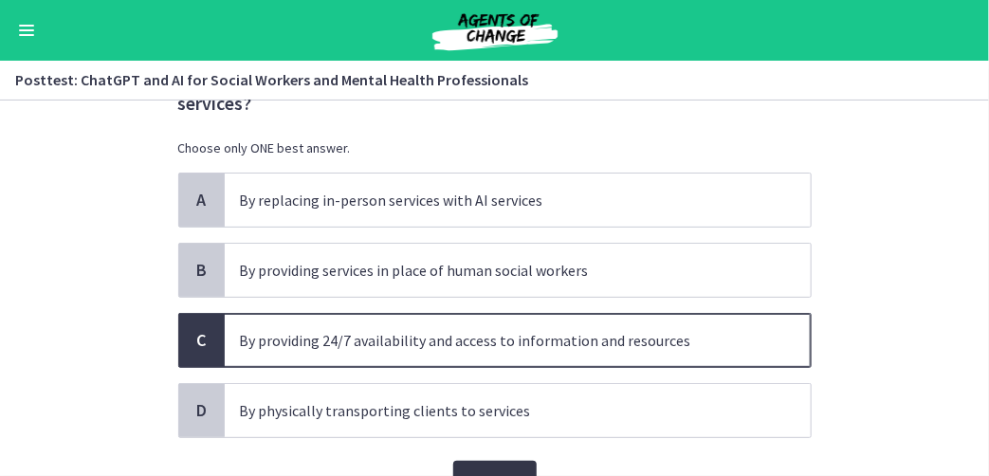
click at [515, 462] on button "Confirm" at bounding box center [494, 480] width 83 height 38
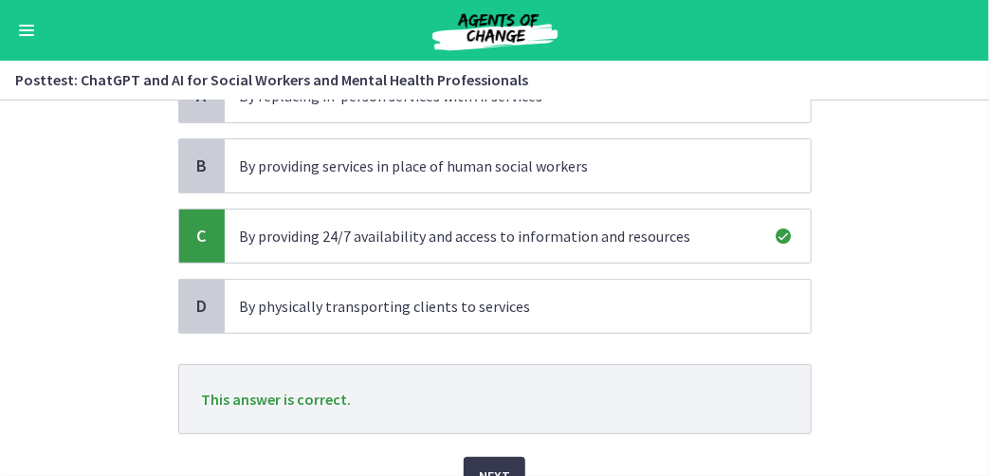
scroll to position [289, 0]
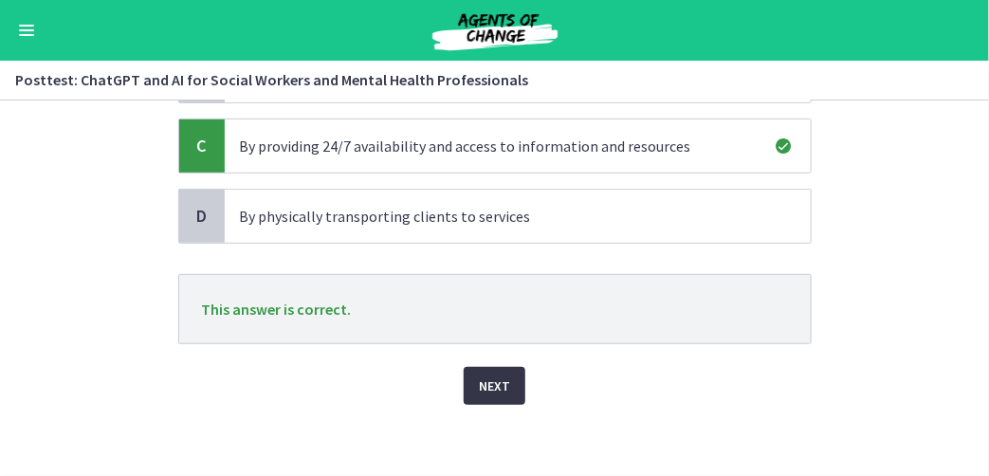
click at [479, 384] on span "Next" at bounding box center [494, 385] width 31 height 23
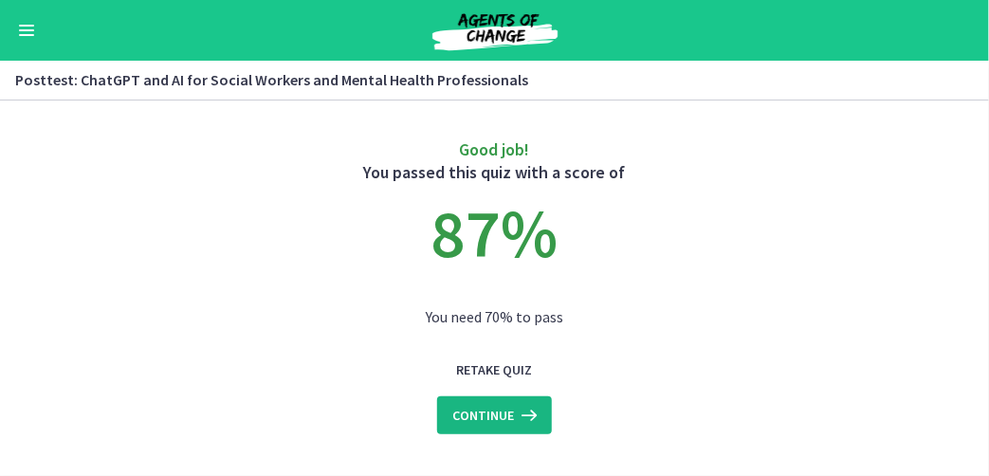
click at [503, 416] on span "Continue" at bounding box center [483, 415] width 62 height 23
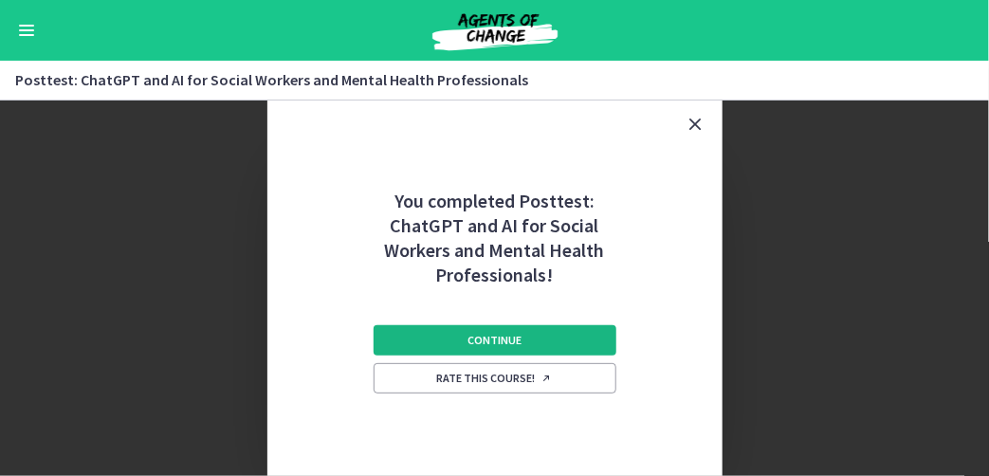
click at [495, 343] on span "Continue" at bounding box center [494, 340] width 54 height 15
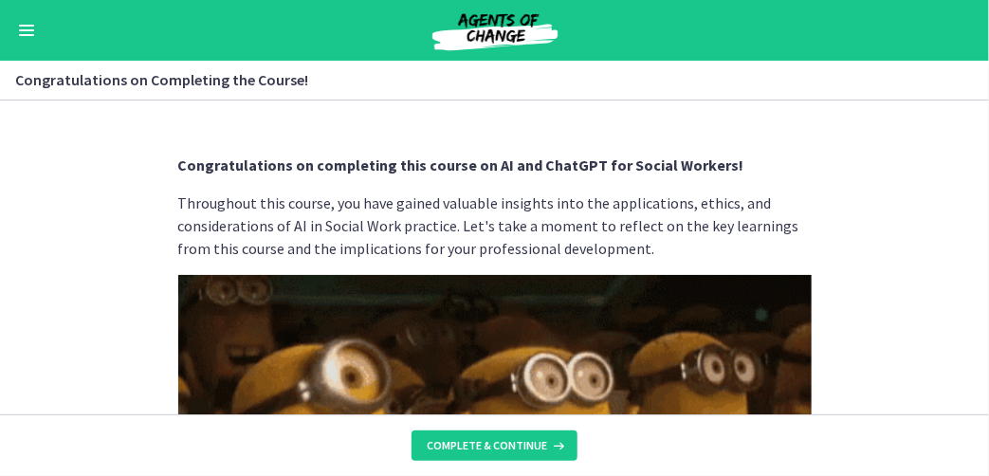
scroll to position [95, 0]
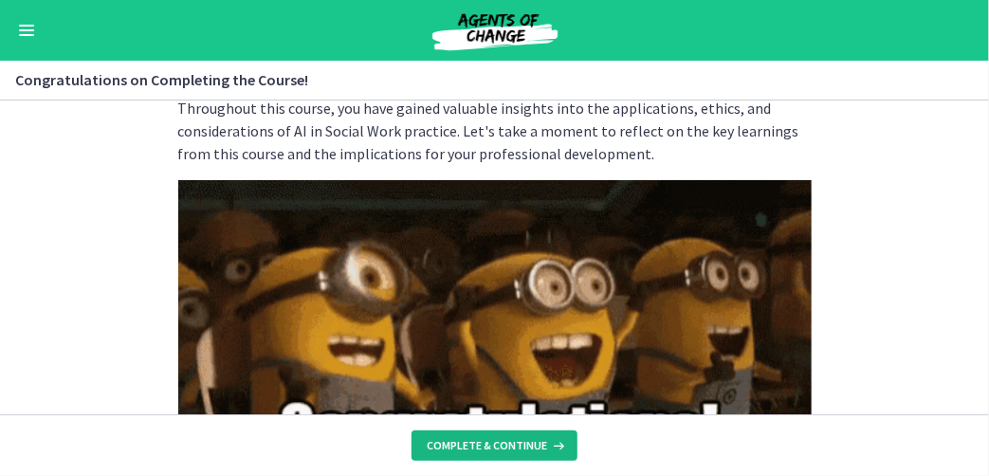
click at [494, 442] on span "Complete & continue" at bounding box center [487, 445] width 120 height 15
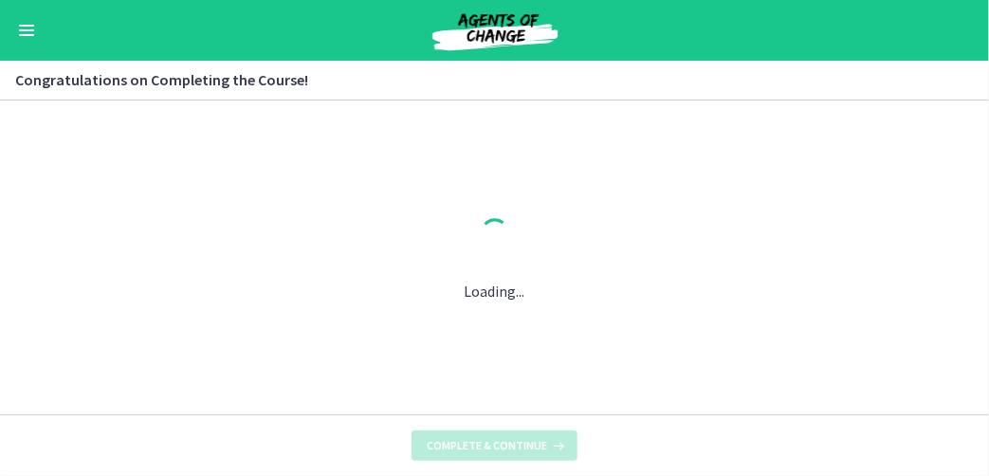
scroll to position [0, 0]
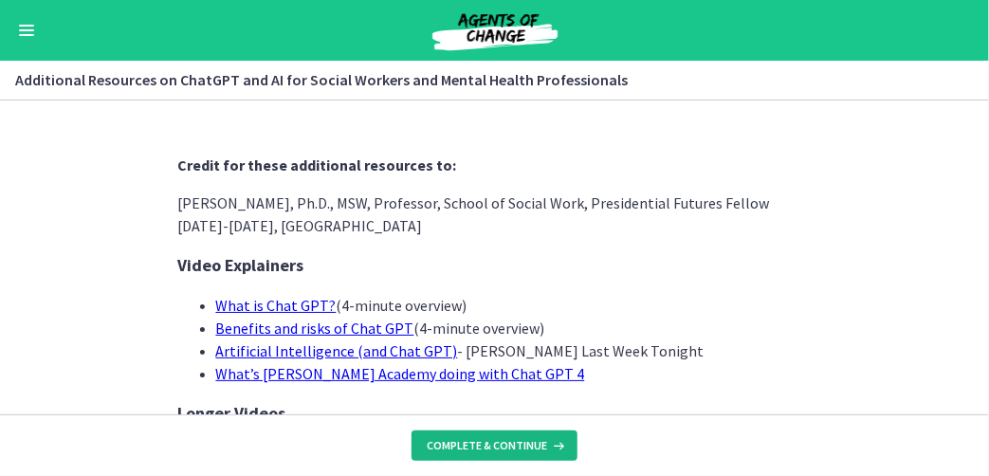
click at [493, 442] on span "Complete & continue" at bounding box center [487, 445] width 120 height 15
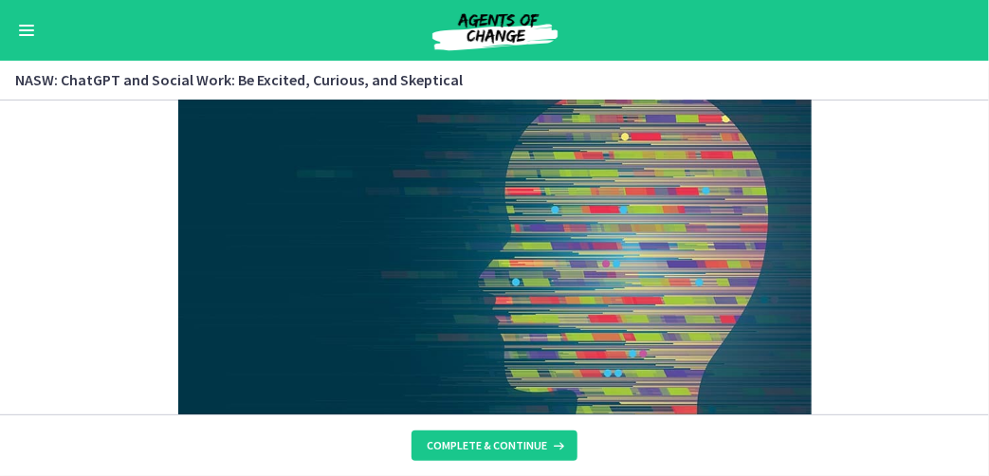
scroll to position [190, 0]
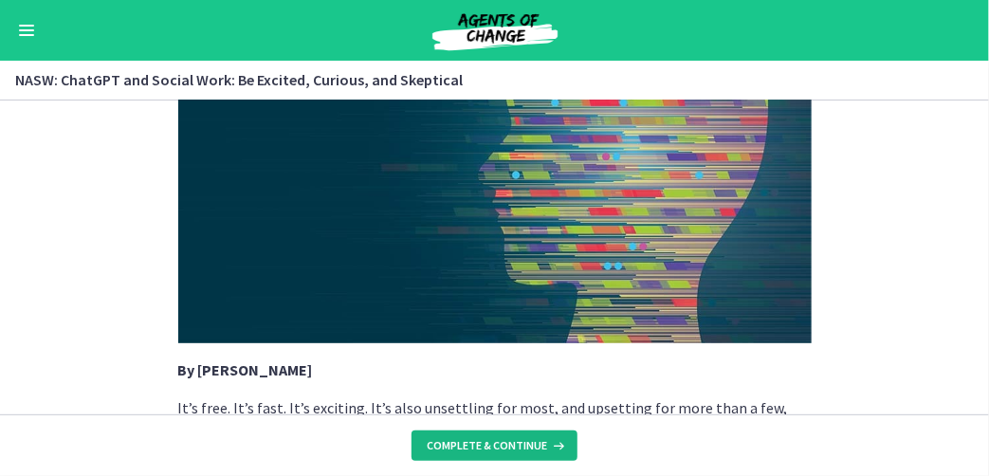
click at [482, 447] on span "Complete & continue" at bounding box center [487, 445] width 120 height 15
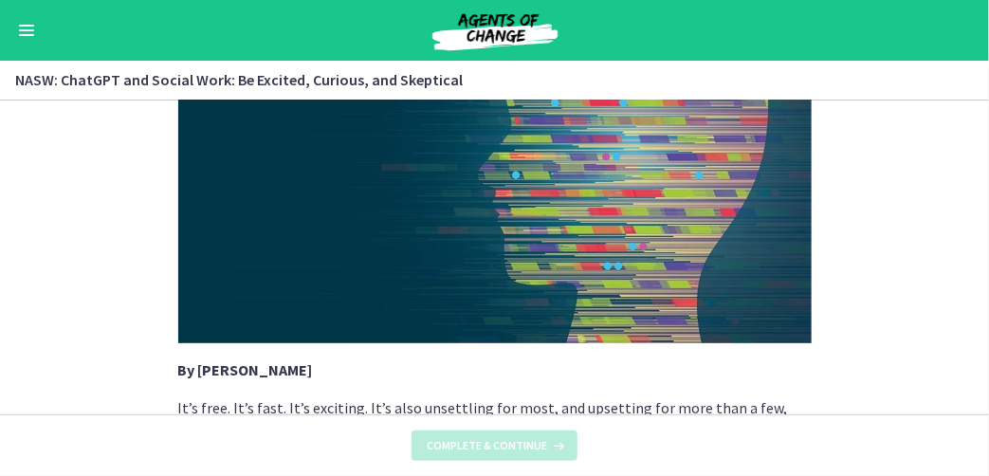
scroll to position [0, 0]
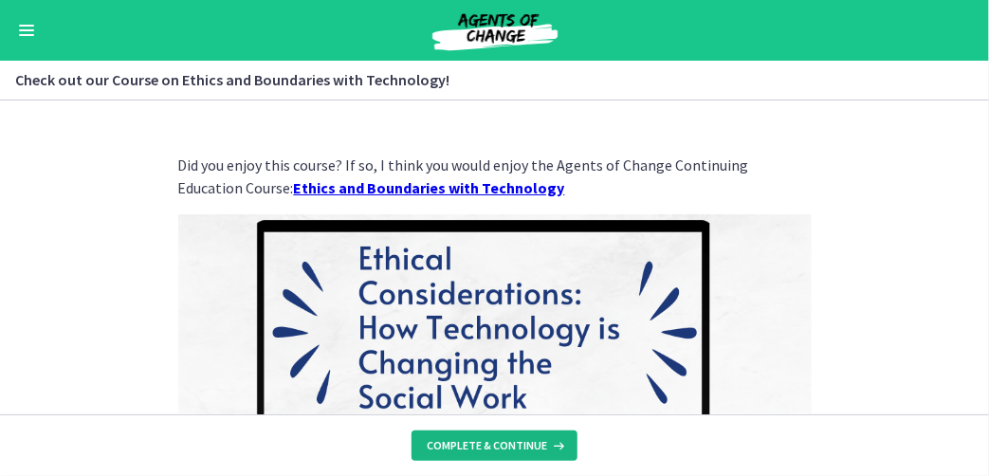
click at [477, 445] on span "Complete & continue" at bounding box center [487, 445] width 120 height 15
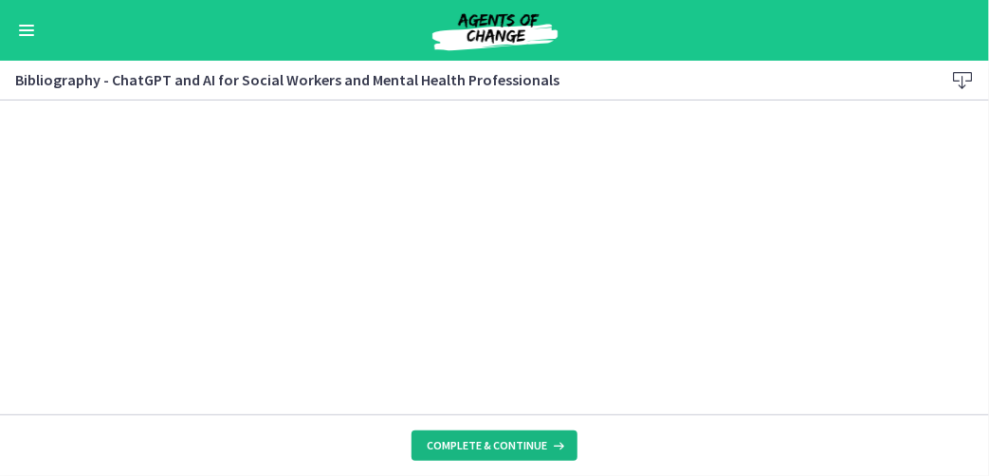
click at [477, 445] on span "Complete & continue" at bounding box center [487, 445] width 120 height 15
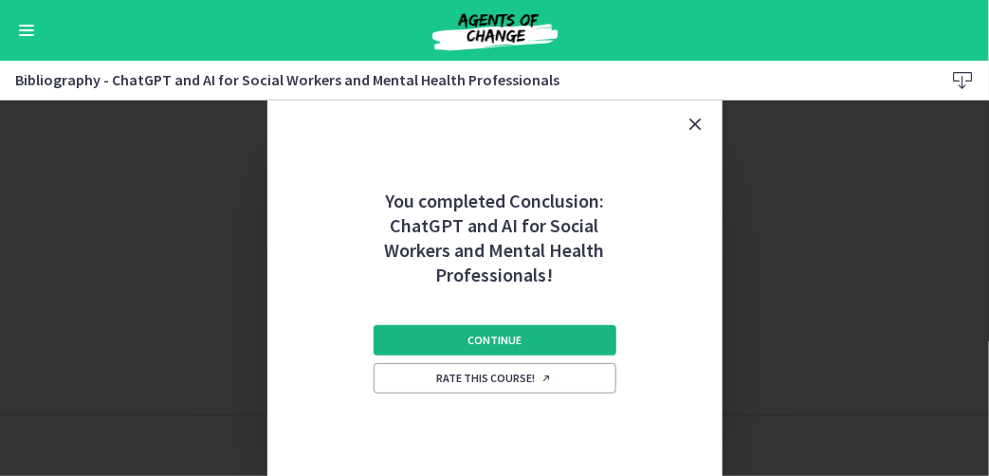
click at [457, 338] on button "Continue" at bounding box center [495, 340] width 243 height 30
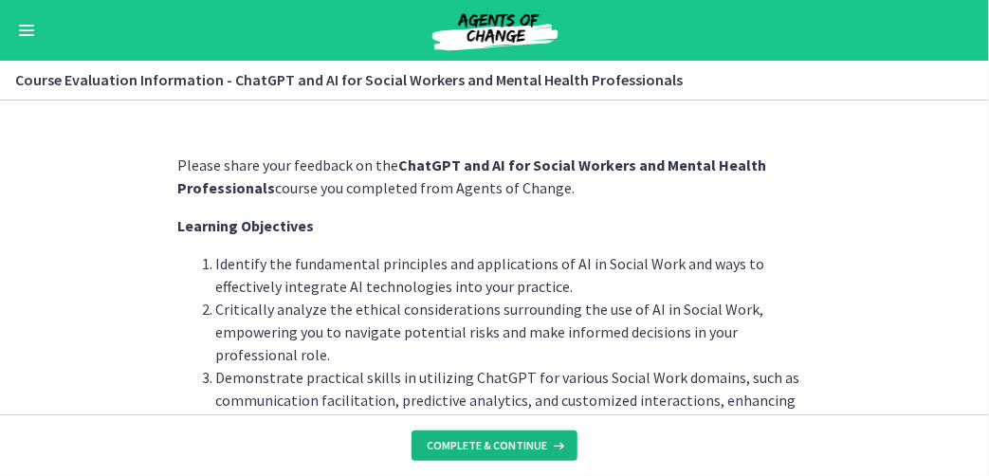
click at [472, 451] on span "Complete & continue" at bounding box center [487, 445] width 120 height 15
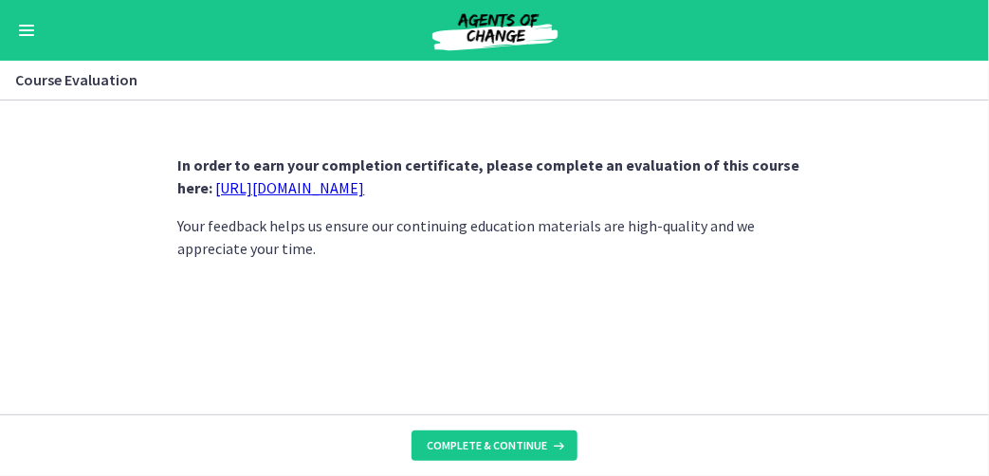
click at [349, 192] on link "https://forms.gle/jm1zbfhChZ2exBv78" at bounding box center [290, 187] width 149 height 19
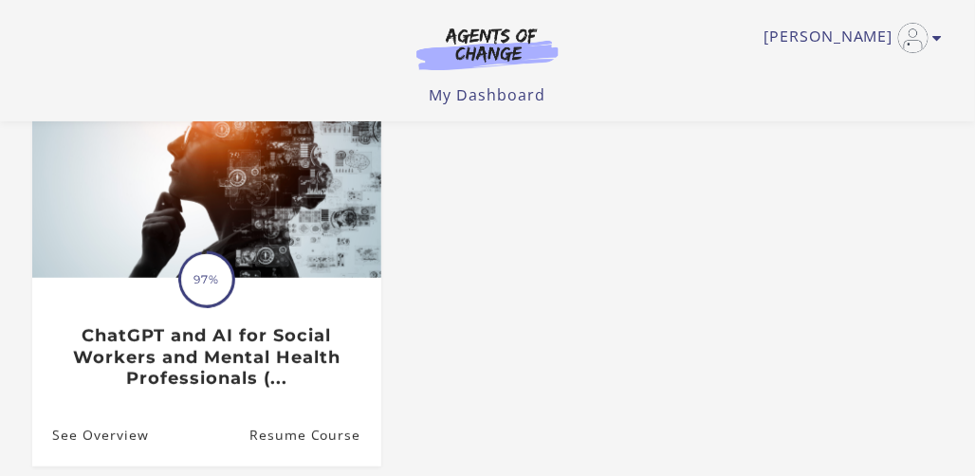
scroll to position [190, 0]
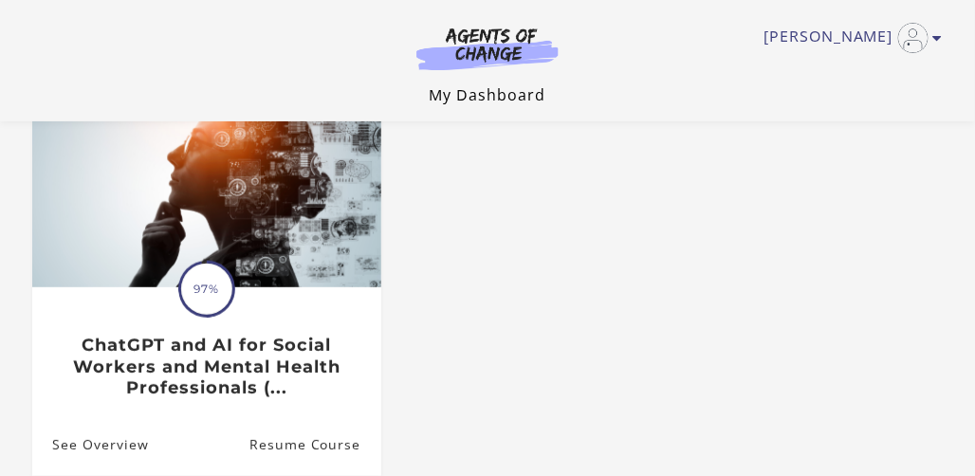
click at [499, 93] on link "My Dashboard" at bounding box center [487, 94] width 117 height 21
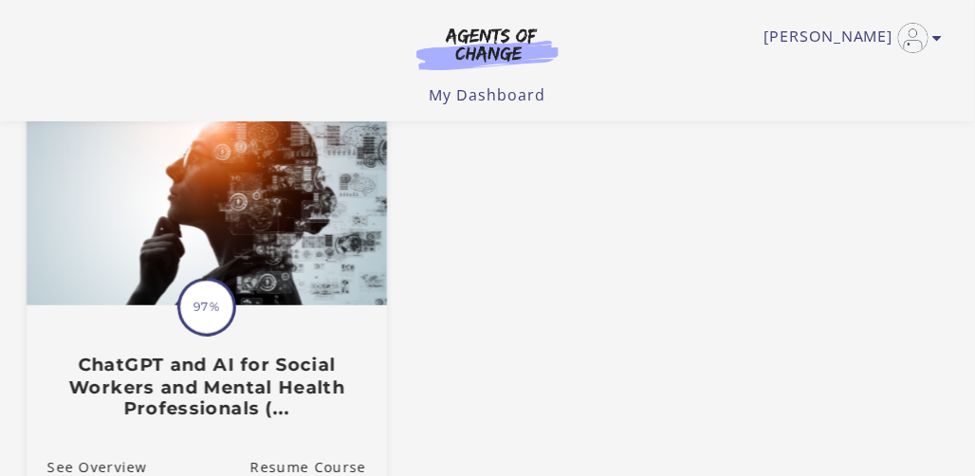
scroll to position [284, 0]
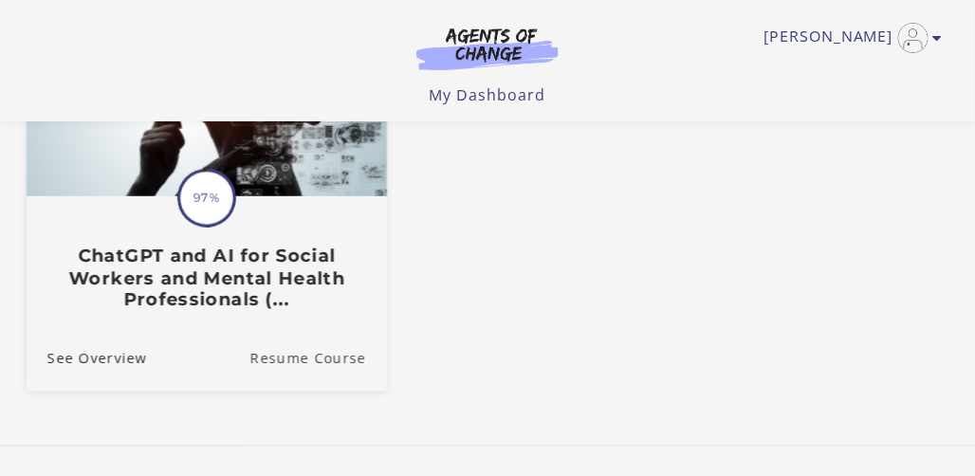
click at [266, 366] on link "Resume Course" at bounding box center [318, 359] width 137 height 64
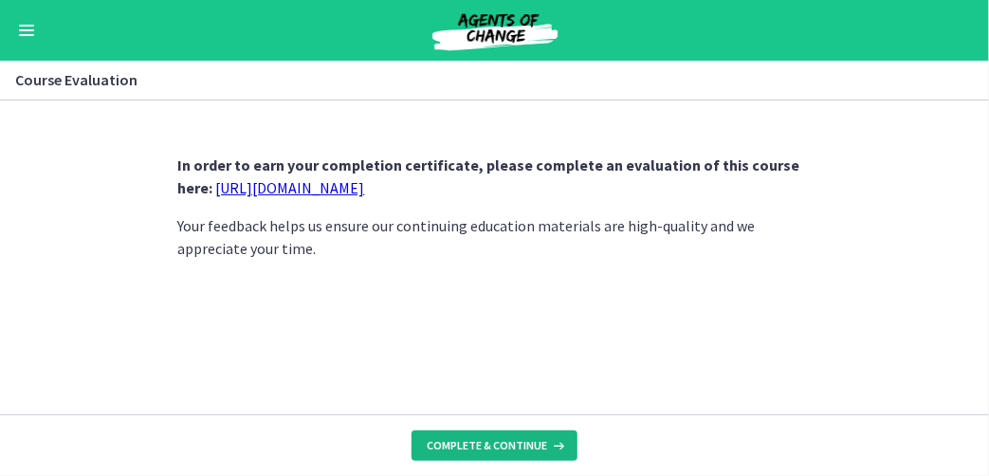
click at [494, 446] on span "Complete & continue" at bounding box center [487, 445] width 120 height 15
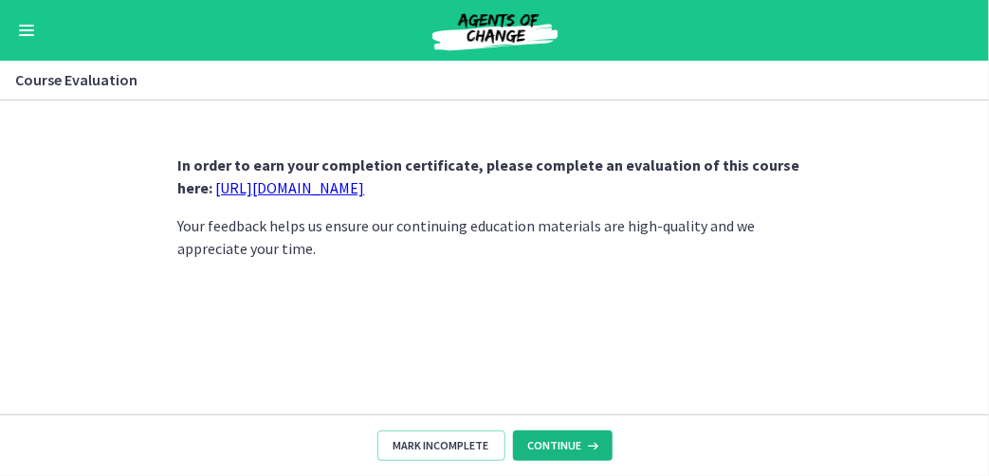
click at [562, 449] on span "Continue" at bounding box center [555, 445] width 54 height 15
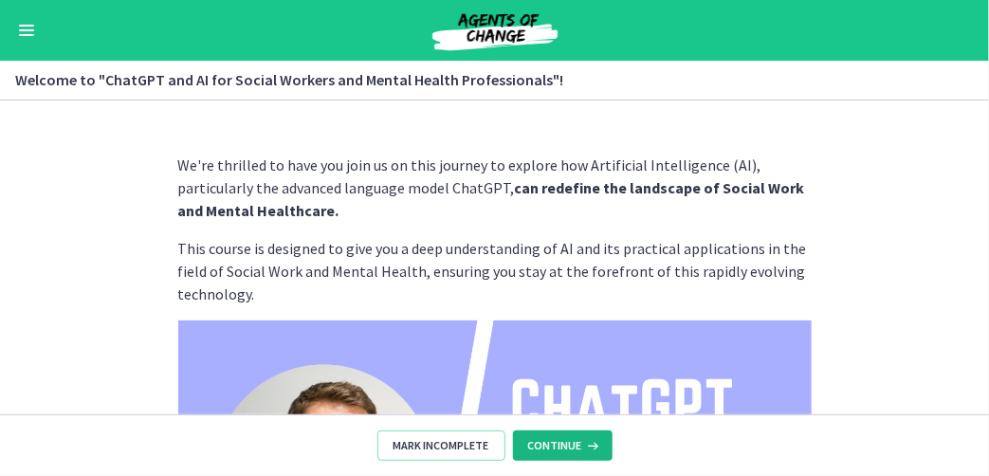
click at [562, 449] on span "Continue" at bounding box center [555, 445] width 54 height 15
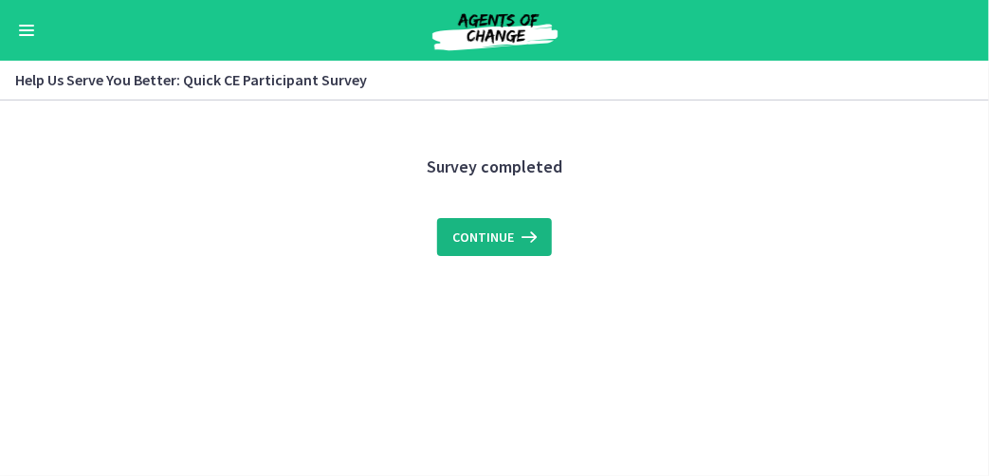
click at [468, 227] on span "Continue" at bounding box center [483, 237] width 62 height 23
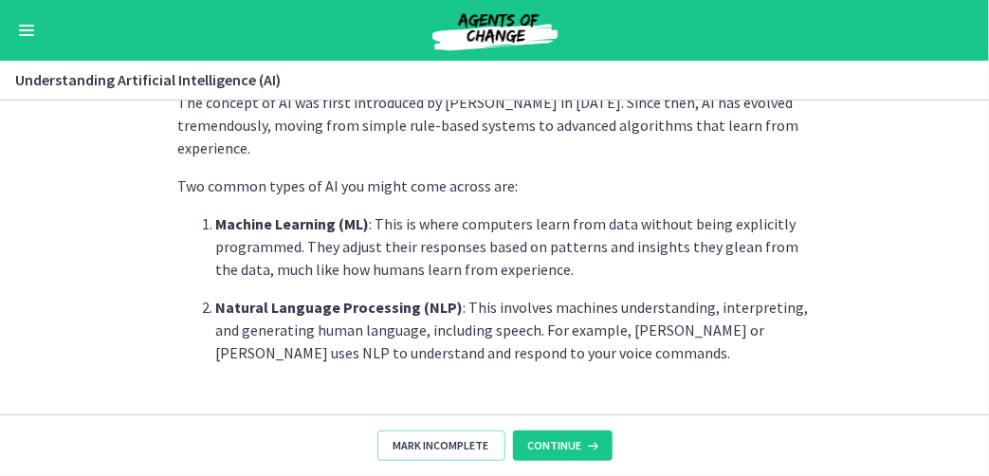
scroll to position [569, 0]
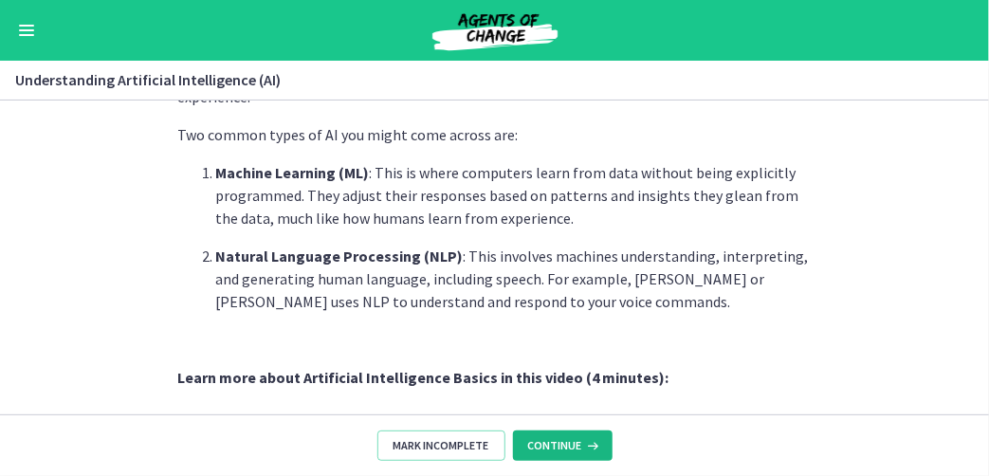
click at [581, 431] on button "Continue" at bounding box center [563, 445] width 100 height 30
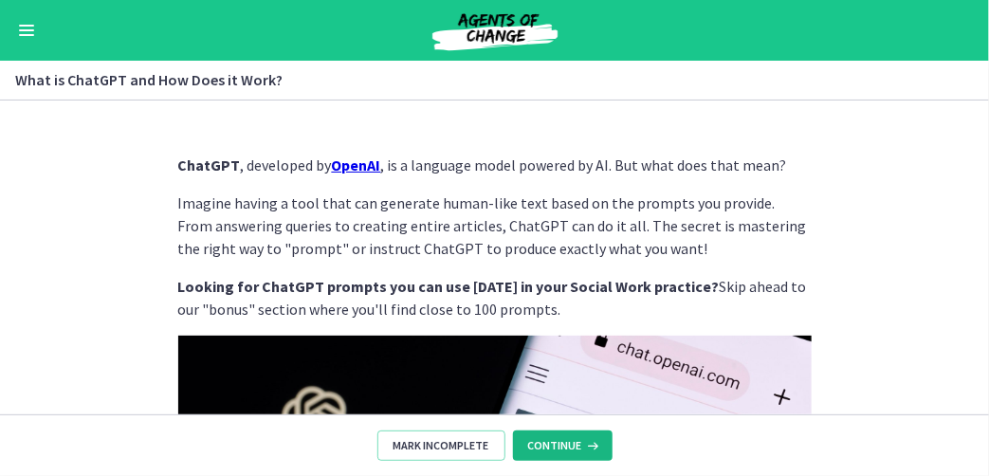
click at [563, 446] on span "Continue" at bounding box center [555, 445] width 54 height 15
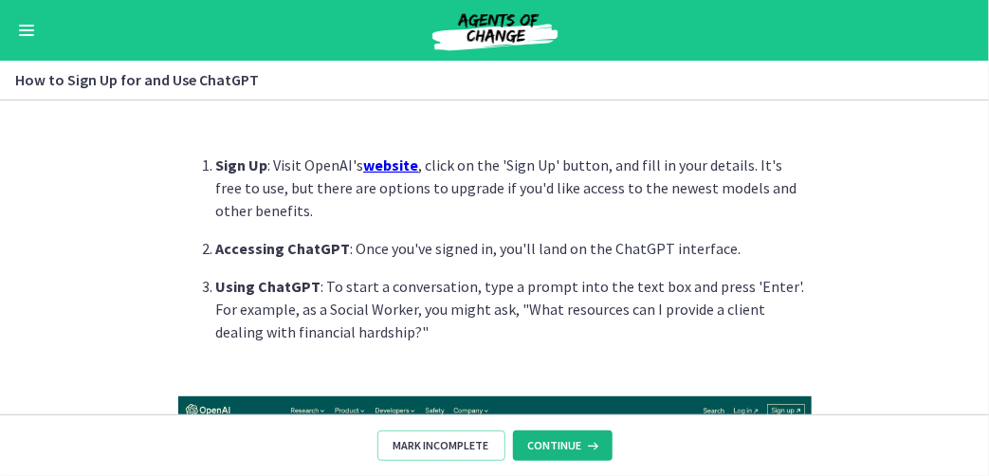
click at [563, 446] on span "Continue" at bounding box center [555, 445] width 54 height 15
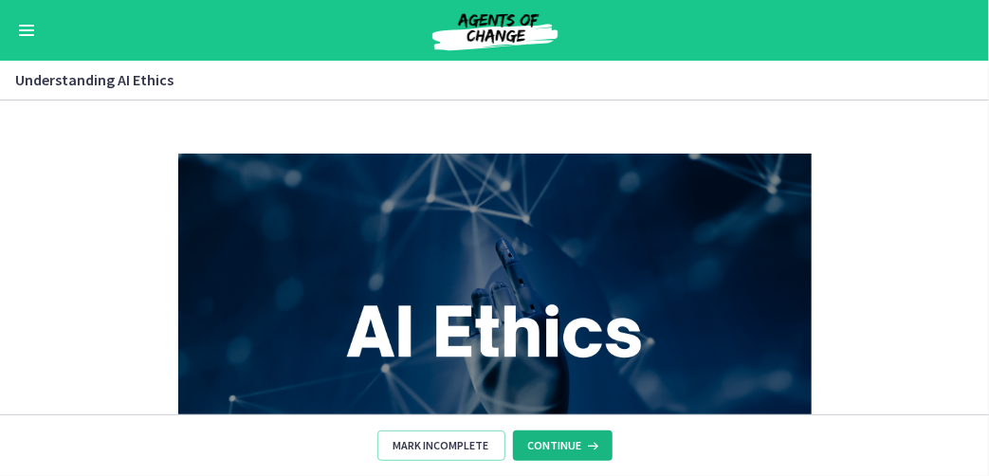
click at [563, 446] on span "Continue" at bounding box center [555, 445] width 54 height 15
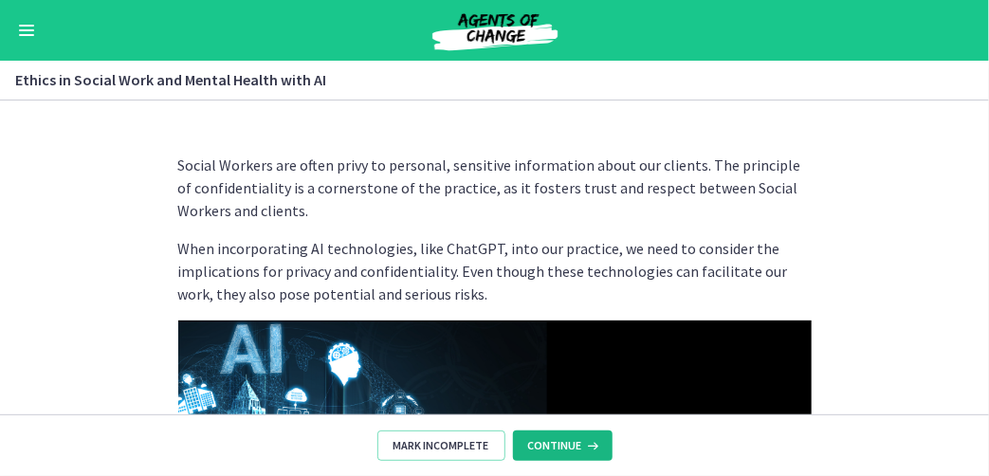
click at [563, 446] on span "Continue" at bounding box center [555, 445] width 54 height 15
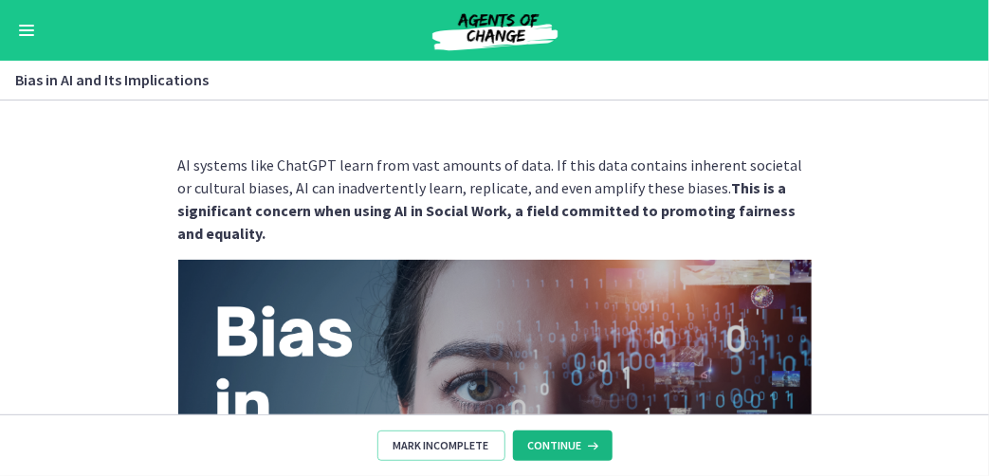
click at [558, 439] on span "Continue" at bounding box center [555, 445] width 54 height 15
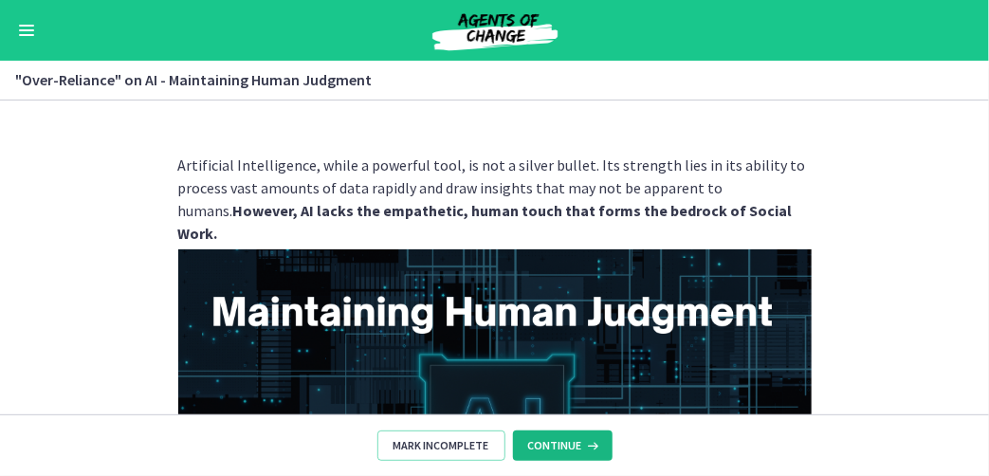
click at [558, 439] on span "Continue" at bounding box center [555, 445] width 54 height 15
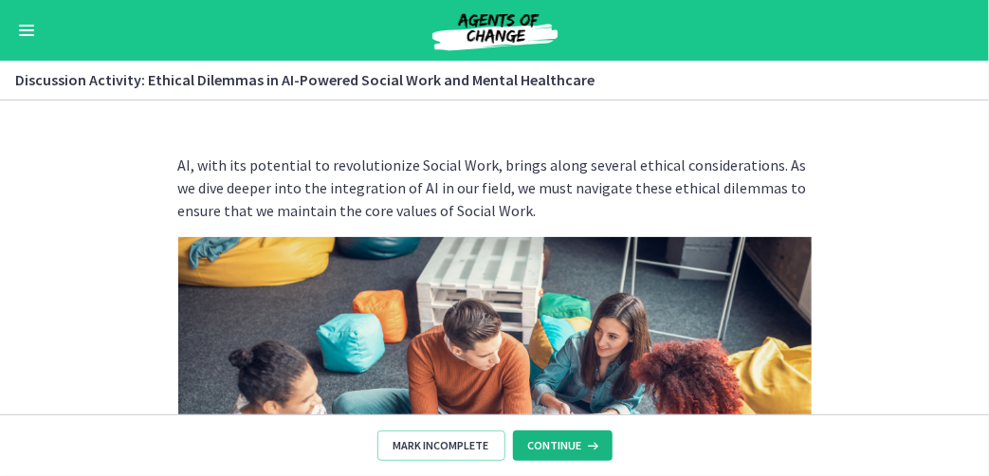
click at [558, 439] on span "Continue" at bounding box center [555, 445] width 54 height 15
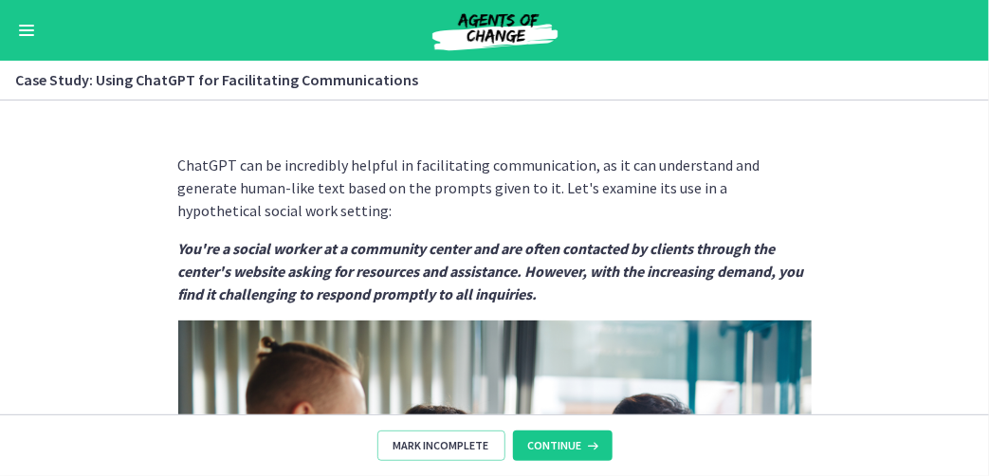
click at [558, 439] on span "Continue" at bounding box center [555, 445] width 54 height 15
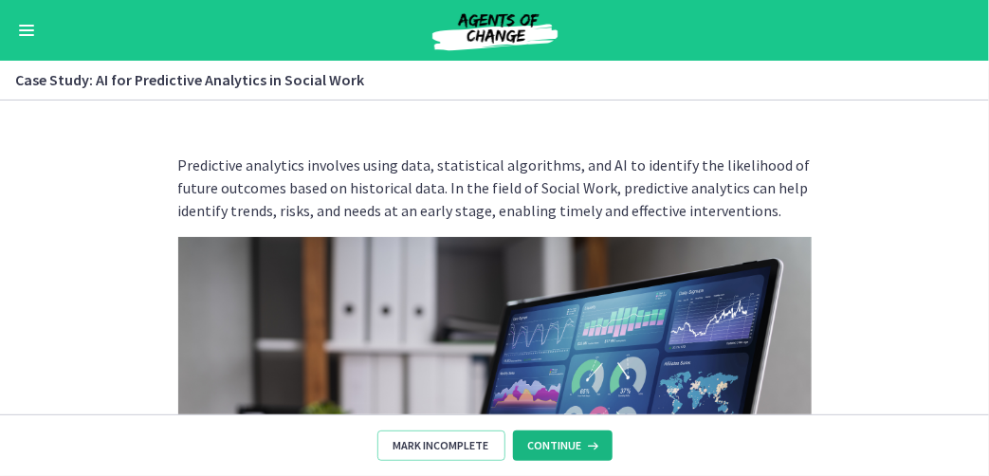
click at [558, 439] on span "Continue" at bounding box center [555, 445] width 54 height 15
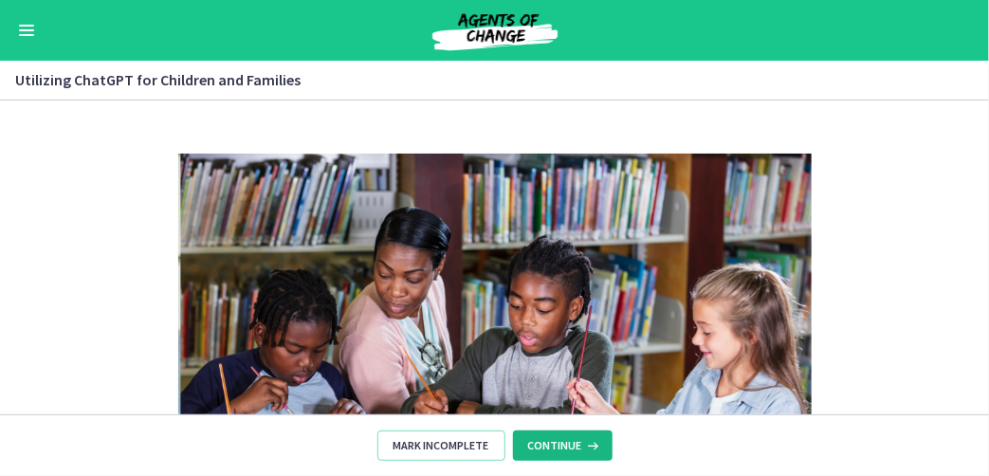
click at [558, 439] on span "Continue" at bounding box center [555, 445] width 54 height 15
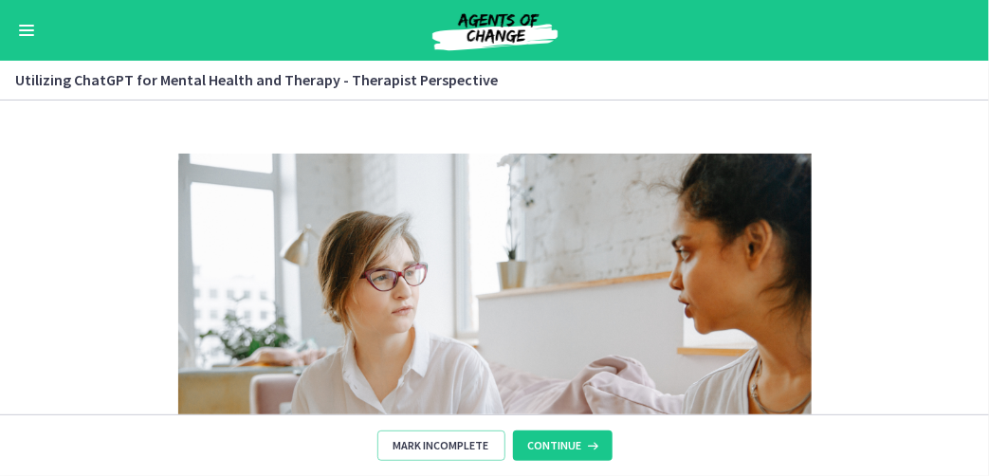
click at [558, 439] on span "Continue" at bounding box center [555, 445] width 54 height 15
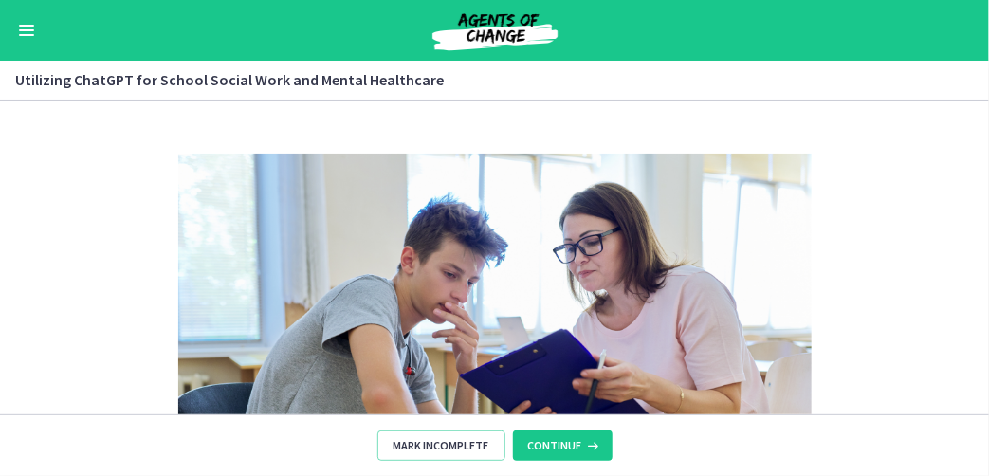
click at [558, 439] on span "Continue" at bounding box center [555, 445] width 54 height 15
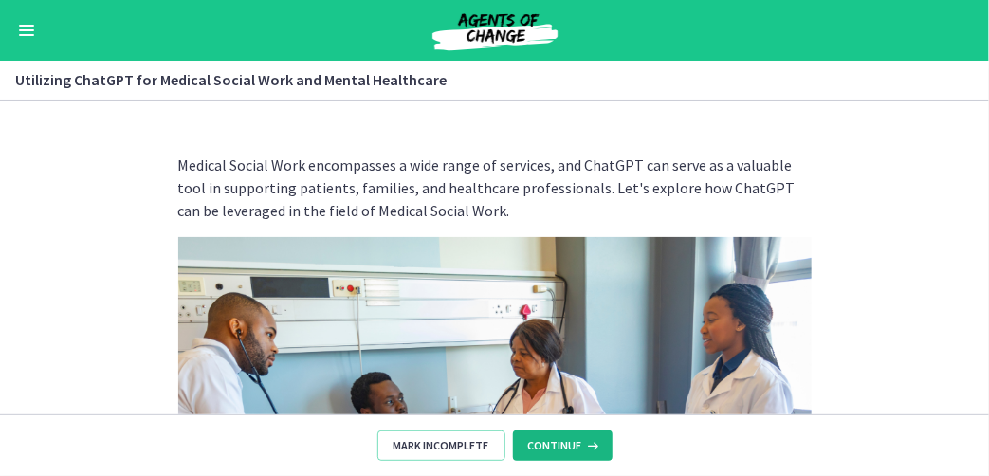
click at [558, 439] on span "Continue" at bounding box center [555, 445] width 54 height 15
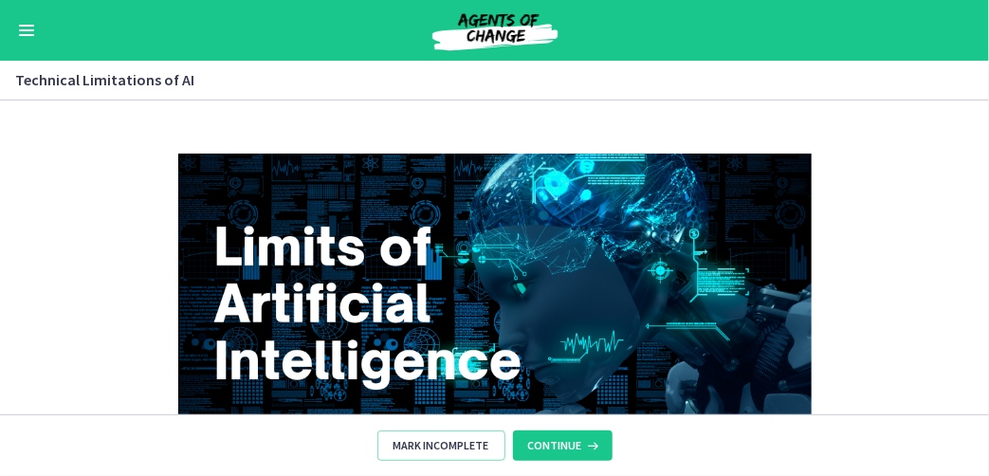
click at [558, 439] on span "Continue" at bounding box center [555, 445] width 54 height 15
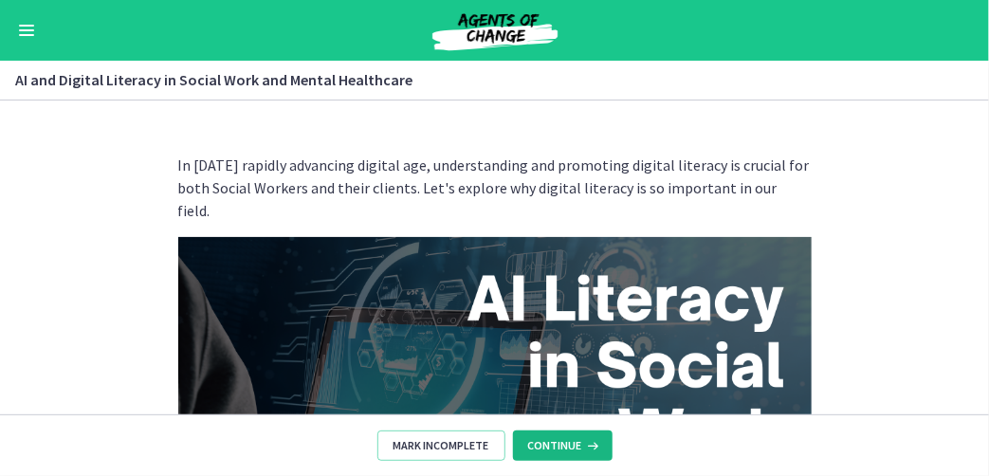
click at [558, 439] on span "Continue" at bounding box center [555, 445] width 54 height 15
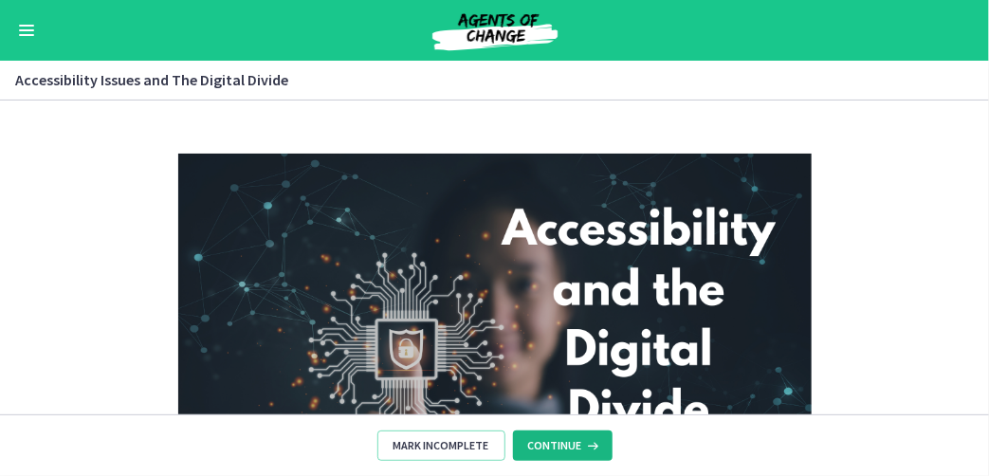
click at [558, 440] on span "Continue" at bounding box center [555, 445] width 54 height 15
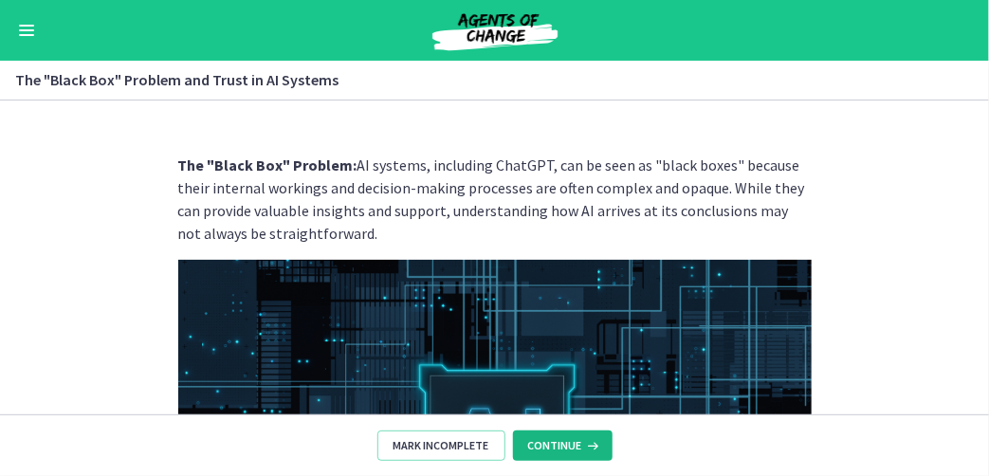
click at [558, 440] on span "Continue" at bounding box center [555, 445] width 54 height 15
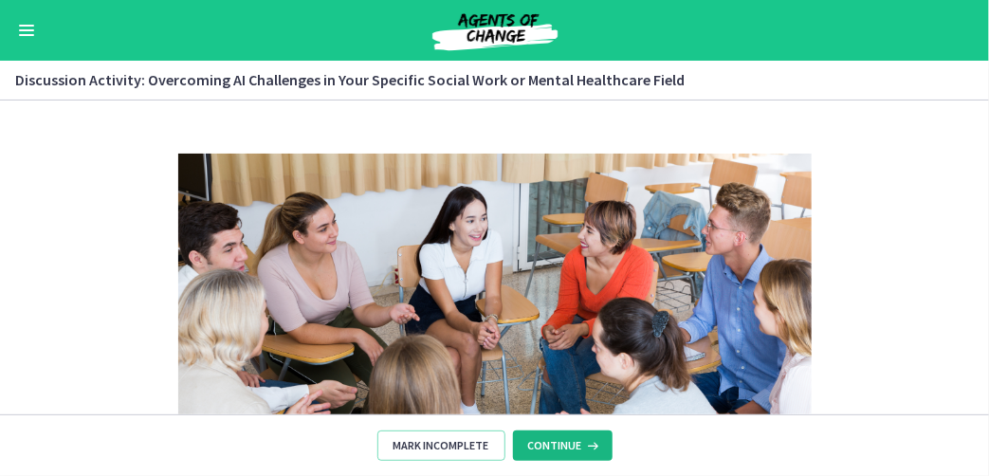
click at [553, 447] on span "Continue" at bounding box center [555, 445] width 54 height 15
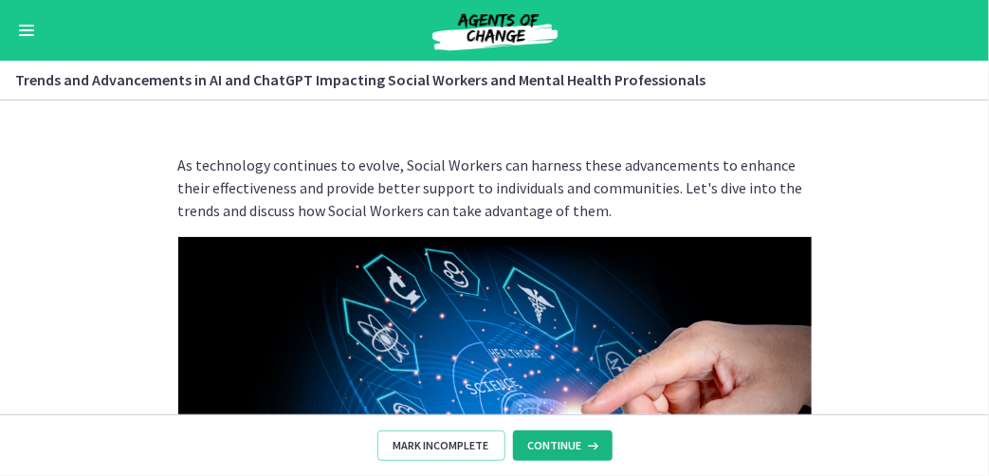
click at [553, 447] on span "Continue" at bounding box center [555, 445] width 54 height 15
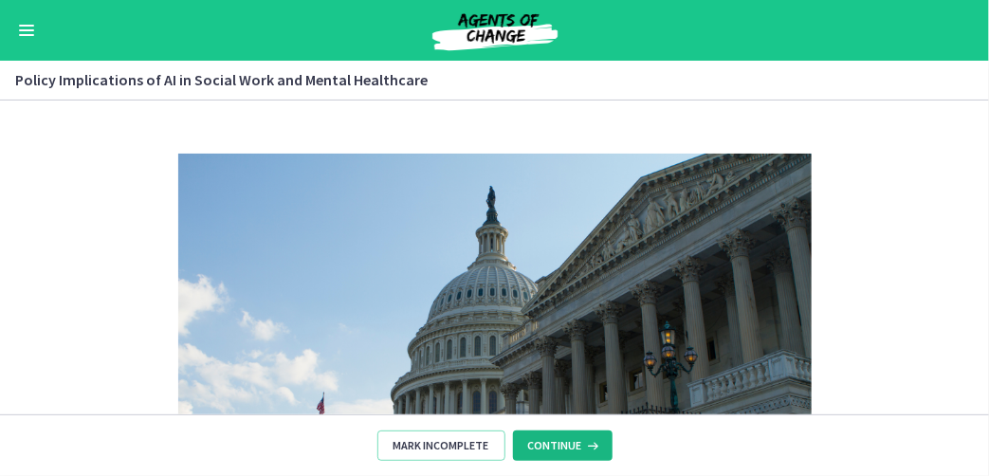
click at [553, 447] on span "Continue" at bounding box center [555, 445] width 54 height 15
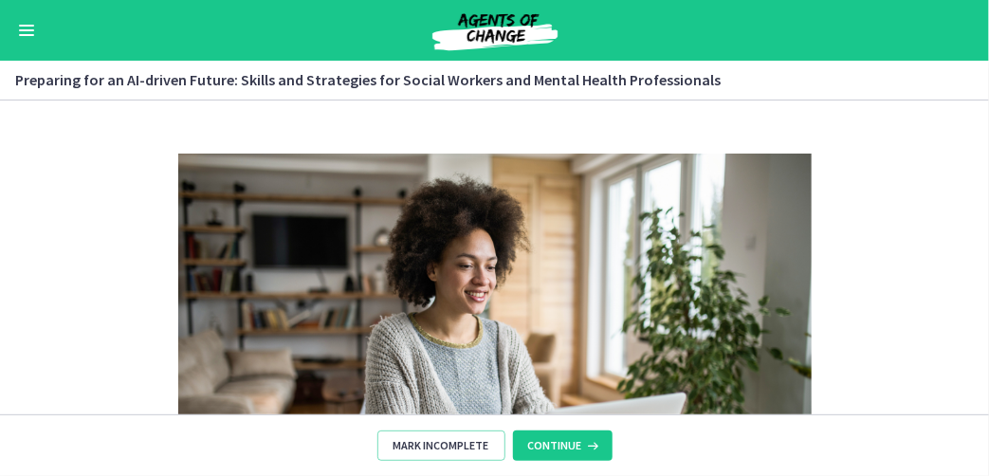
click at [553, 447] on span "Continue" at bounding box center [555, 445] width 54 height 15
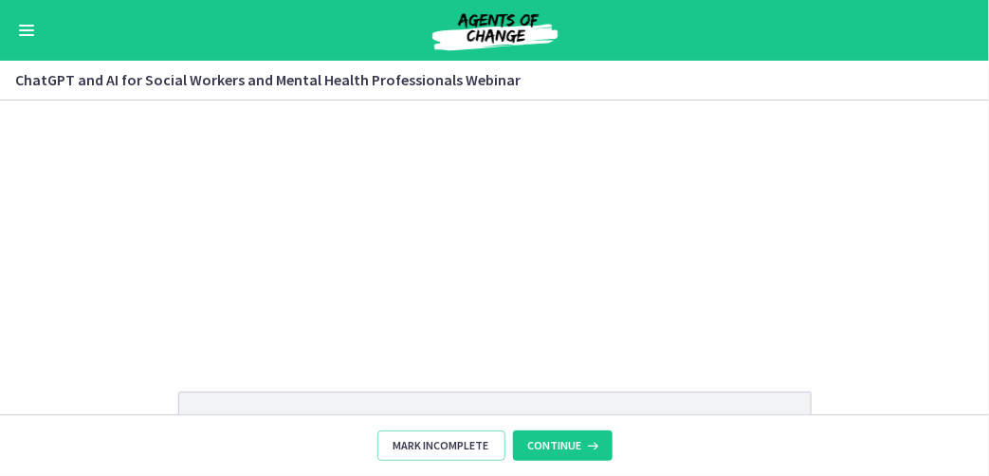
click at [553, 447] on span "Continue" at bounding box center [555, 445] width 54 height 15
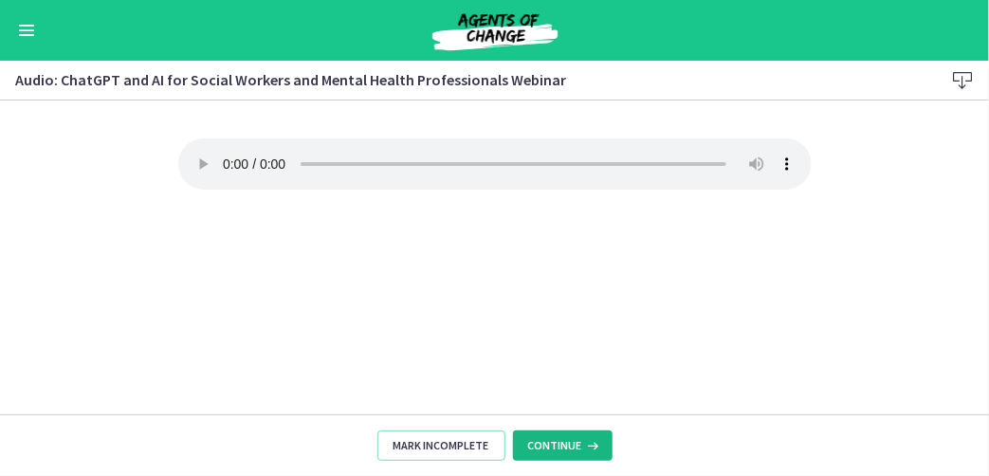
click at [553, 447] on span "Continue" at bounding box center [555, 445] width 54 height 15
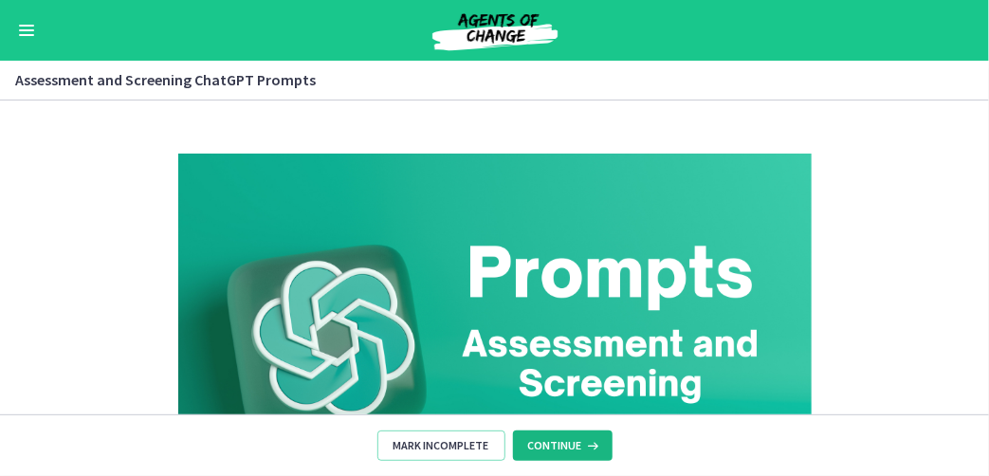
click at [553, 447] on span "Continue" at bounding box center [555, 445] width 54 height 15
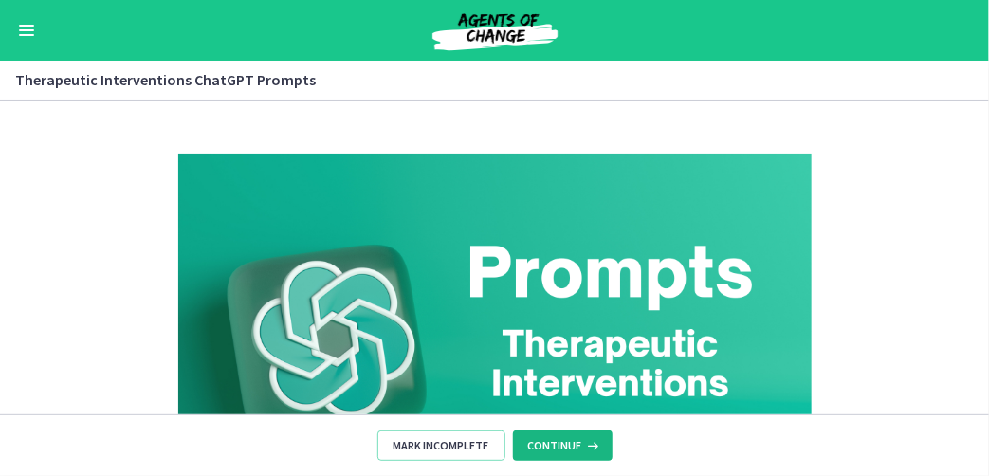
click at [553, 447] on span "Continue" at bounding box center [555, 445] width 54 height 15
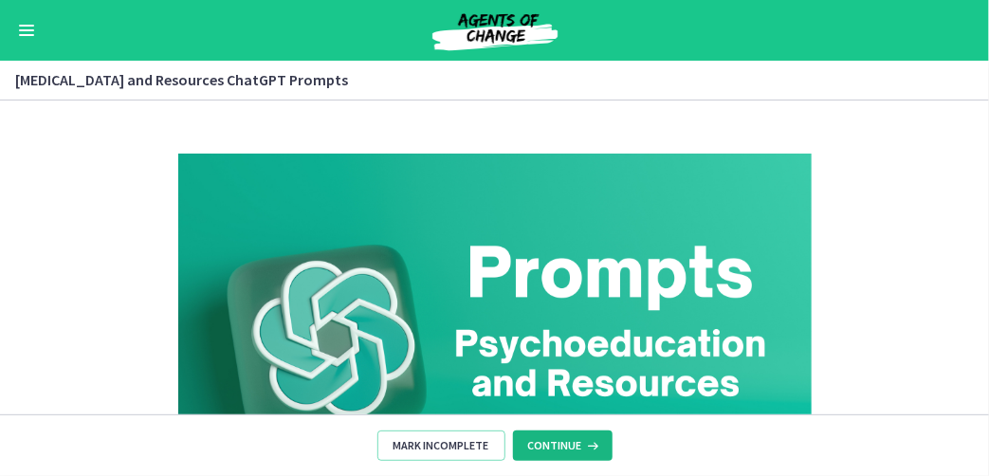
click at [553, 447] on span "Continue" at bounding box center [555, 445] width 54 height 15
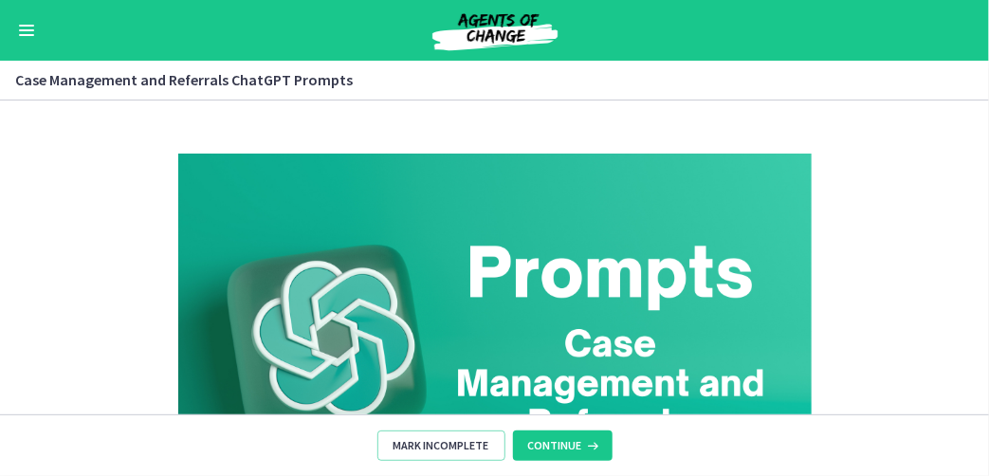
click at [553, 447] on span "Continue" at bounding box center [555, 445] width 54 height 15
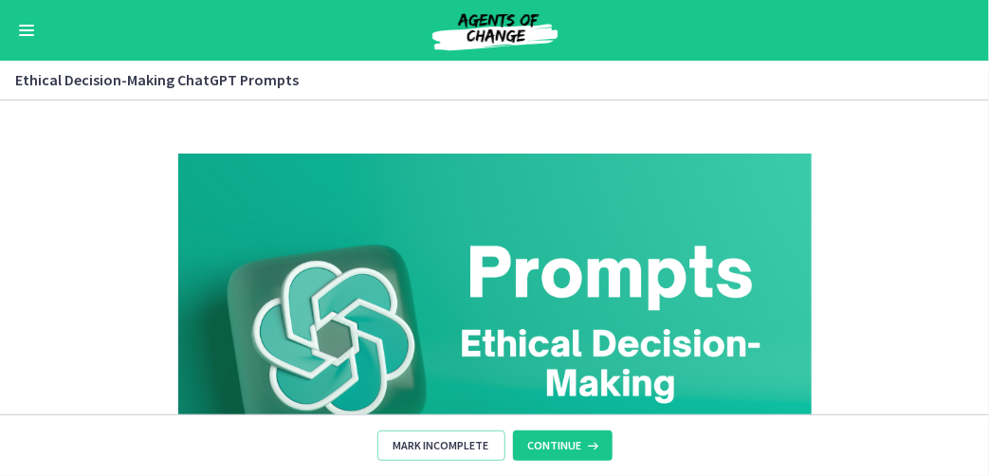
click at [553, 447] on span "Continue" at bounding box center [555, 445] width 54 height 15
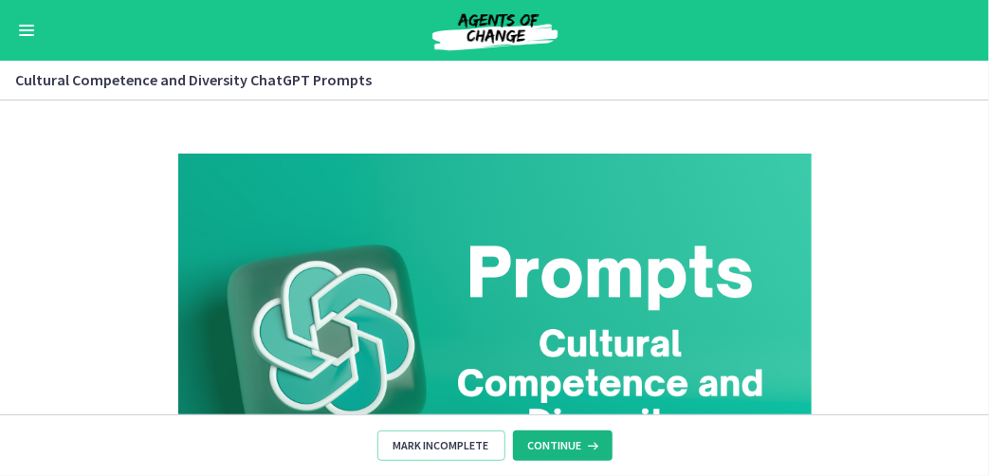
click at [553, 447] on span "Continue" at bounding box center [555, 445] width 54 height 15
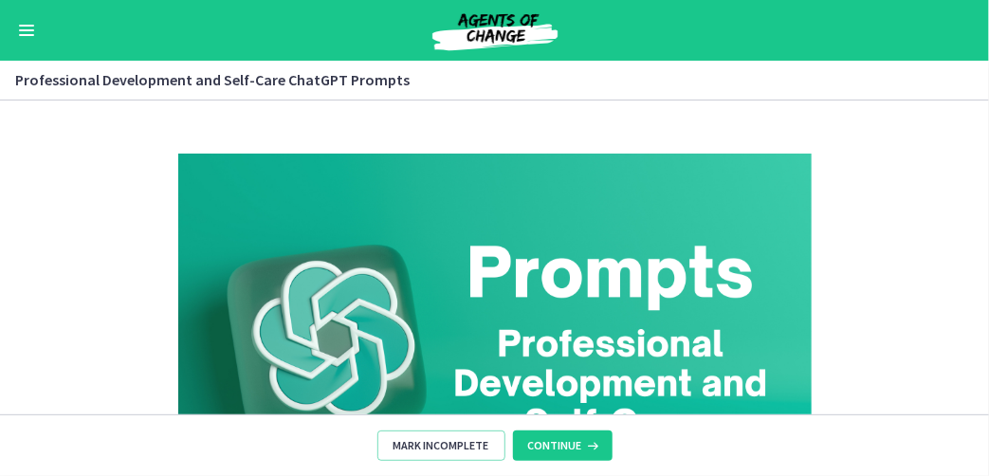
click at [553, 447] on span "Continue" at bounding box center [555, 445] width 54 height 15
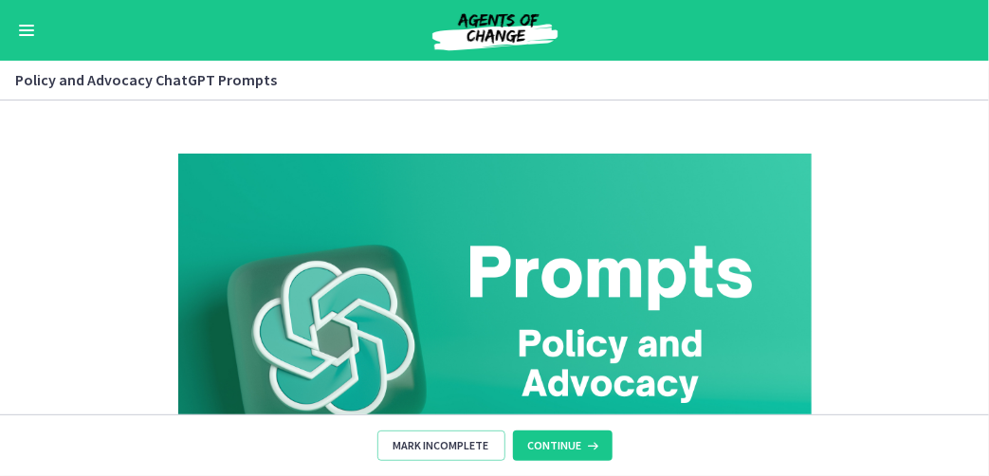
click at [553, 447] on span "Continue" at bounding box center [555, 445] width 54 height 15
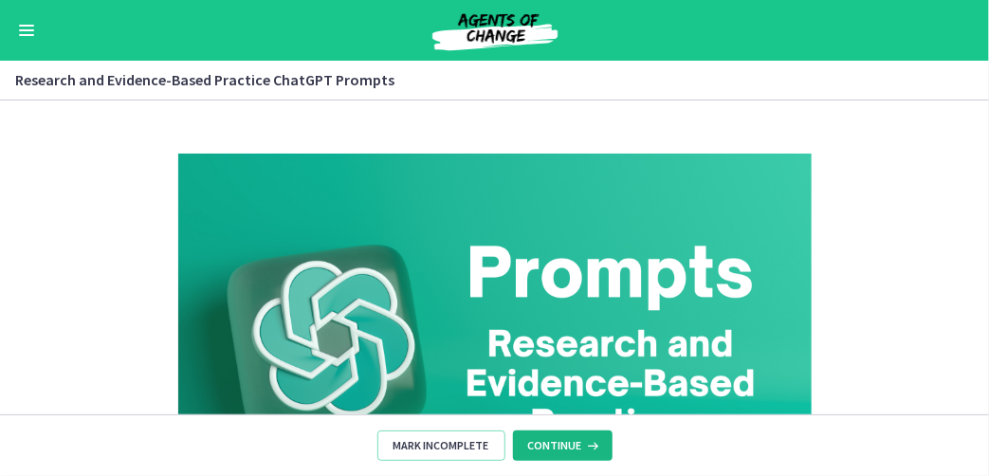
click at [553, 447] on span "Continue" at bounding box center [555, 445] width 54 height 15
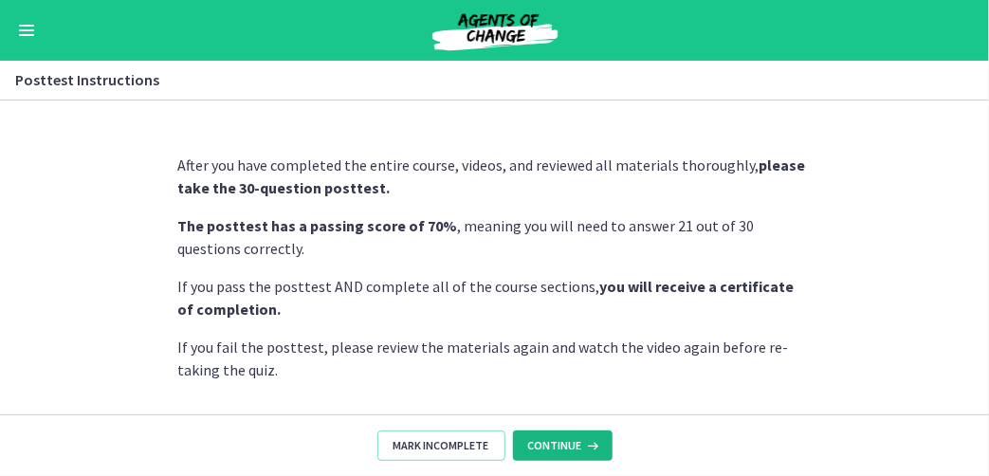
click at [555, 453] on button "Continue" at bounding box center [563, 445] width 100 height 30
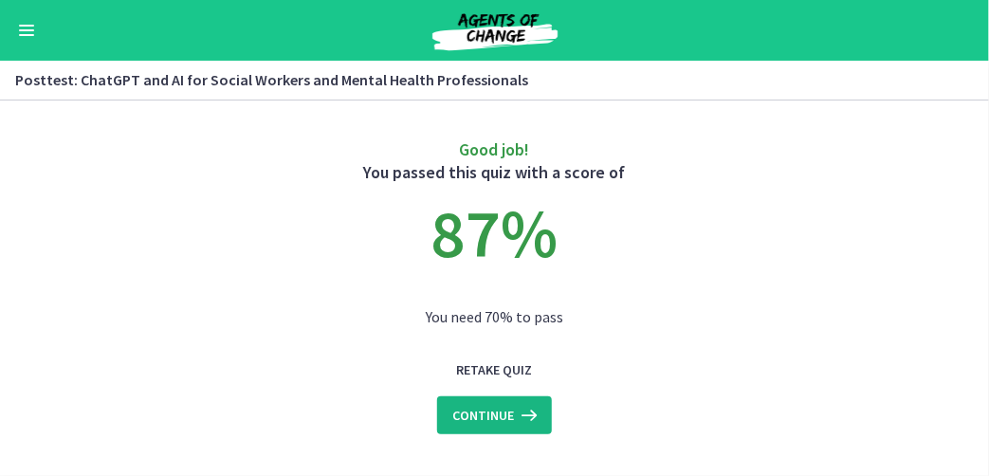
click at [457, 418] on span "Continue" at bounding box center [483, 415] width 62 height 23
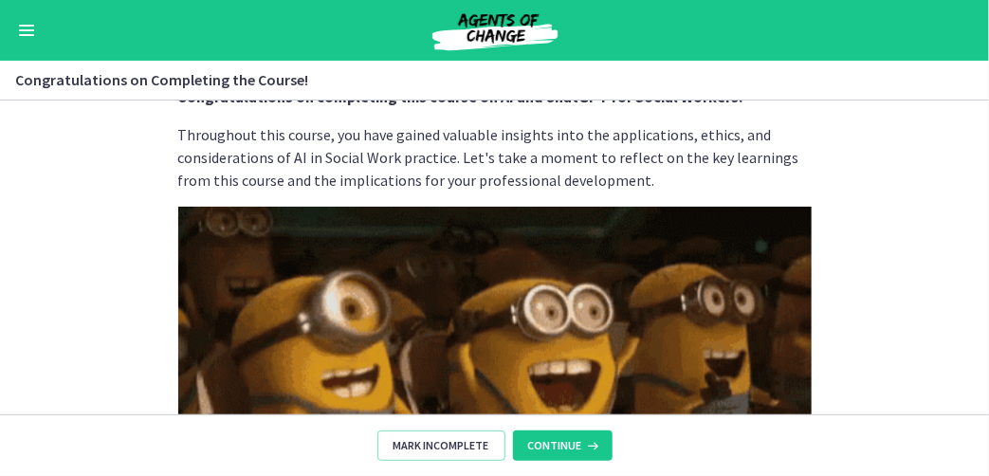
scroll to position [190, 0]
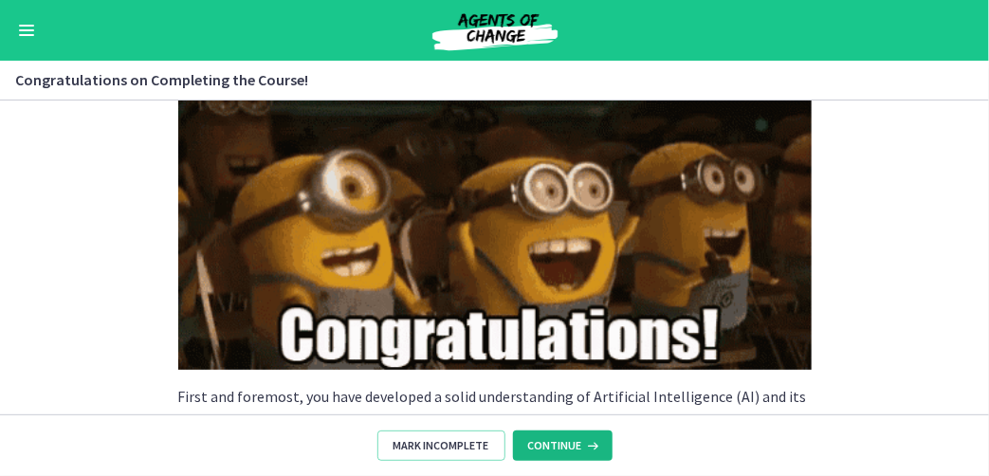
click at [552, 447] on span "Continue" at bounding box center [555, 445] width 54 height 15
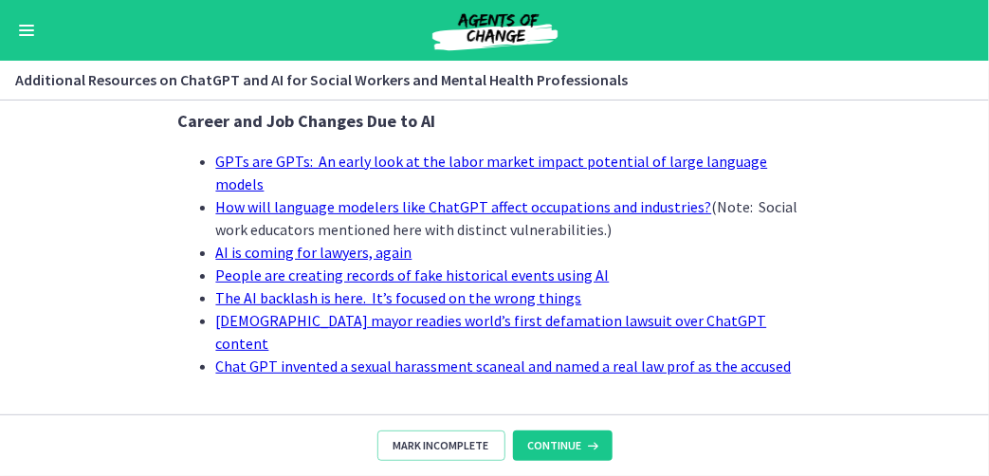
scroll to position [2108, 0]
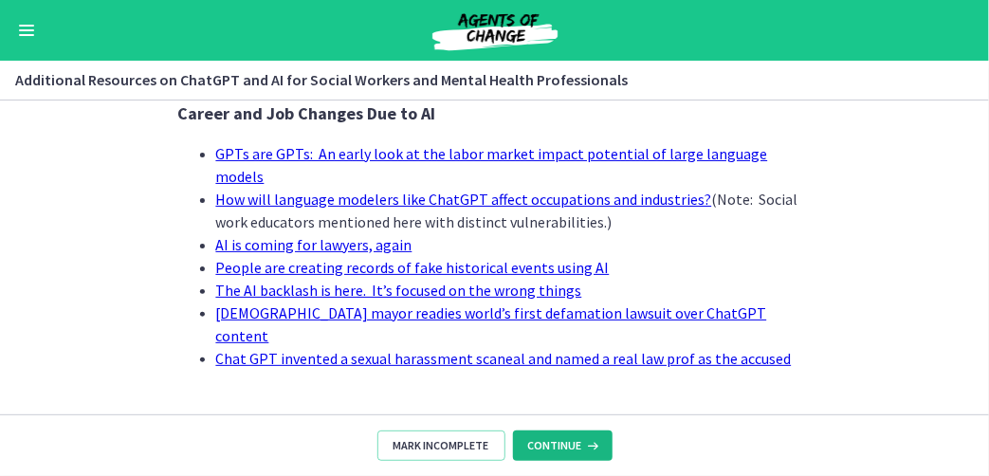
click at [559, 442] on span "Continue" at bounding box center [555, 445] width 54 height 15
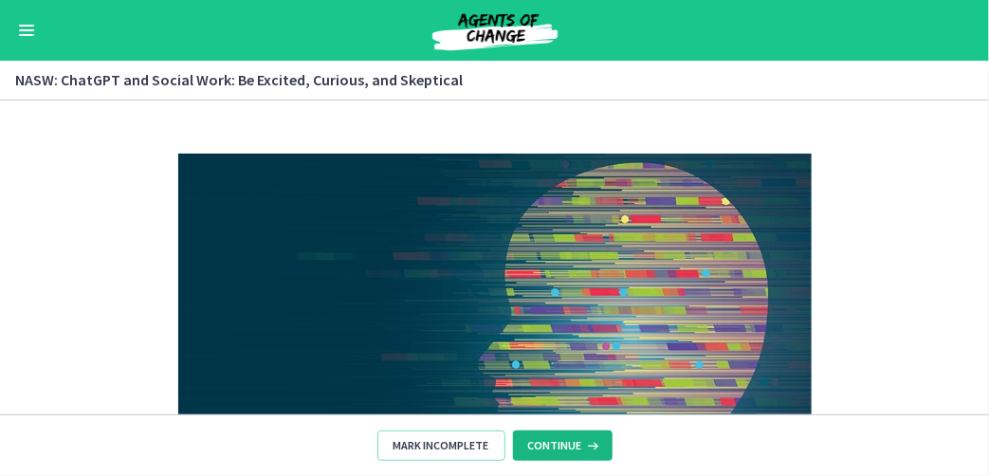
click at [553, 448] on span "Continue" at bounding box center [555, 445] width 54 height 15
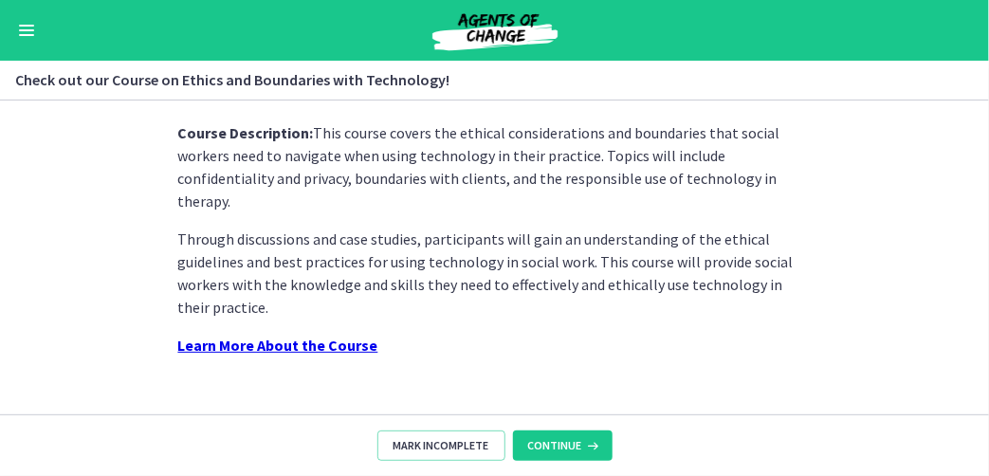
scroll to position [501, 0]
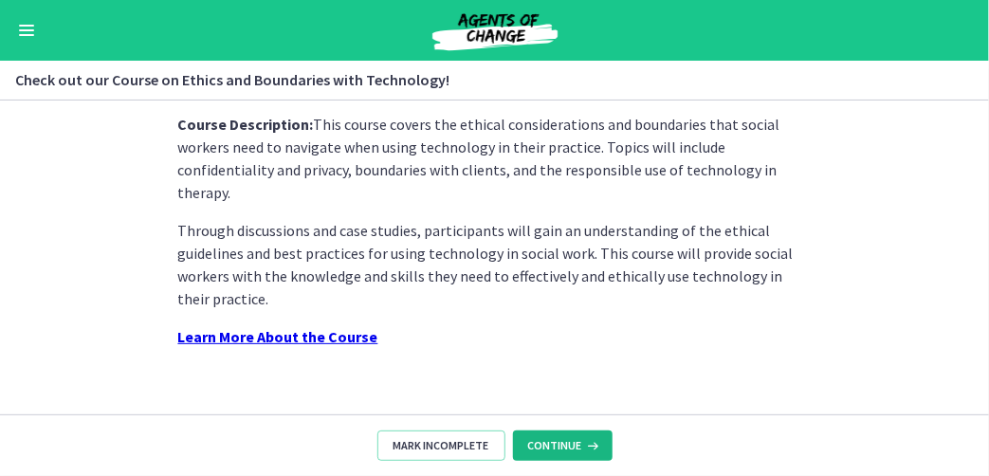
click at [546, 447] on span "Continue" at bounding box center [555, 445] width 54 height 15
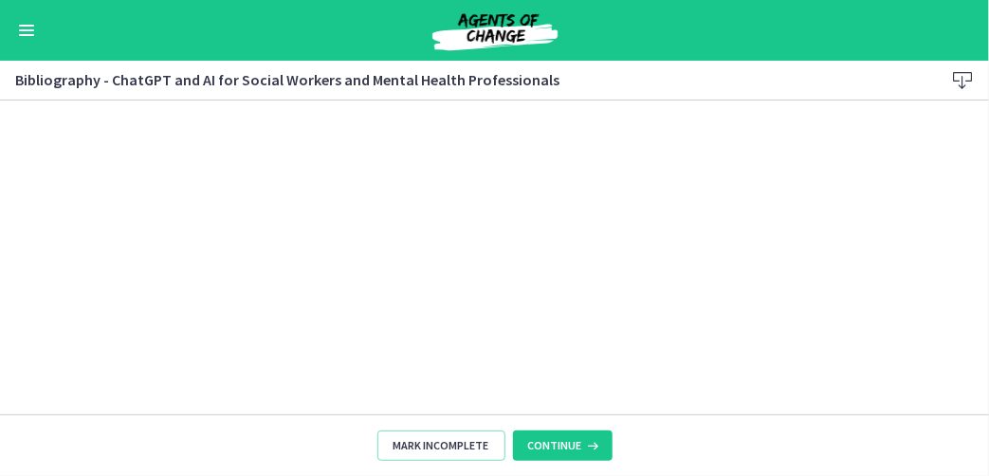
click at [553, 429] on footer "Mark Incomplete Continue" at bounding box center [494, 445] width 989 height 62
click at [541, 455] on button "Continue" at bounding box center [563, 445] width 100 height 30
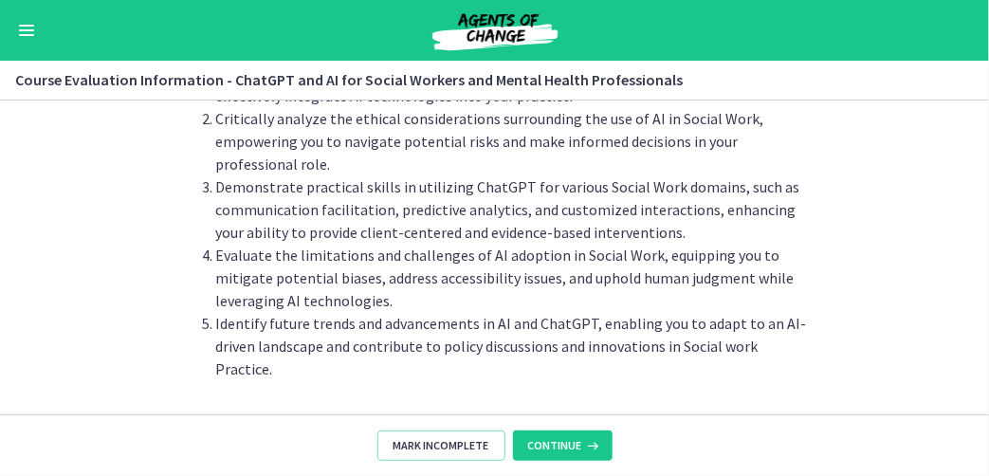
scroll to position [224, 0]
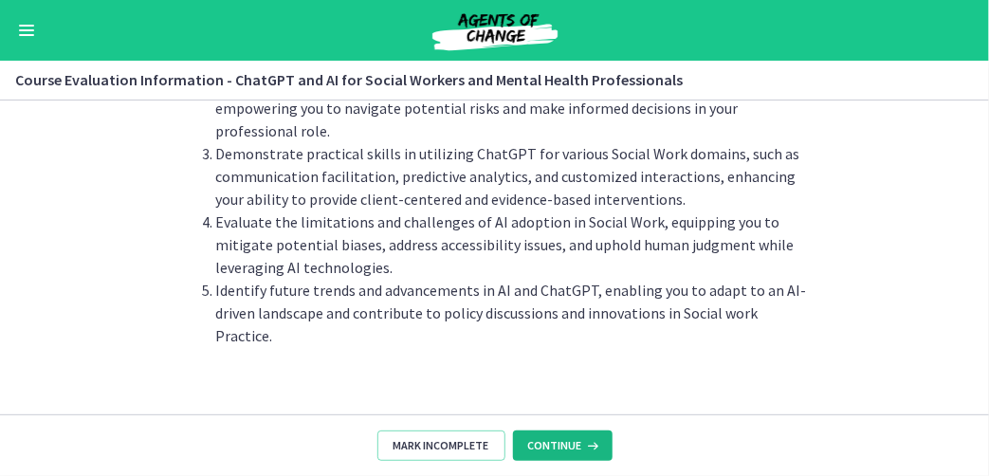
click at [582, 440] on icon at bounding box center [591, 445] width 19 height 15
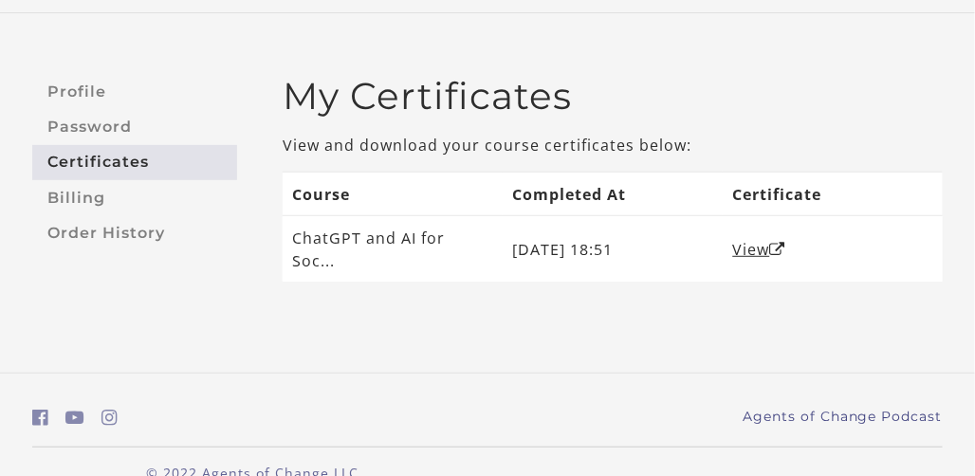
scroll to position [119, 0]
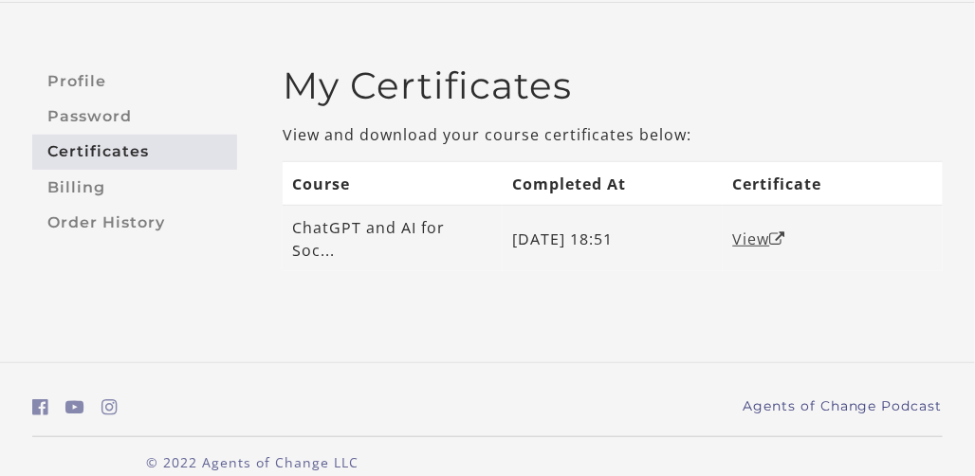
click at [743, 228] on link "View" at bounding box center [759, 238] width 53 height 21
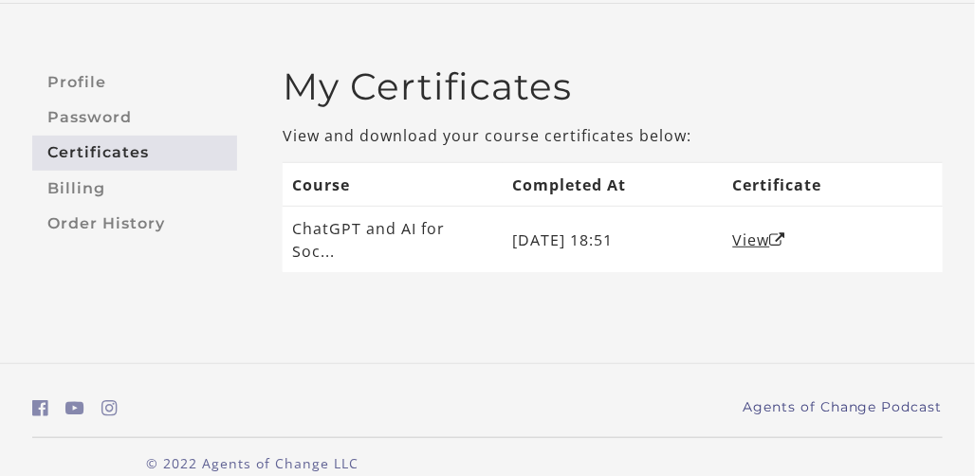
scroll to position [119, 0]
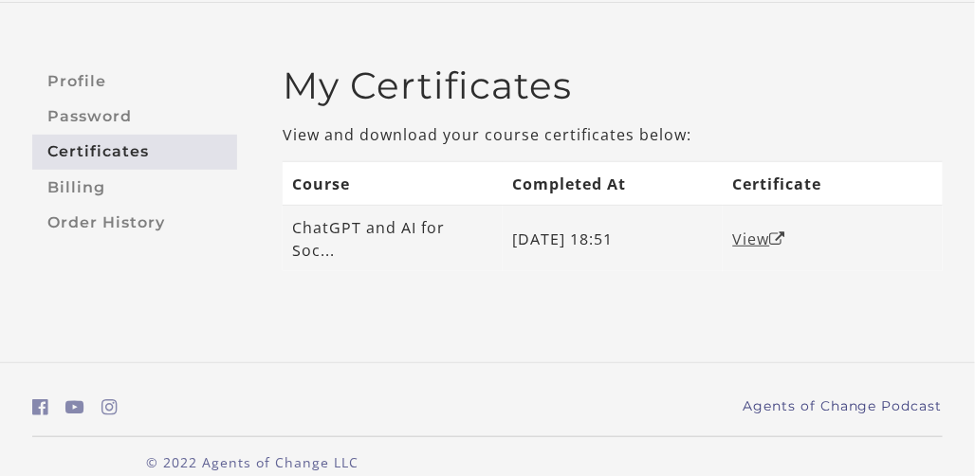
click at [777, 231] on icon "Open in a new window" at bounding box center [778, 238] width 16 height 15
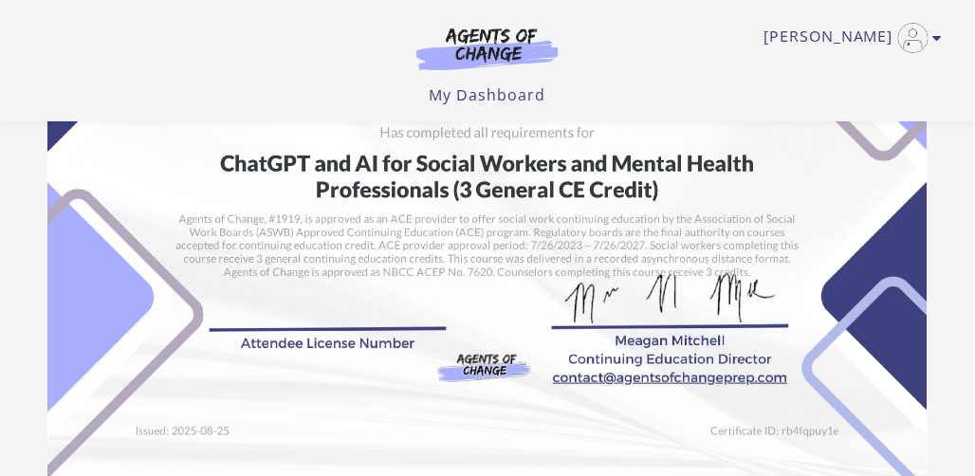
scroll to position [474, 0]
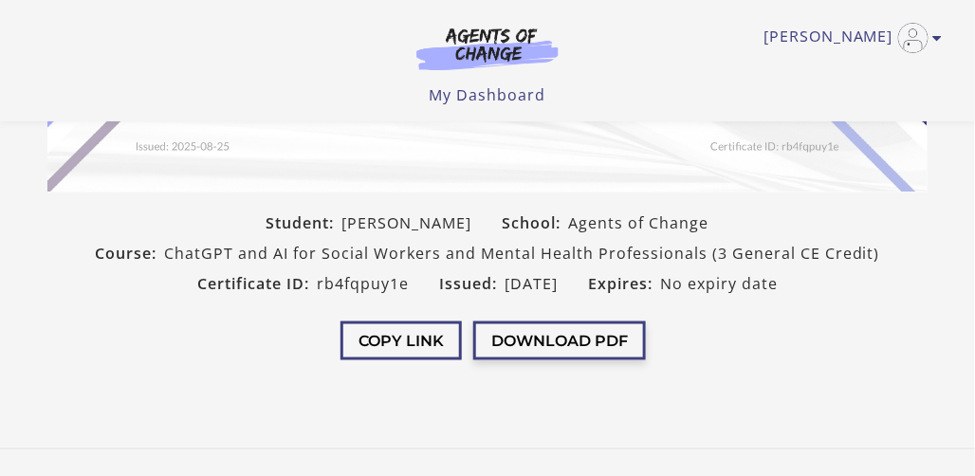
click at [505, 339] on button "Download PDF" at bounding box center [559, 340] width 173 height 39
